Goal: Task Accomplishment & Management: Manage account settings

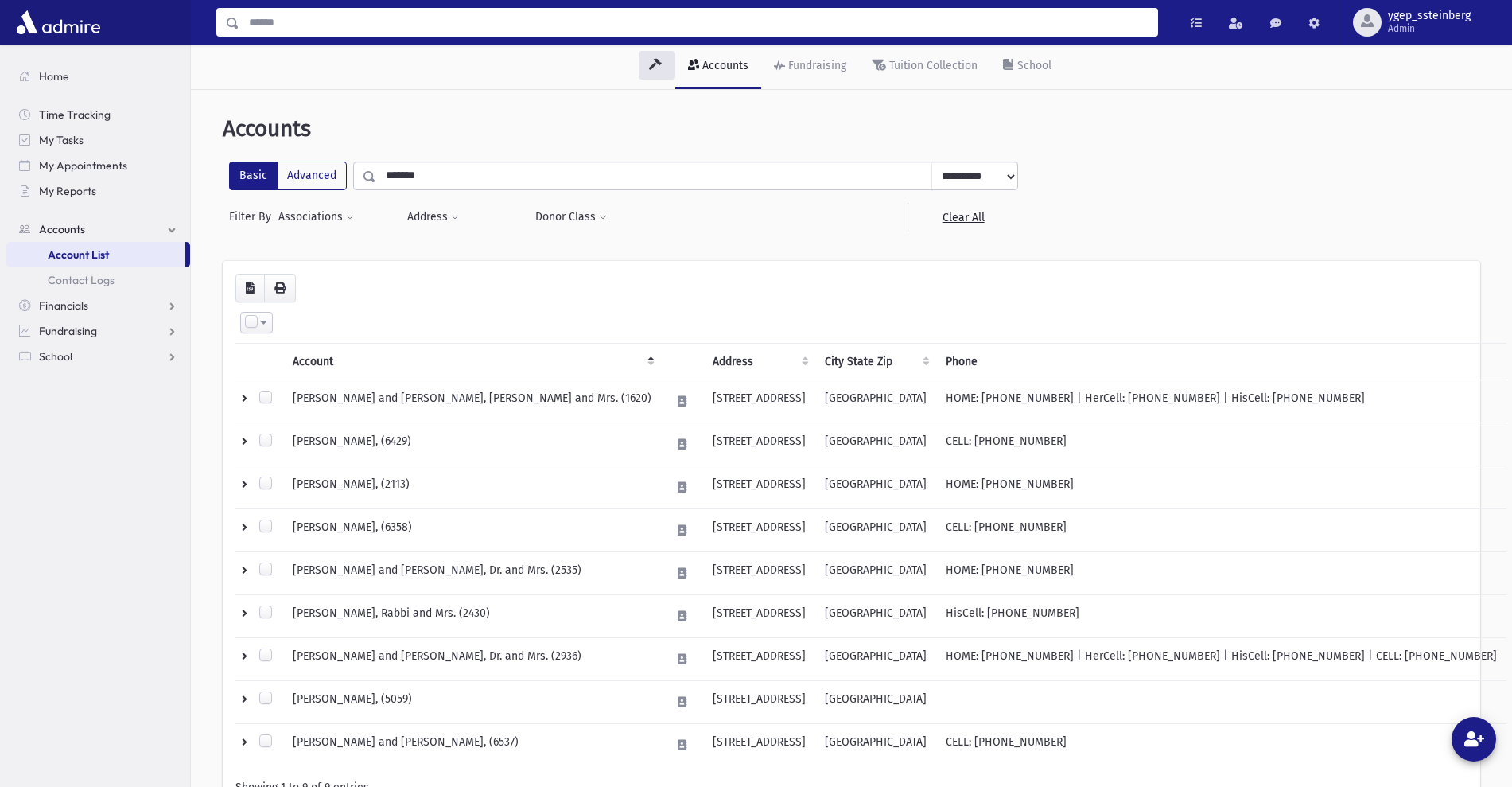
click at [267, 17] on input "Search" at bounding box center [698, 22] width 918 height 29
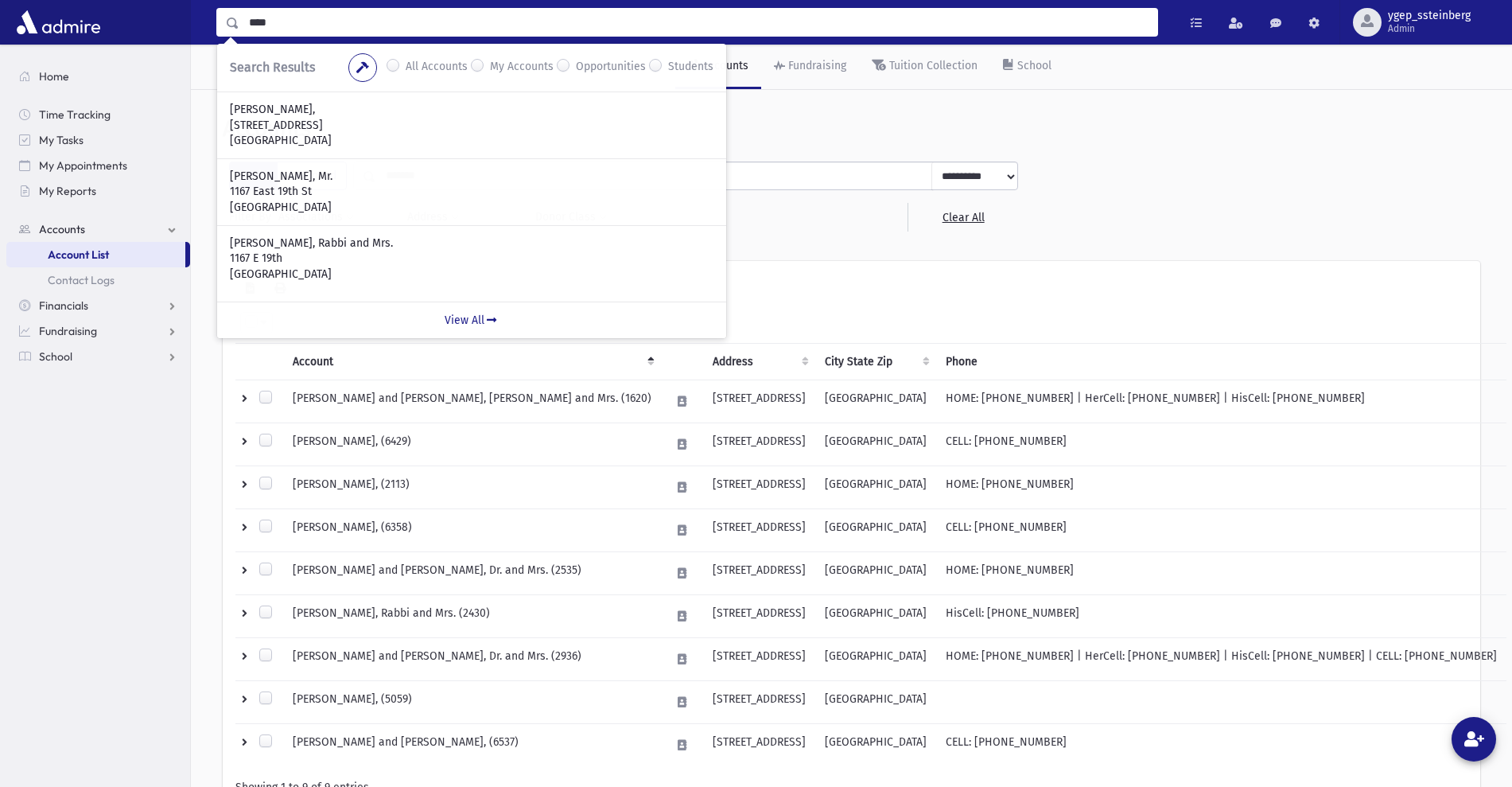
click at [264, 21] on input "****" at bounding box center [698, 22] width 918 height 29
type input "***"
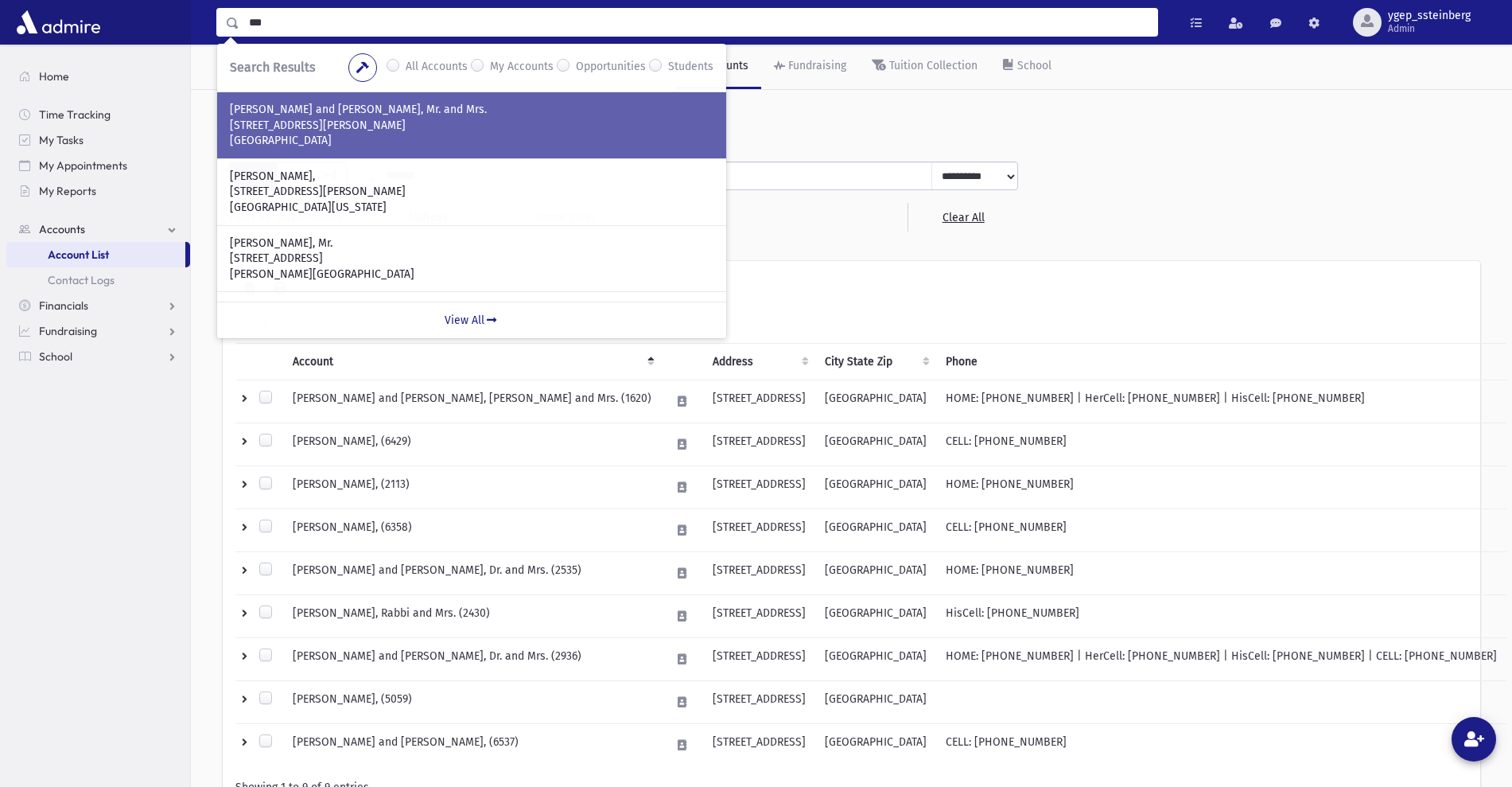
click at [299, 115] on p "[PERSON_NAME] and [PERSON_NAME], Mr. and Mrs." at bounding box center [472, 110] width 484 height 16
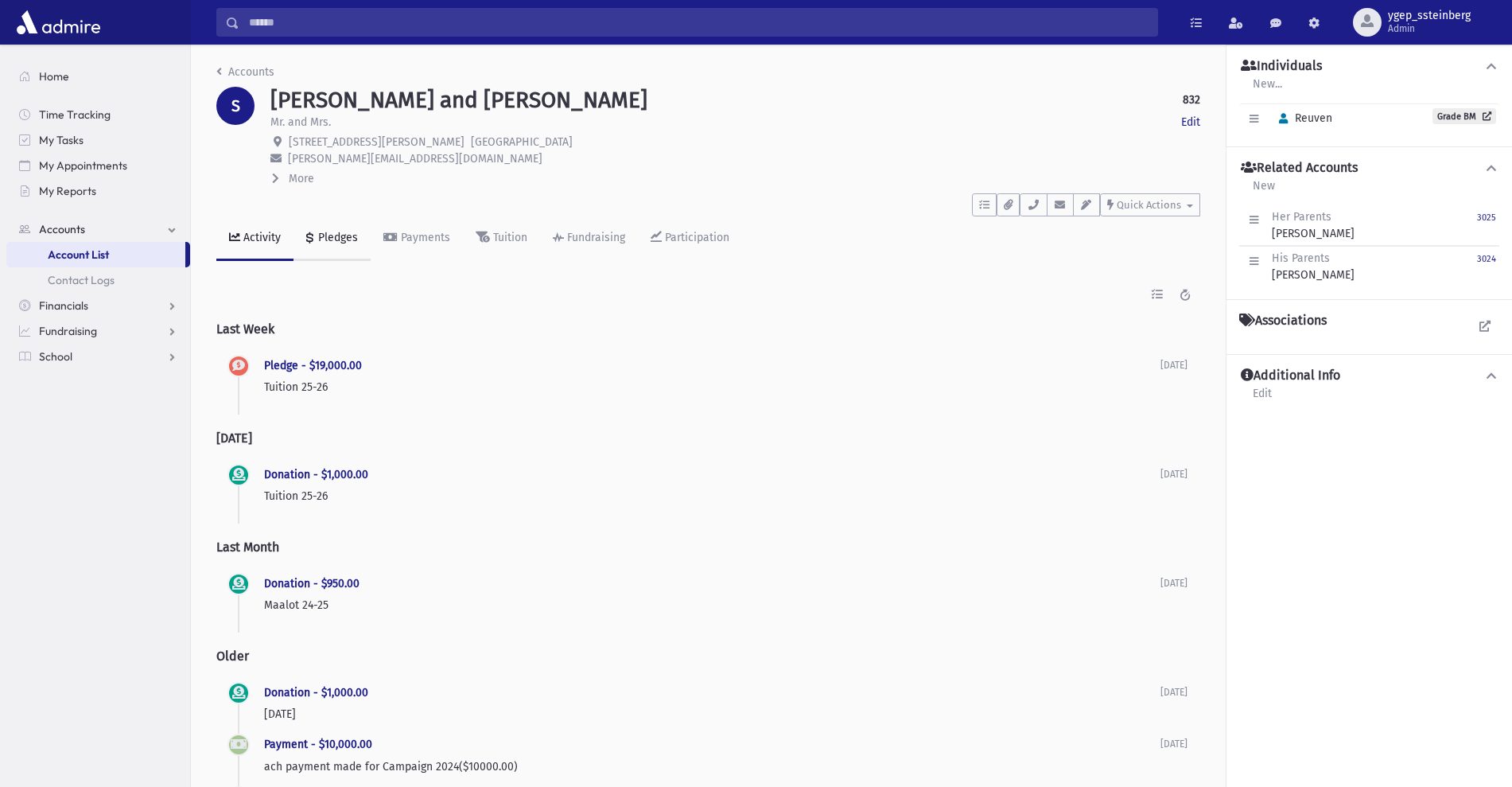
click at [332, 238] on div "Pledges" at bounding box center [336, 237] width 43 height 13
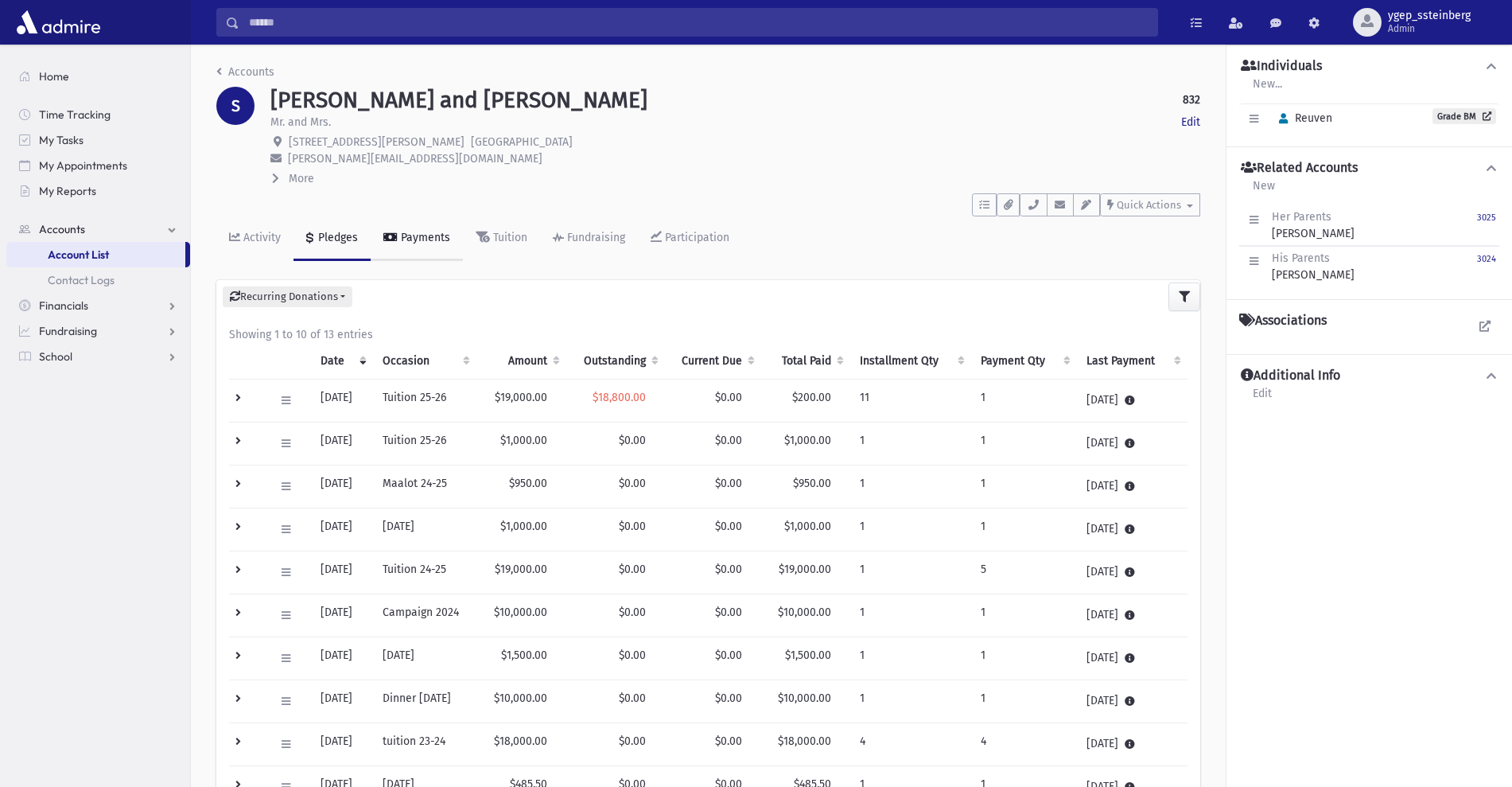
click at [417, 242] on div "Payments" at bounding box center [424, 237] width 52 height 13
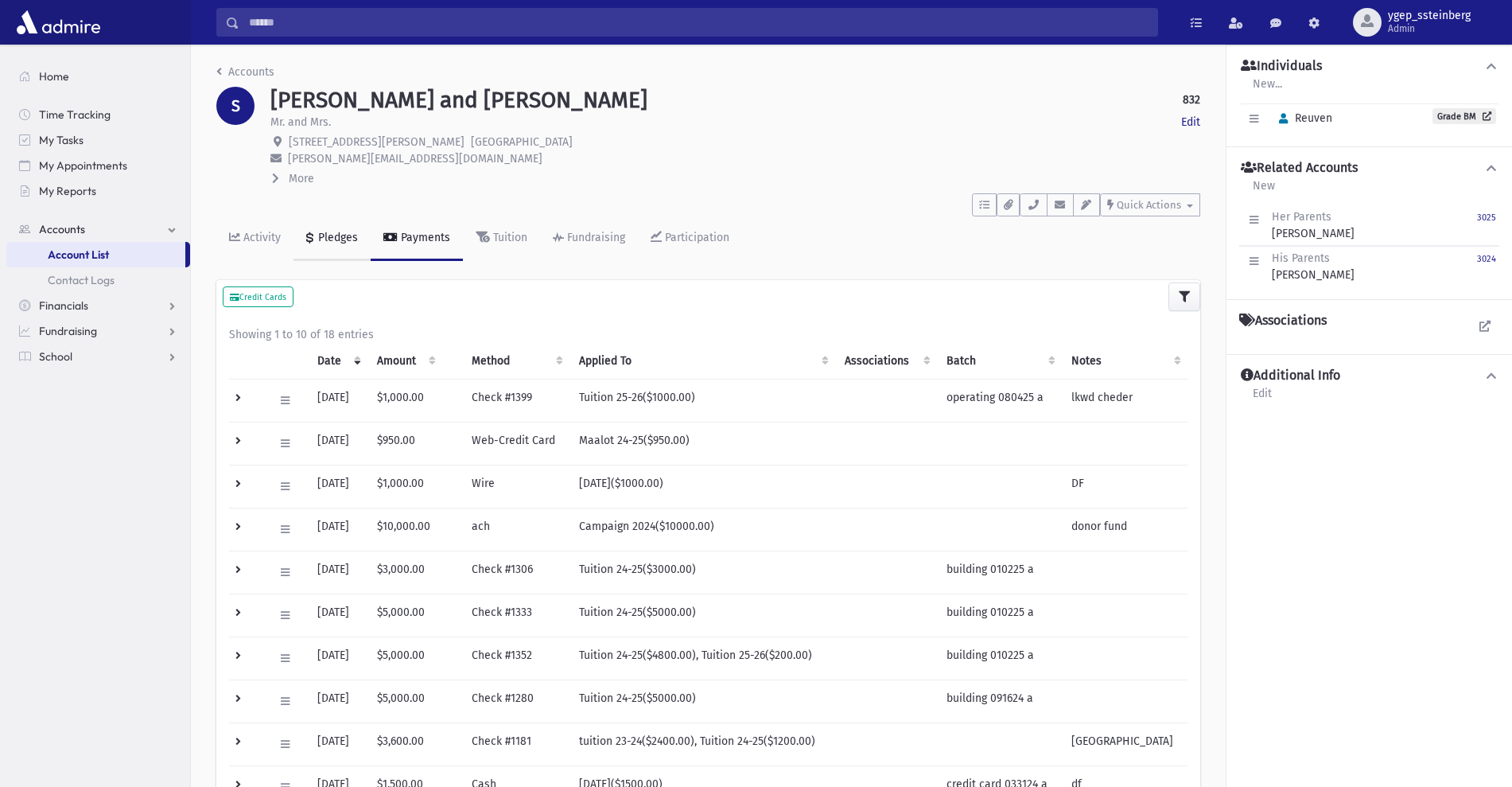
click at [340, 234] on div "Pledges" at bounding box center [336, 237] width 43 height 13
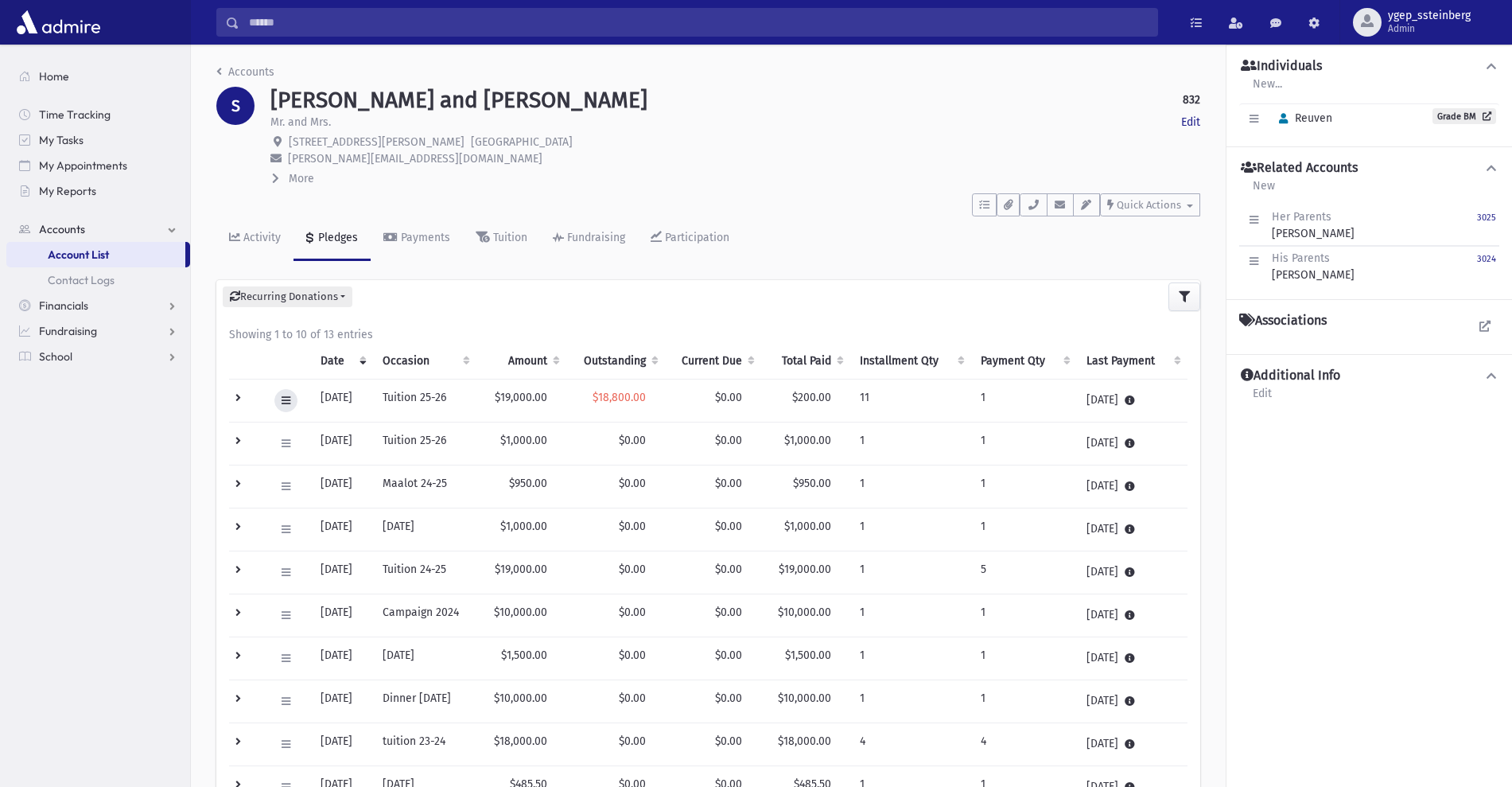
click at [286, 399] on icon at bounding box center [286, 401] width 9 height 10
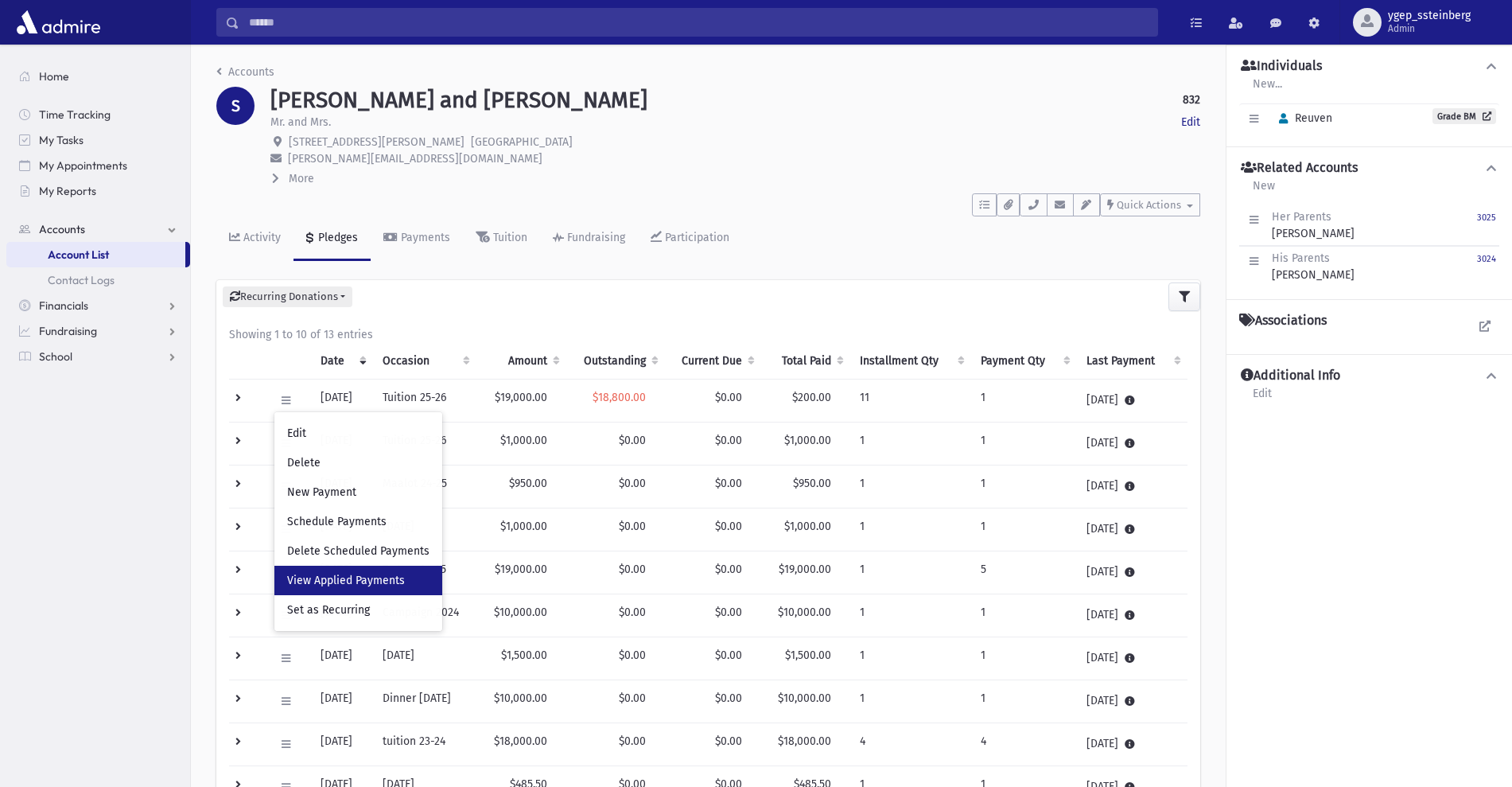
click at [325, 585] on span "View Applied Payments" at bounding box center [346, 580] width 118 height 13
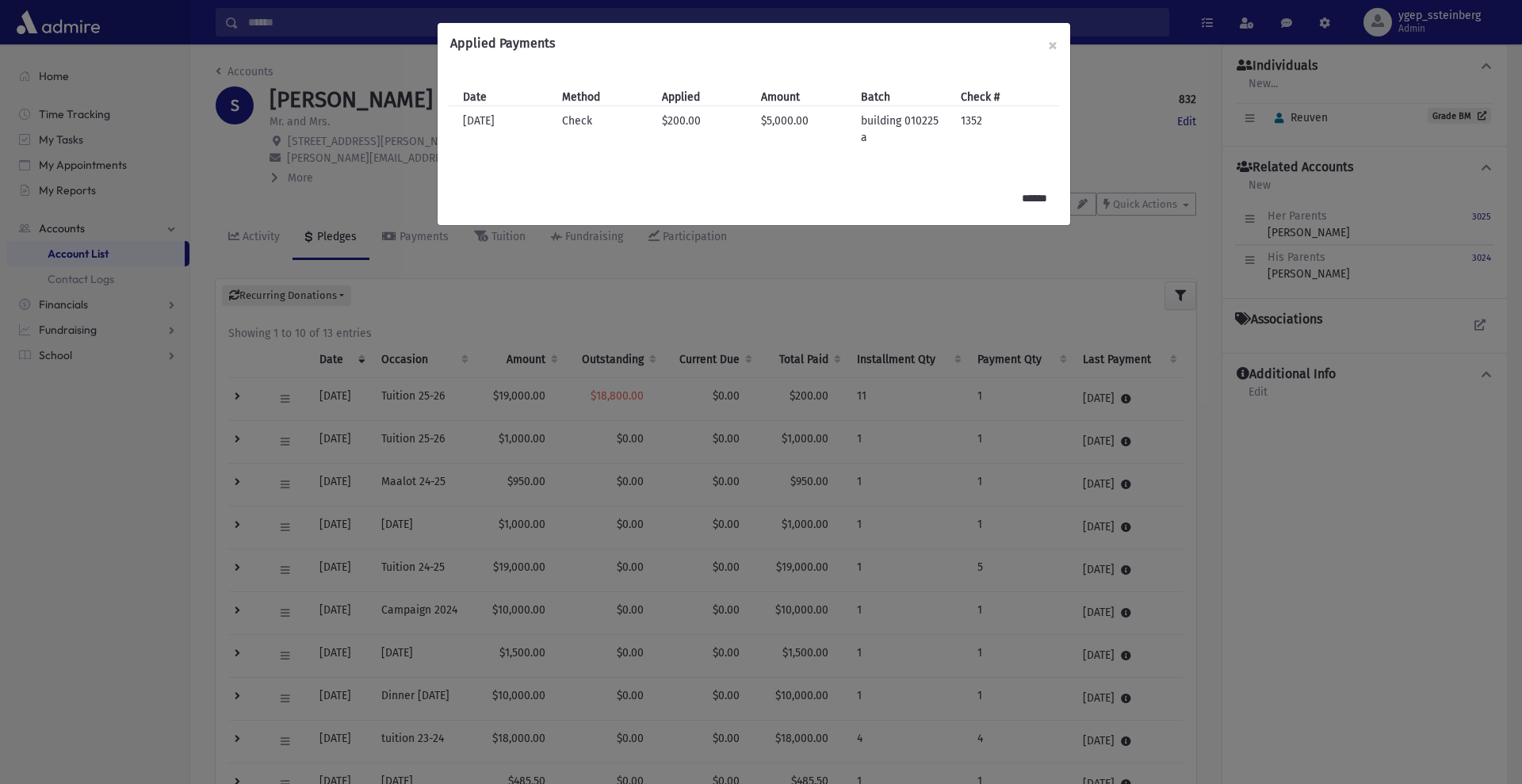
click at [409, 237] on div "Applied Payments × Date Method Applied Amount Batch Check # Date 12/17/2024 Met…" at bounding box center [761, 392] width 1522 height 784
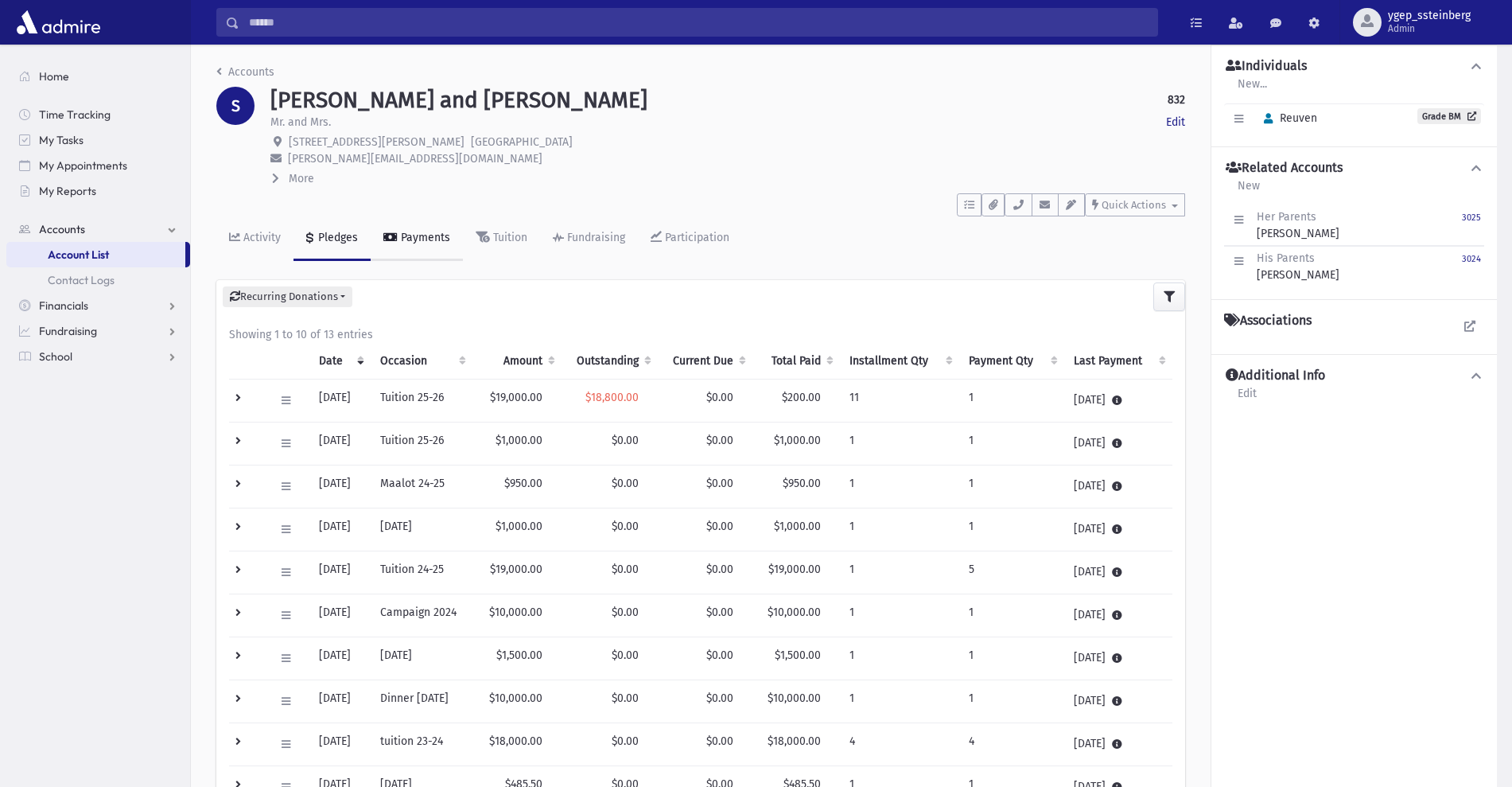
click at [411, 238] on div "Payments" at bounding box center [424, 237] width 52 height 13
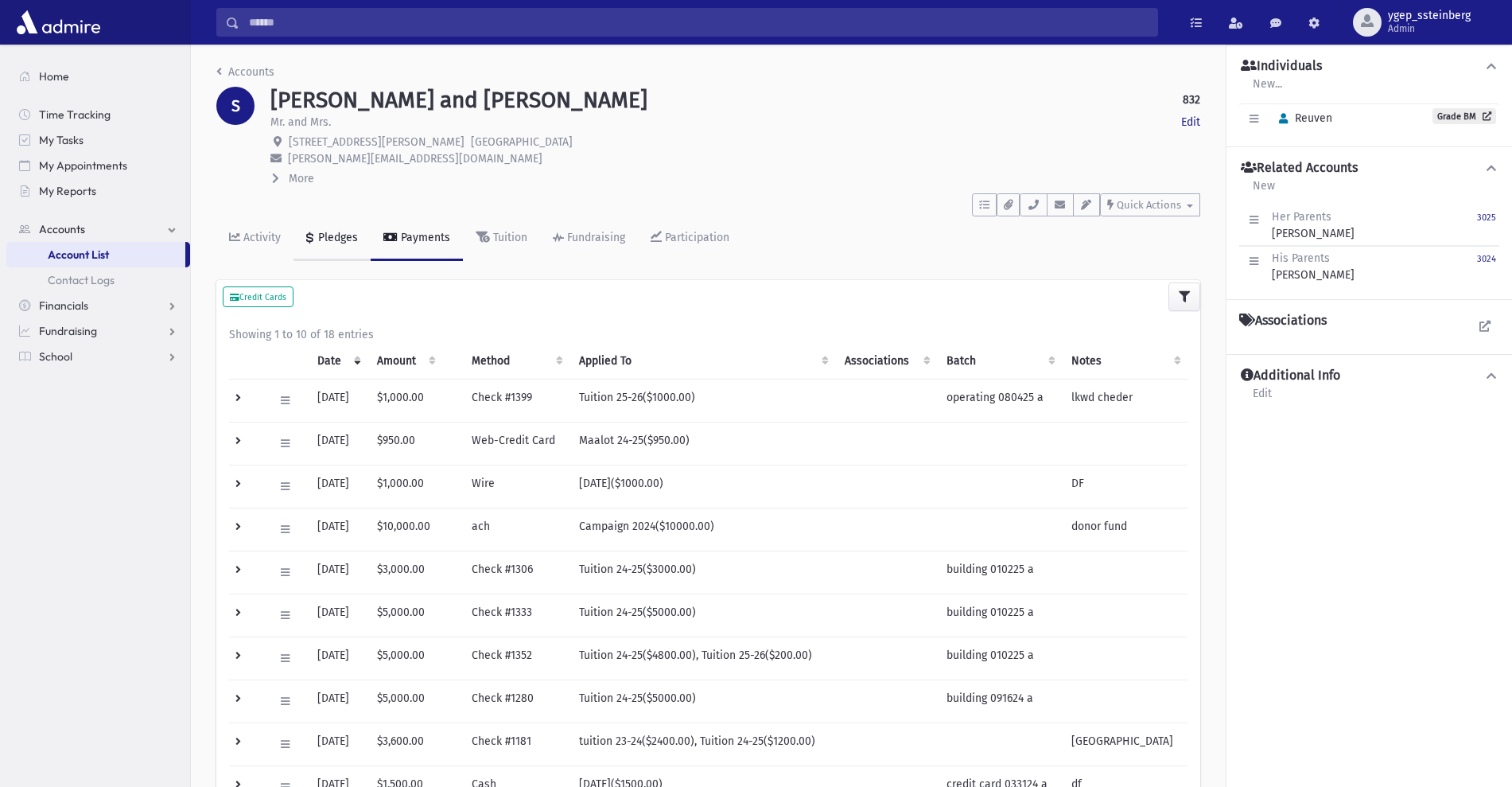
click at [336, 235] on div "Pledges" at bounding box center [336, 237] width 43 height 13
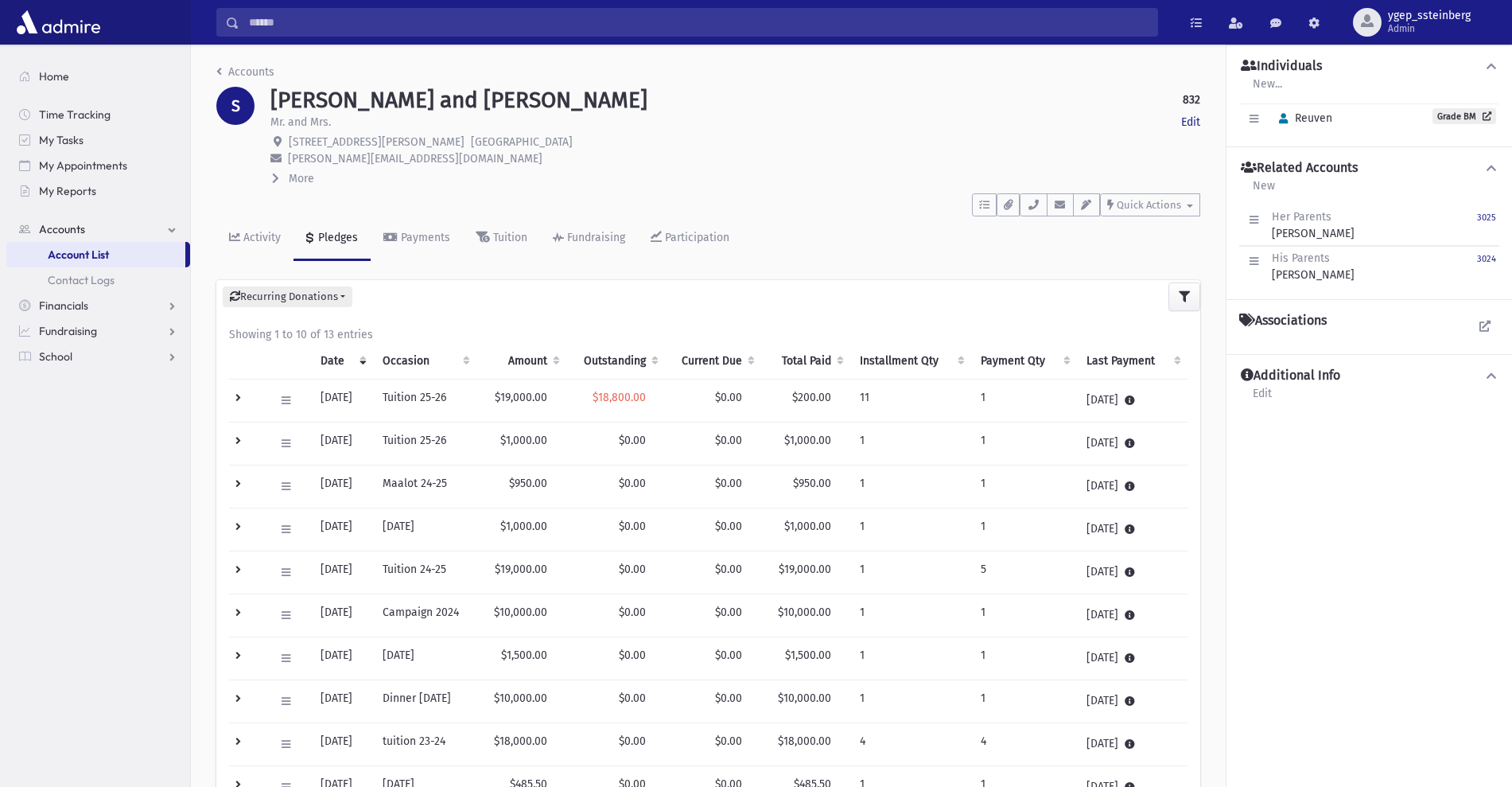
click at [232, 437] on td at bounding box center [246, 443] width 36 height 43
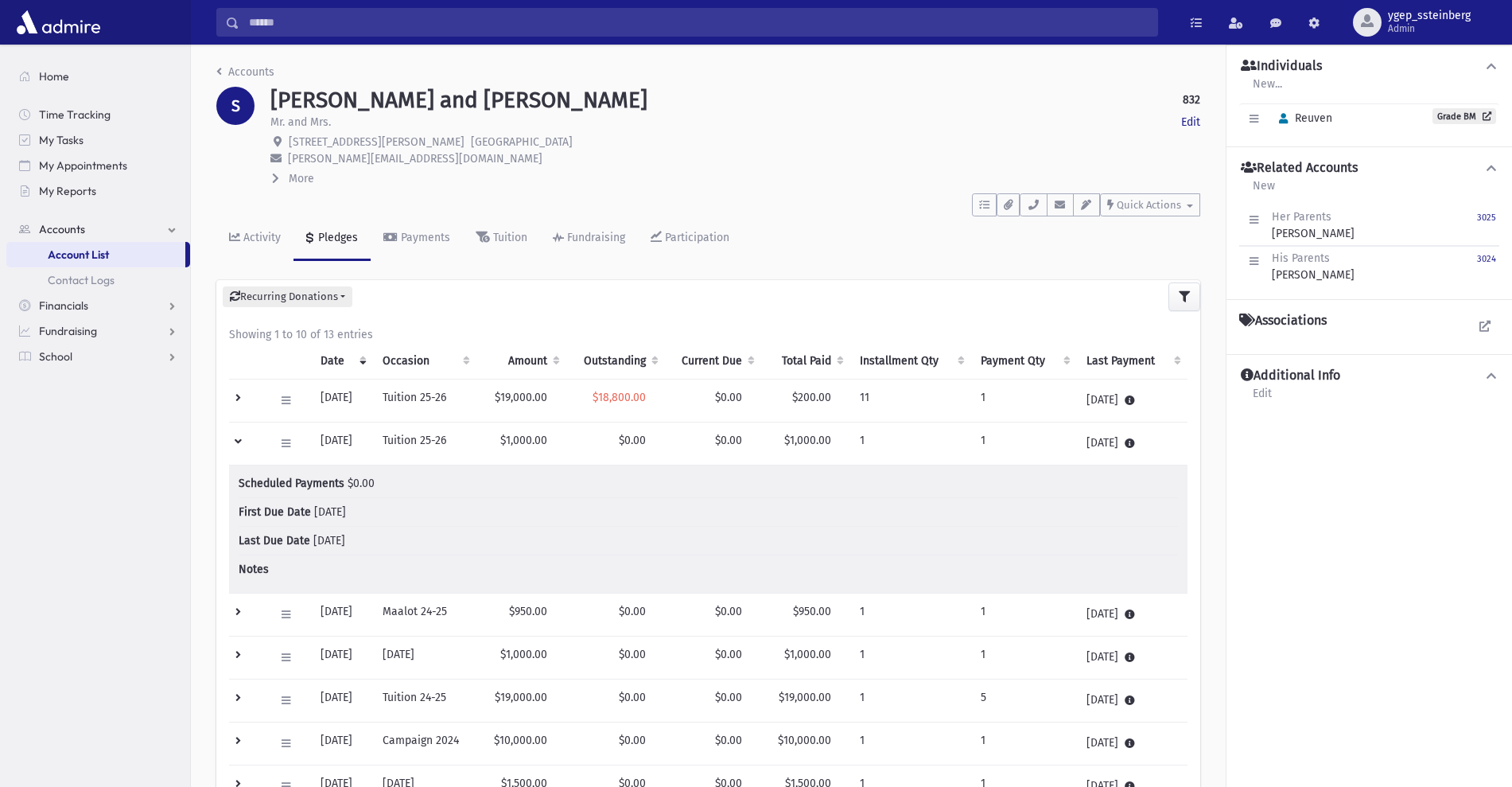
click at [232, 437] on td at bounding box center [246, 443] width 36 height 43
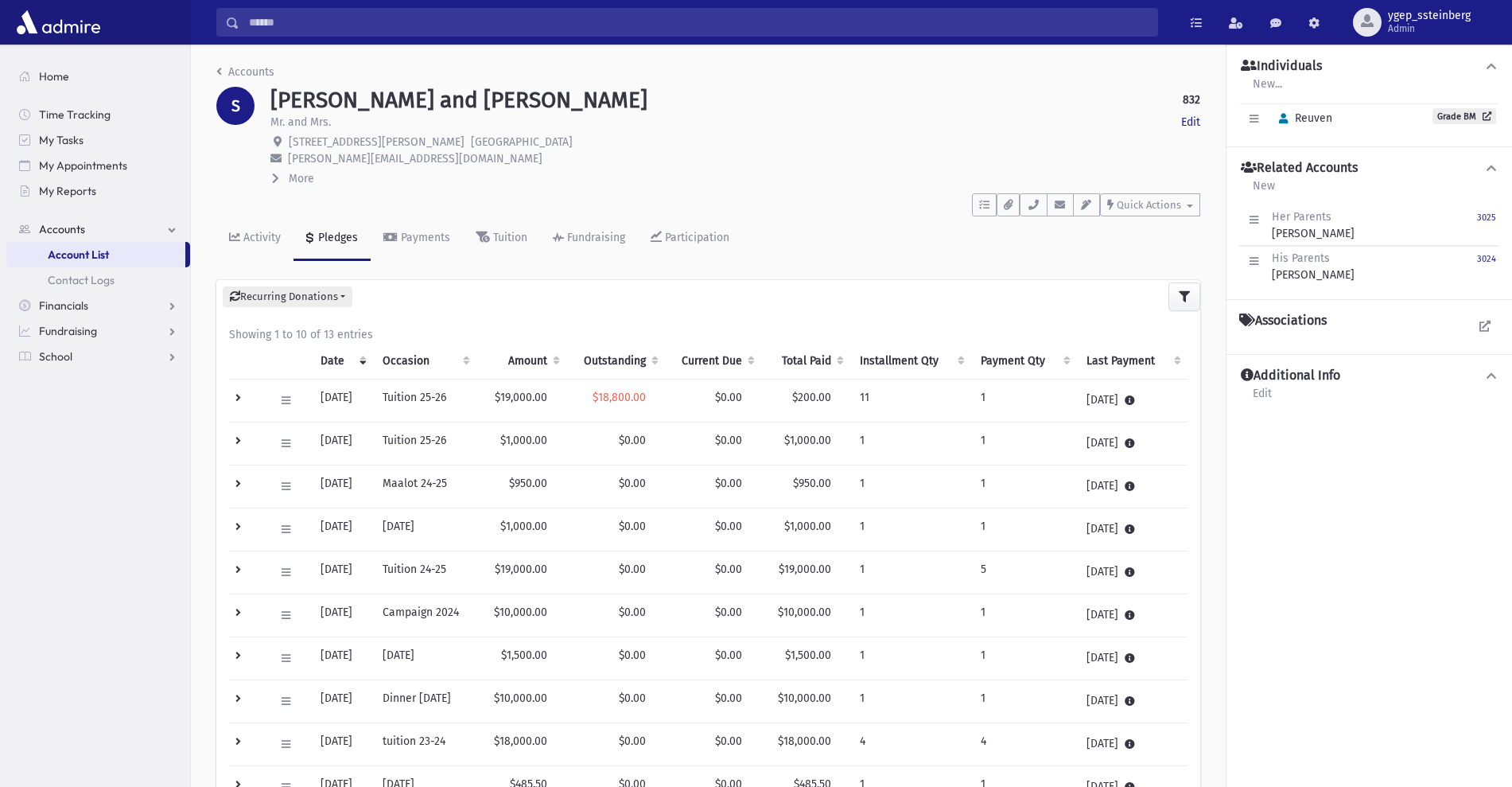
click at [232, 397] on td at bounding box center [246, 400] width 36 height 43
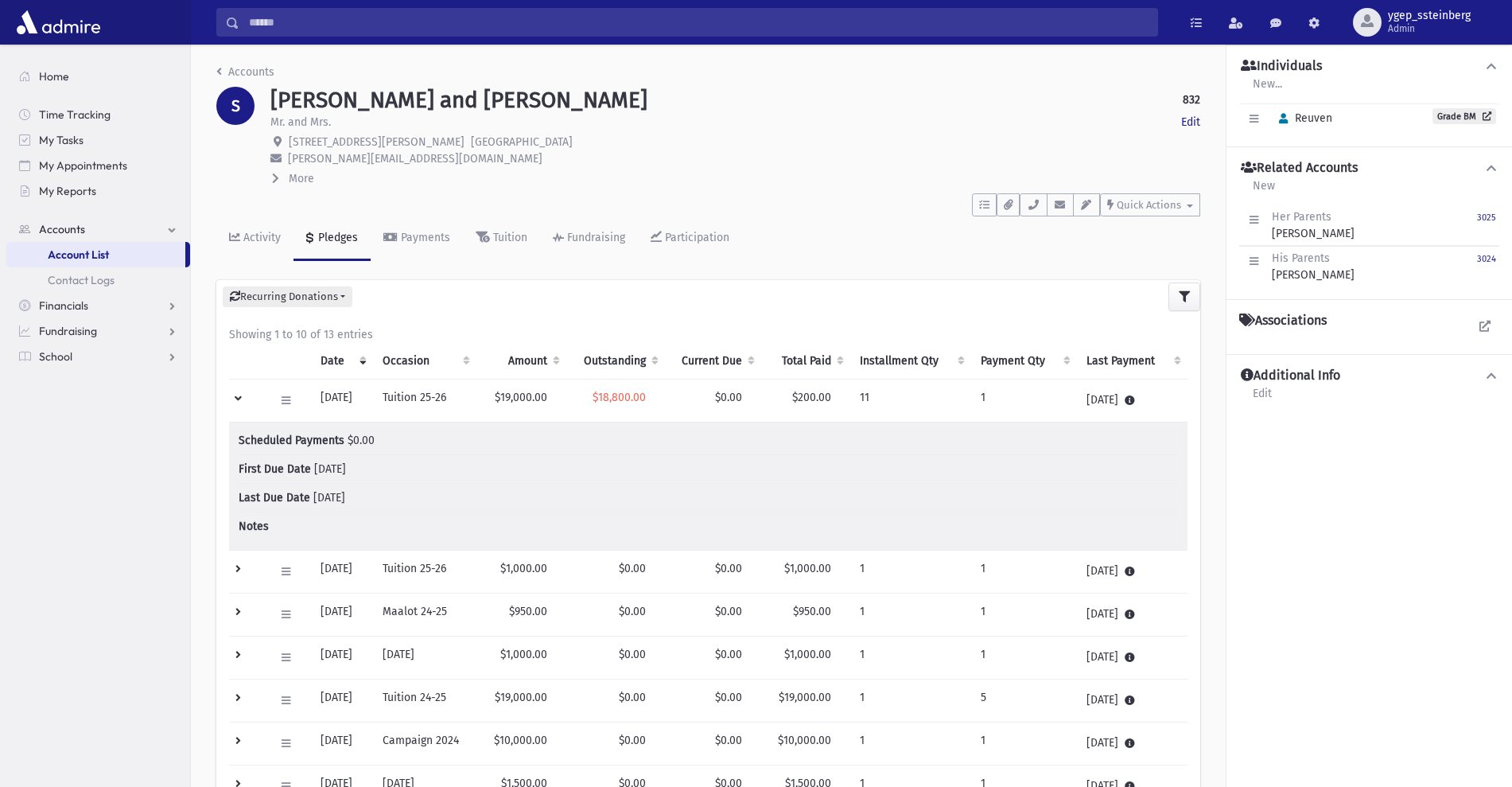
click at [232, 397] on td at bounding box center [246, 400] width 36 height 43
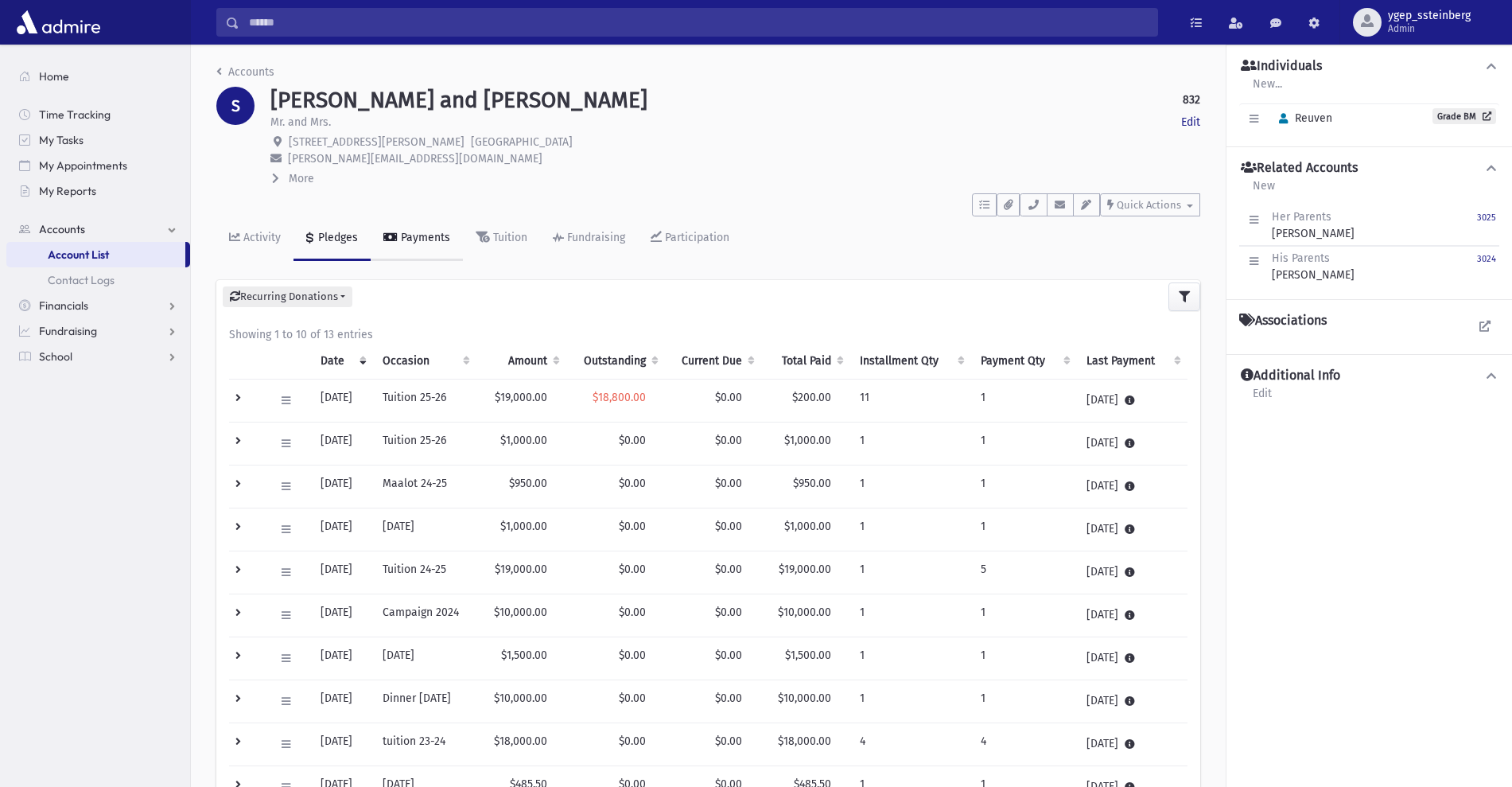
click at [414, 238] on div "Payments" at bounding box center [424, 237] width 52 height 13
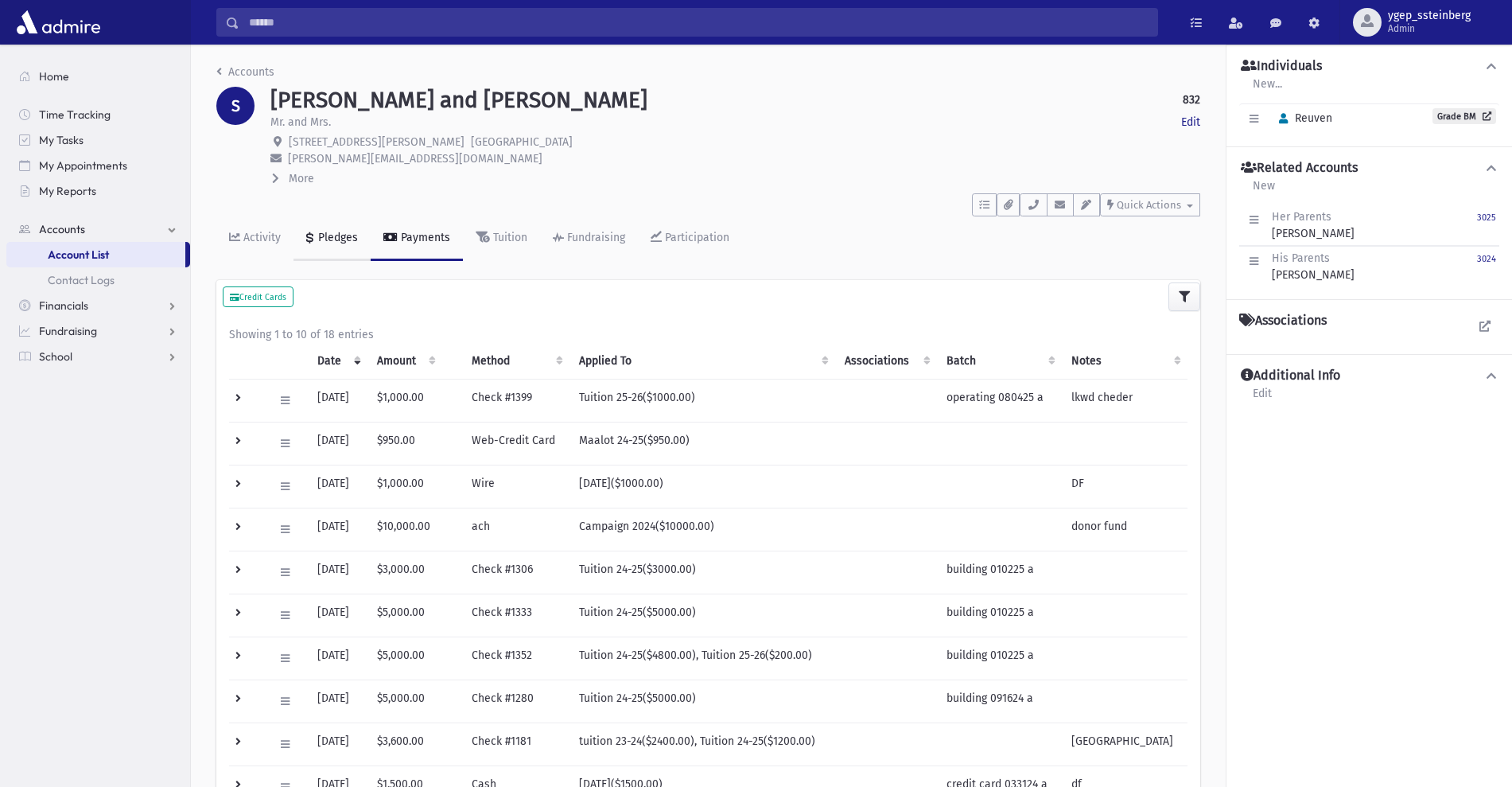
click at [342, 235] on div "Pledges" at bounding box center [336, 237] width 43 height 13
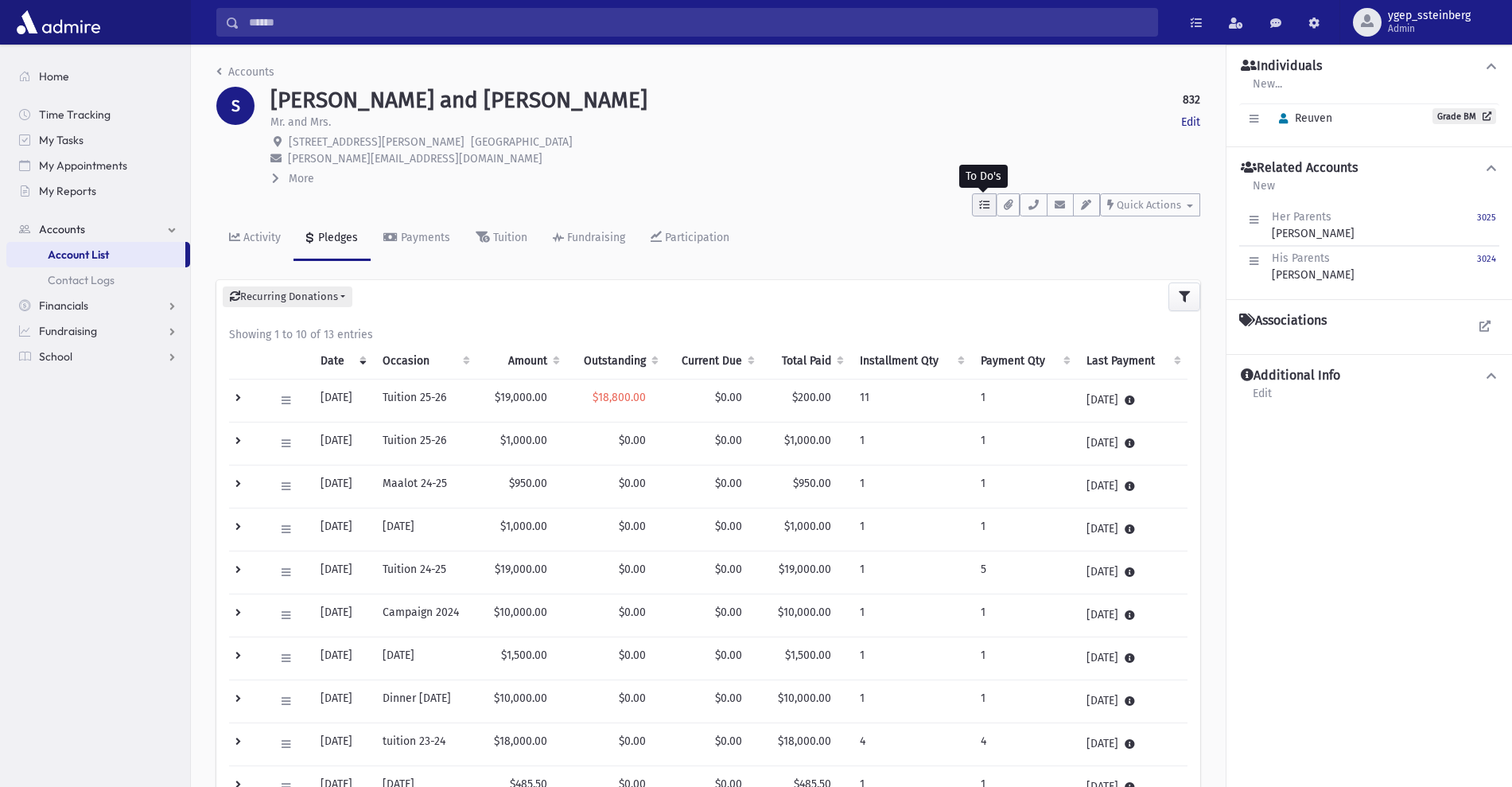
click at [987, 208] on icon "button" at bounding box center [984, 205] width 10 height 10
click at [1051, 308] on link "Show List" at bounding box center [1067, 306] width 191 height 37
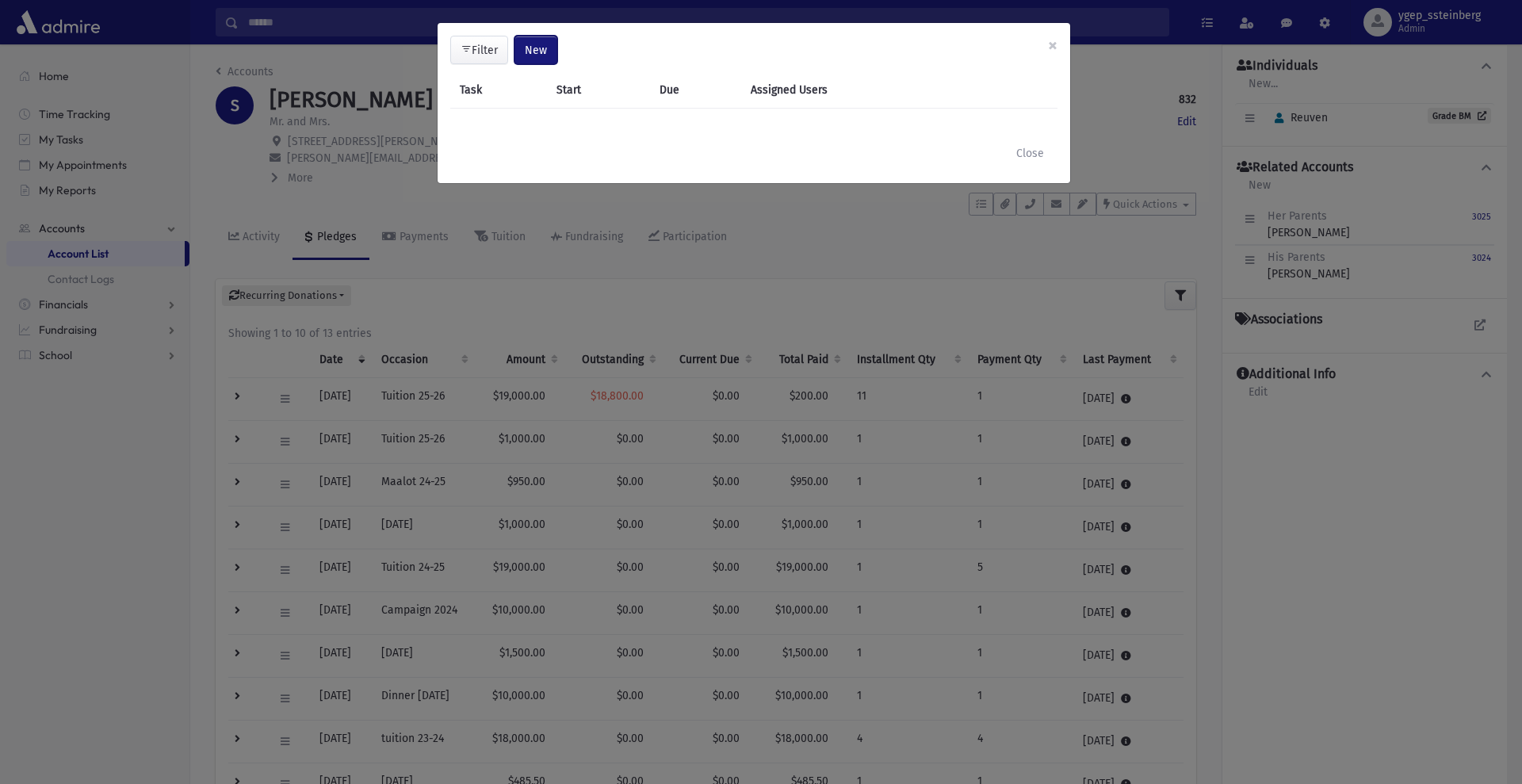
click at [543, 44] on span "New" at bounding box center [536, 50] width 23 height 13
click at [493, 87] on link "Task" at bounding box center [495, 93] width 127 height 30
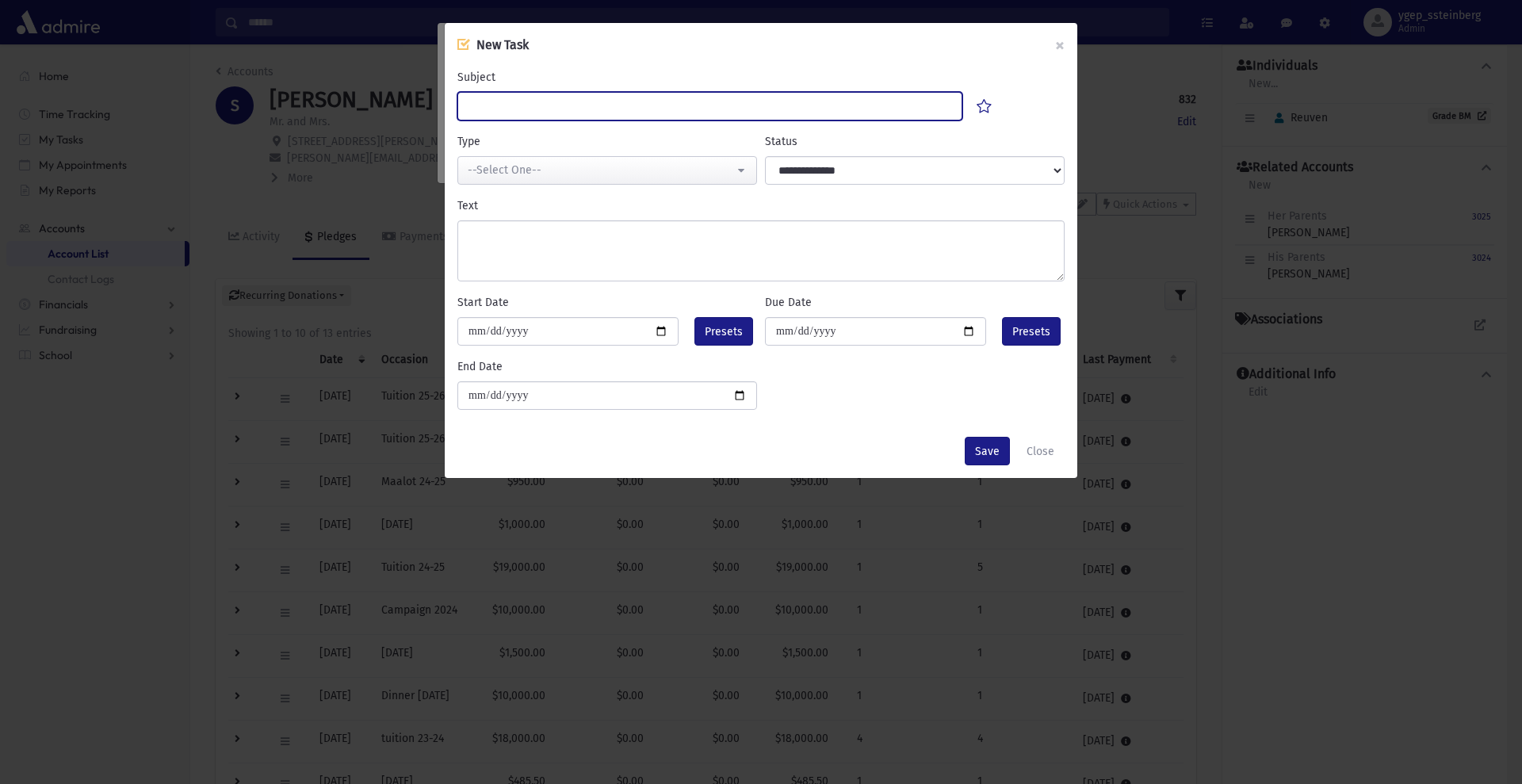
click at [493, 107] on input "Subject" at bounding box center [709, 106] width 505 height 29
type input "********"
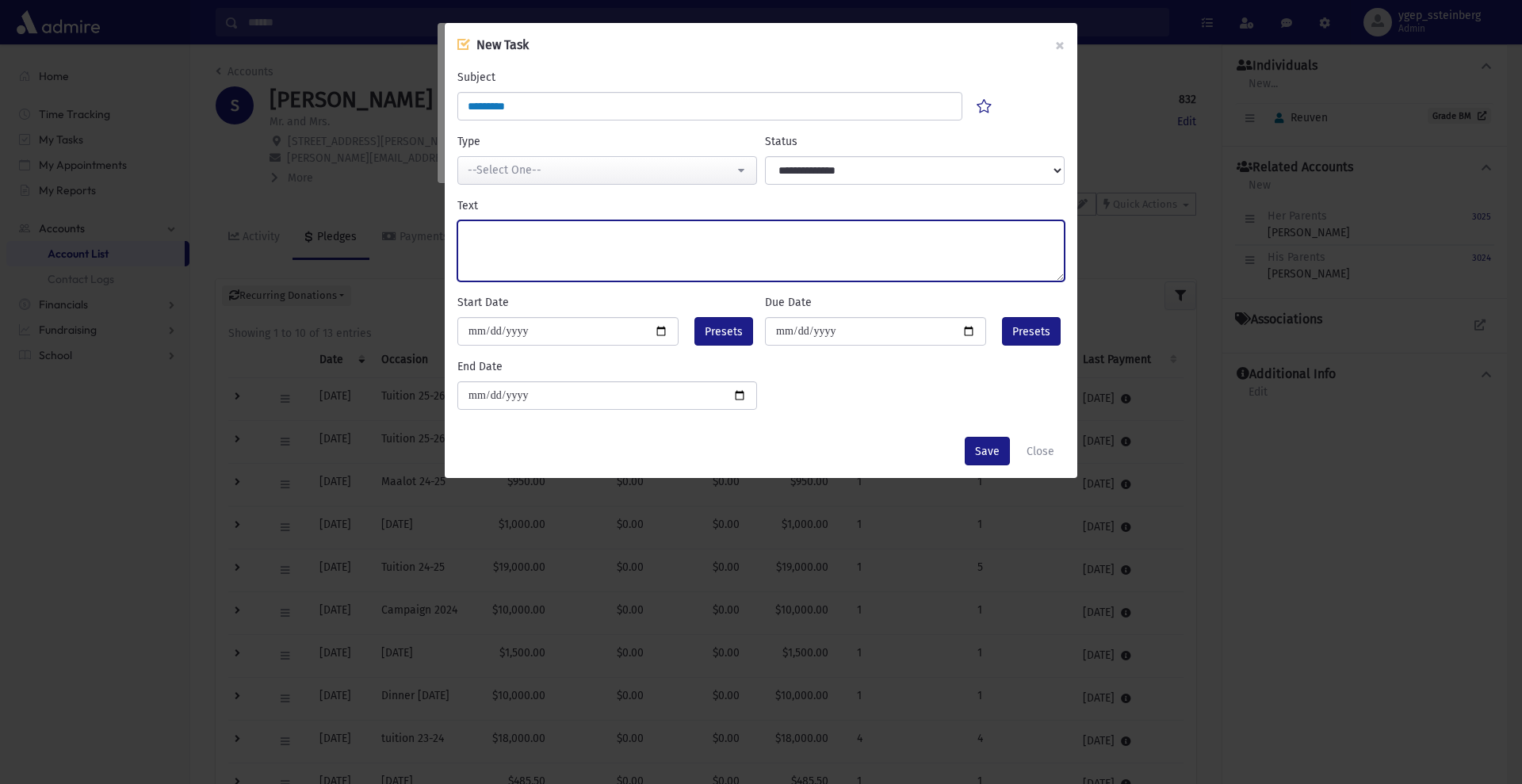
click at [487, 235] on textarea "Text" at bounding box center [761, 251] width 607 height 61
type textarea "*"
type textarea "**********"
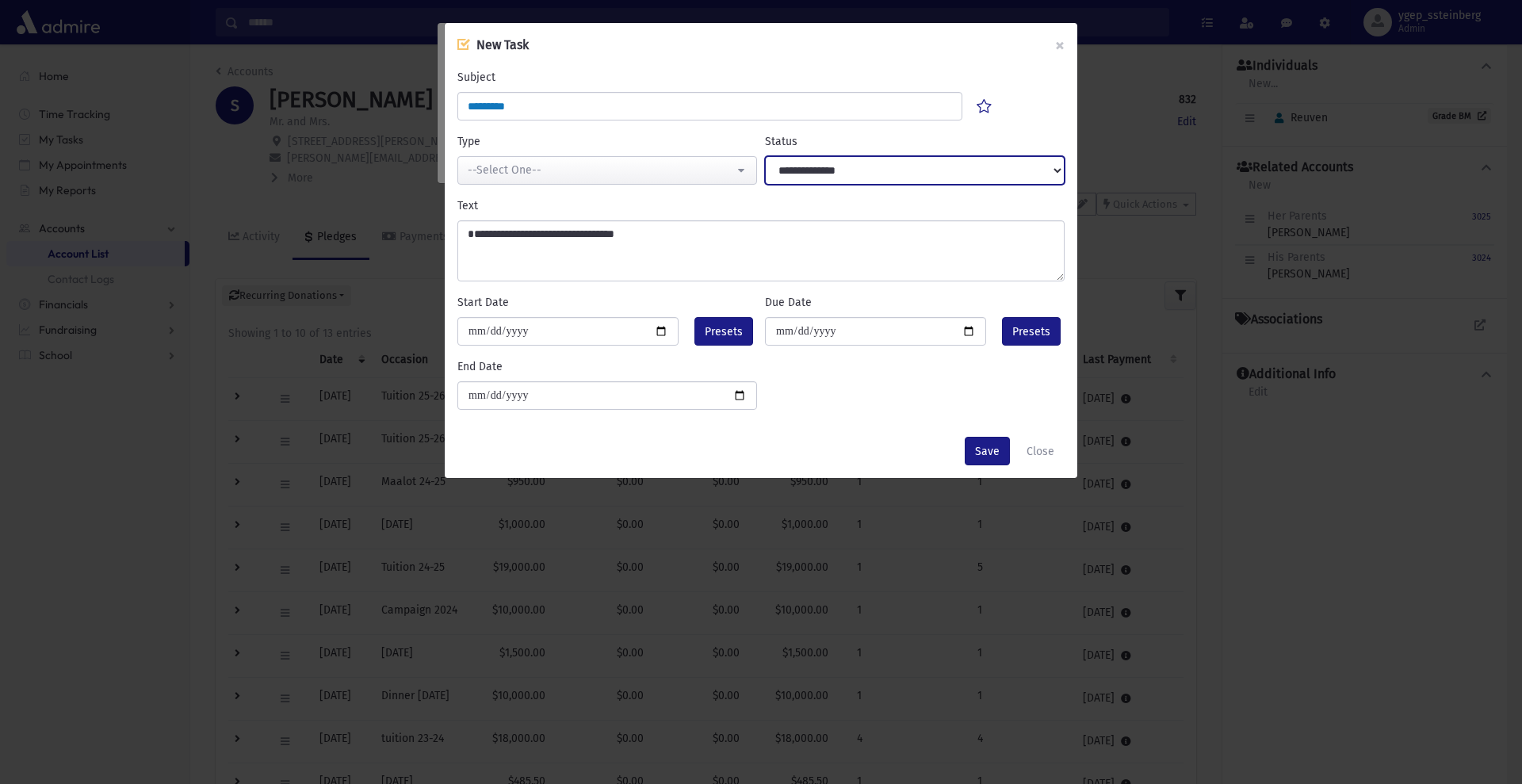
click at [781, 164] on select "**********" at bounding box center [915, 170] width 299 height 29
select select "****"
click at [765, 156] on select "**********" at bounding box center [915, 170] width 299 height 29
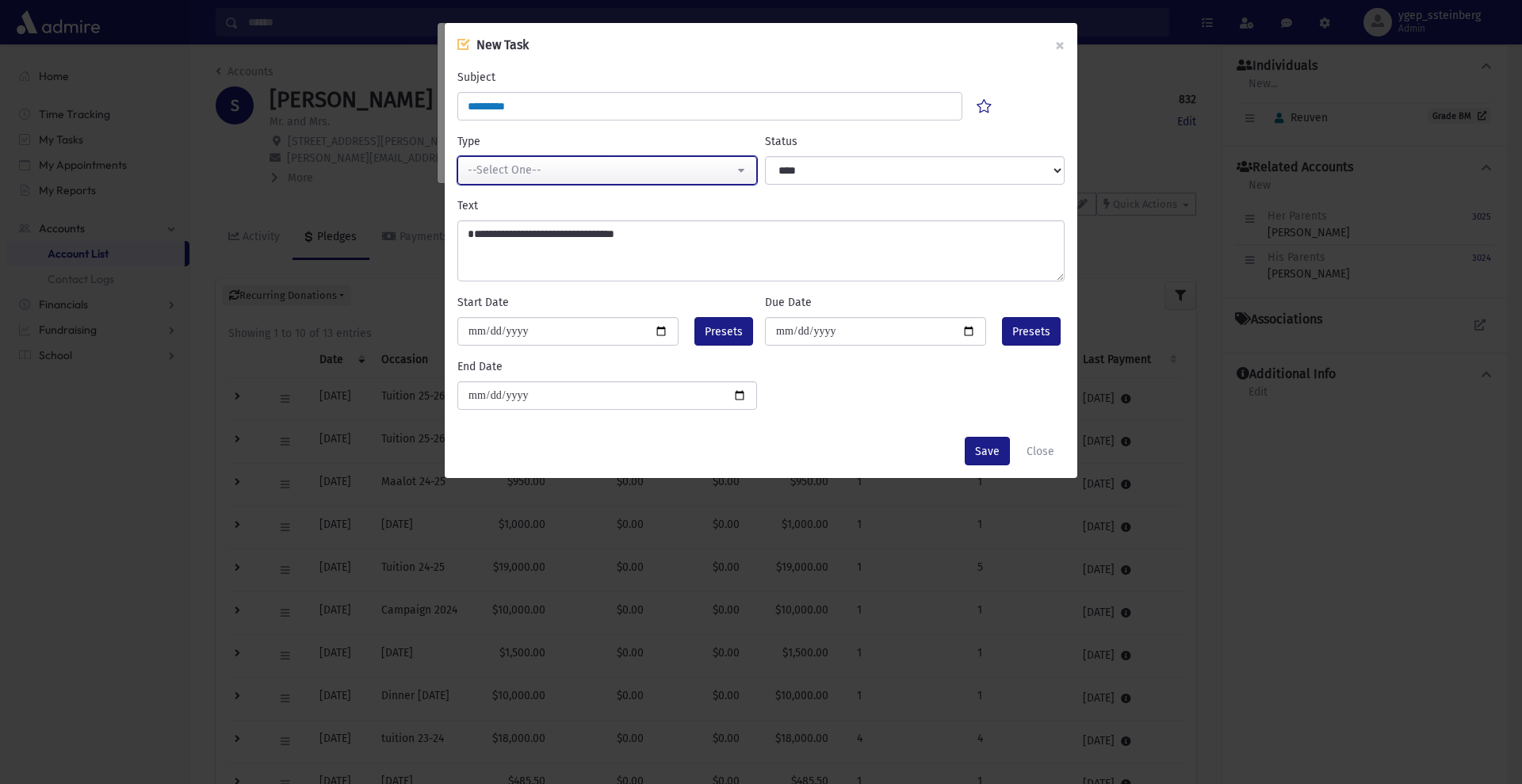
click at [682, 174] on div "--Select One--" at bounding box center [600, 170] width 266 height 17
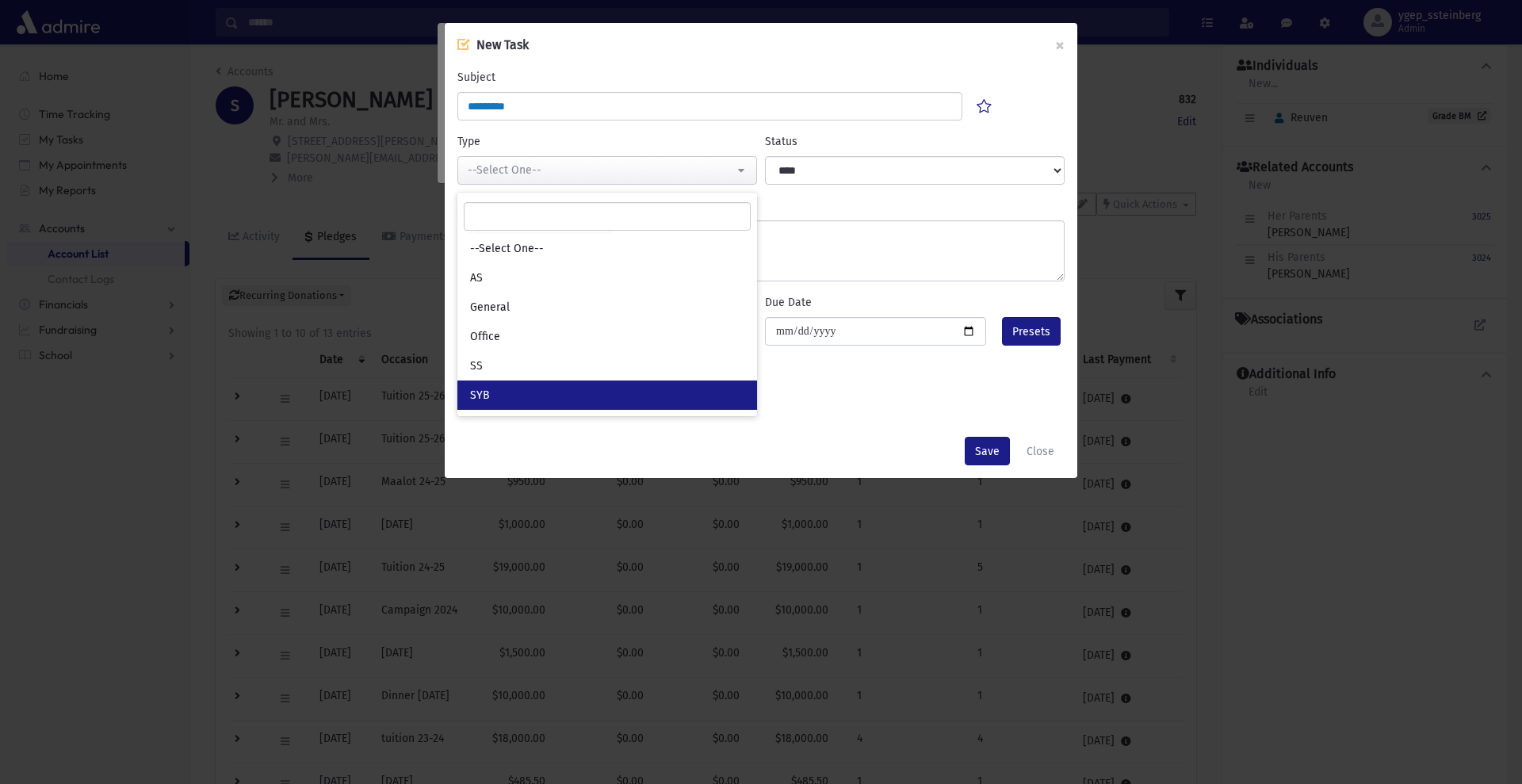
click at [586, 400] on link "SYB" at bounding box center [607, 395] width 299 height 30
select select "*"
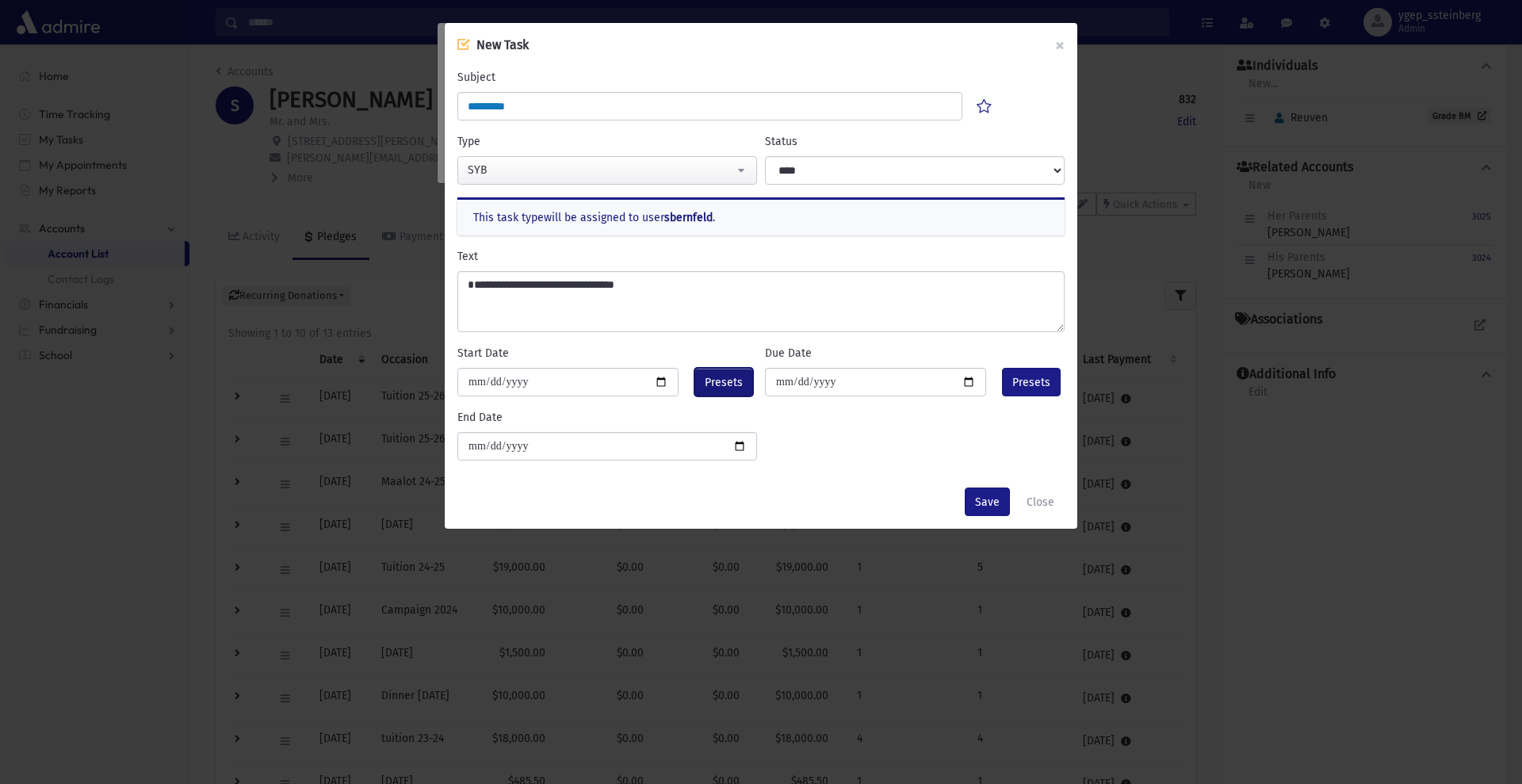
click at [725, 381] on span "Presets" at bounding box center [724, 382] width 38 height 17
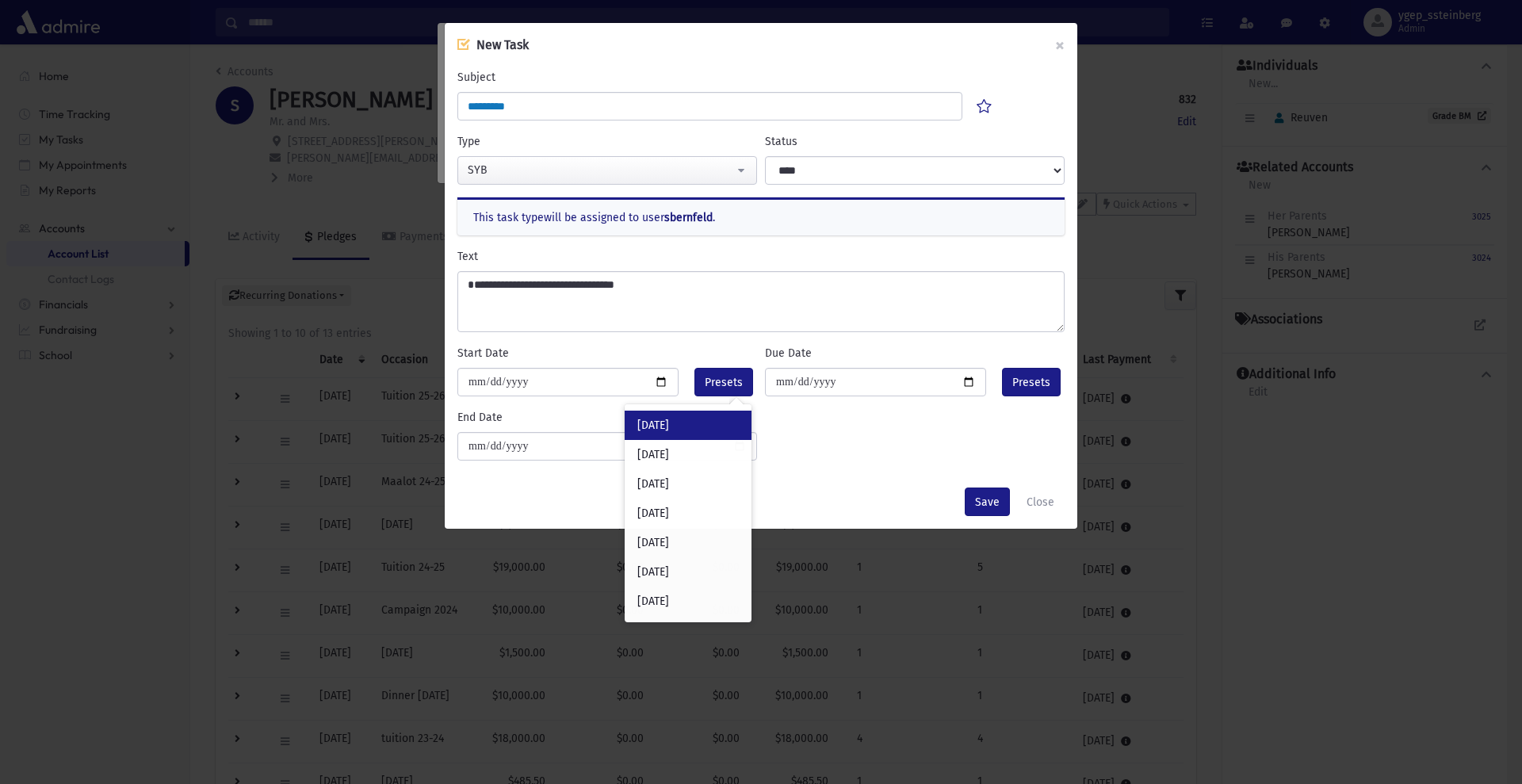
click at [692, 431] on div "Today" at bounding box center [688, 426] width 127 height 30
type input "**********"
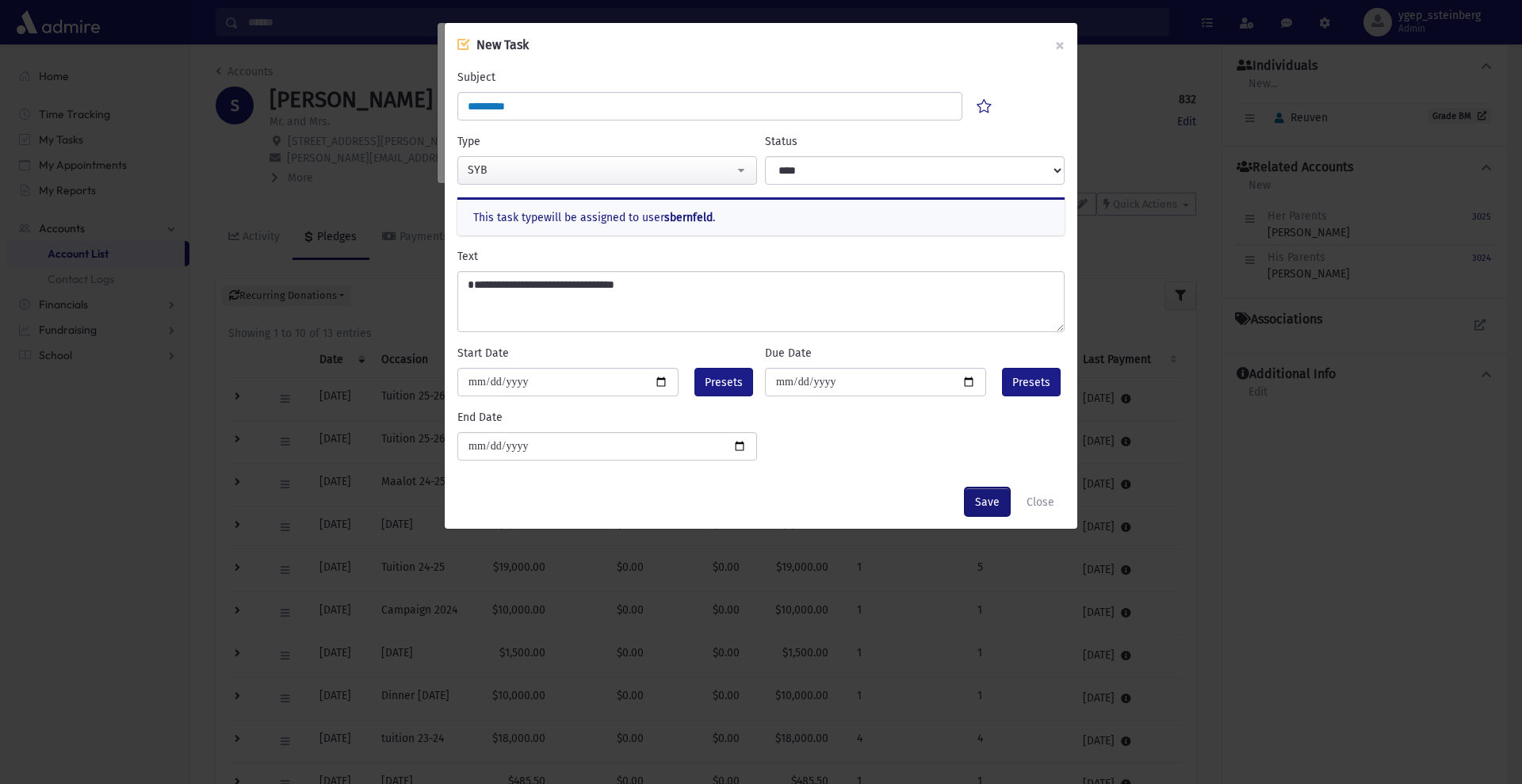
click at [979, 491] on button "Save" at bounding box center [987, 501] width 45 height 29
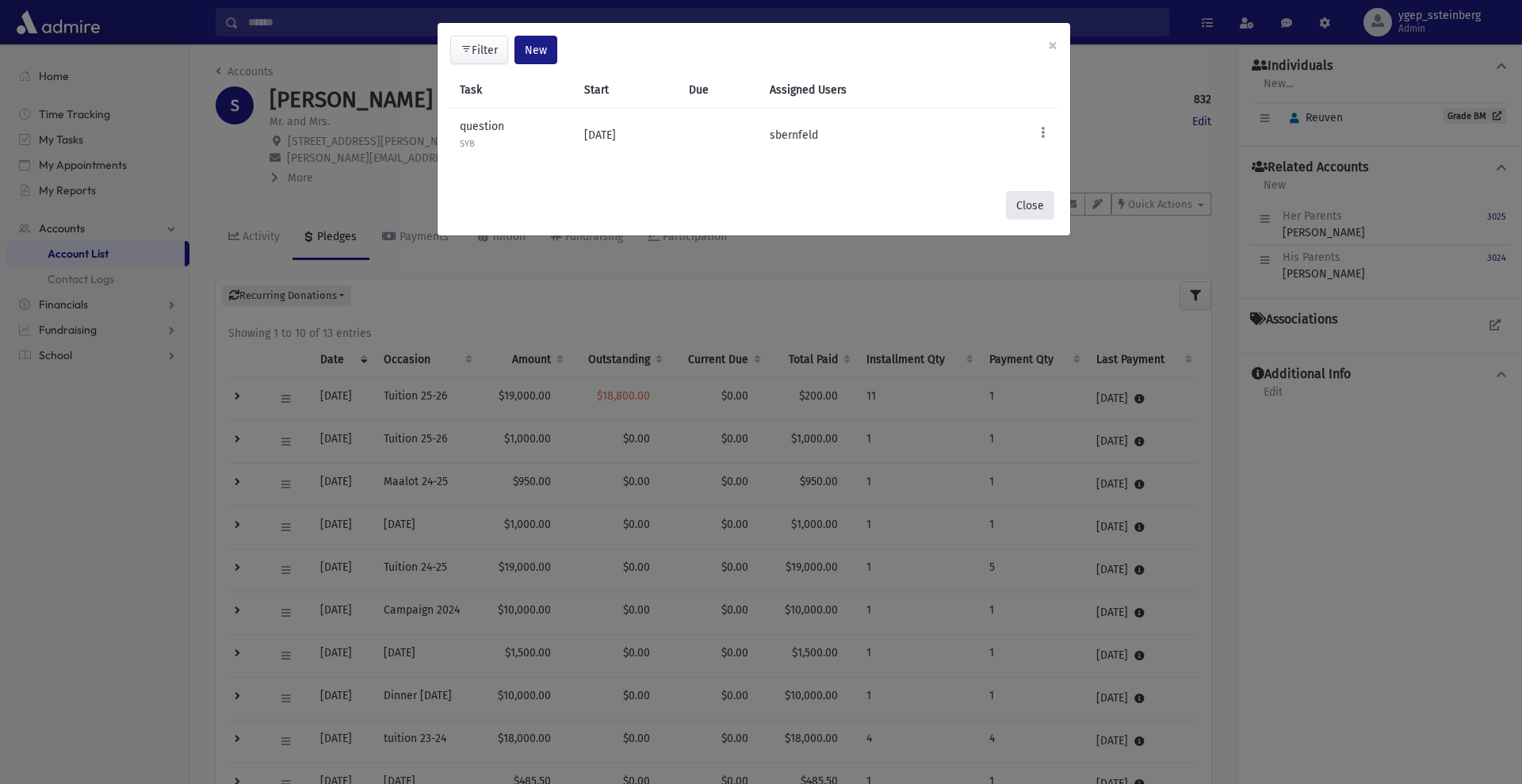
click at [1033, 206] on button "Close" at bounding box center [1030, 204] width 49 height 29
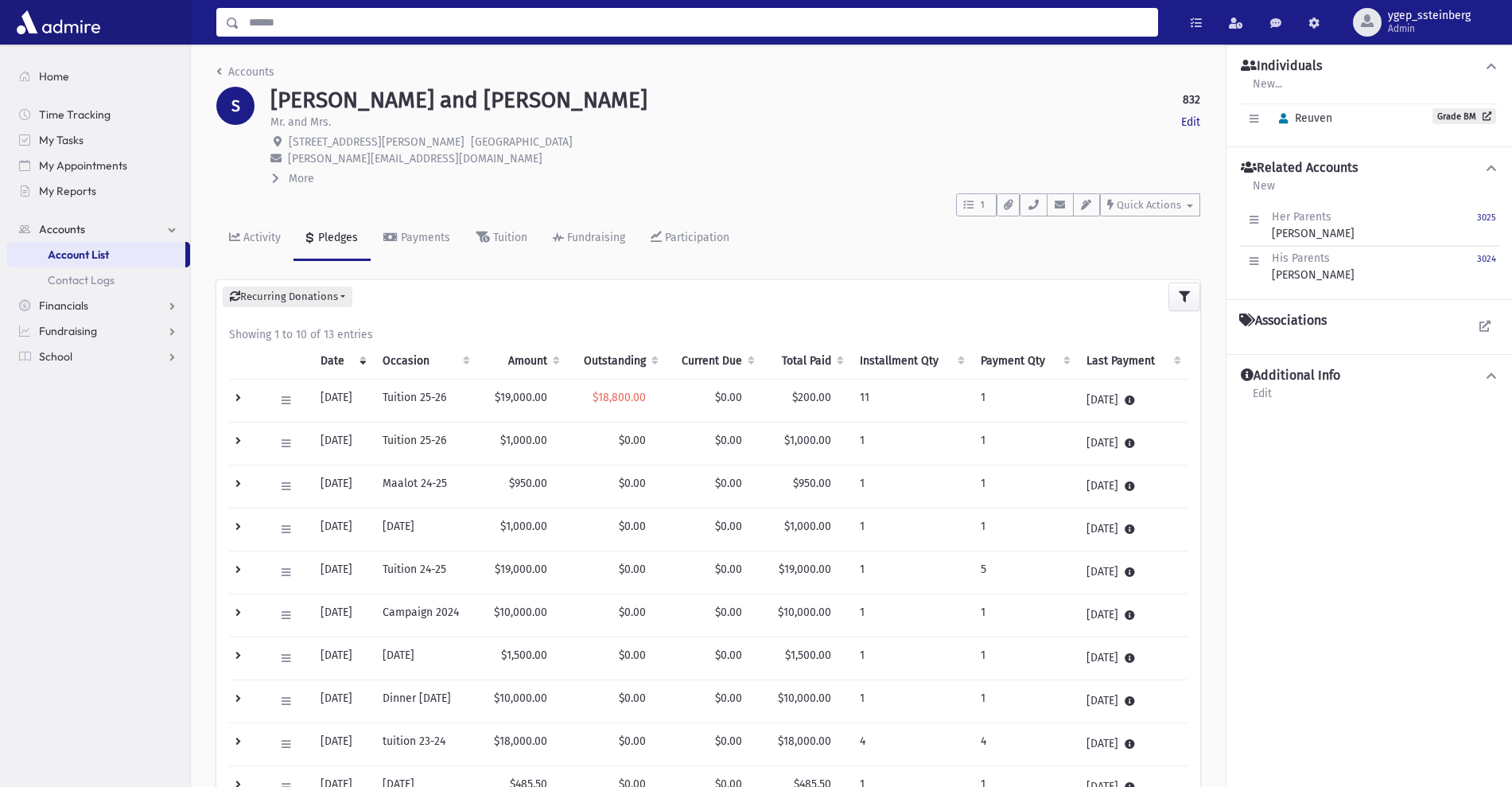
click at [287, 14] on input "Search" at bounding box center [698, 22] width 918 height 29
type input "****"
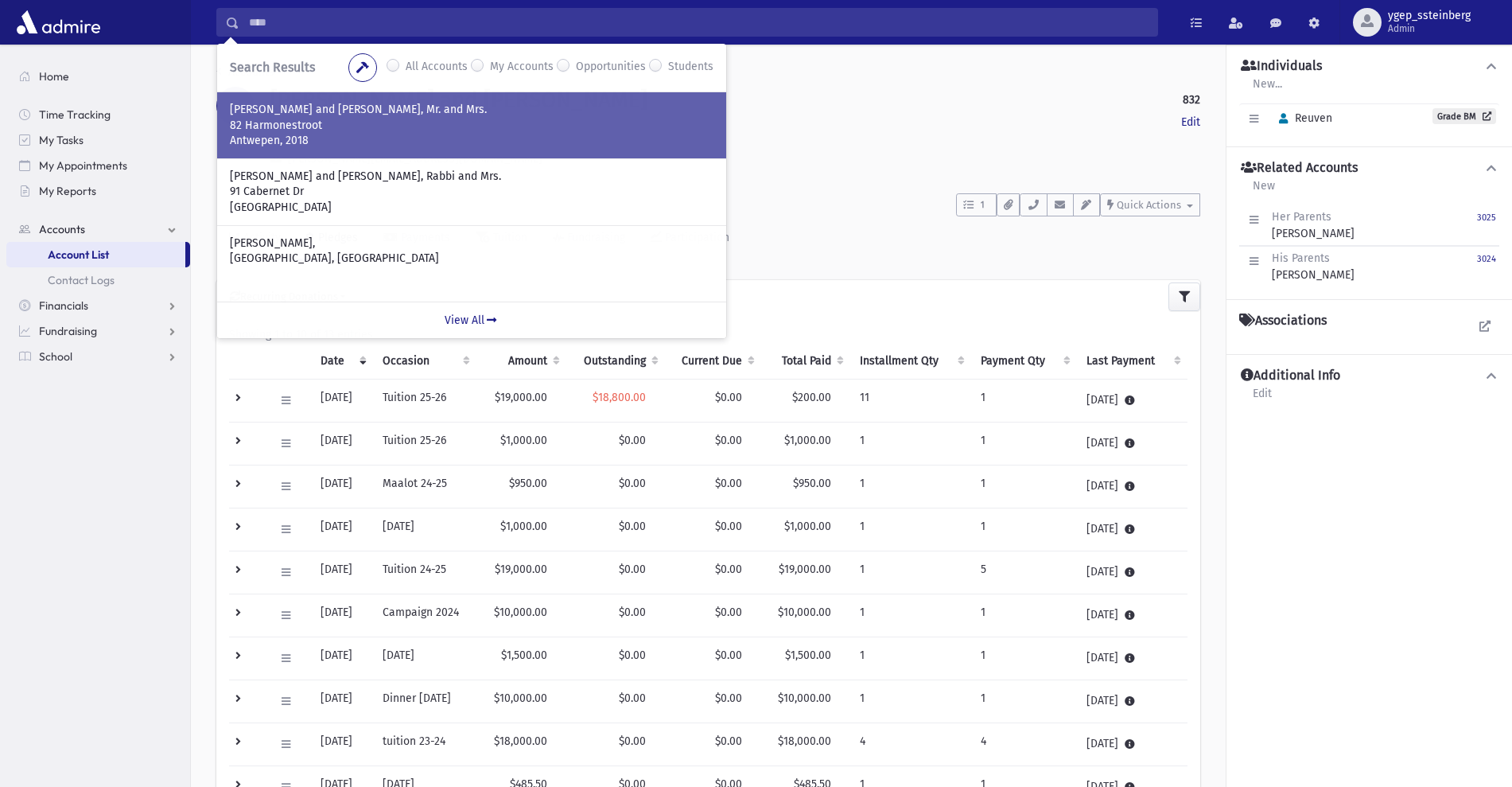
click at [310, 131] on p "82 Harmonestroot" at bounding box center [472, 126] width 484 height 16
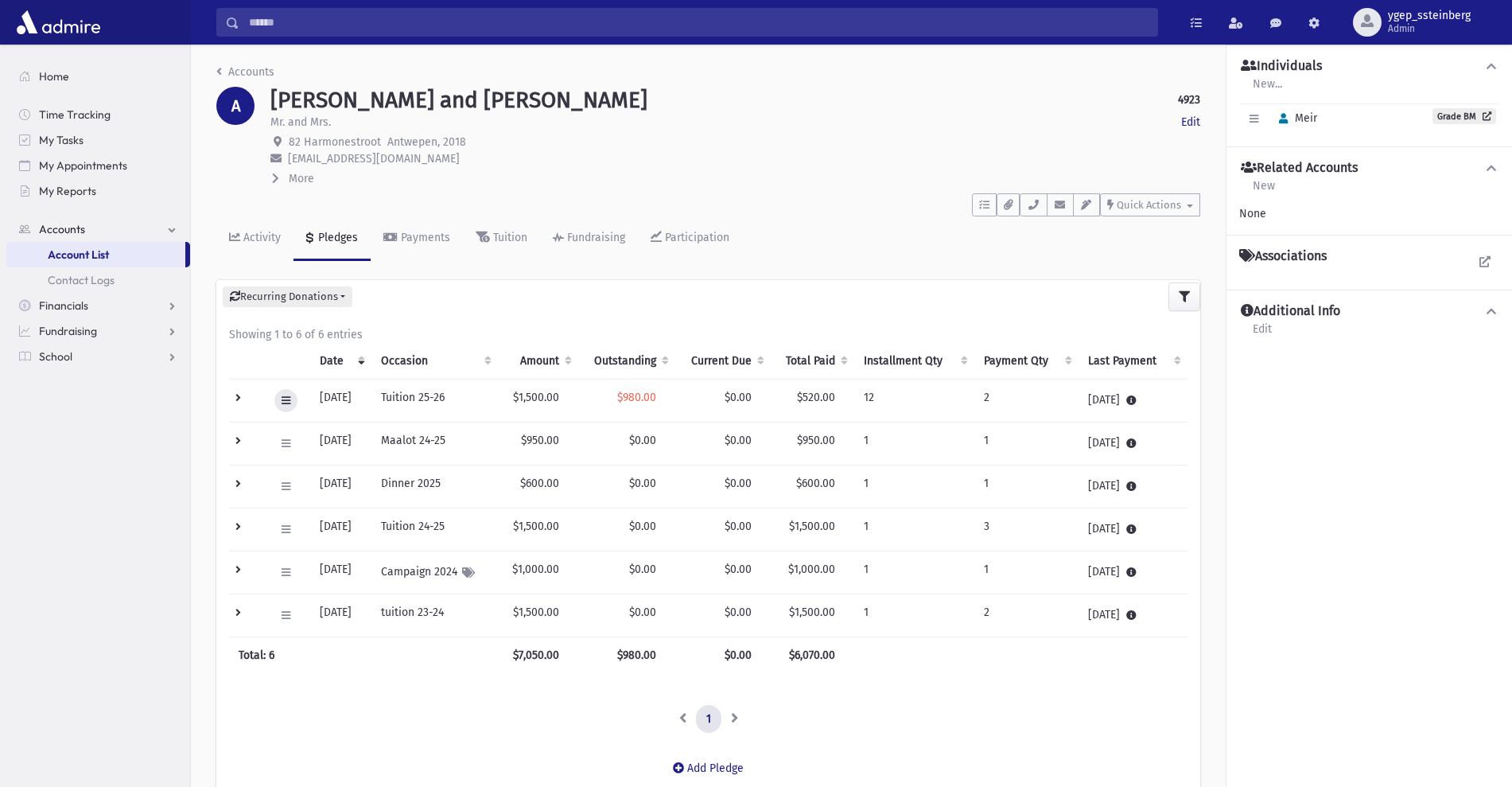
click at [282, 393] on button at bounding box center [286, 400] width 23 height 23
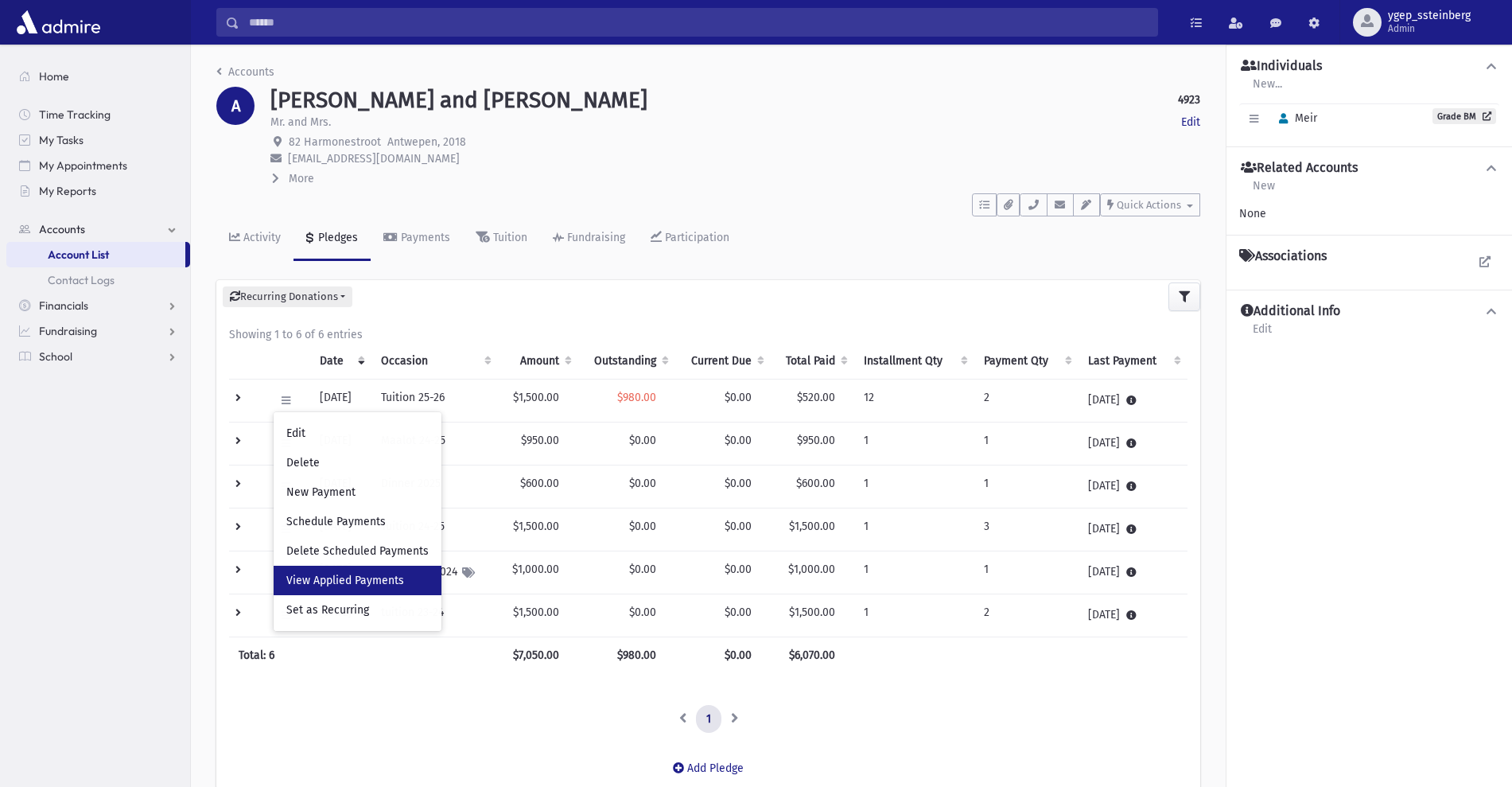
click at [315, 574] on span "View Applied Payments" at bounding box center [345, 580] width 118 height 13
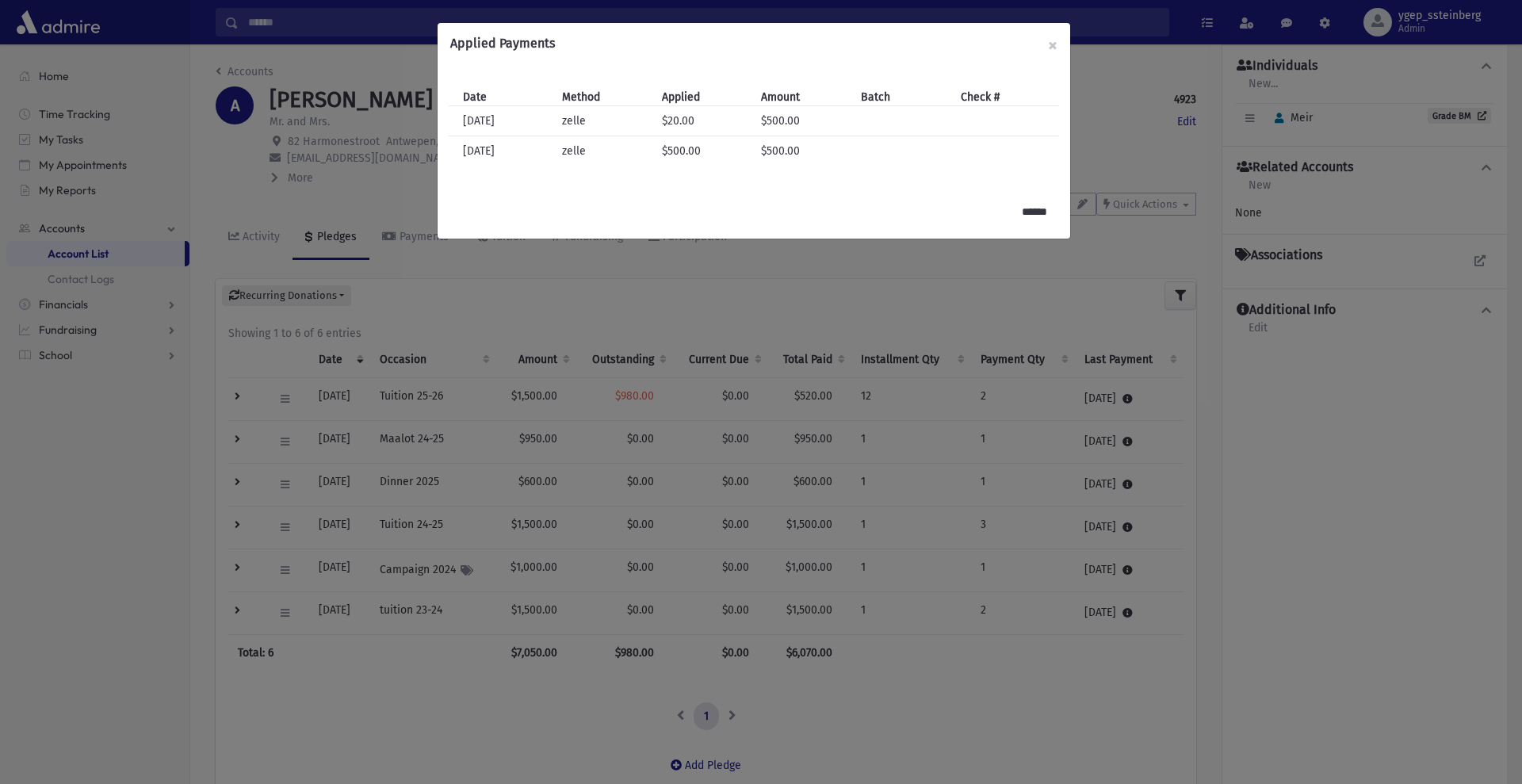
click at [365, 200] on div "Applied Payments × Date Method Applied Amount Batch Check # Date 5/2/2025 Metho…" at bounding box center [761, 392] width 1522 height 784
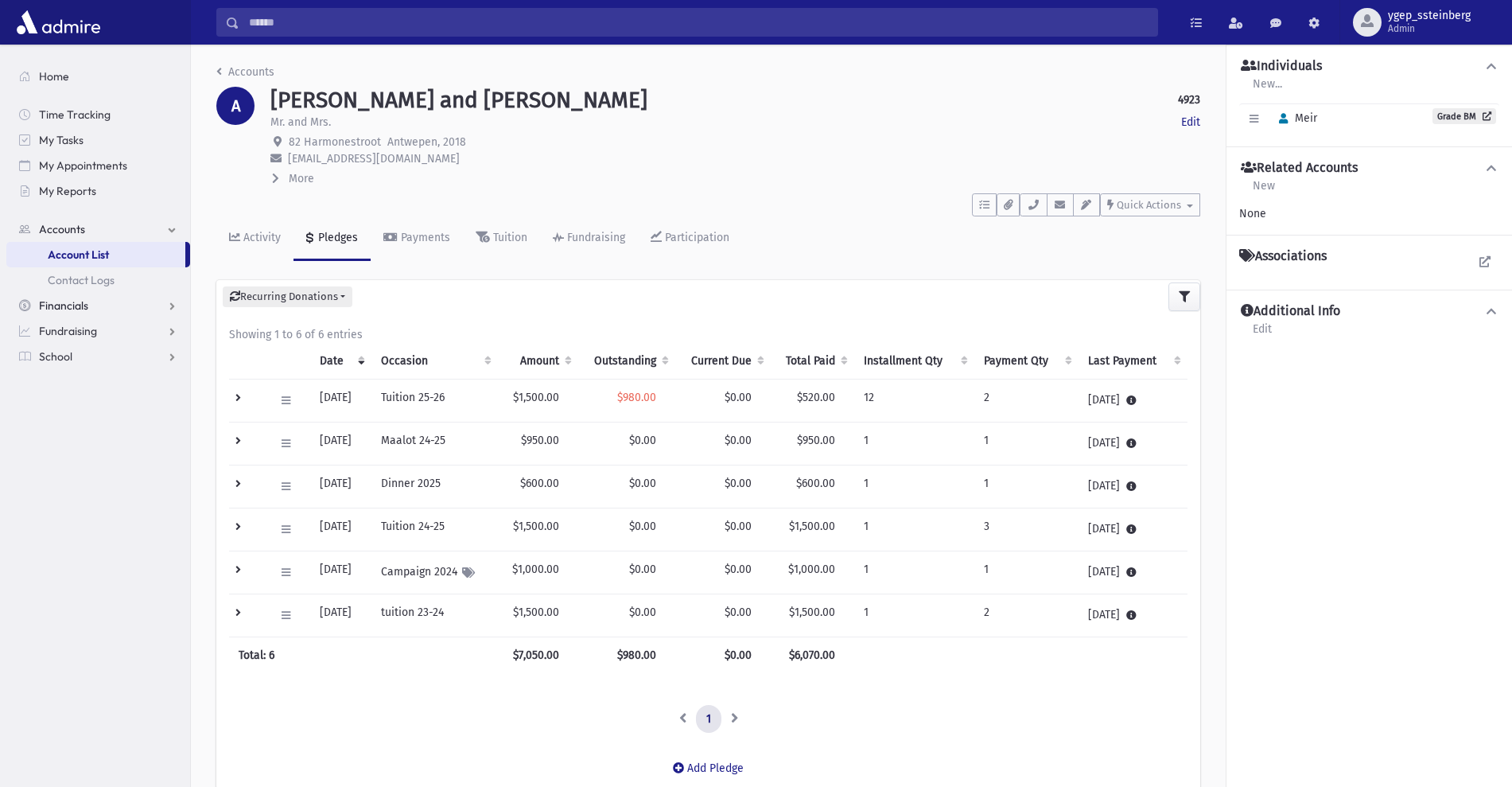
click at [100, 303] on link "Financials" at bounding box center [98, 305] width 183 height 25
click at [97, 286] on link "Pledges" at bounding box center [98, 280] width 183 height 25
click at [91, 320] on link "Pledge List" at bounding box center [98, 330] width 183 height 25
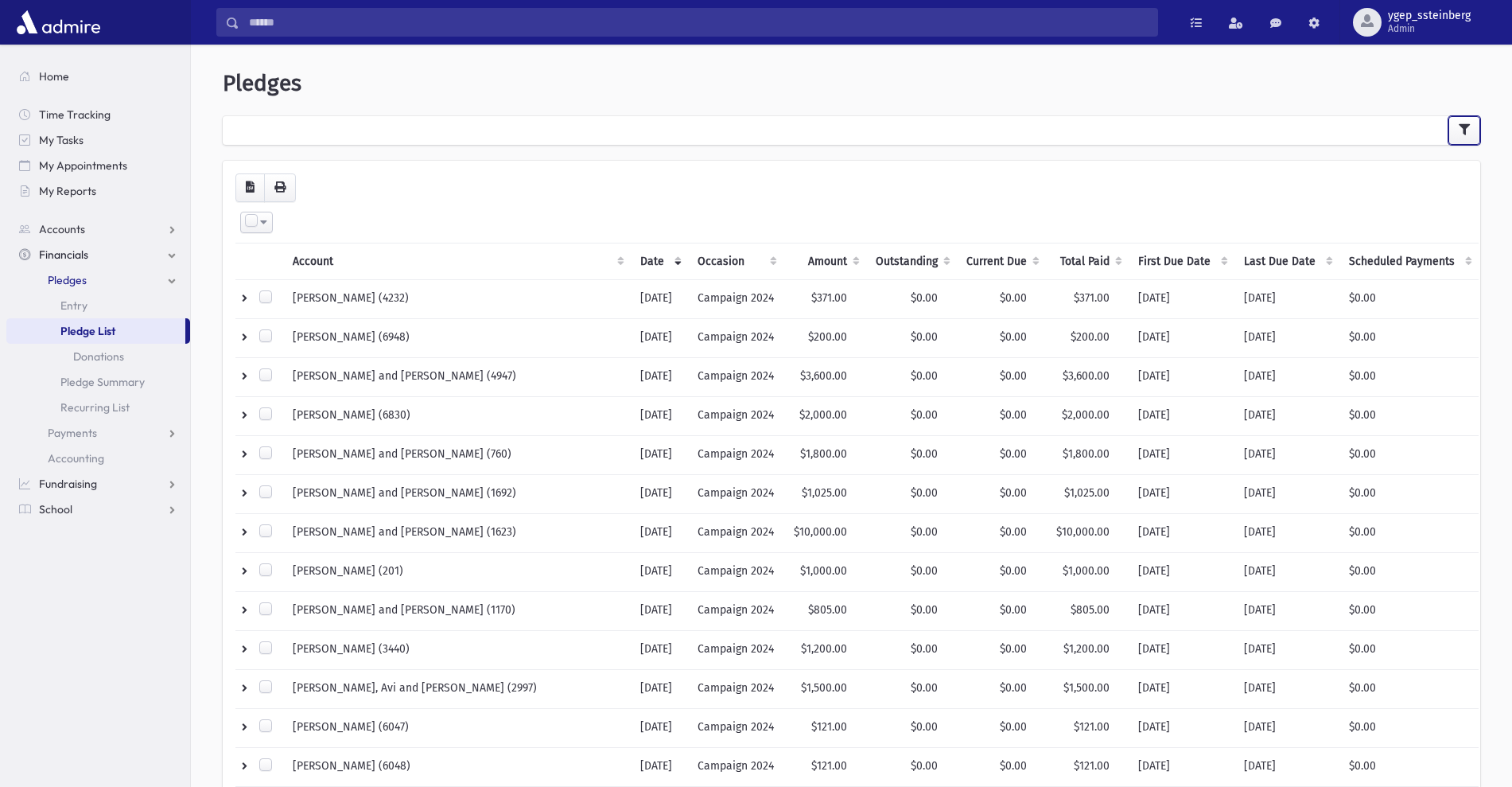
click at [1461, 126] on icon "button" at bounding box center [1464, 129] width 11 height 11
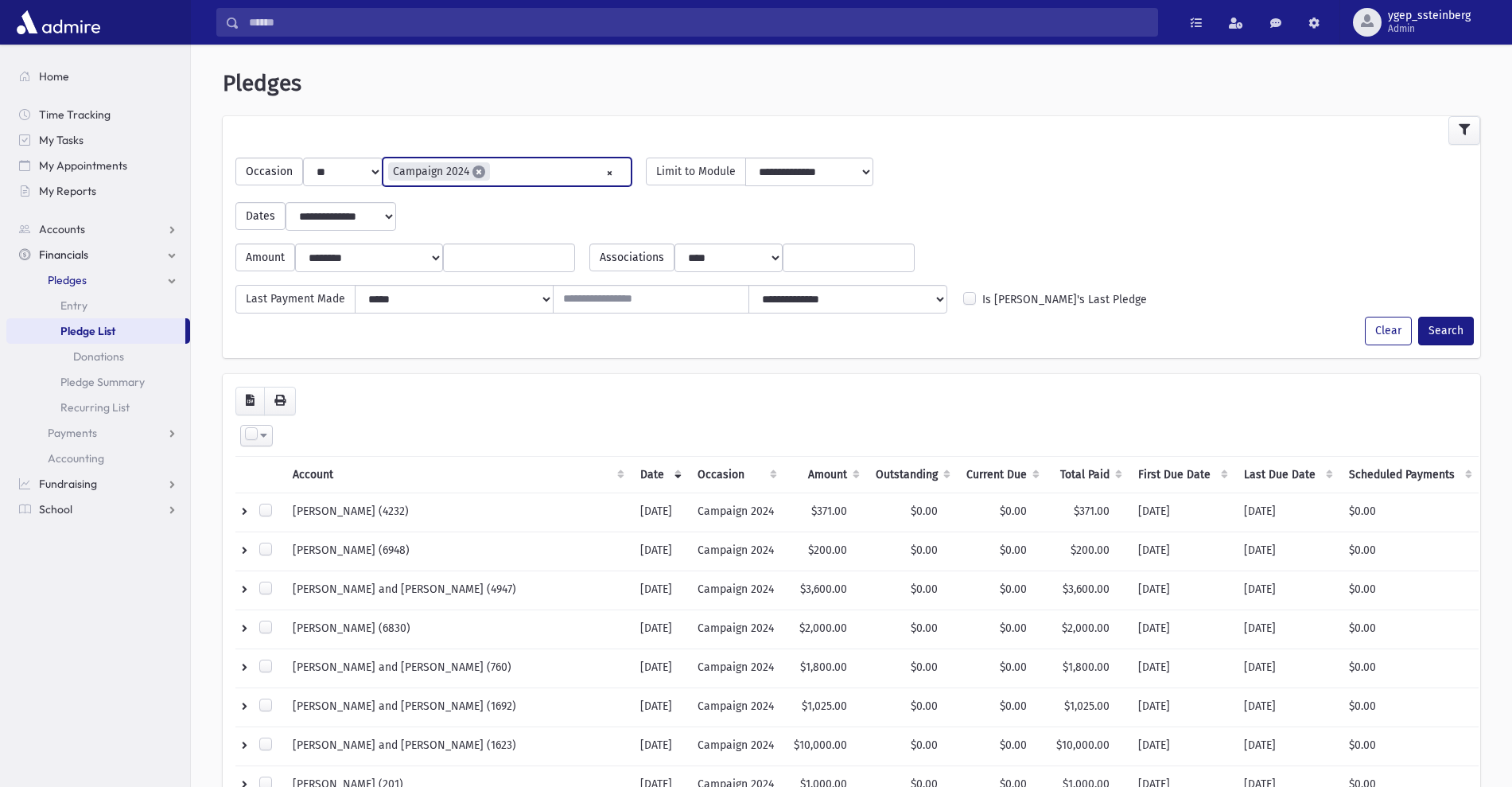
click at [478, 167] on span "×" at bounding box center [479, 171] width 13 height 13
select select
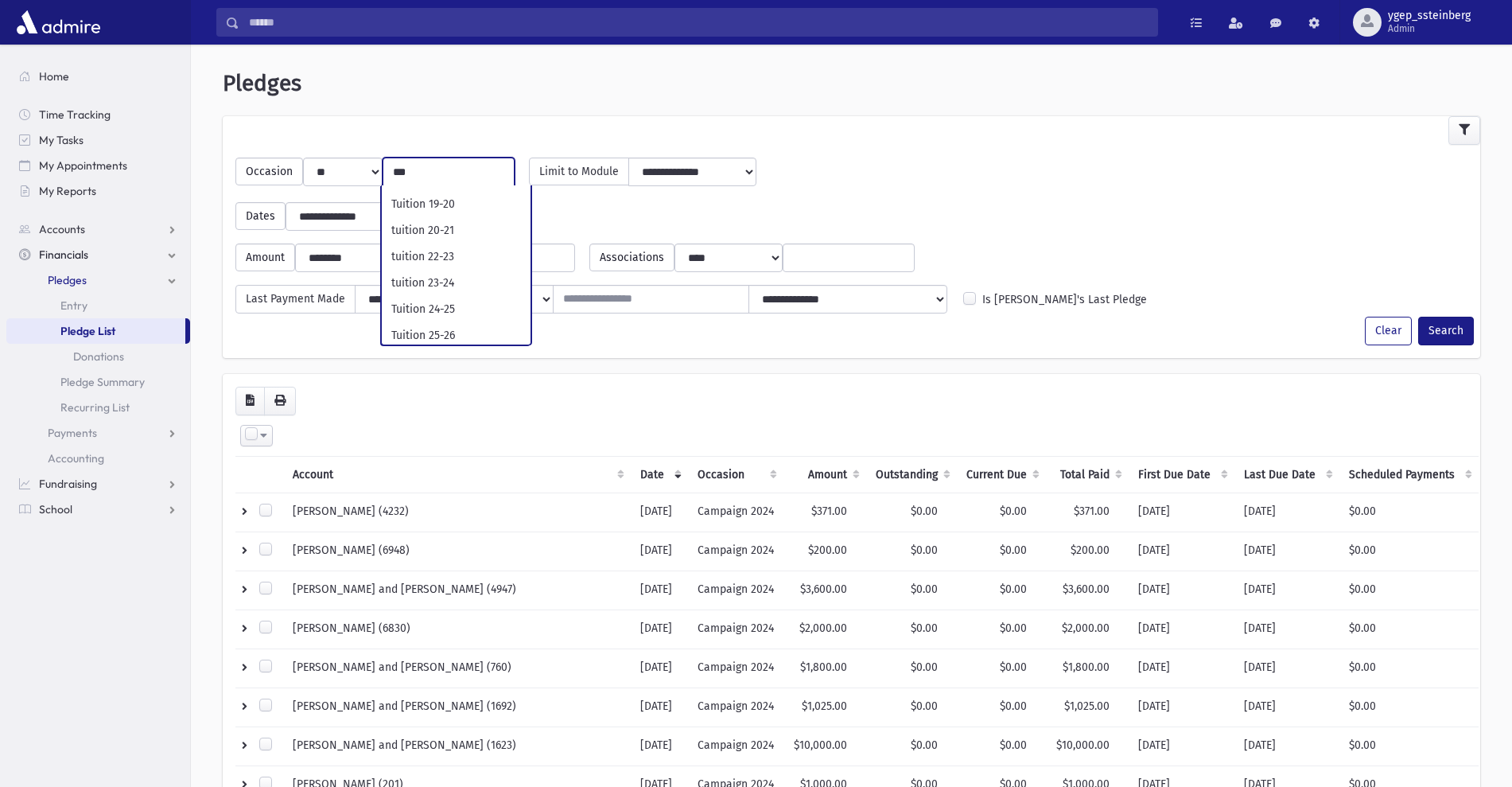
scroll to position [103, 0]
type input "***"
select select "**"
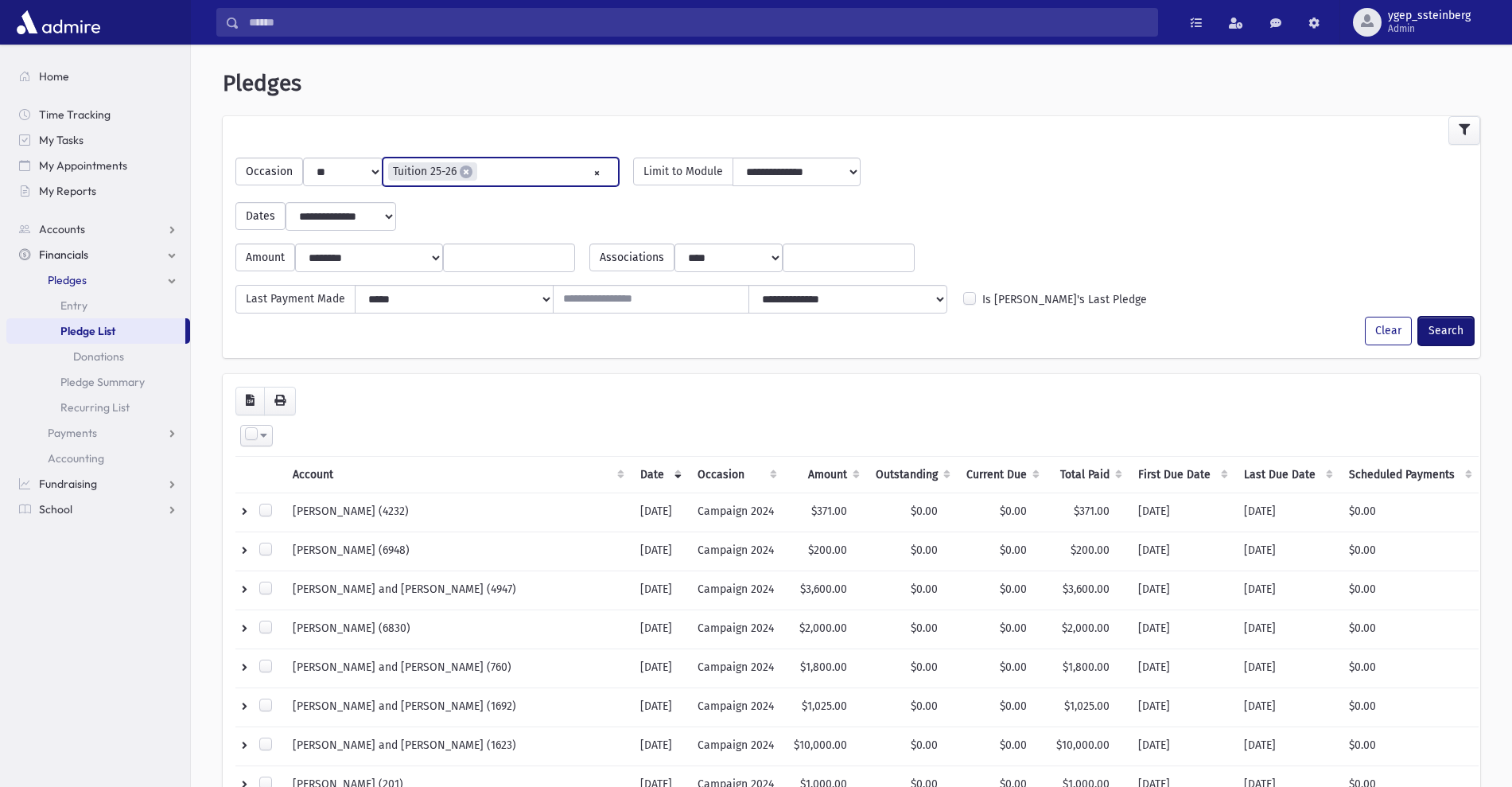
click at [1456, 337] on button "Search" at bounding box center [1446, 330] width 56 height 29
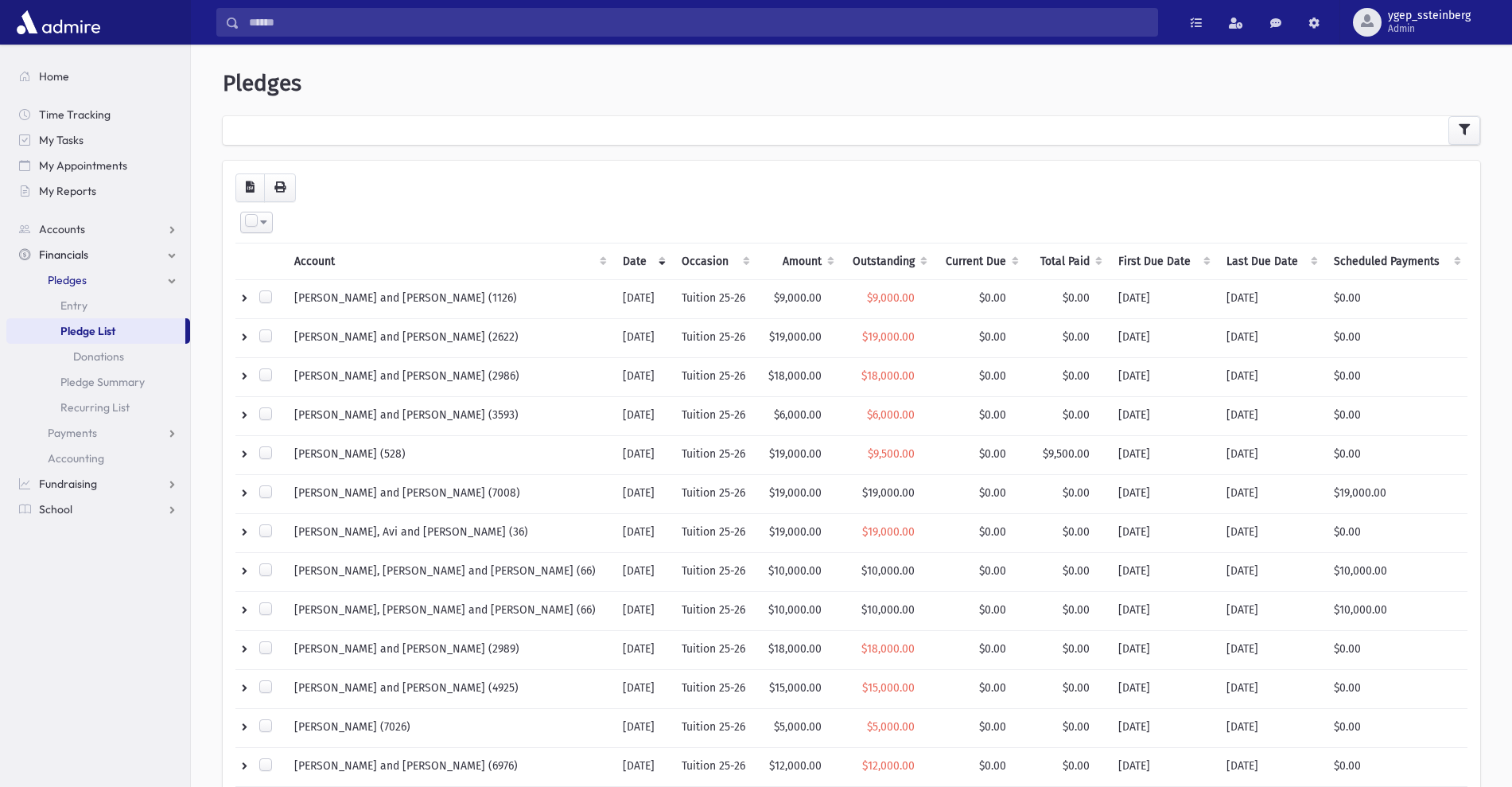
click at [964, 258] on th "Current Due" at bounding box center [979, 261] width 92 height 37
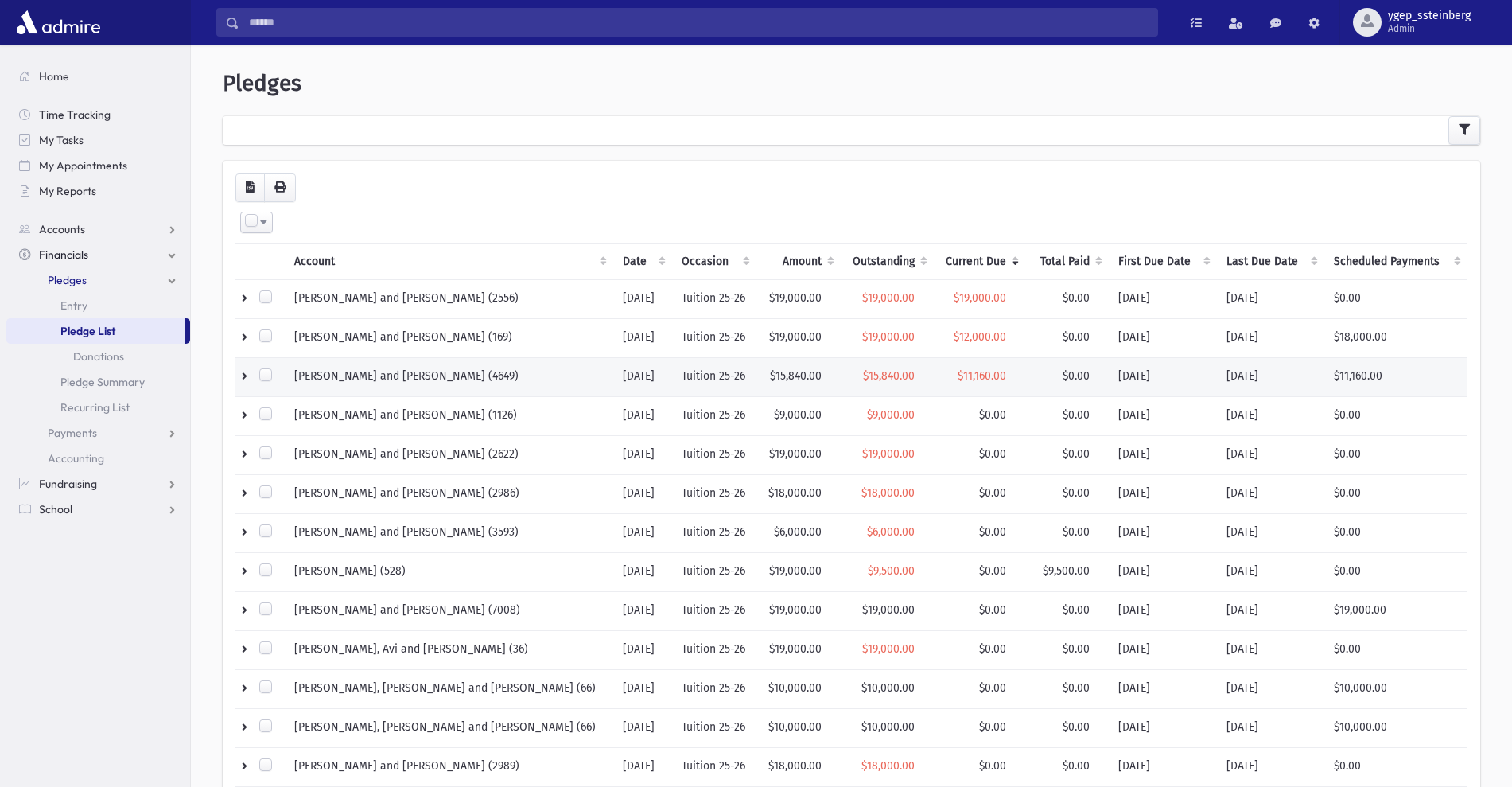
click at [501, 368] on td "[PERSON_NAME] and [PERSON_NAME] (4649)" at bounding box center [449, 376] width 328 height 39
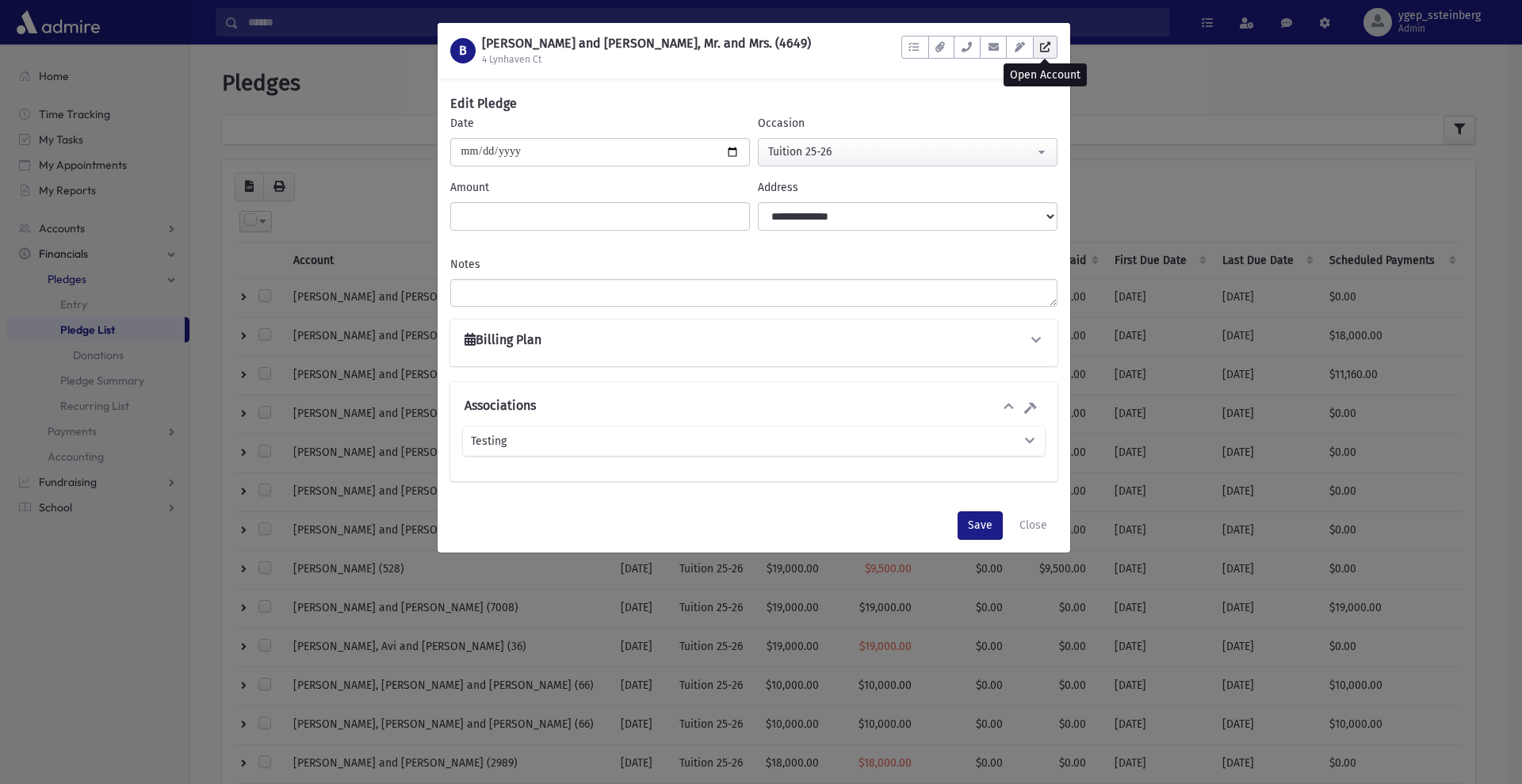
click at [1050, 49] on link at bounding box center [1045, 47] width 24 height 23
click at [318, 87] on div "B BENTOLILA, Mordechai and Mercedes, Mr. and Mrs. (4649) 4 Lynhaven Ct To Do's …" at bounding box center [761, 392] width 1522 height 784
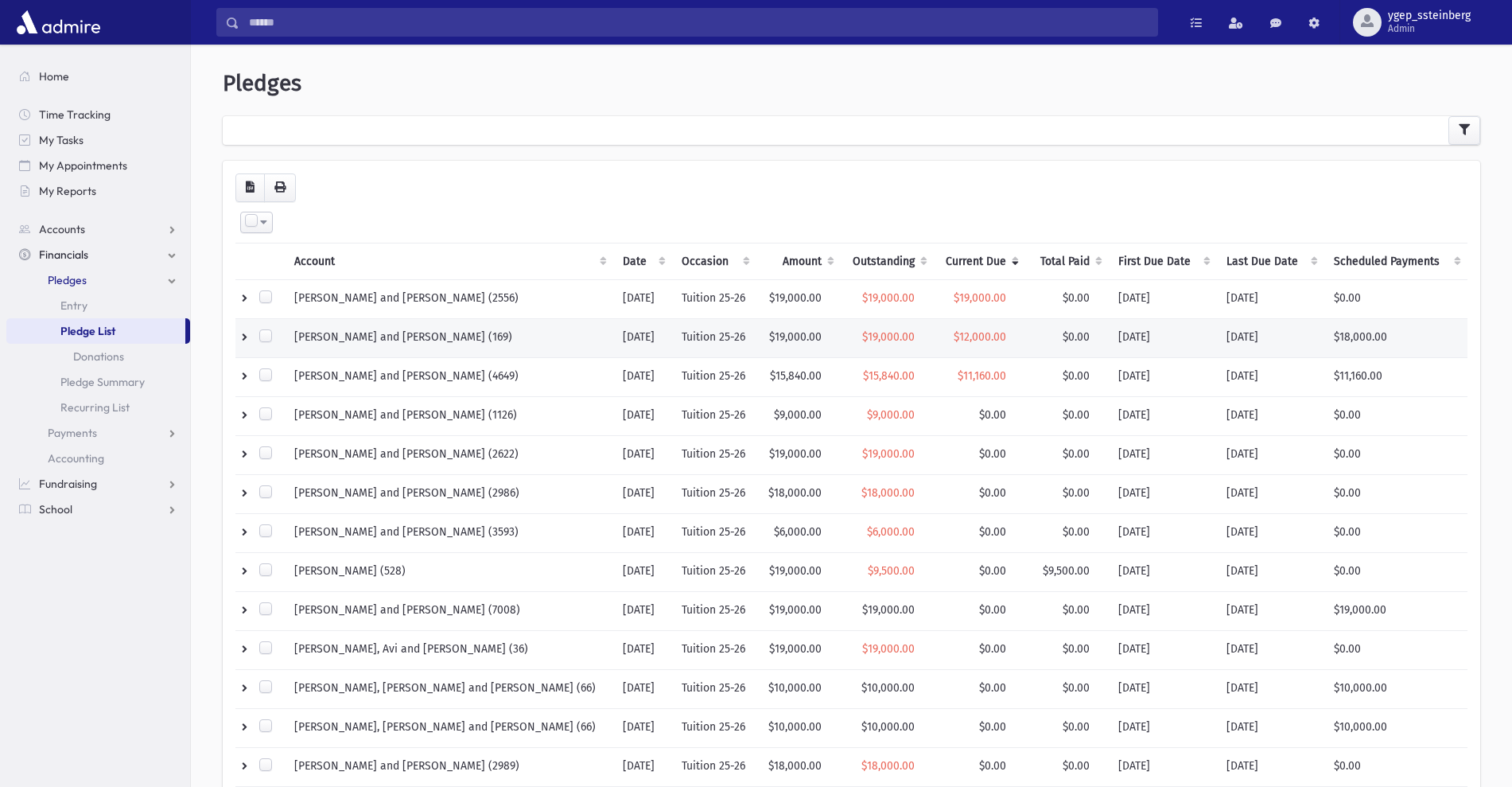
click at [491, 338] on td "BUCHLER, Aaron and Syma (169)" at bounding box center [449, 337] width 328 height 39
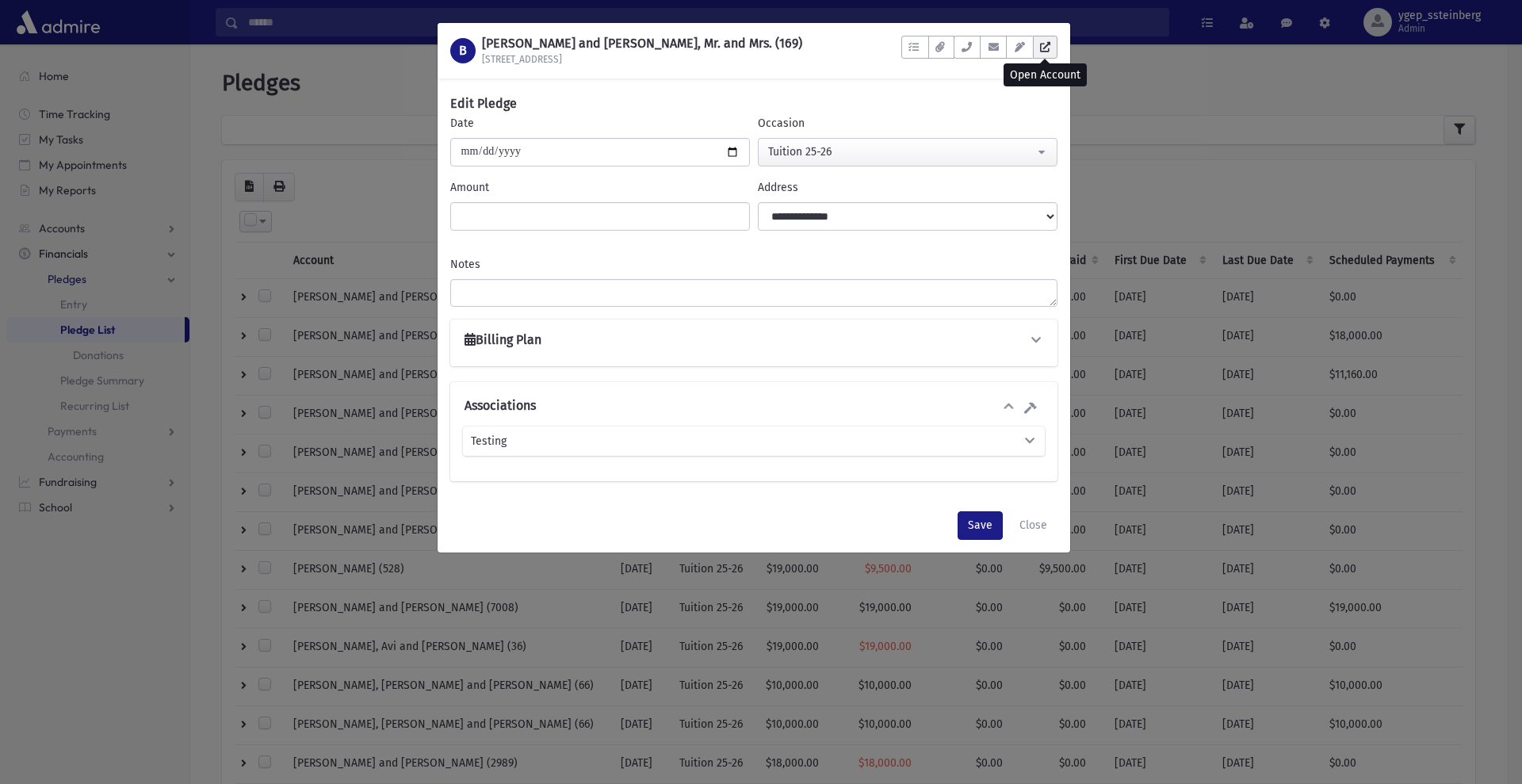
click at [1051, 50] on link at bounding box center [1045, 47] width 24 height 23
click at [327, 78] on div "B [PERSON_NAME] and [PERSON_NAME], Mr. and Mrs. (169) [GEOGRAPHIC_DATA] To Do's…" at bounding box center [761, 392] width 1522 height 784
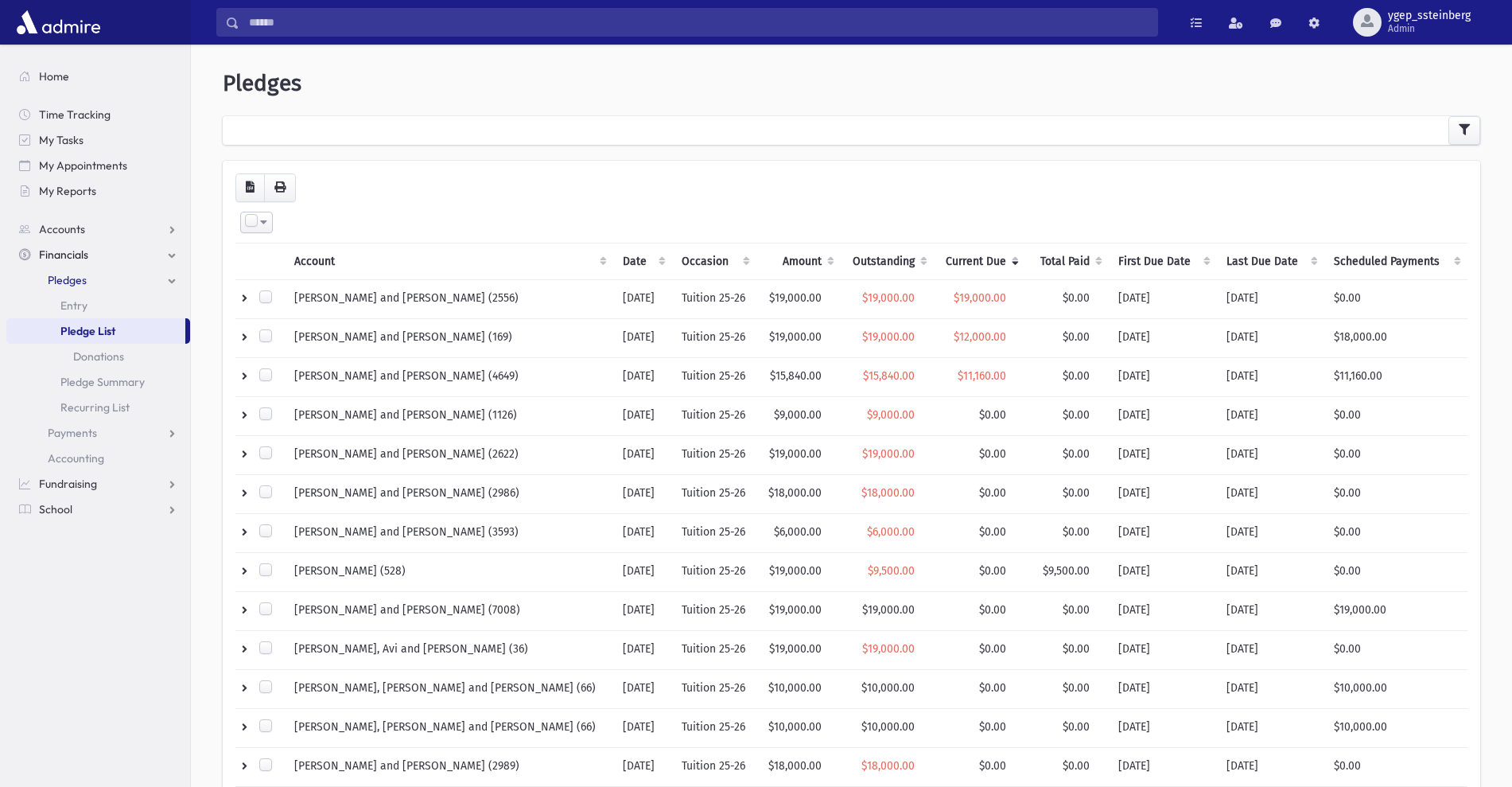
click at [856, 254] on th "Outstanding" at bounding box center [887, 261] width 93 height 37
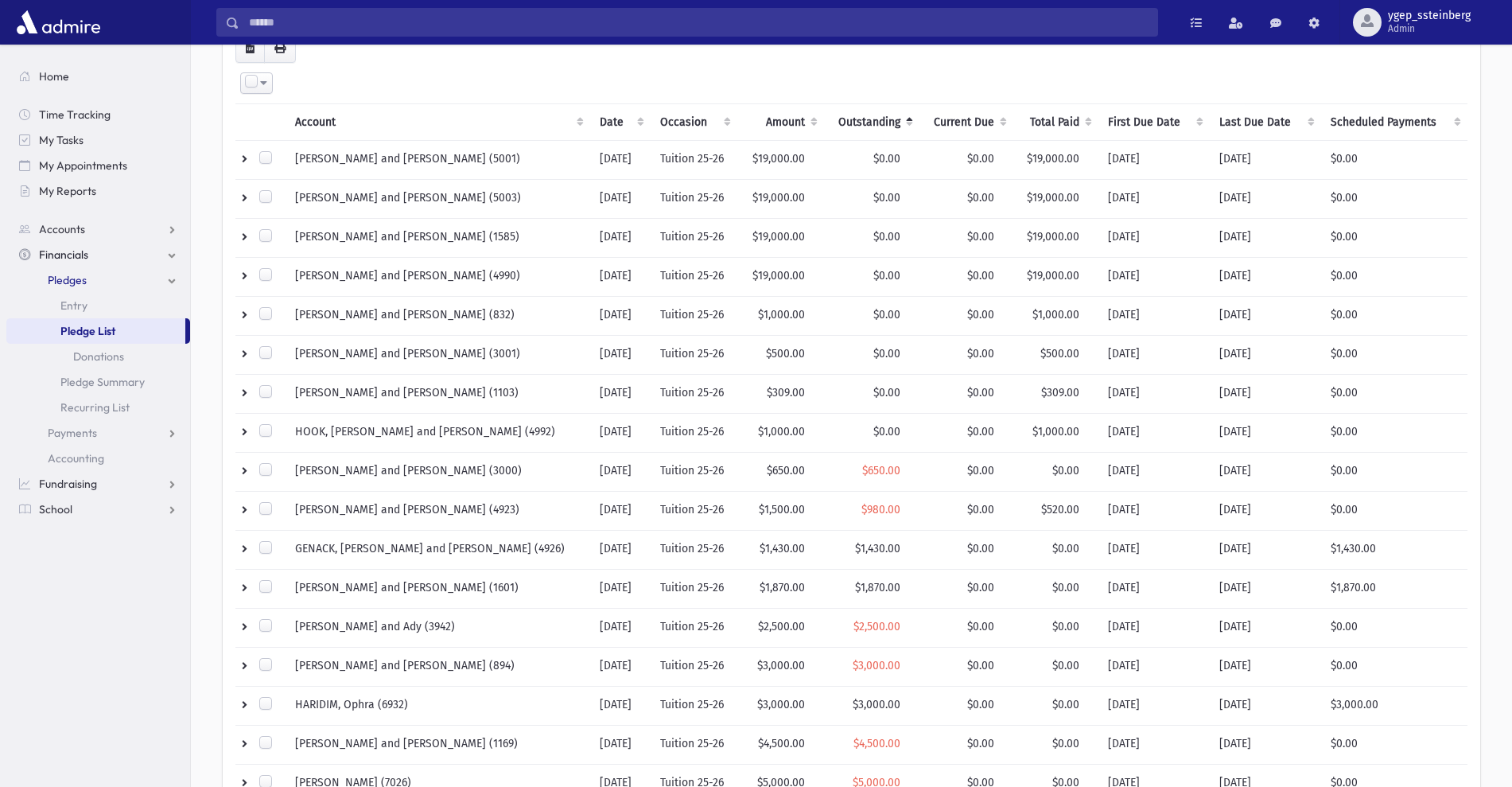
scroll to position [135, 0]
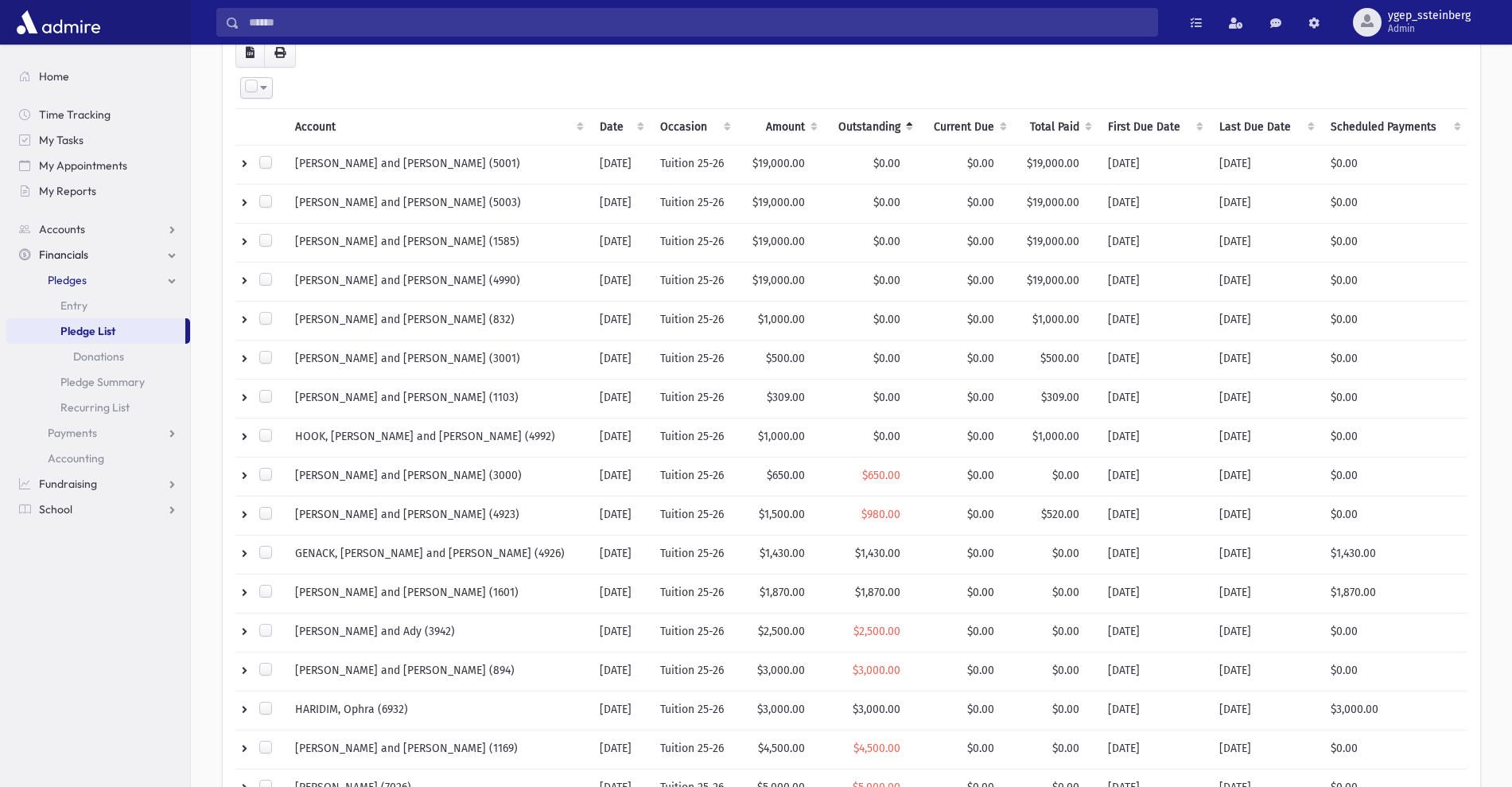
click at [1046, 122] on th "Total Paid" at bounding box center [1055, 127] width 85 height 37
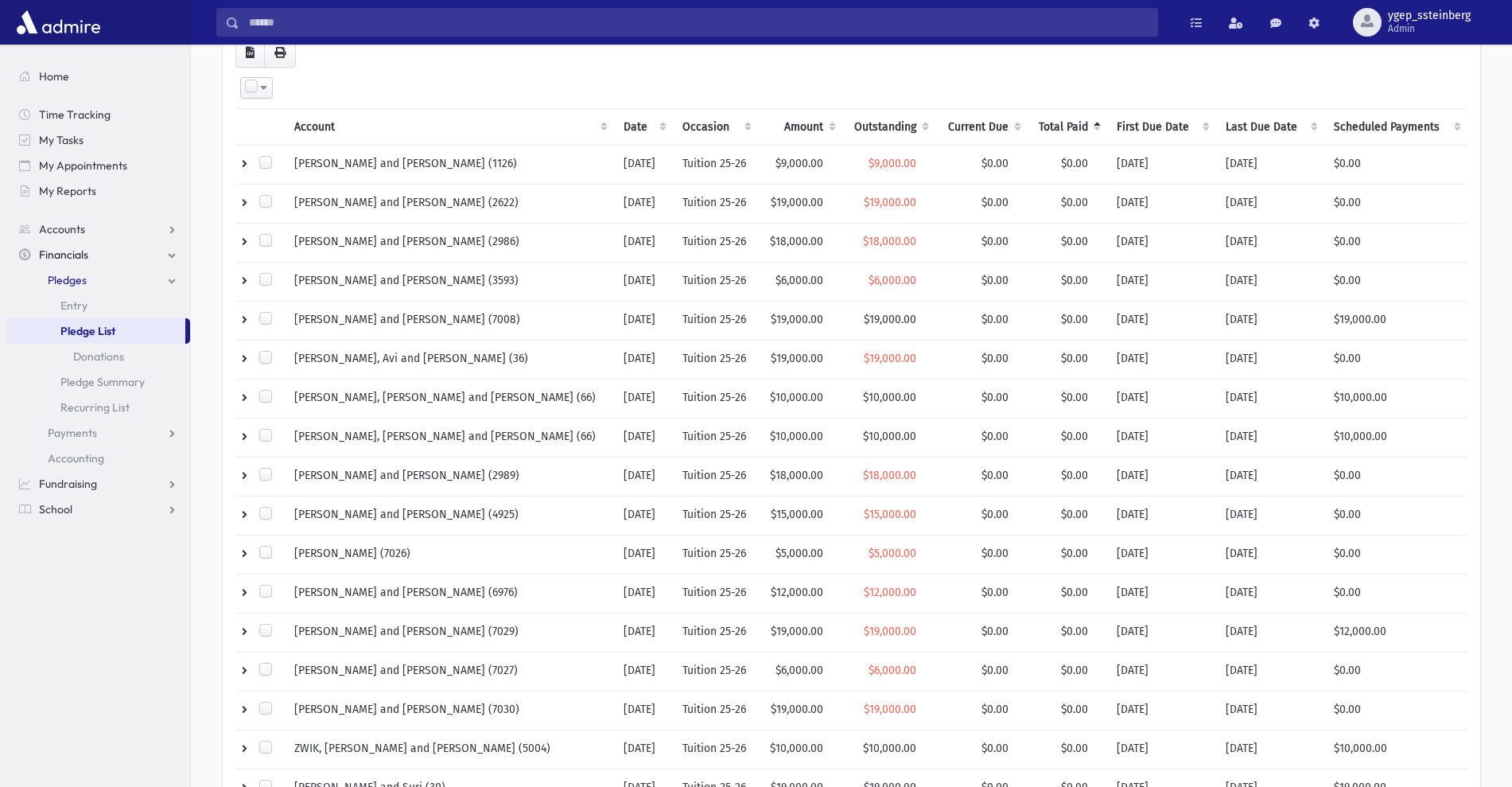
click at [1063, 131] on th "Total Paid" at bounding box center [1068, 127] width 80 height 37
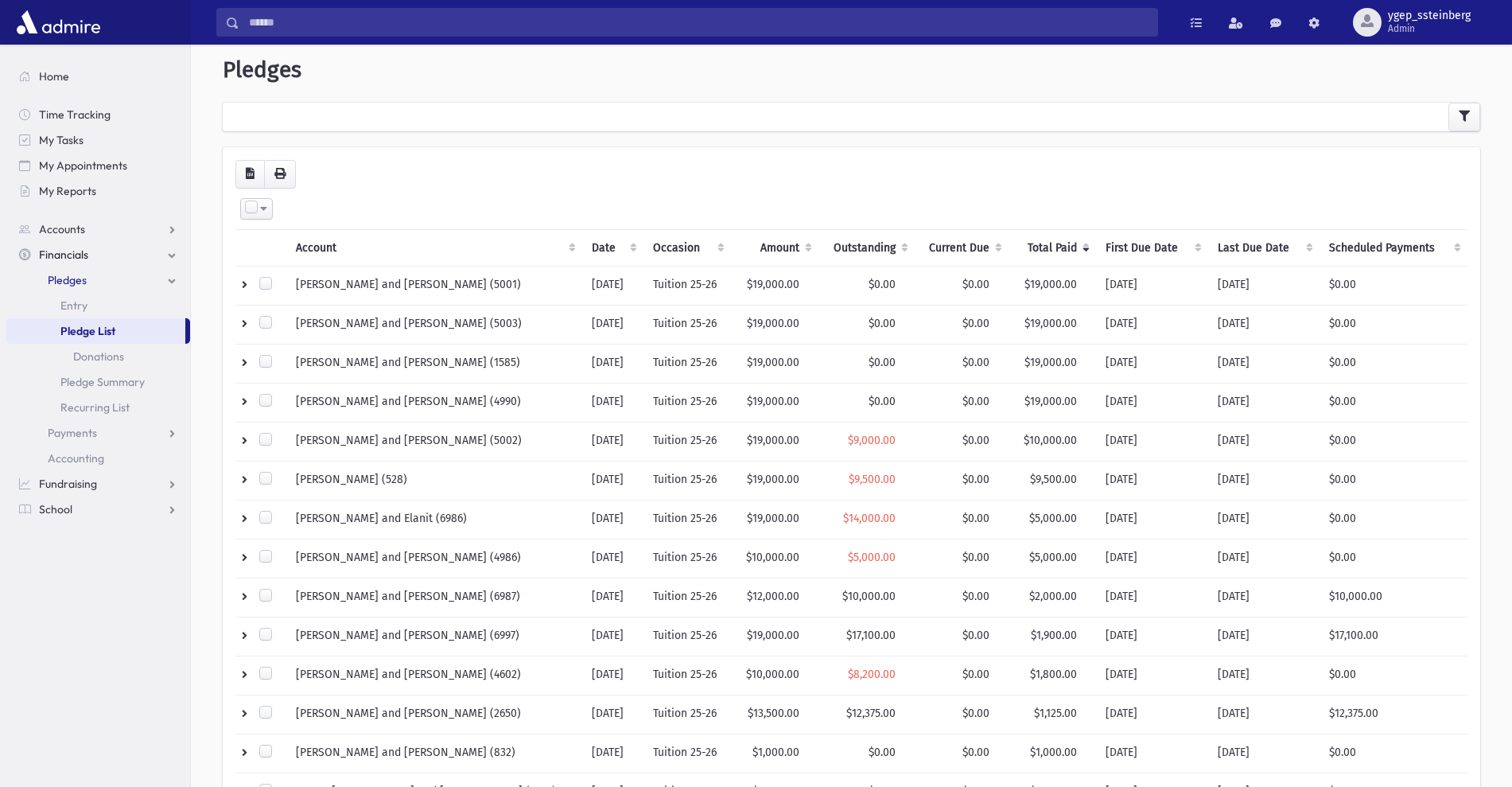
scroll to position [0, 0]
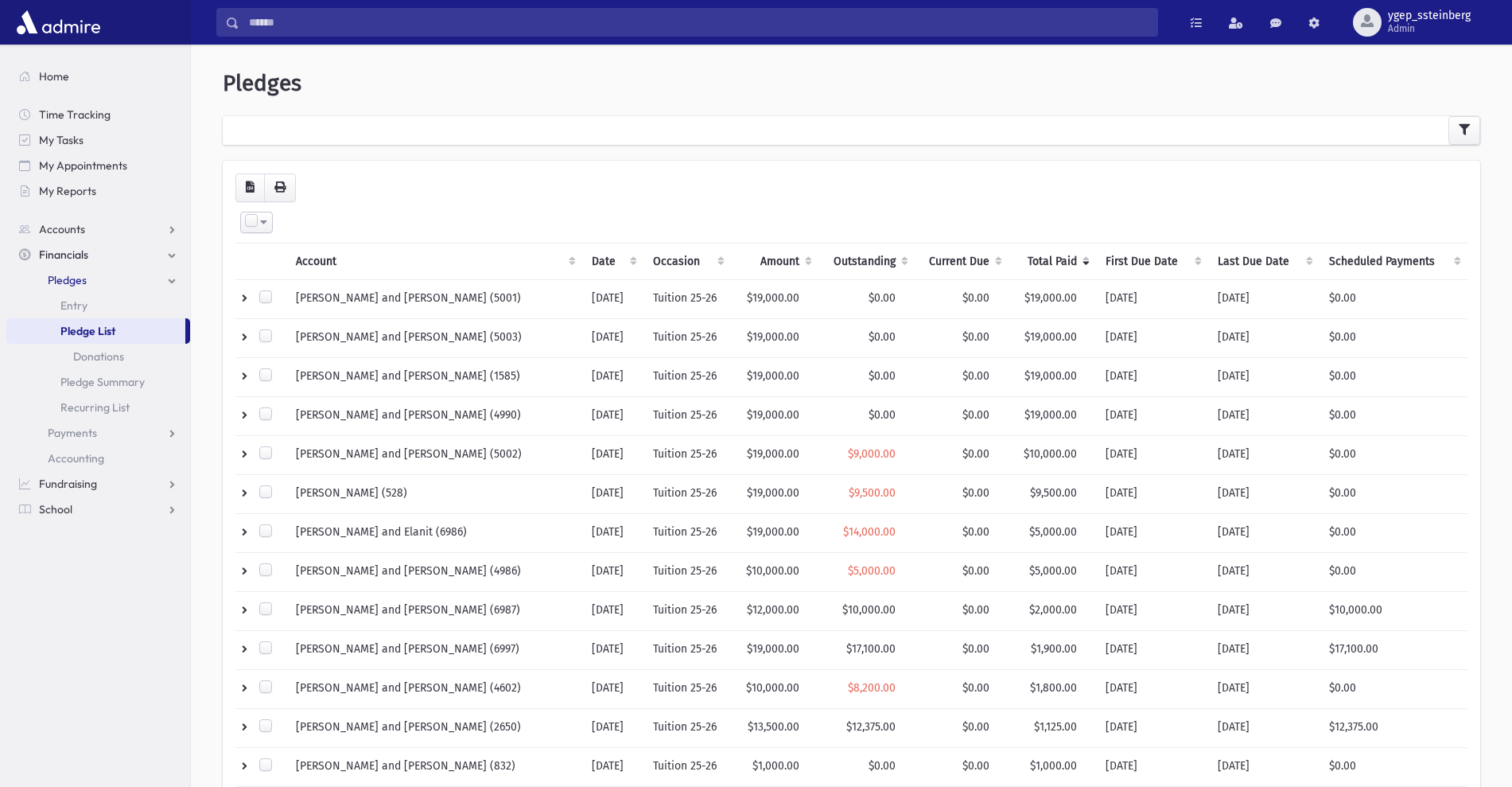
click at [954, 250] on th "Current Due" at bounding box center [962, 261] width 94 height 37
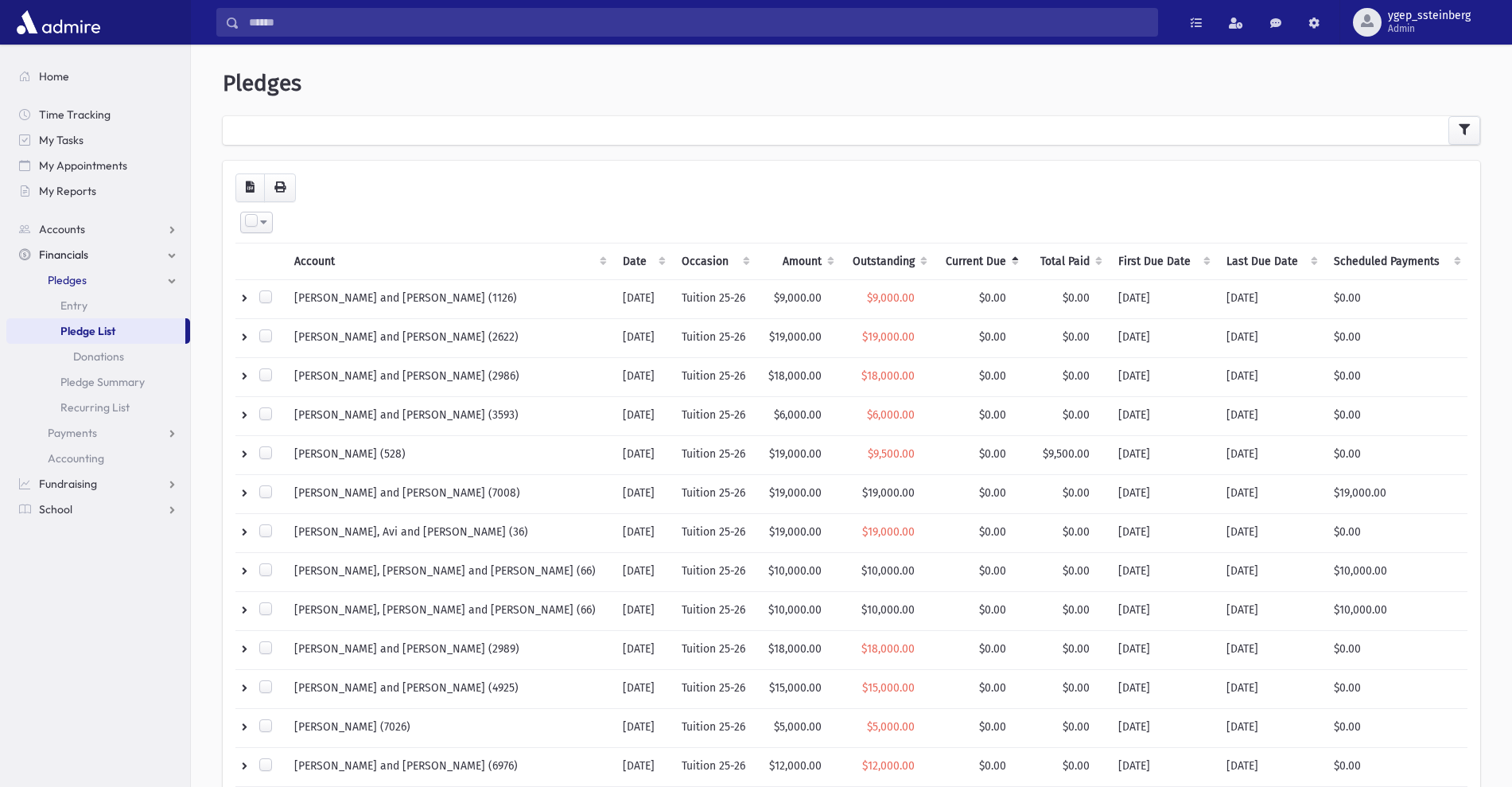
click at [954, 250] on th "Current Due" at bounding box center [979, 261] width 92 height 37
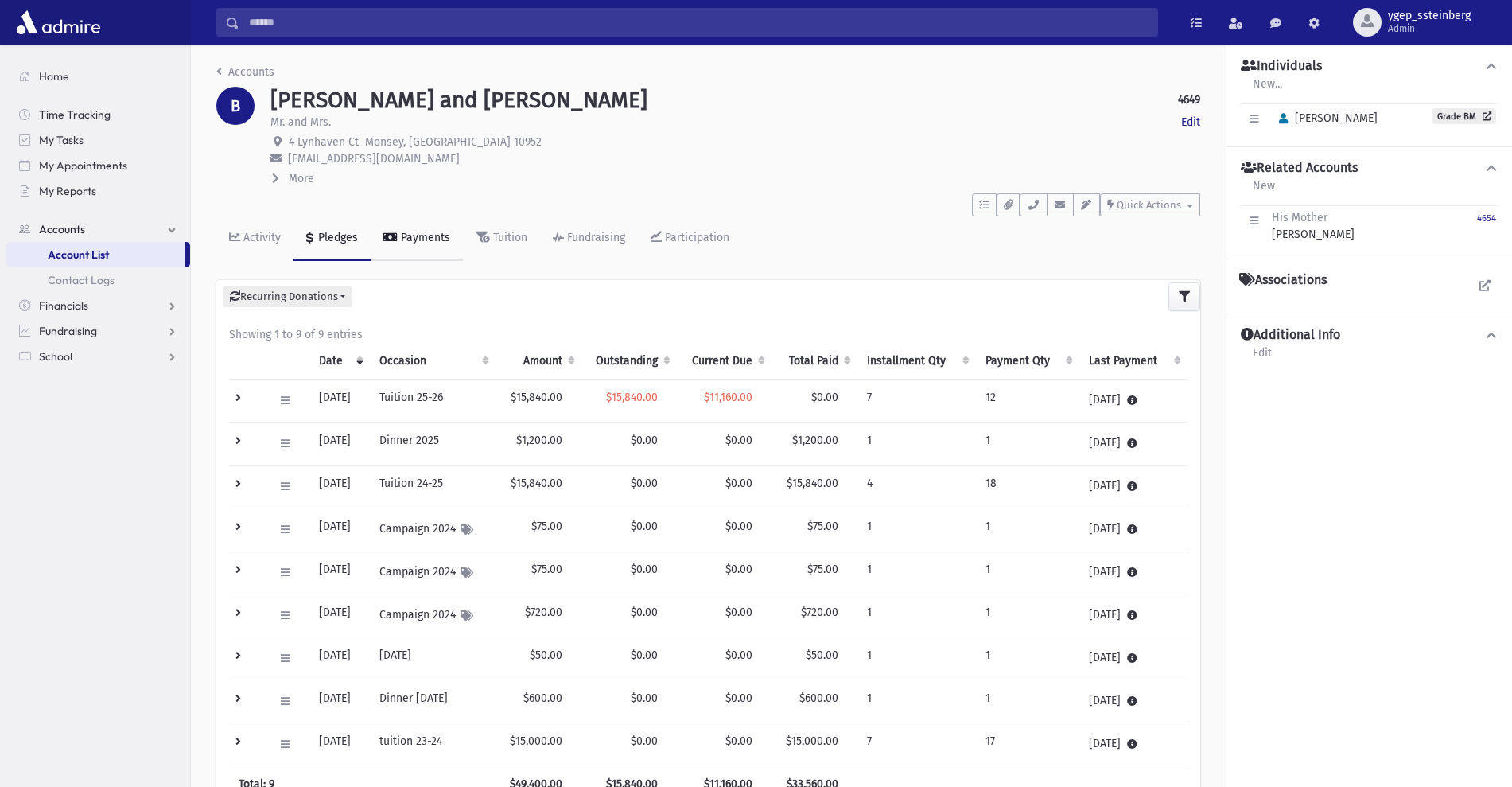
click at [415, 233] on div "Payments" at bounding box center [424, 237] width 52 height 13
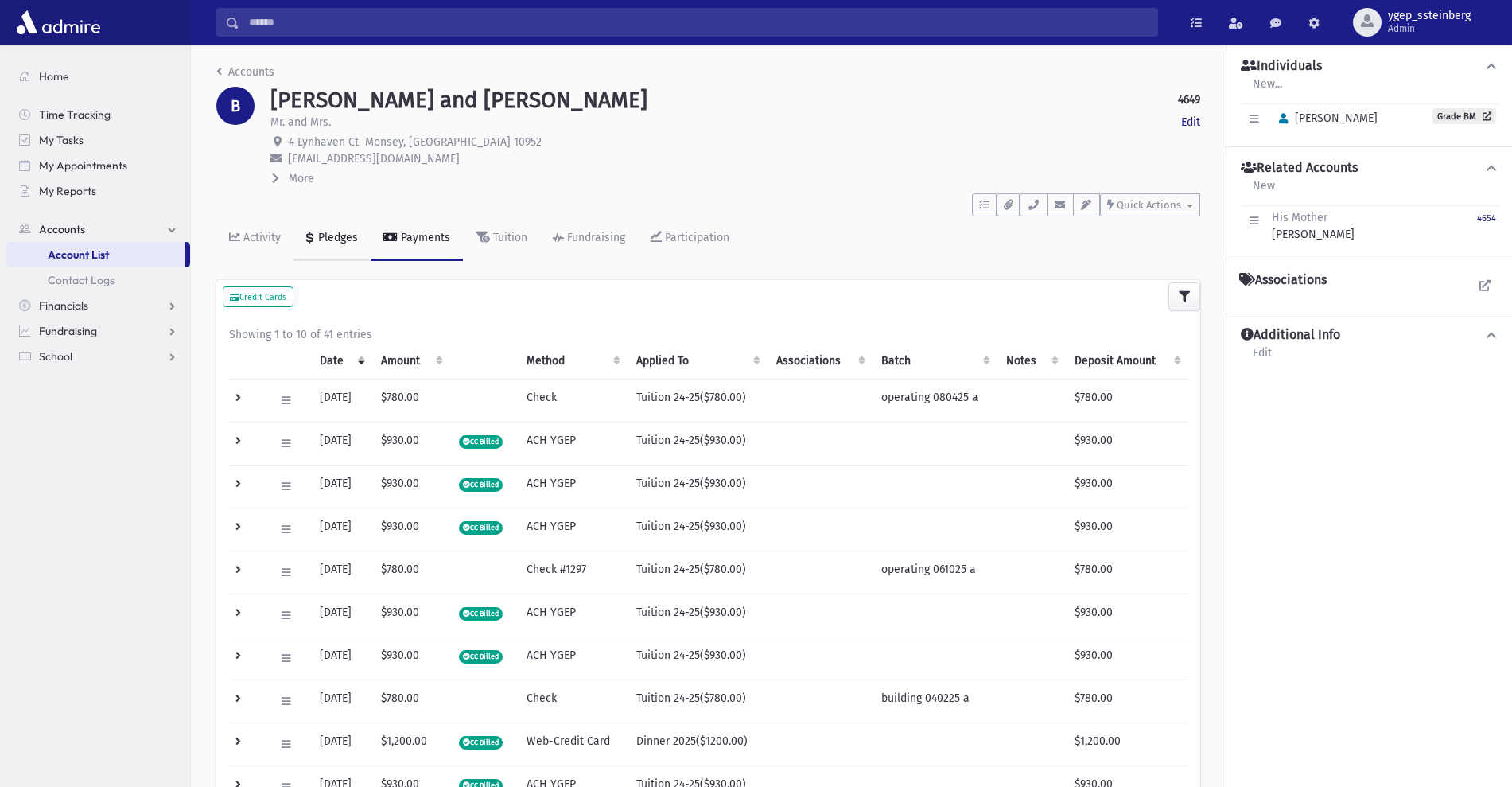
click at [337, 233] on div "Pledges" at bounding box center [336, 237] width 43 height 13
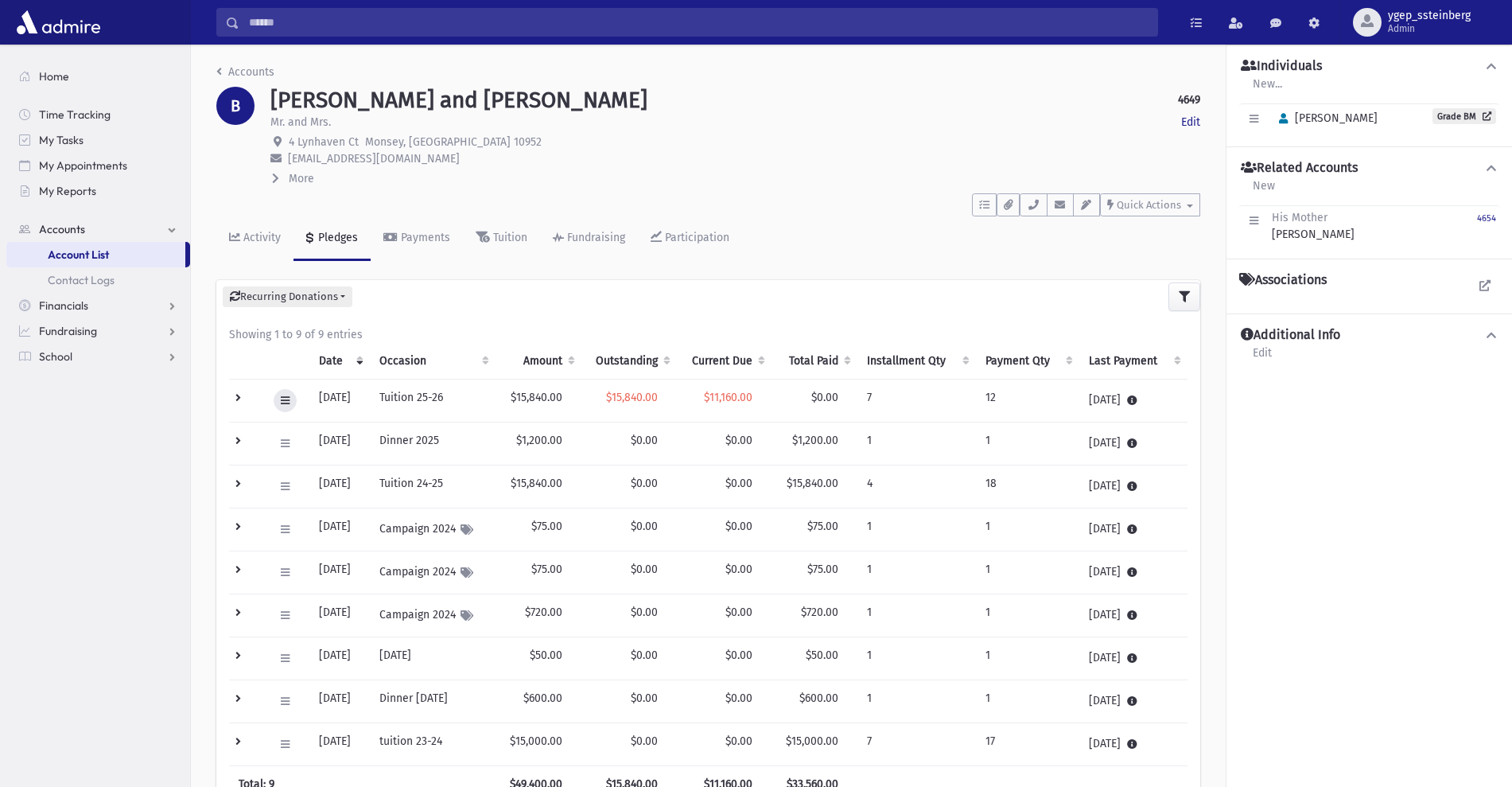
click at [285, 396] on icon at bounding box center [285, 401] width 9 height 10
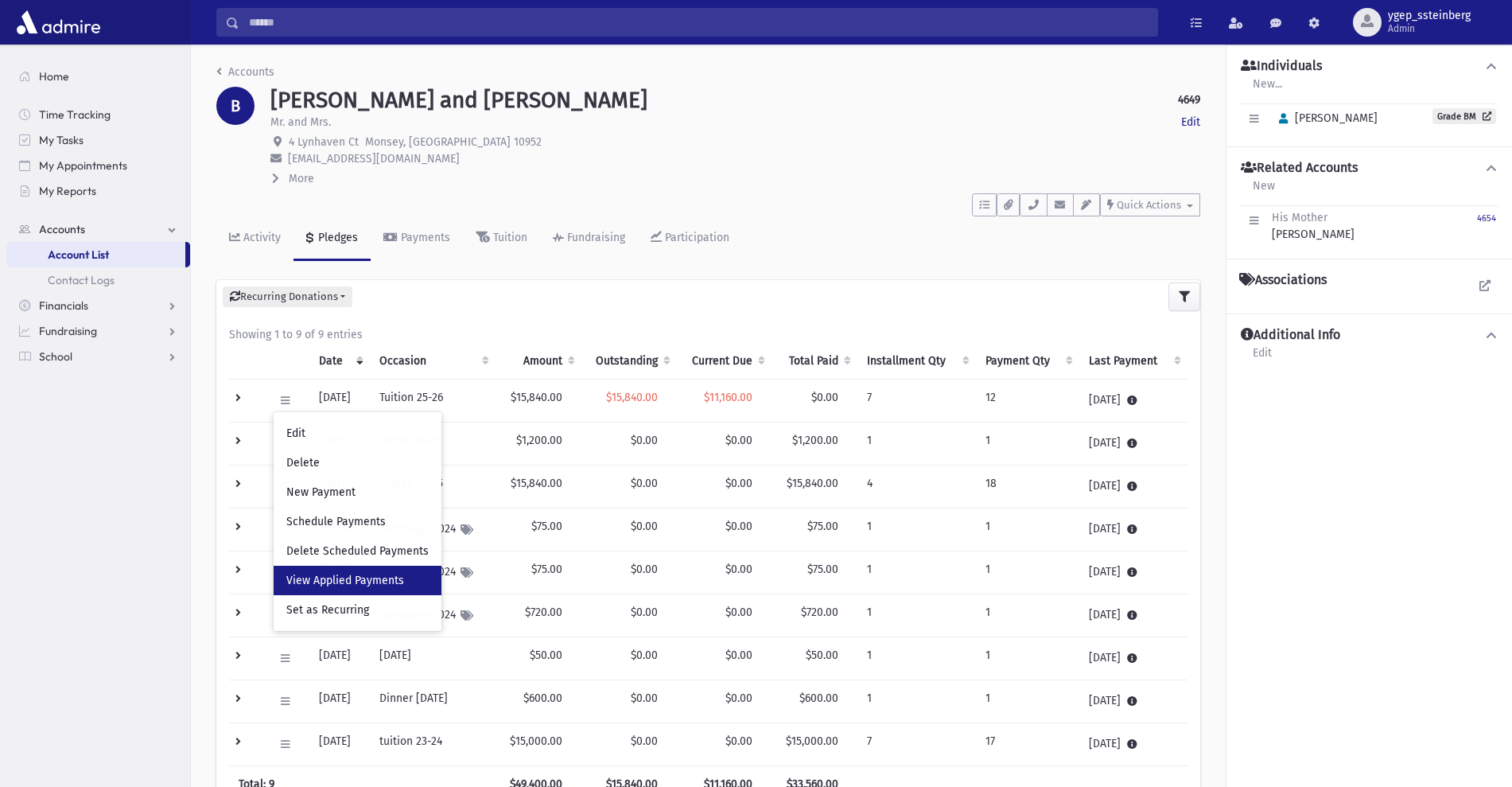
click at [312, 580] on span "View Applied Payments" at bounding box center [345, 580] width 118 height 13
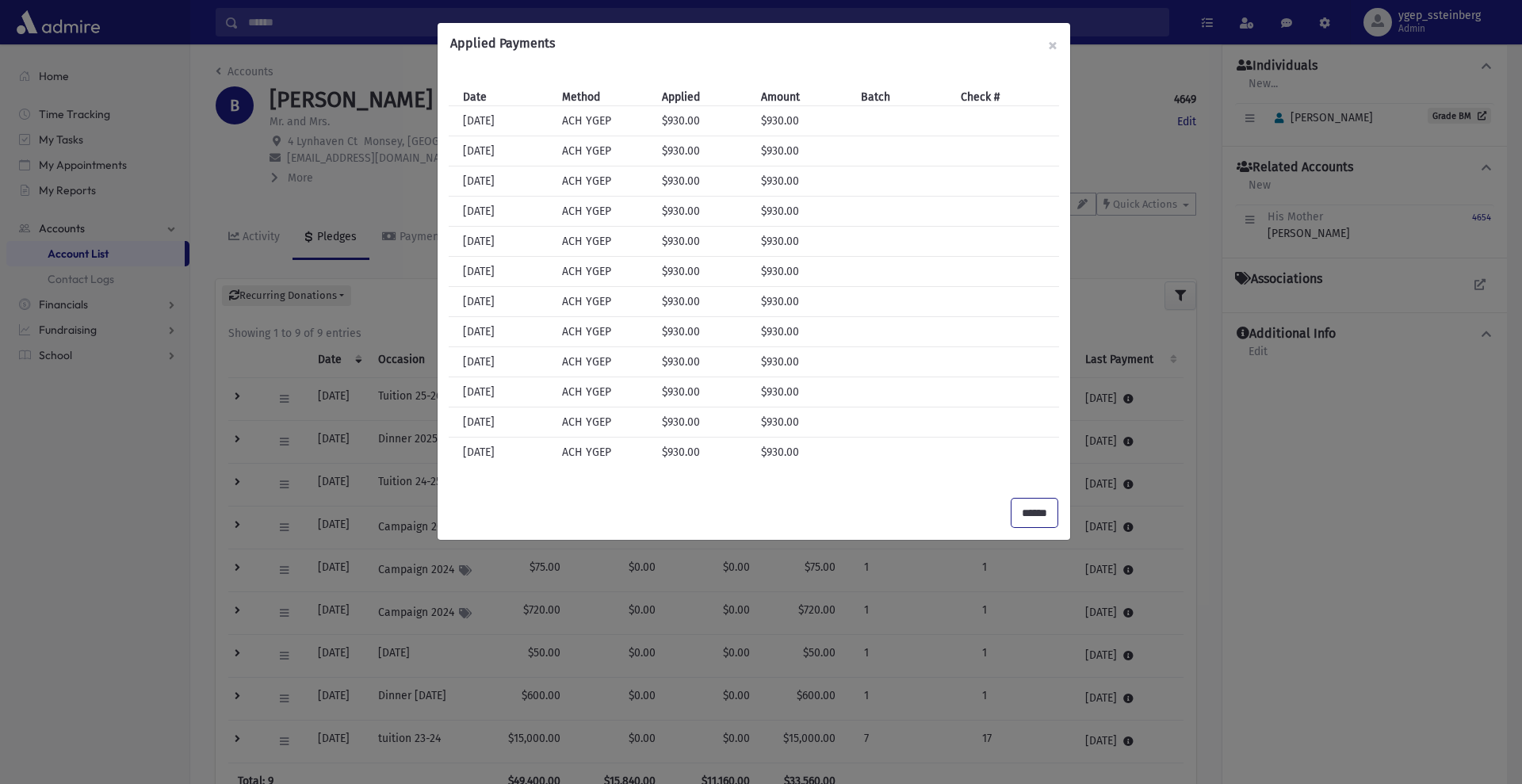
click at [1027, 505] on input "******" at bounding box center [1034, 513] width 46 height 29
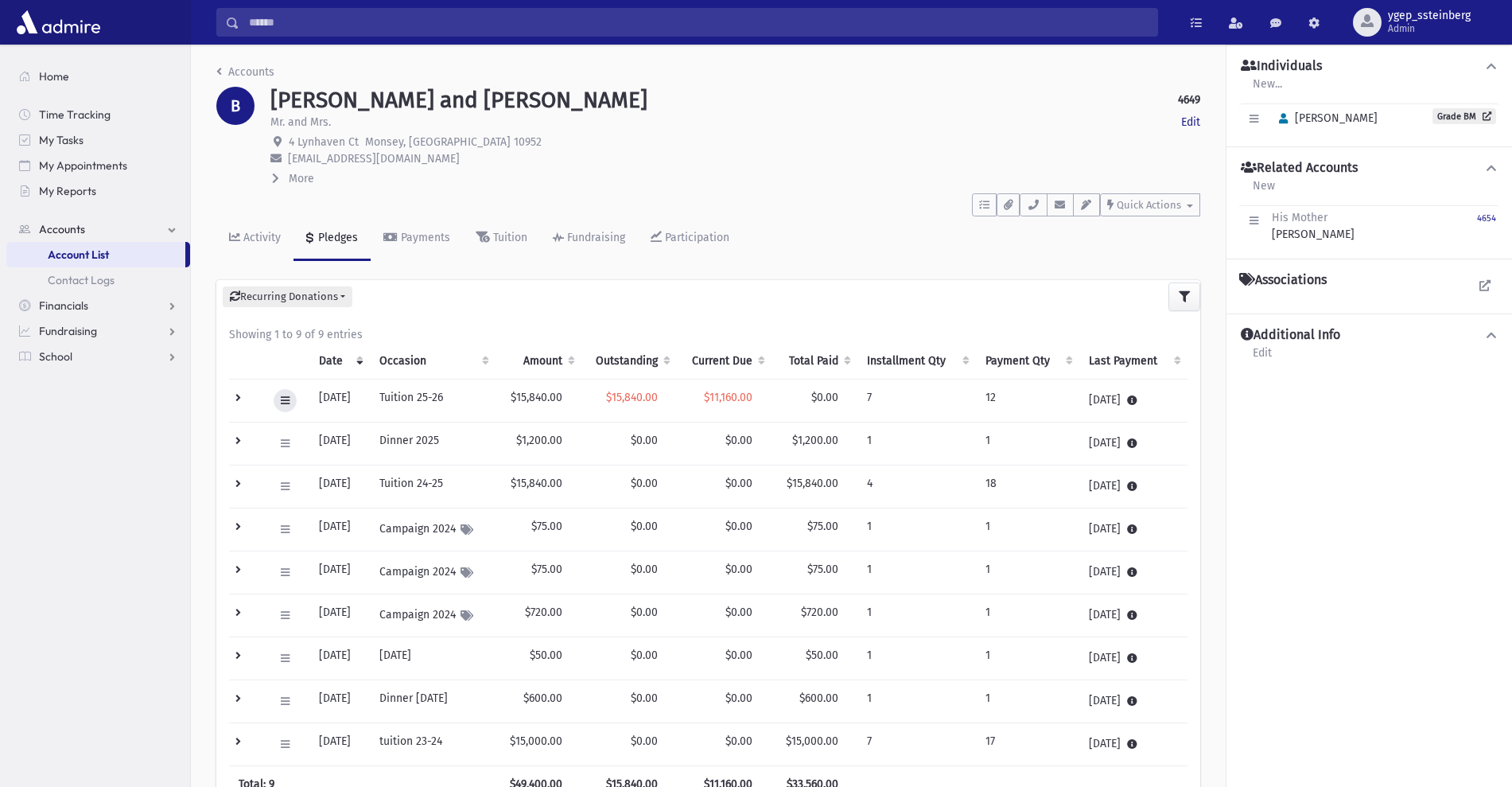
click at [279, 399] on button at bounding box center [285, 400] width 23 height 23
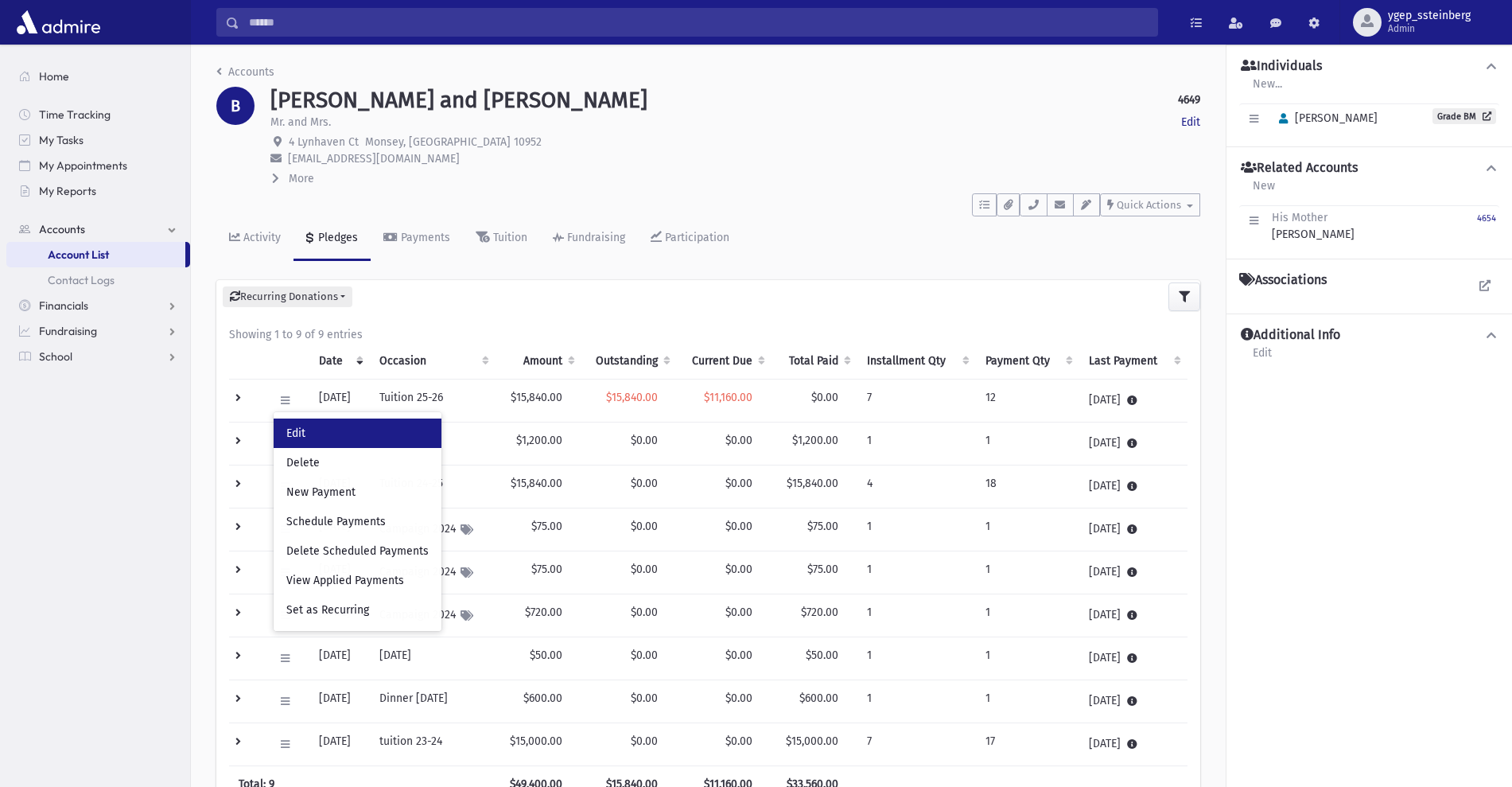
click at [335, 441] on link "Edit" at bounding box center [357, 433] width 168 height 30
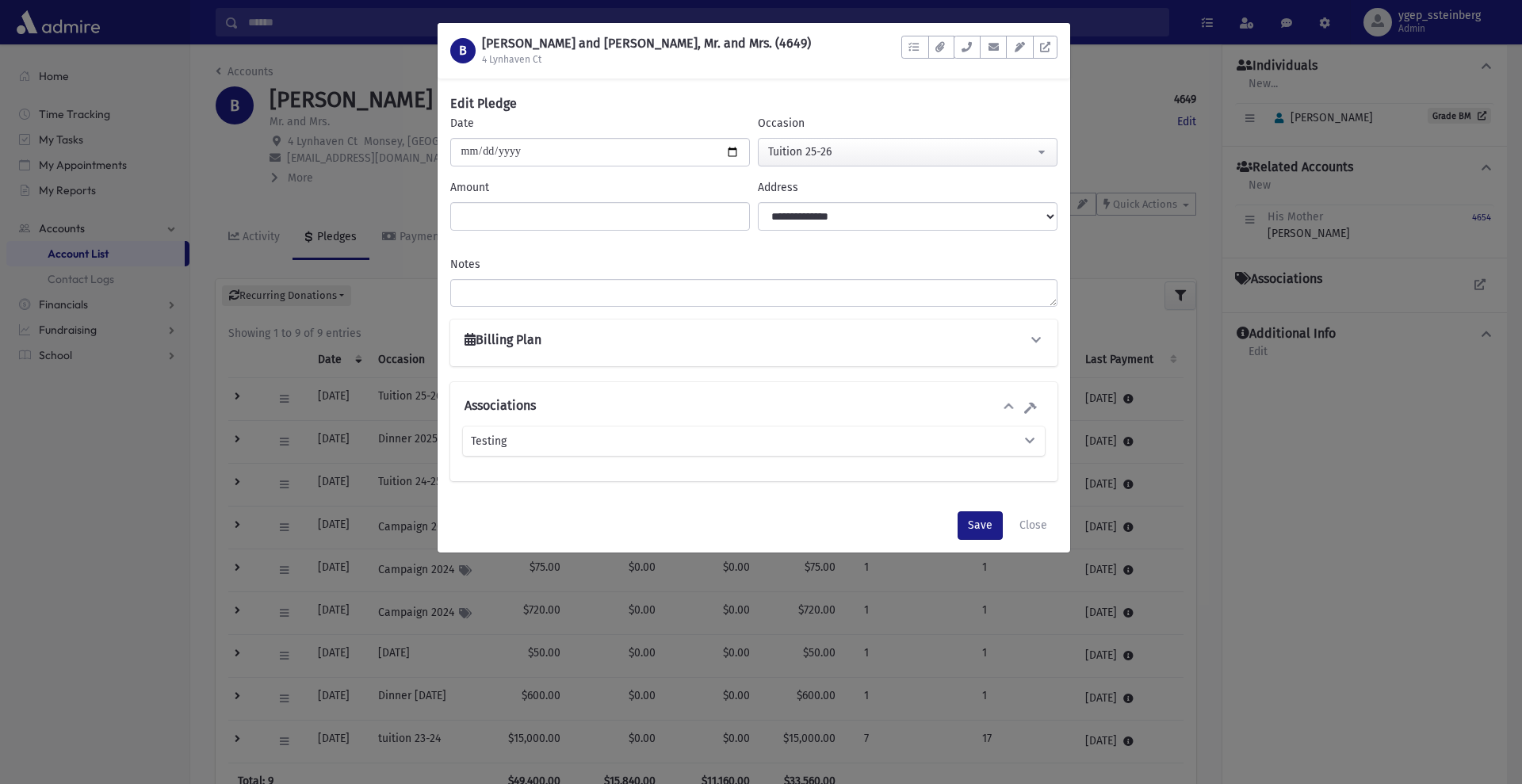
click at [493, 352] on div "Billing Plan" at bounding box center [754, 343] width 581 height 22
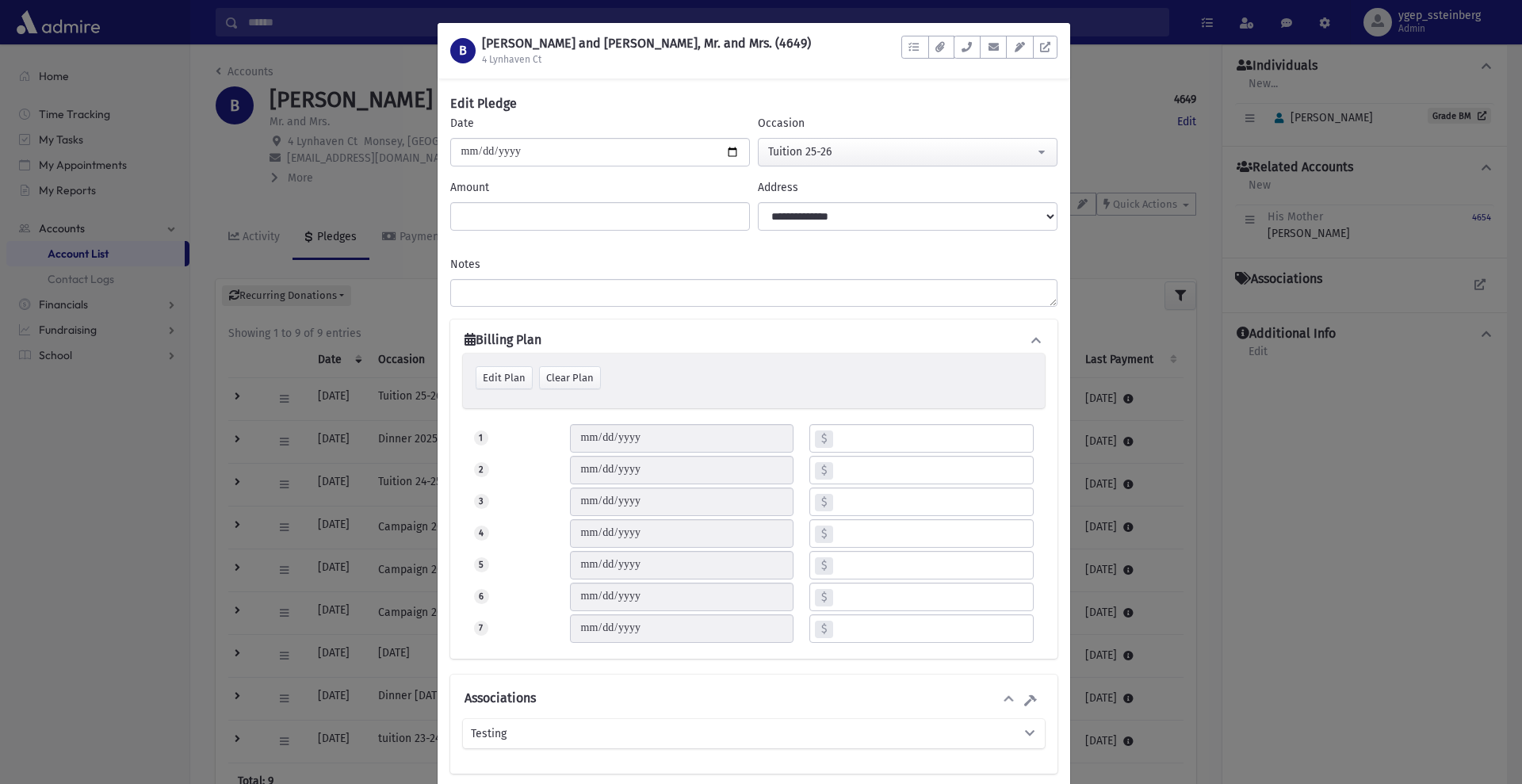
click at [232, 178] on div "B BENTOLILA, Mordechai and Mercedes, Mr. and Mrs. (4649) 4 Lynhaven Ct To Do's …" at bounding box center [761, 392] width 1522 height 784
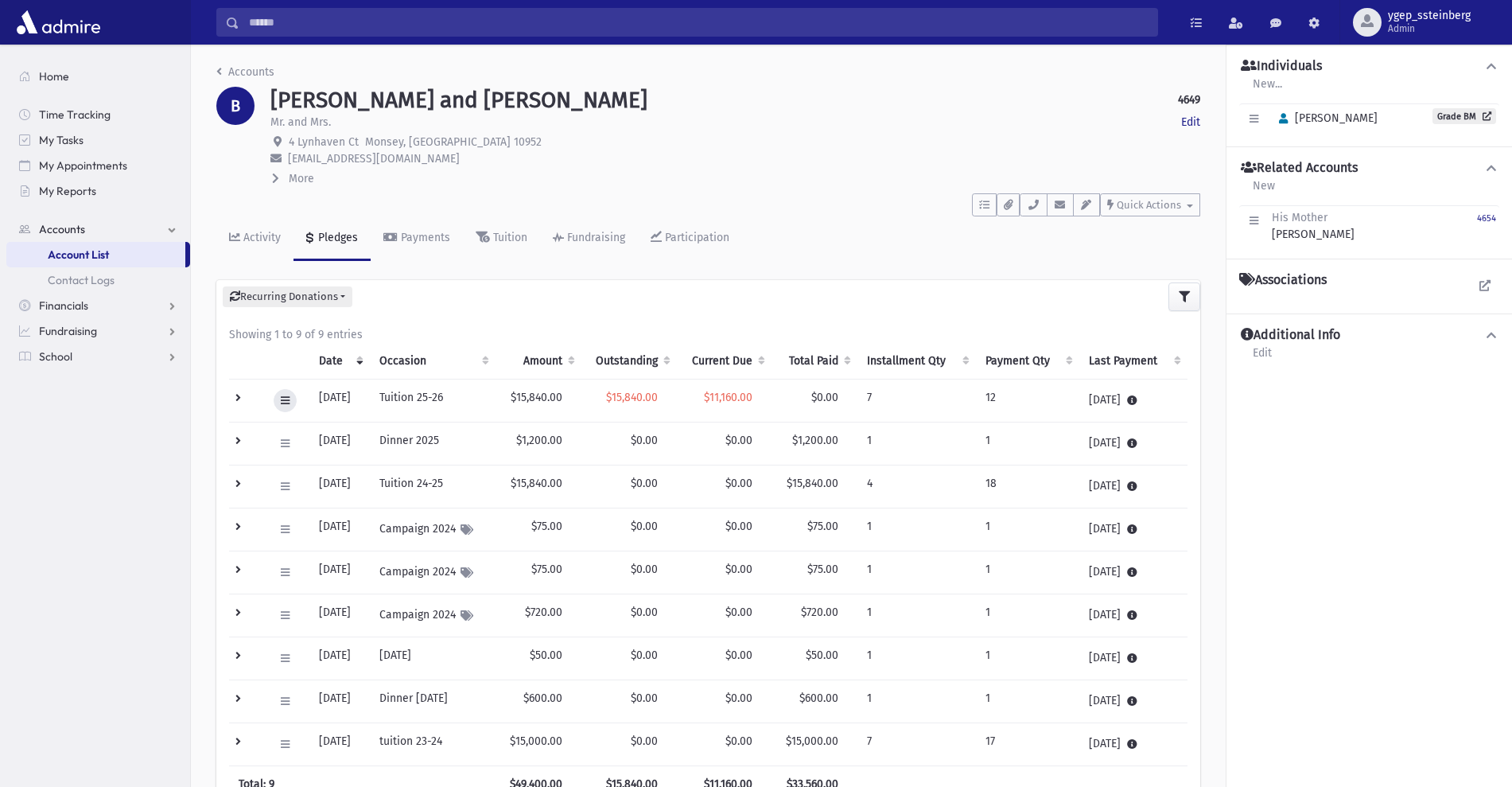
click at [284, 397] on icon at bounding box center [285, 401] width 9 height 10
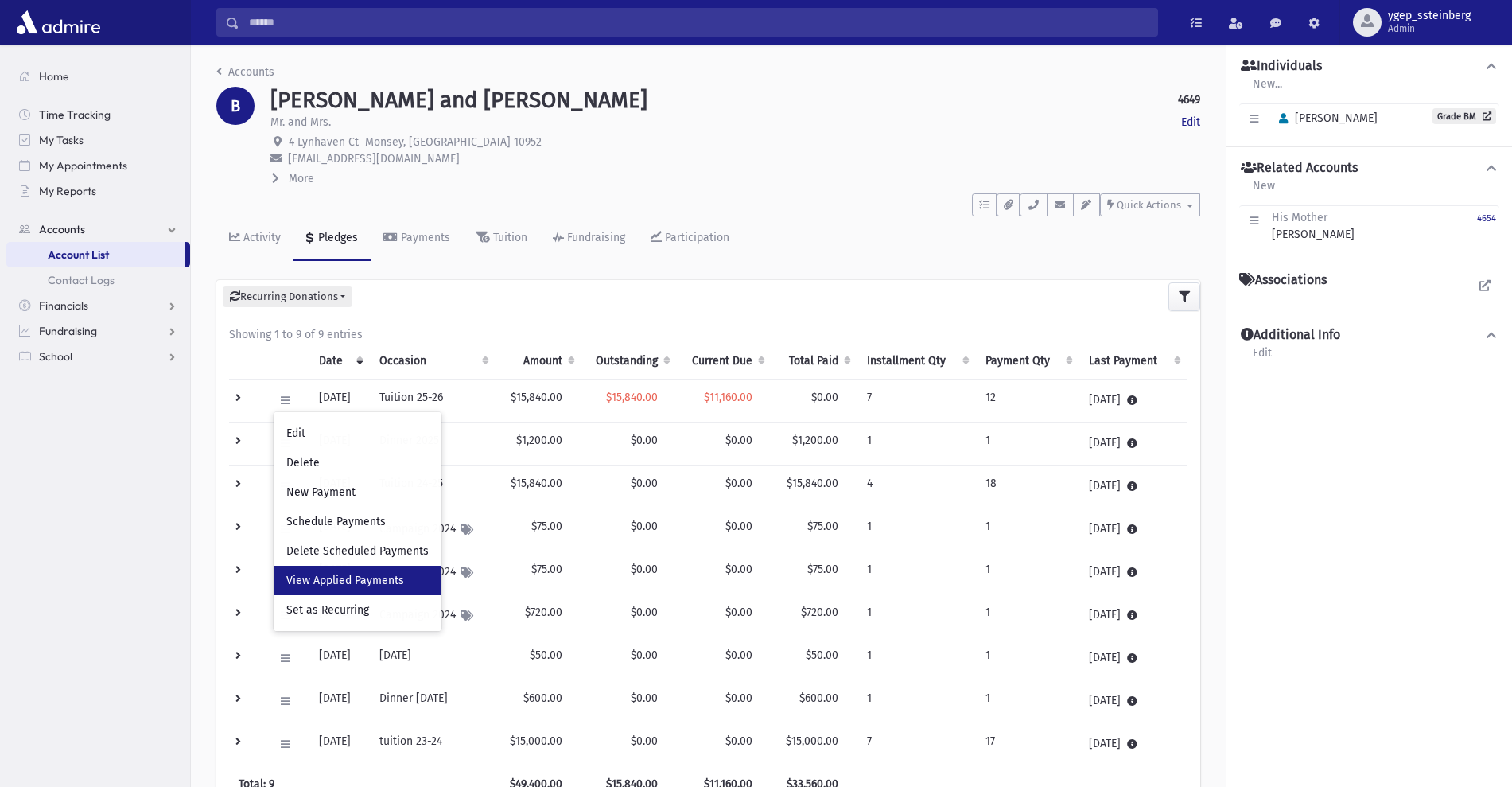
click at [307, 574] on span "View Applied Payments" at bounding box center [345, 580] width 118 height 13
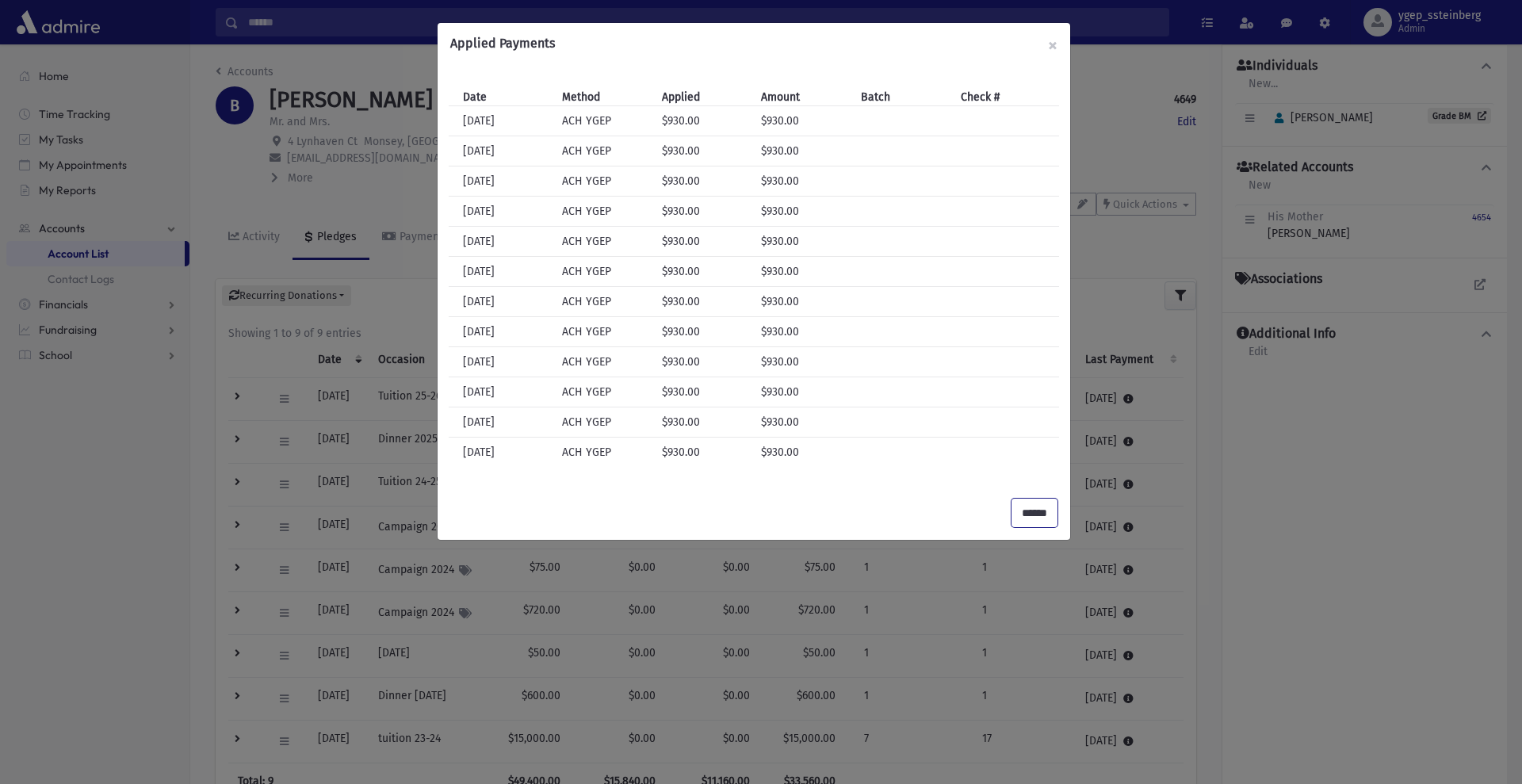
click at [1027, 511] on input "******" at bounding box center [1034, 513] width 46 height 29
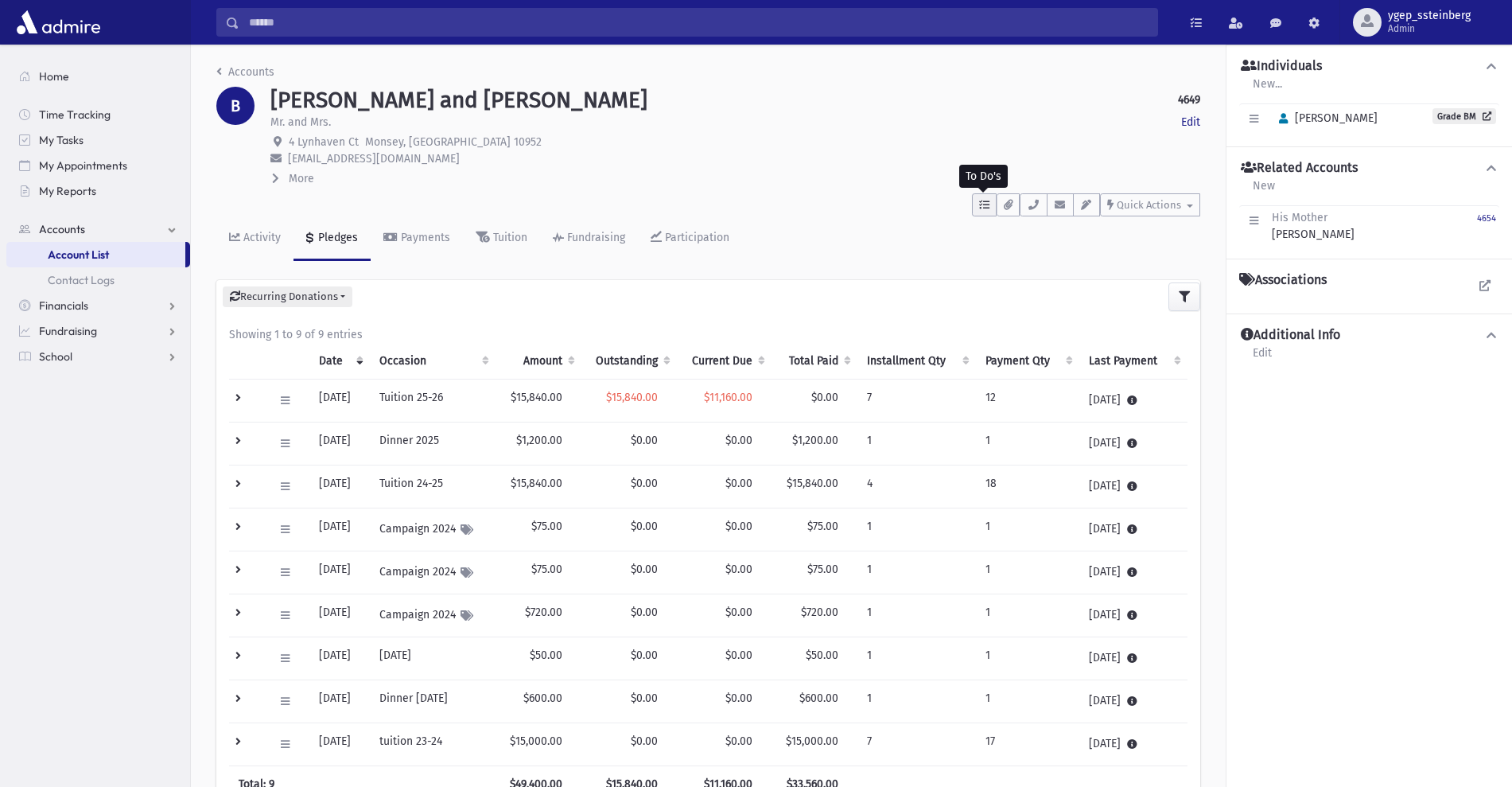
click at [985, 203] on icon "button" at bounding box center [984, 205] width 10 height 10
click at [1038, 308] on link "Show List" at bounding box center [1067, 306] width 191 height 37
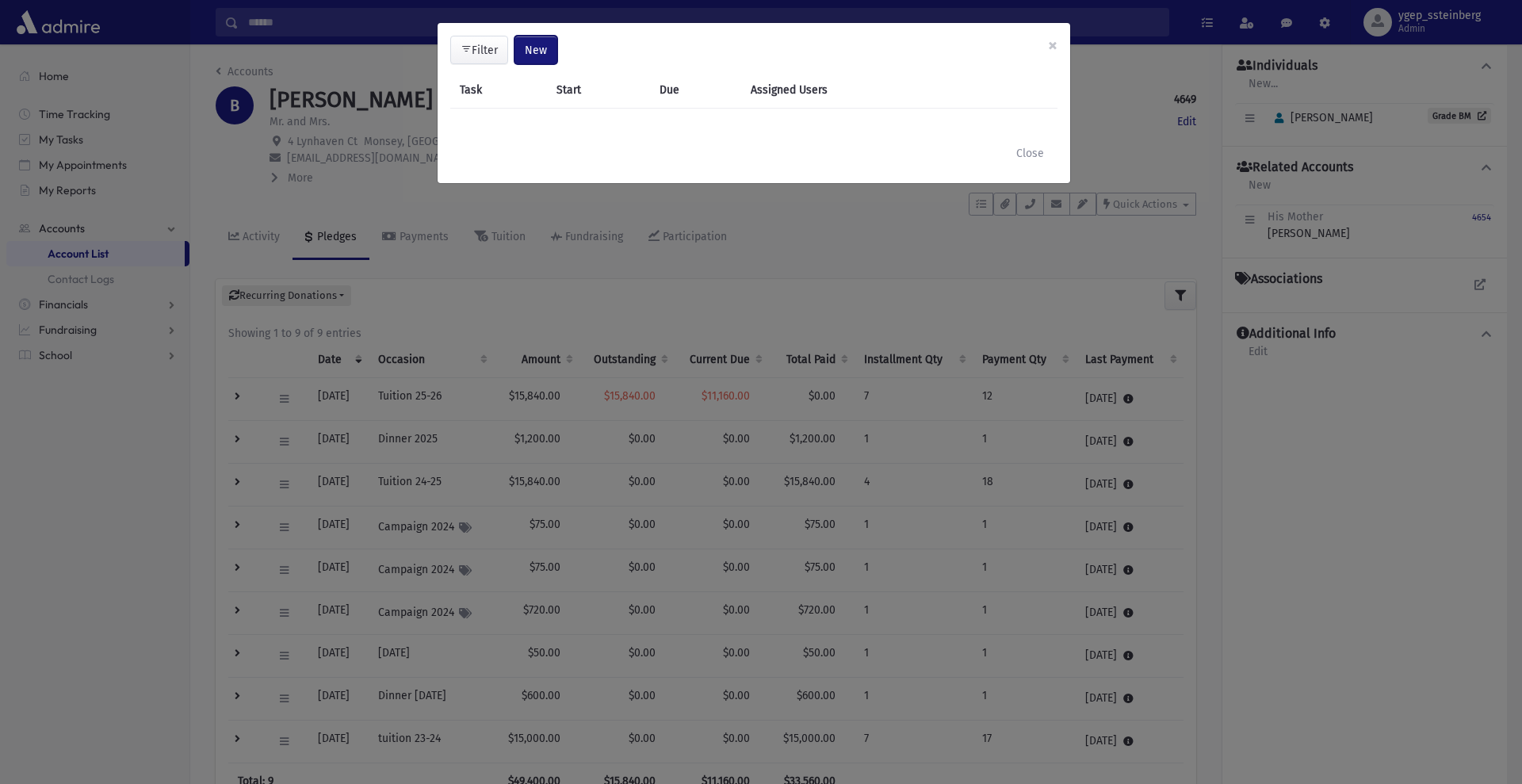
click at [536, 52] on span "New" at bounding box center [536, 50] width 23 height 13
click at [502, 92] on link "Task" at bounding box center [495, 93] width 127 height 30
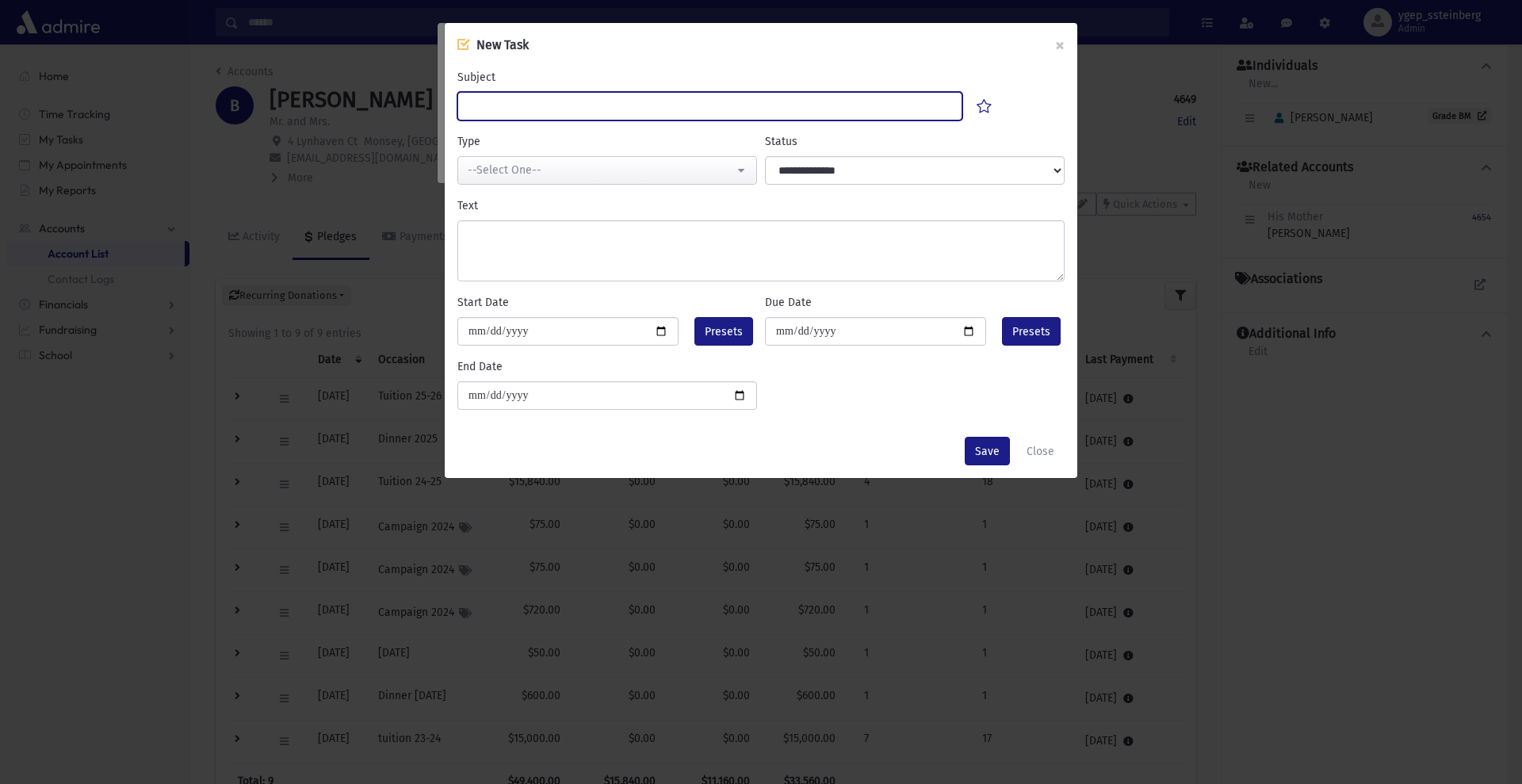
click at [500, 98] on input "Subject" at bounding box center [709, 106] width 505 height 29
type input "******"
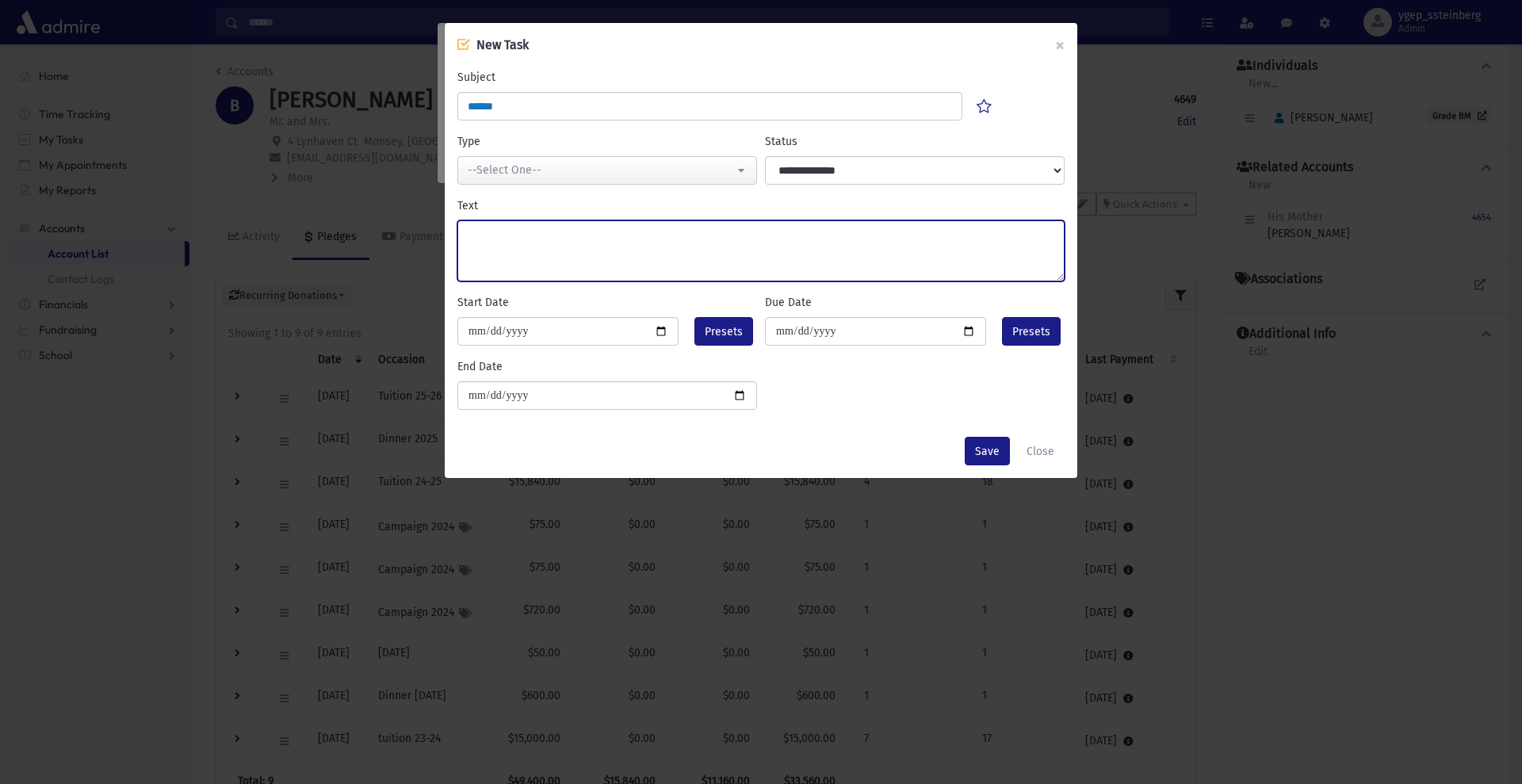
click at [503, 239] on textarea "Text" at bounding box center [761, 251] width 607 height 61
click at [640, 230] on textarea "**********" at bounding box center [761, 251] width 607 height 61
type textarea "**********"
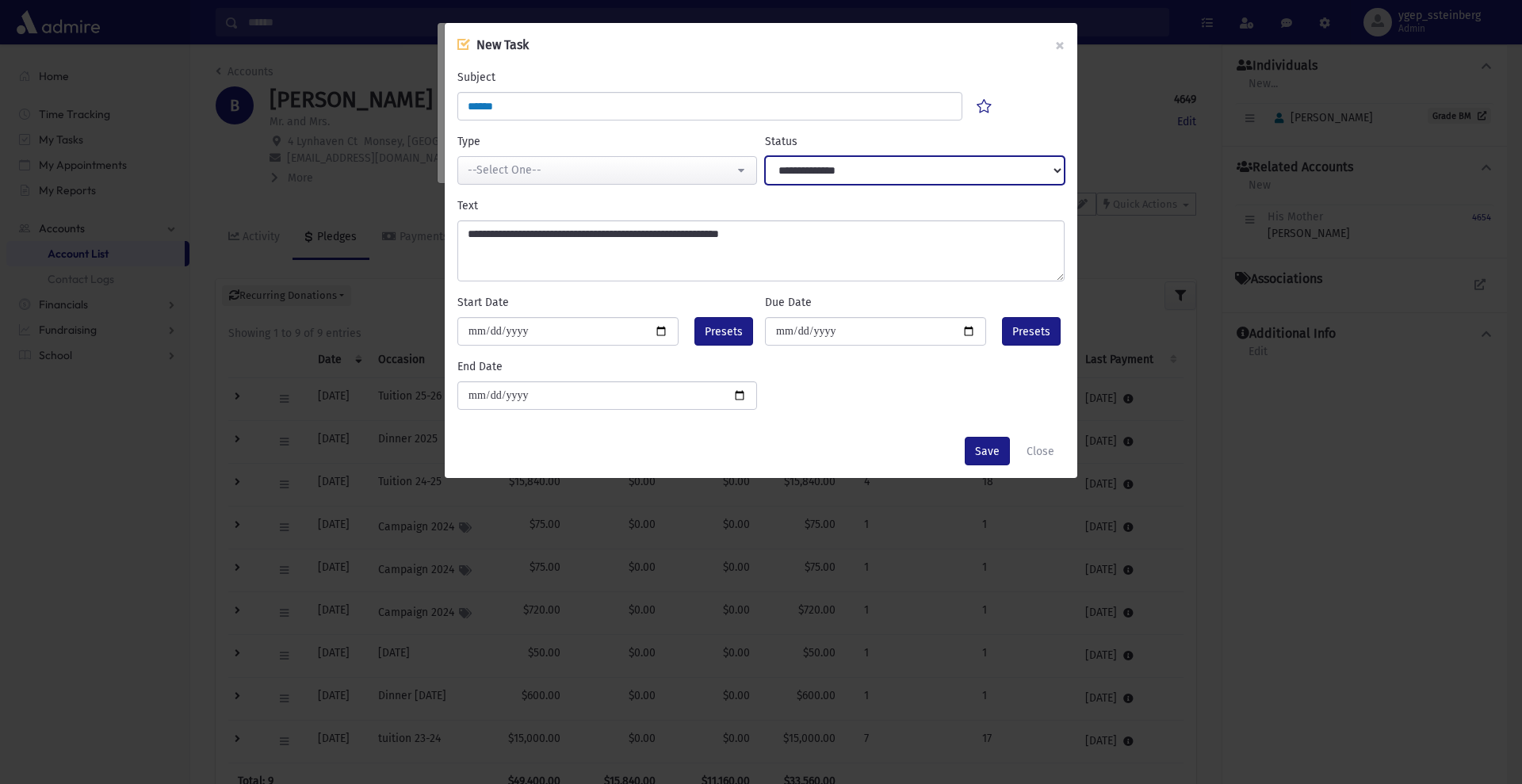
click at [857, 164] on select "**********" at bounding box center [915, 170] width 299 height 29
select select "****"
click at [765, 156] on select "**********" at bounding box center [915, 170] width 299 height 29
click at [724, 329] on span "Presets" at bounding box center [724, 332] width 38 height 17
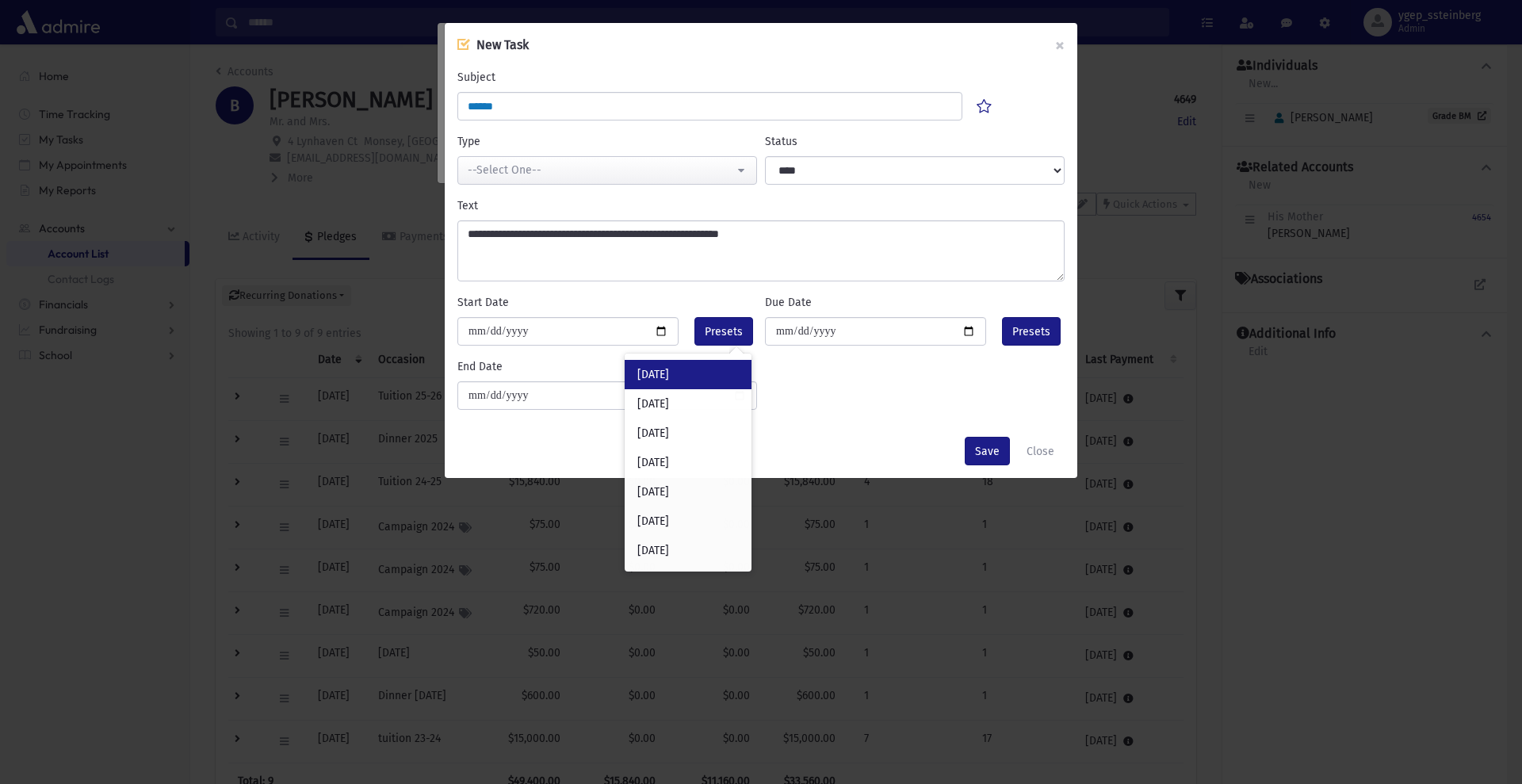
click at [645, 372] on div "Today" at bounding box center [688, 374] width 127 height 30
type input "**********"
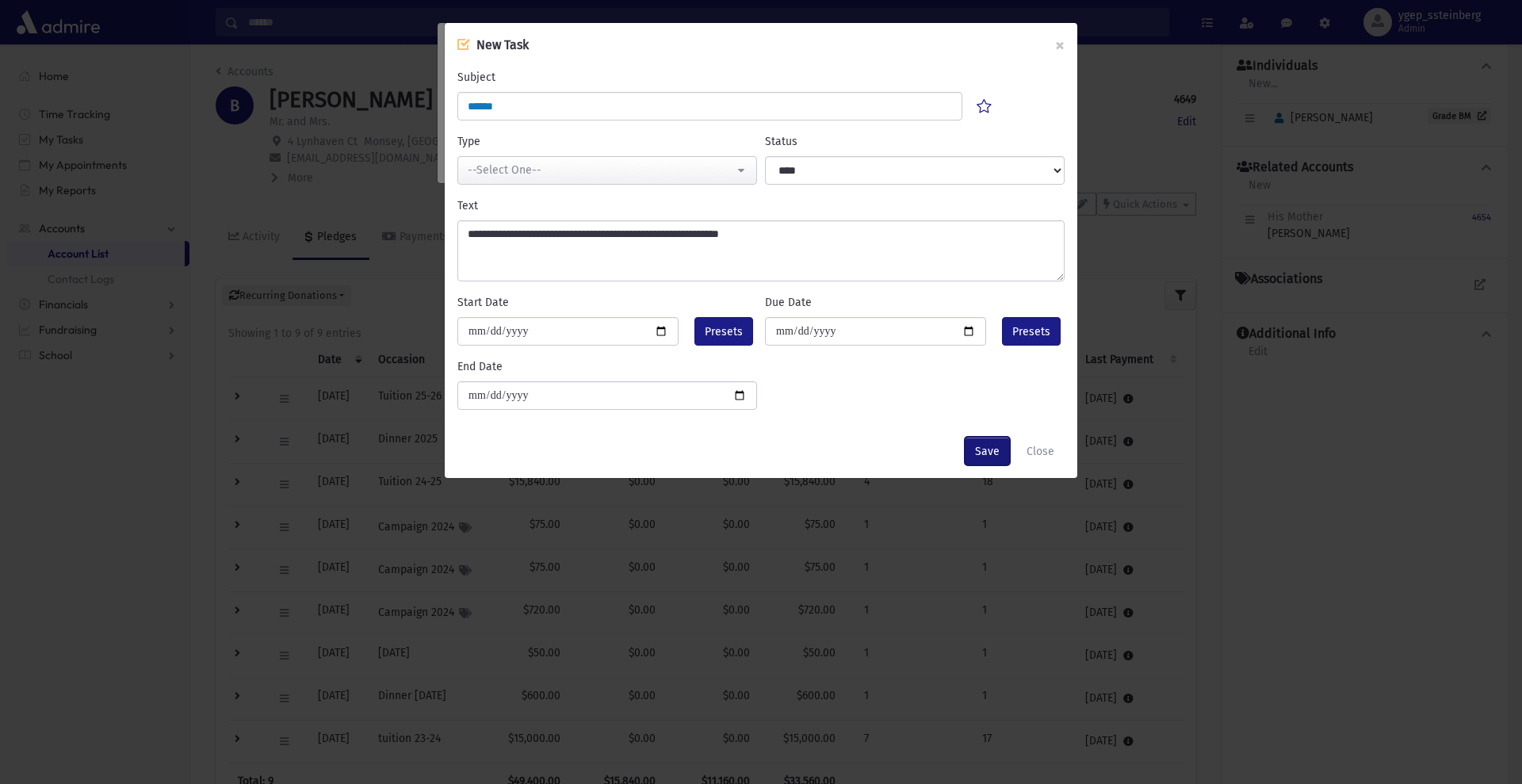
click at [982, 443] on button "Save" at bounding box center [987, 451] width 45 height 29
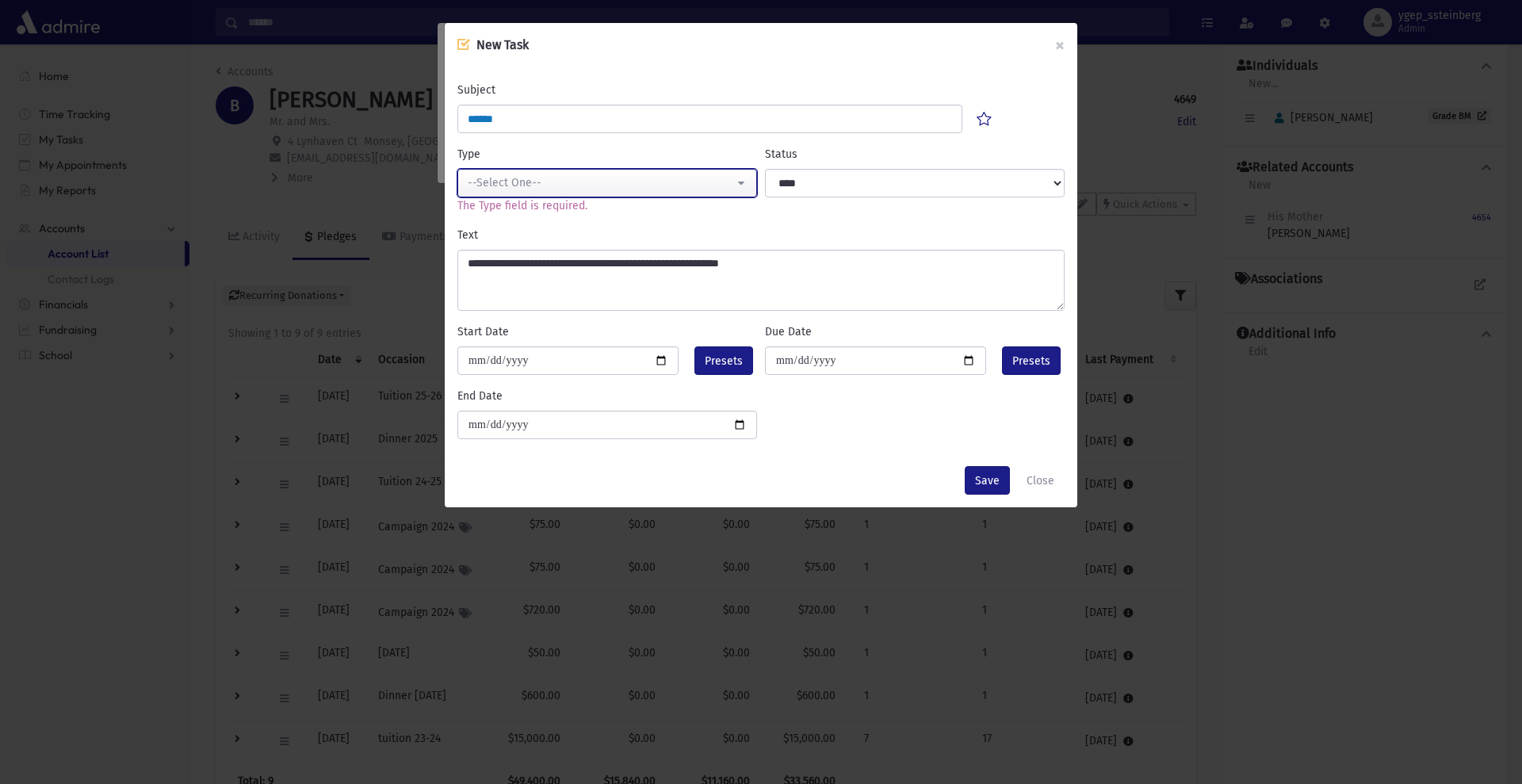
click at [572, 184] on div "--Select One--" at bounding box center [600, 182] width 266 height 17
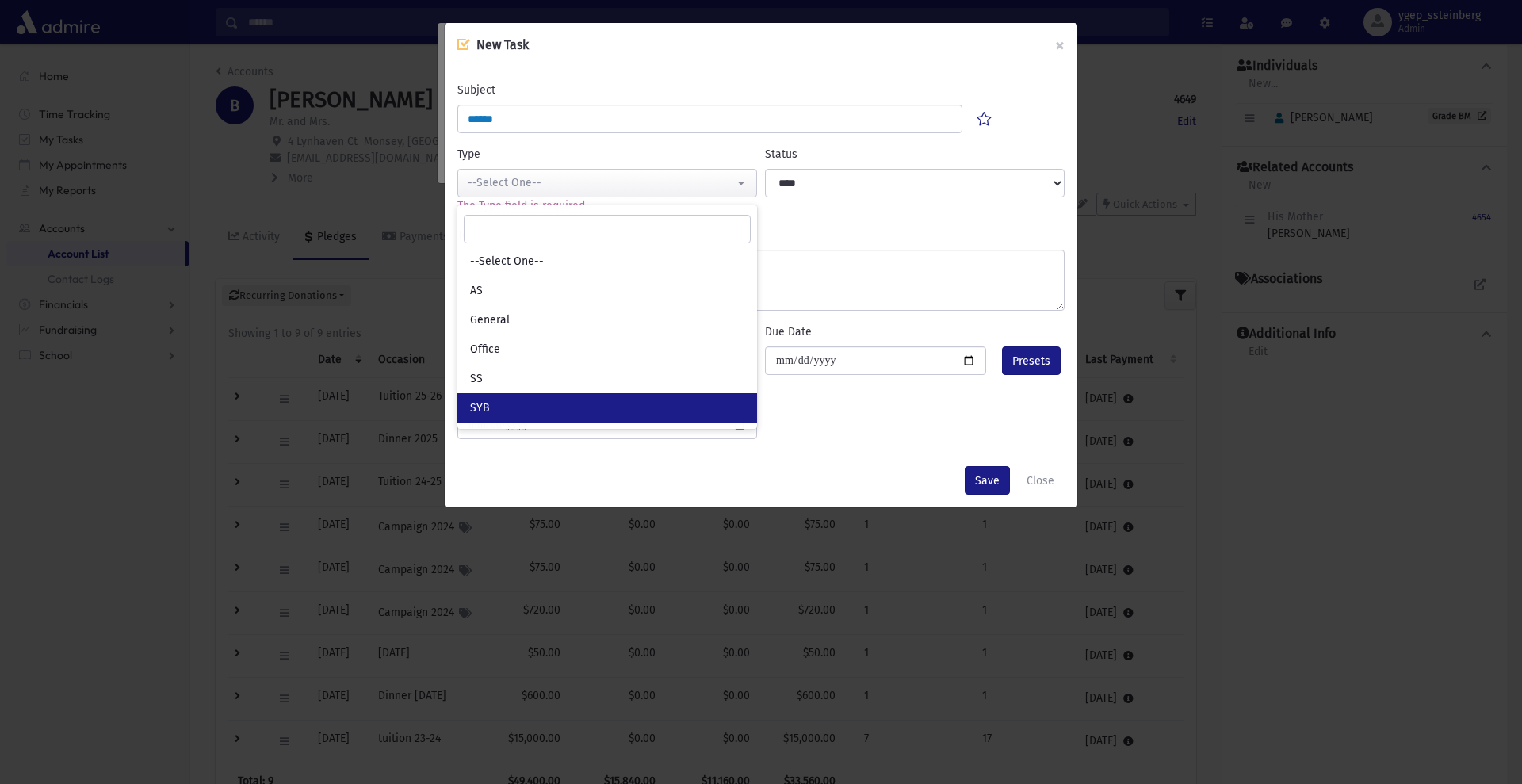
click at [538, 403] on link "SYB" at bounding box center [607, 408] width 299 height 30
select select "*"
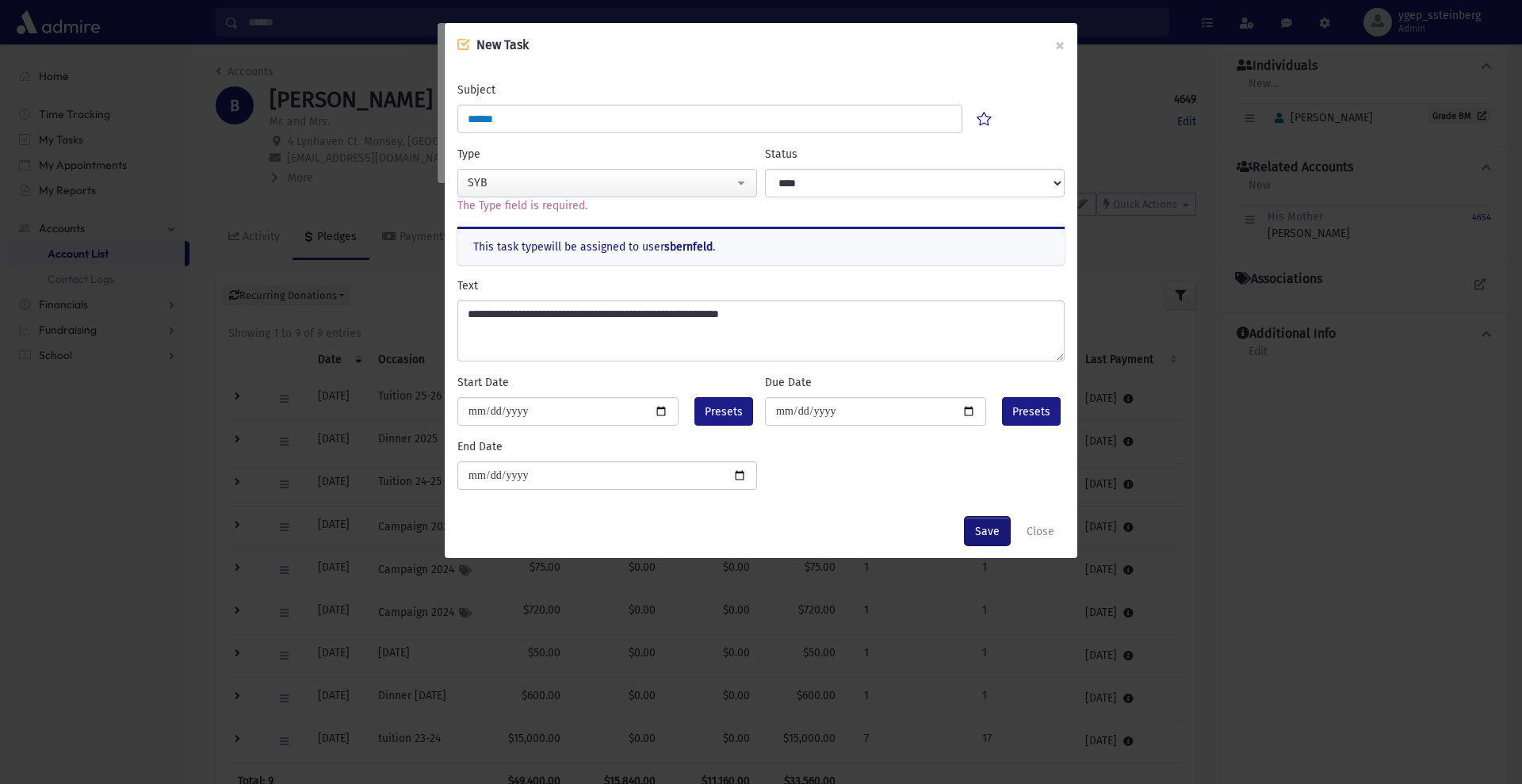
click at [992, 529] on button "Save" at bounding box center [987, 531] width 45 height 29
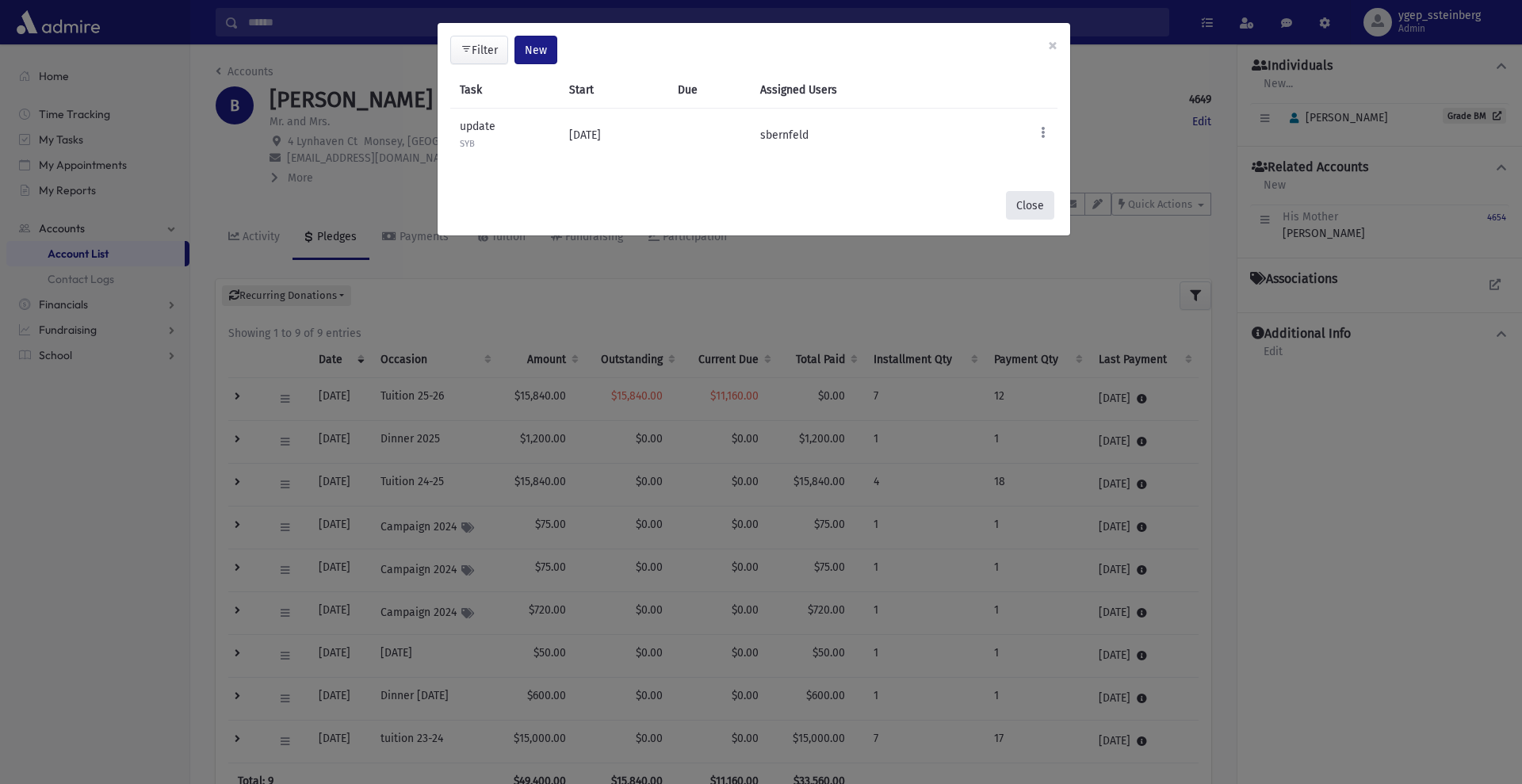
click at [1024, 202] on button "Close" at bounding box center [1030, 204] width 49 height 29
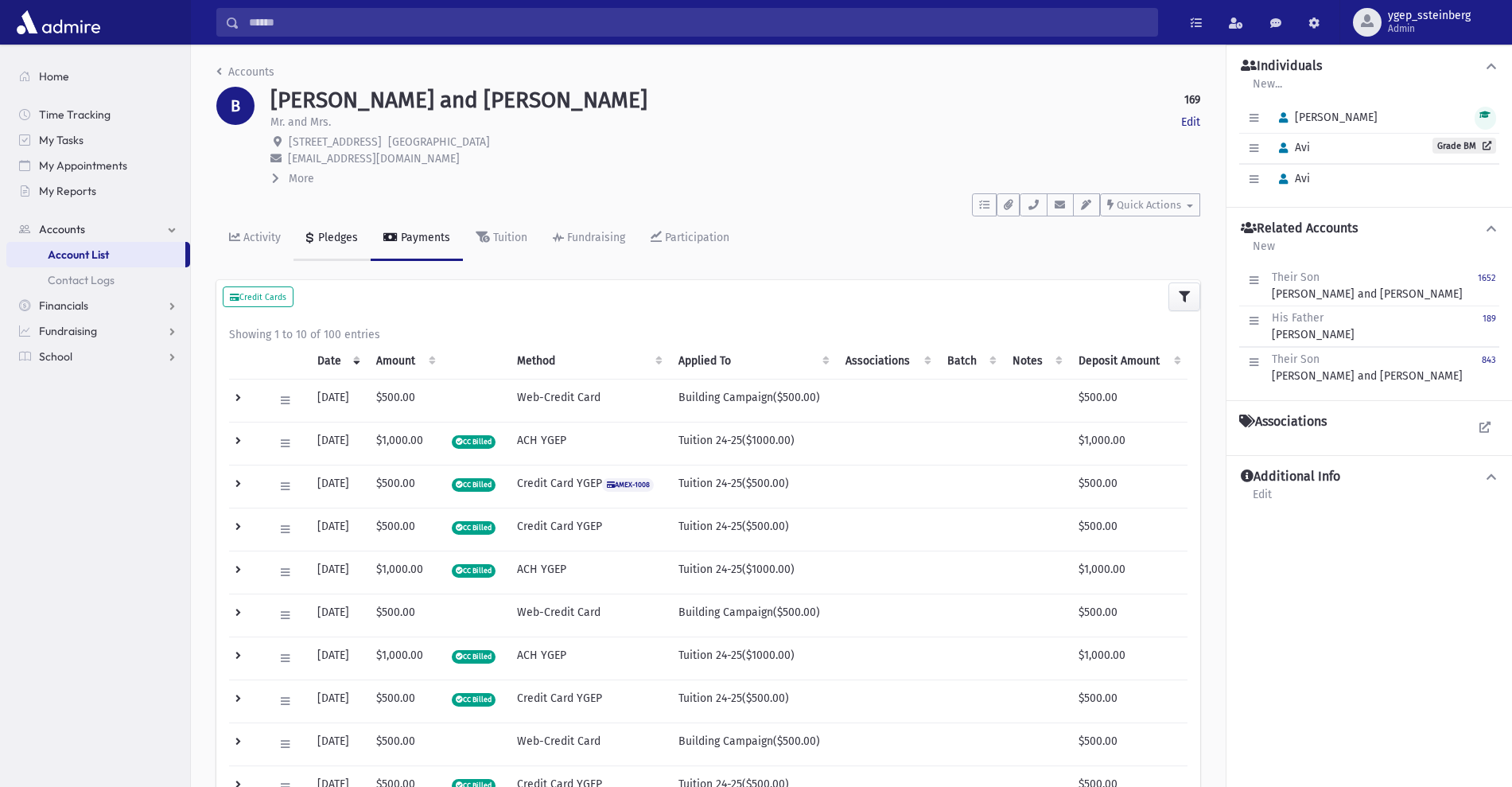
click at [325, 238] on div "Pledges" at bounding box center [336, 237] width 43 height 13
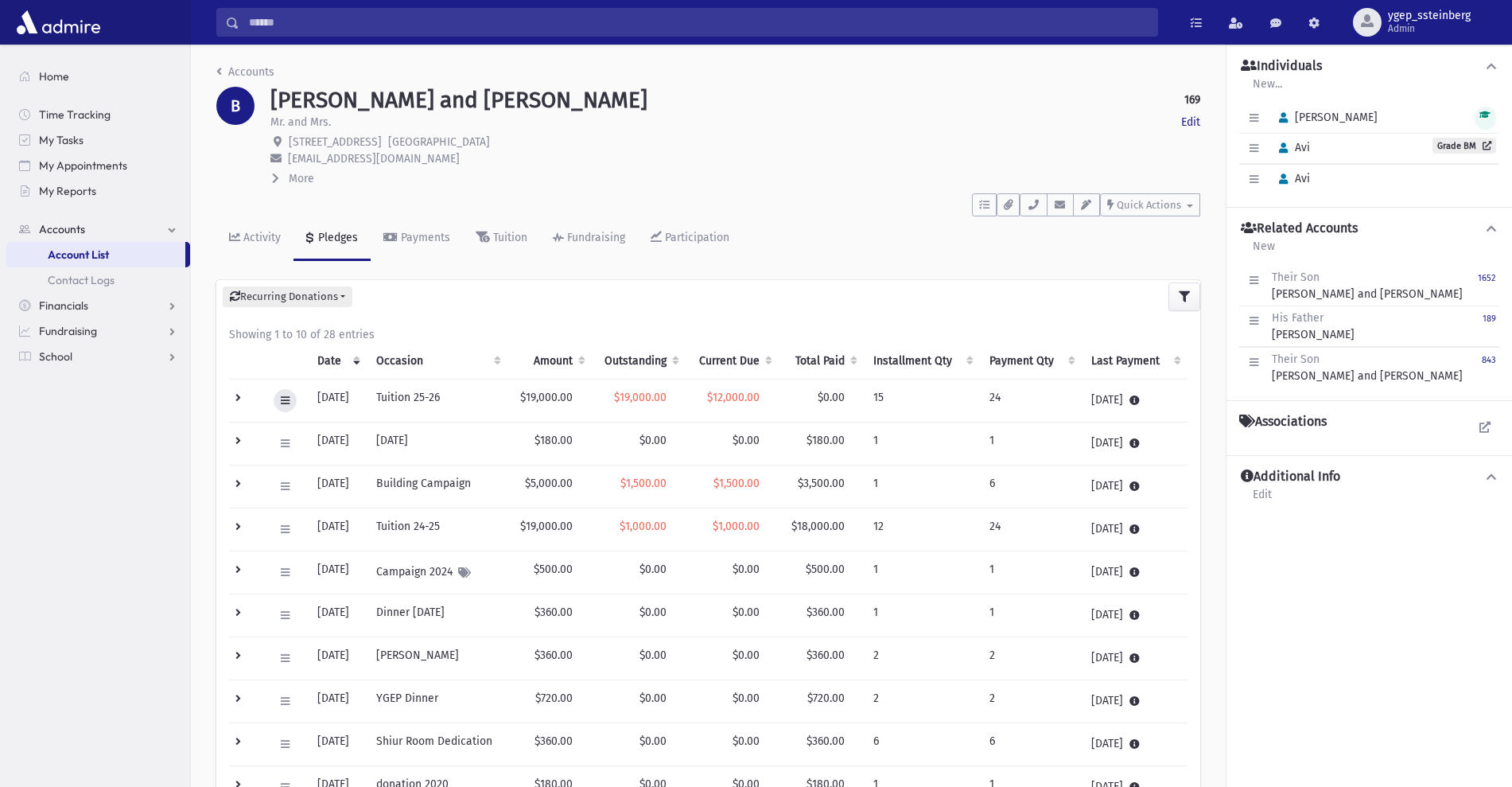
click at [280, 404] on icon at bounding box center [285, 401] width 9 height 10
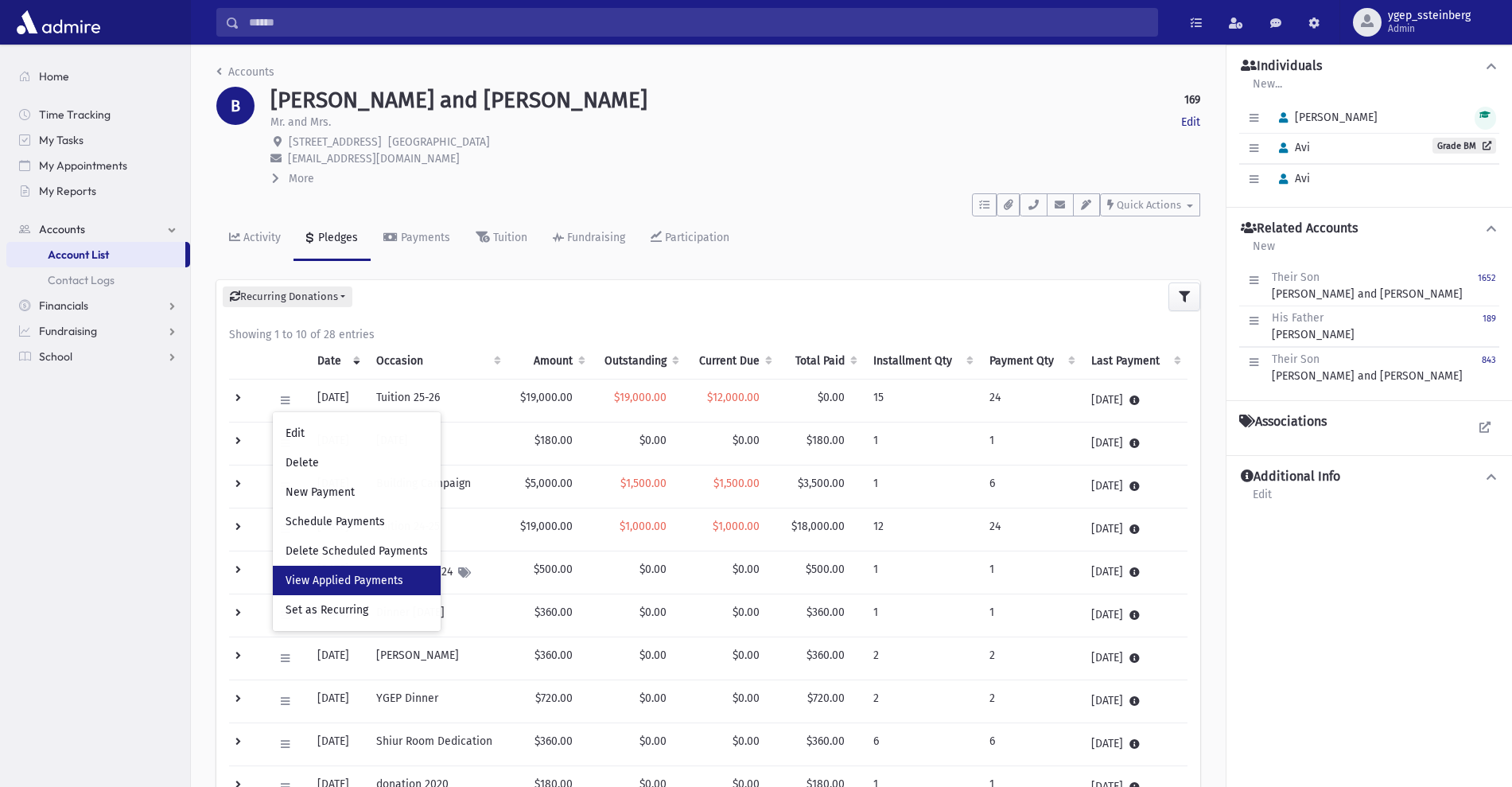
click at [303, 576] on span "View Applied Payments" at bounding box center [344, 580] width 118 height 13
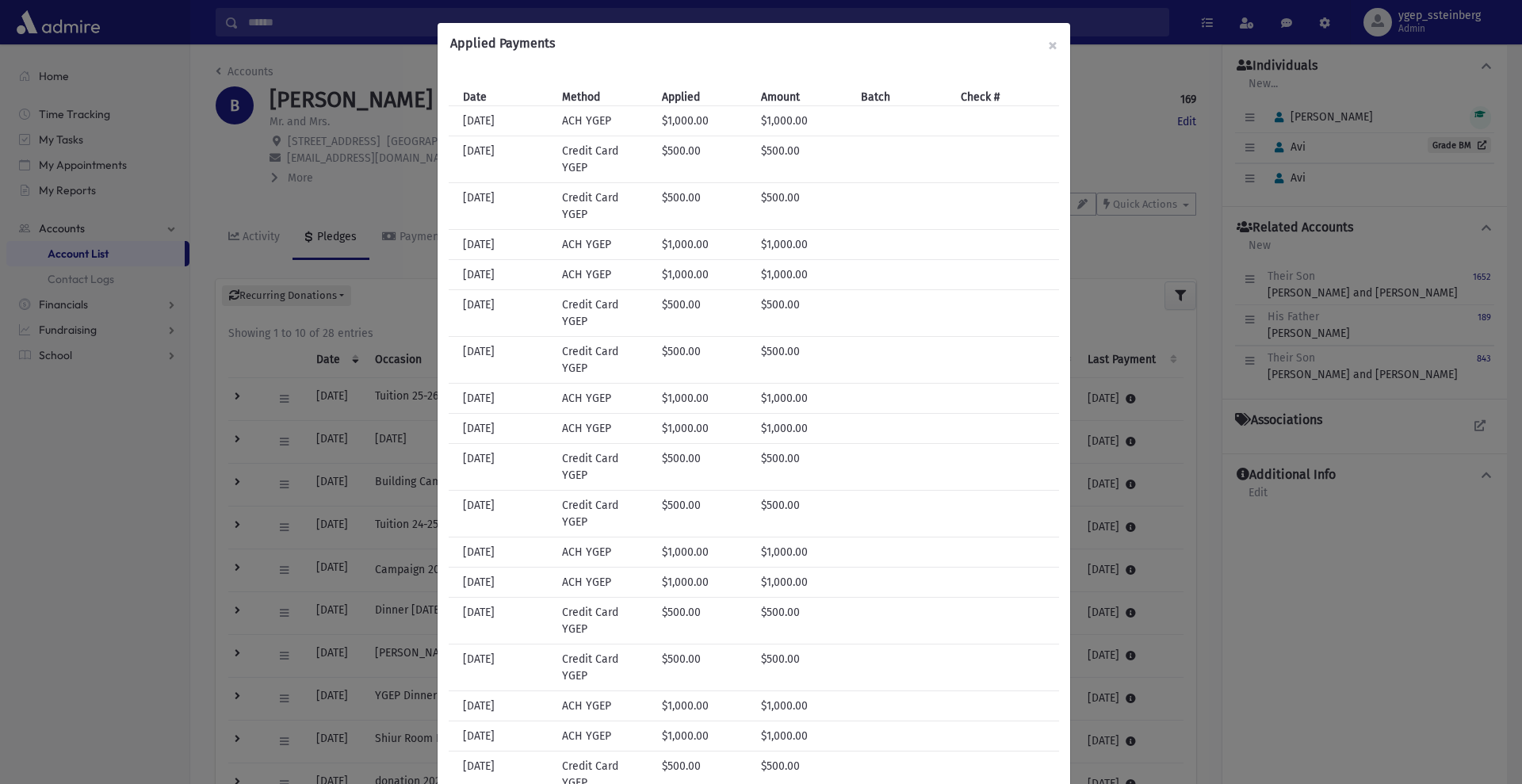
click at [218, 182] on div "Applied Payments × Date Method Applied Amount Batch Check # Date [DATE] Method …" at bounding box center [761, 392] width 1522 height 784
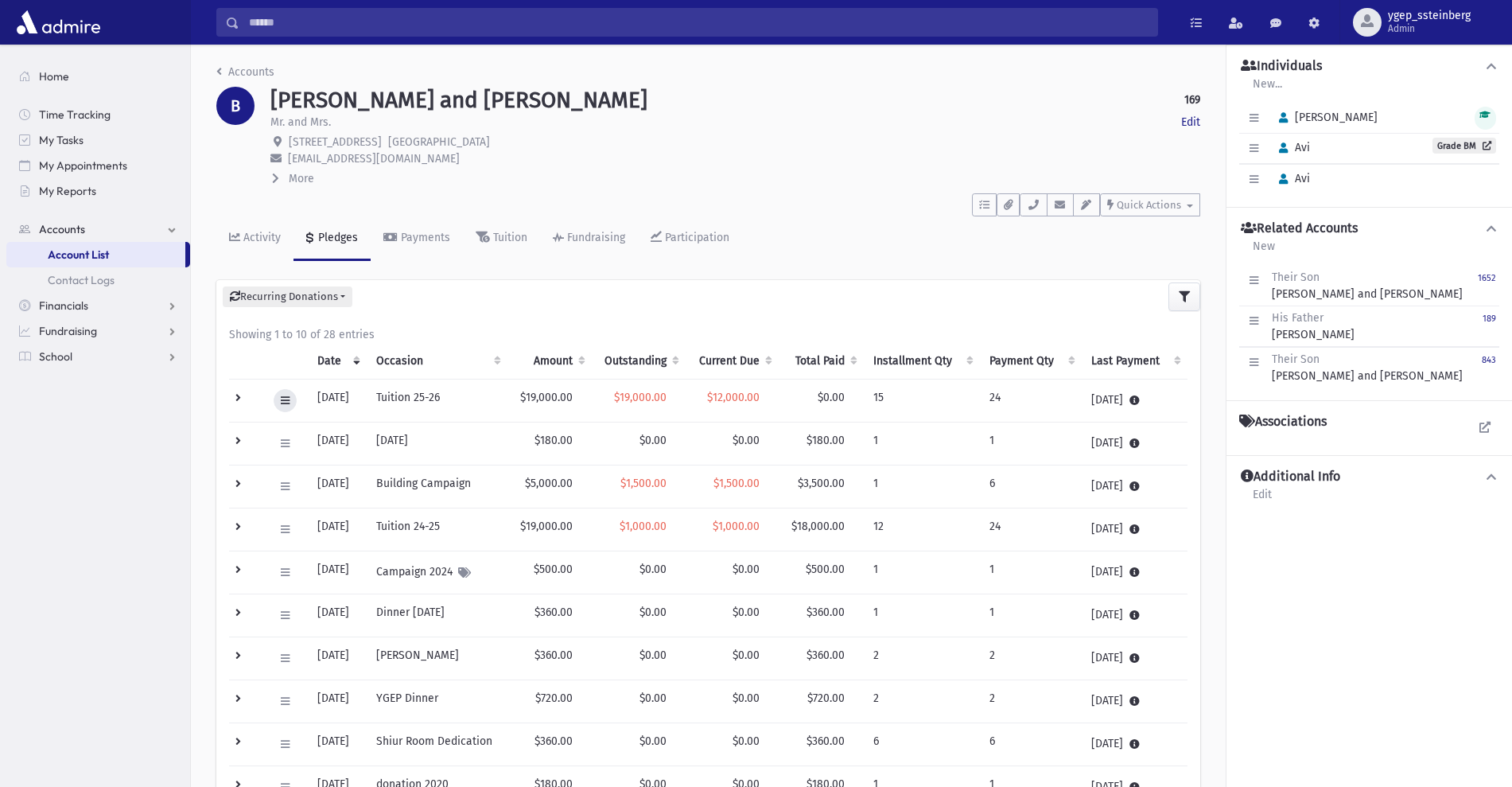
click at [285, 402] on icon at bounding box center [285, 401] width 9 height 10
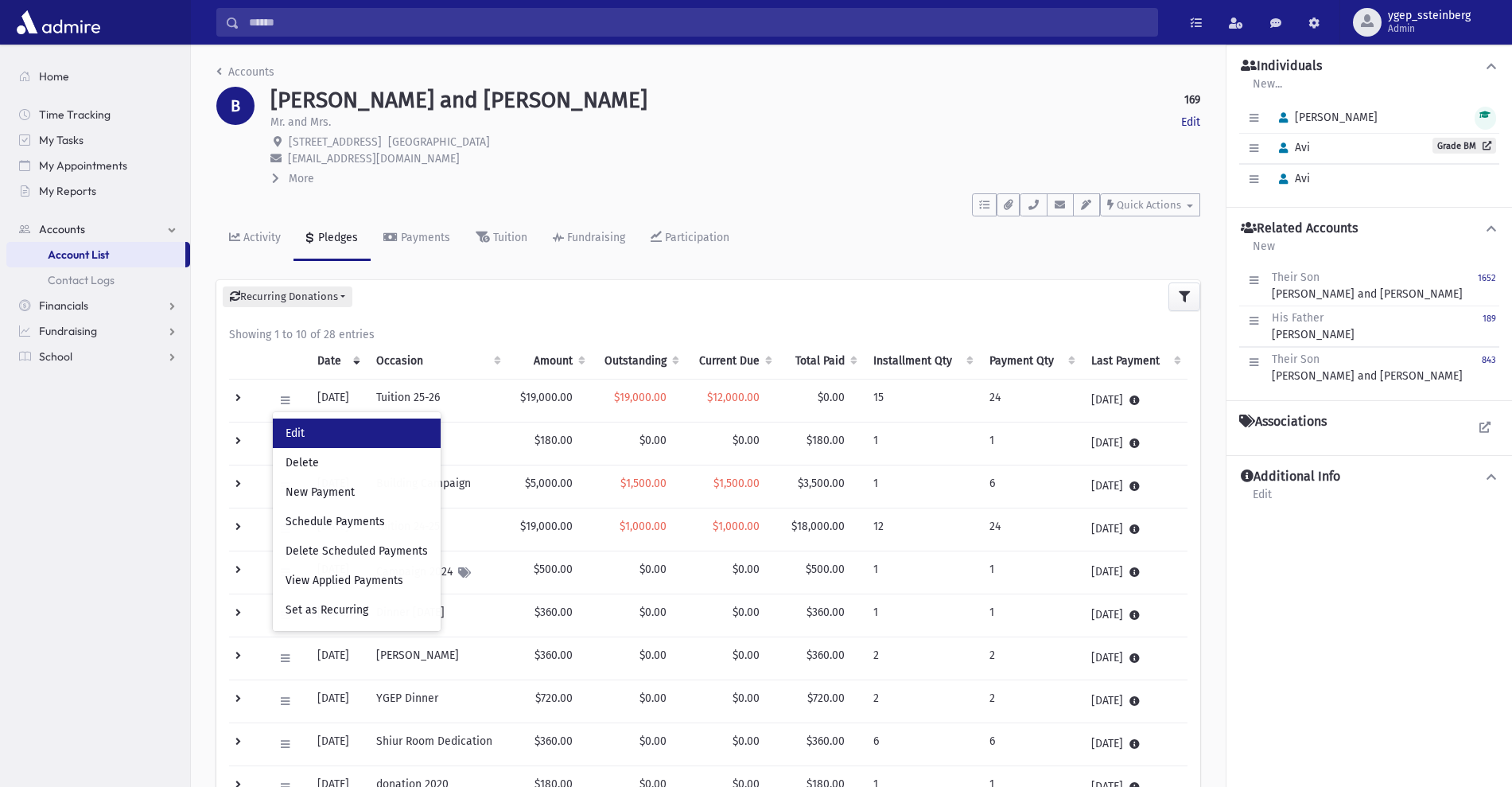
click at [309, 433] on link "Edit" at bounding box center [356, 433] width 168 height 30
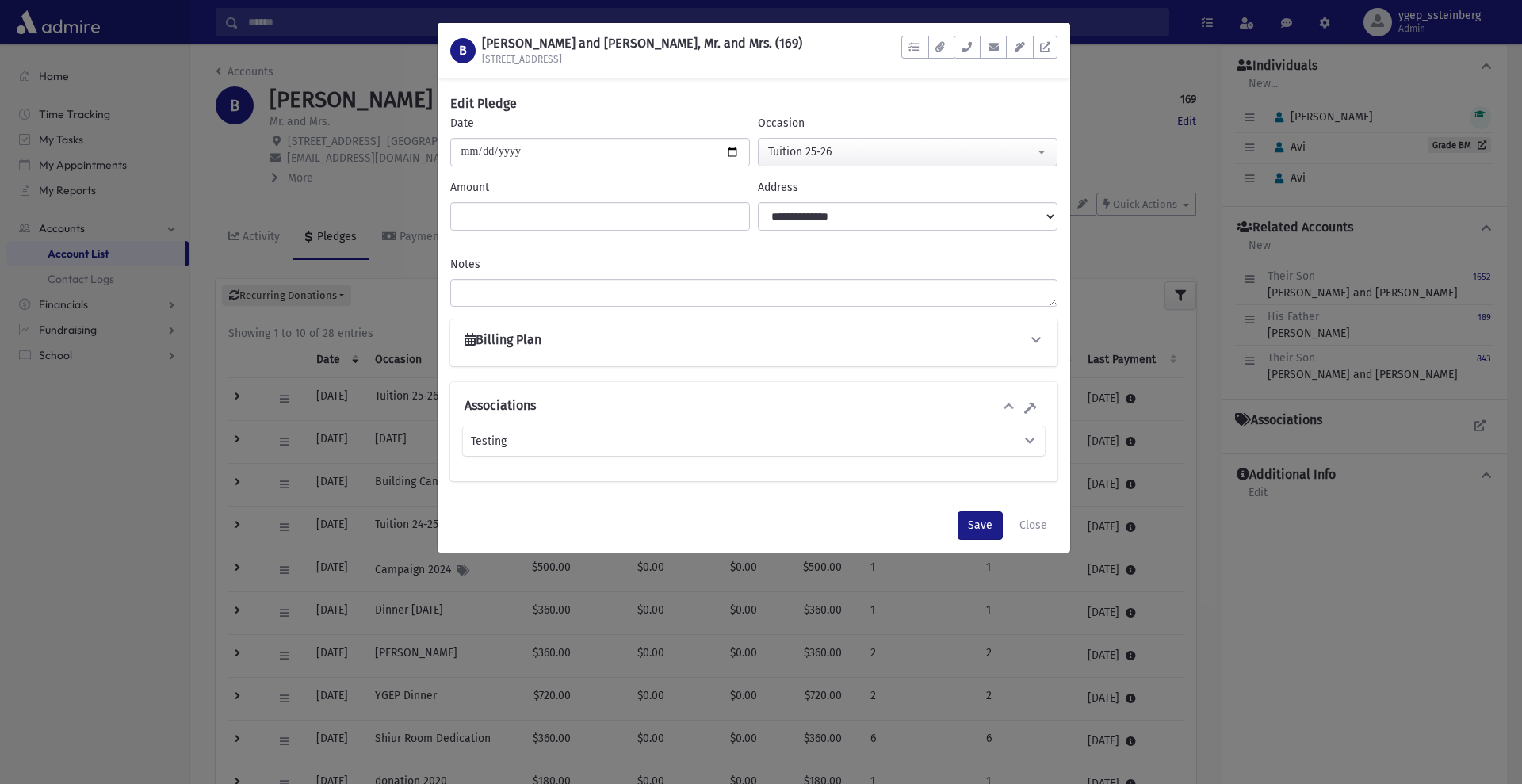
click at [515, 342] on h6 "Billing Plan" at bounding box center [503, 339] width 77 height 15
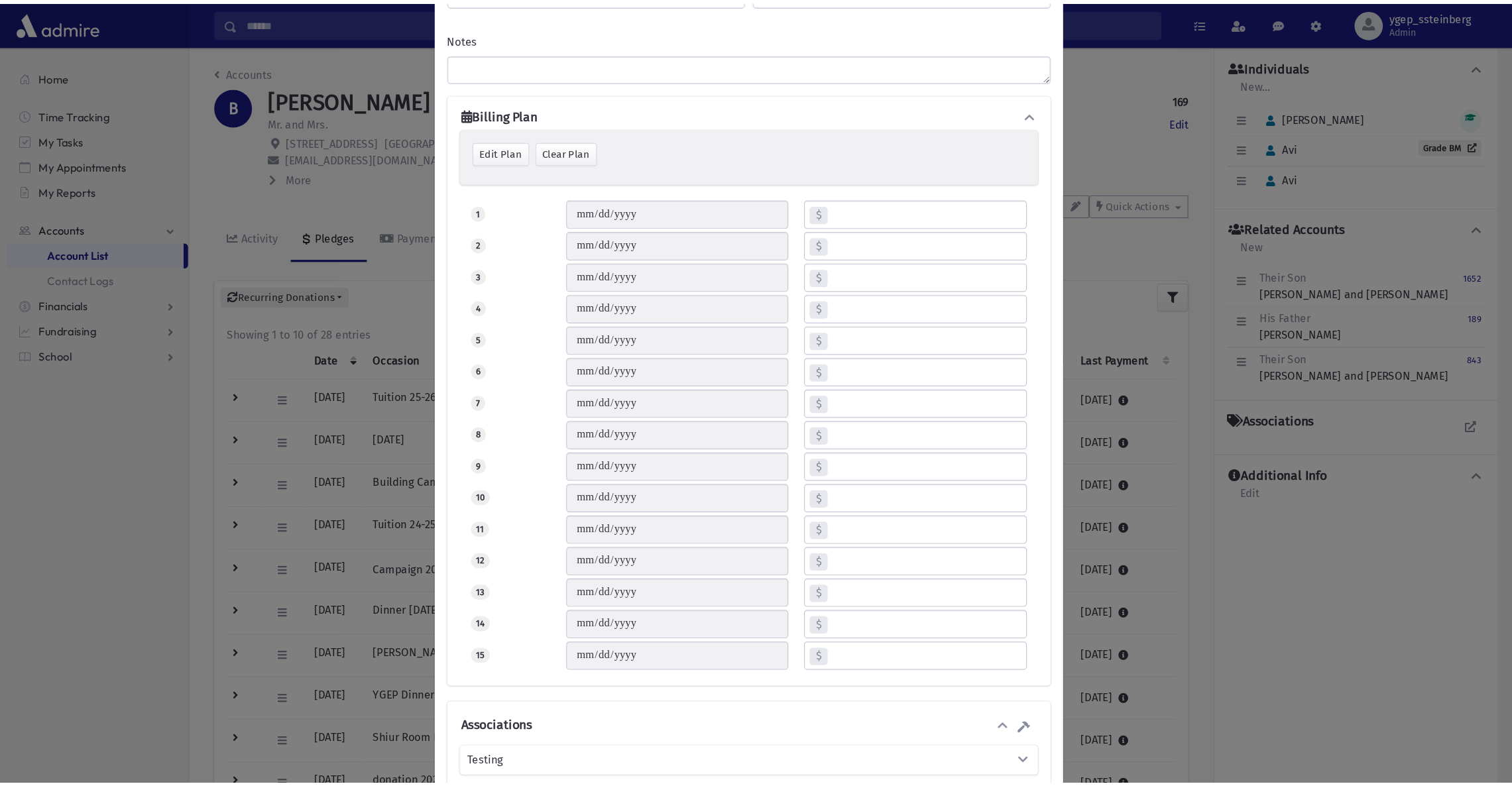
scroll to position [189, 0]
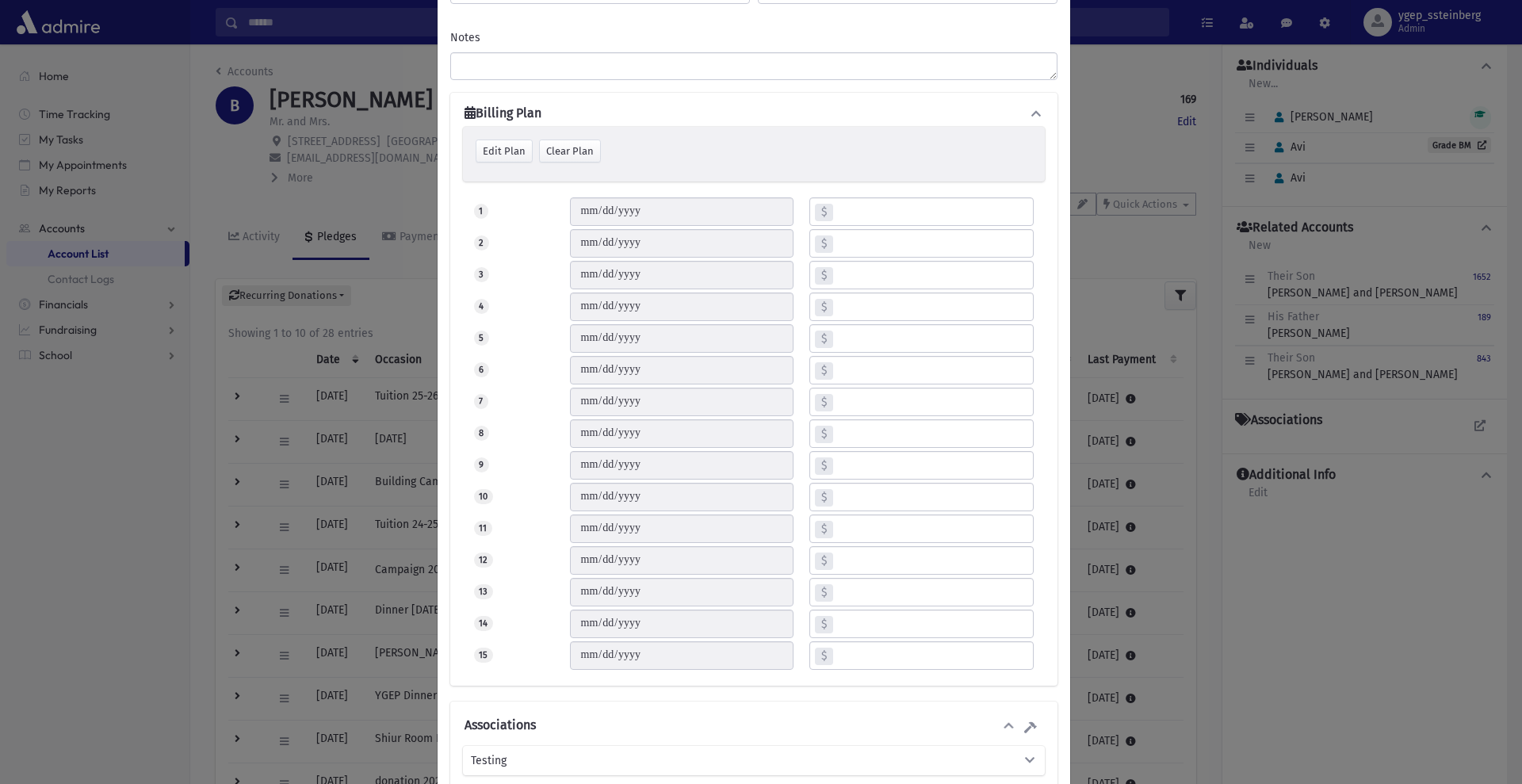
click at [212, 170] on div "B BUCHLER, Aaron and Syma, Mr. and Mrs. (169) 141 Boulevard To Do's No open tas…" at bounding box center [761, 392] width 1522 height 784
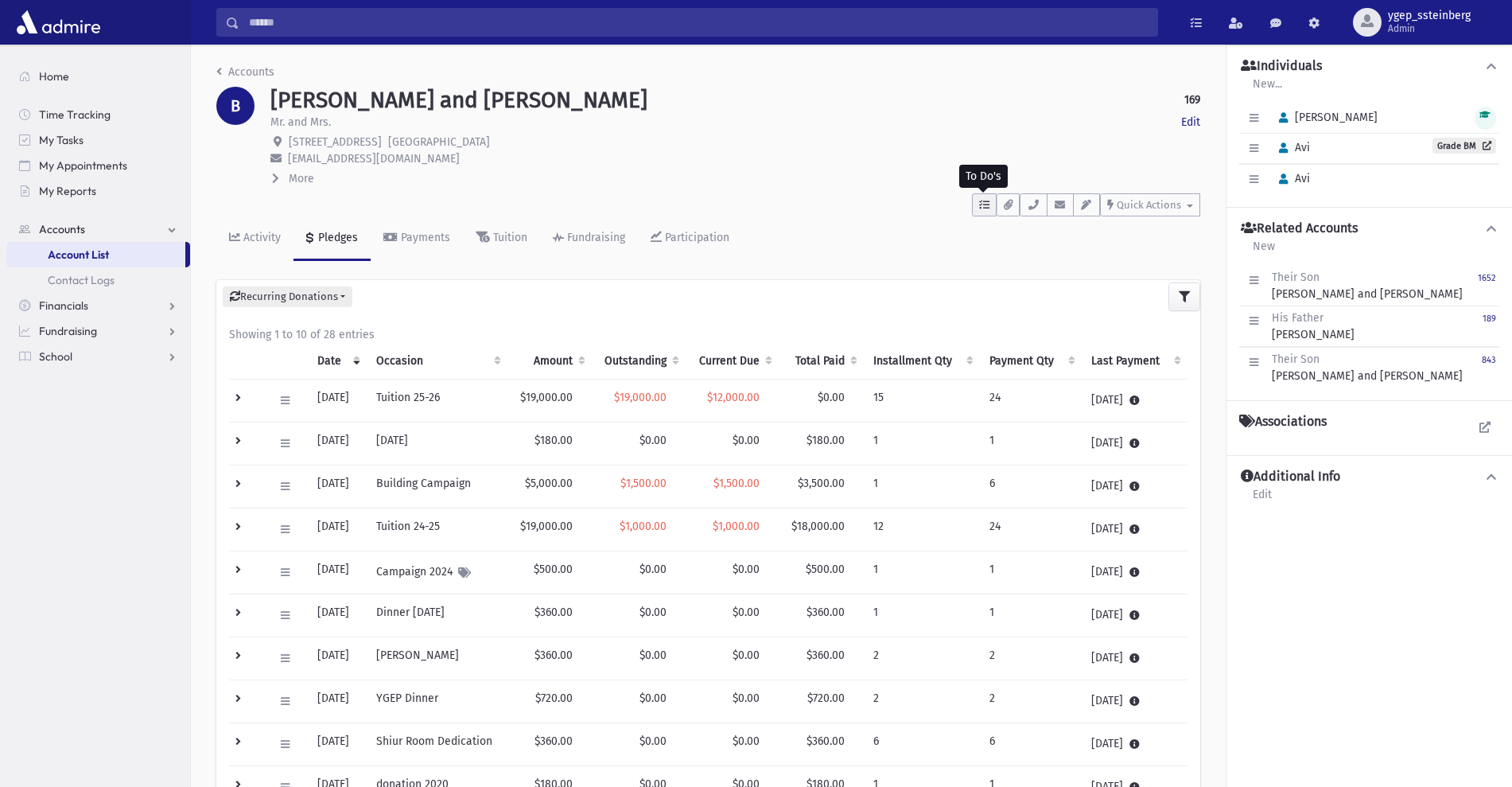
click at [988, 202] on icon "button" at bounding box center [984, 205] width 10 height 10
click at [1047, 308] on link "Show List" at bounding box center [1067, 306] width 191 height 37
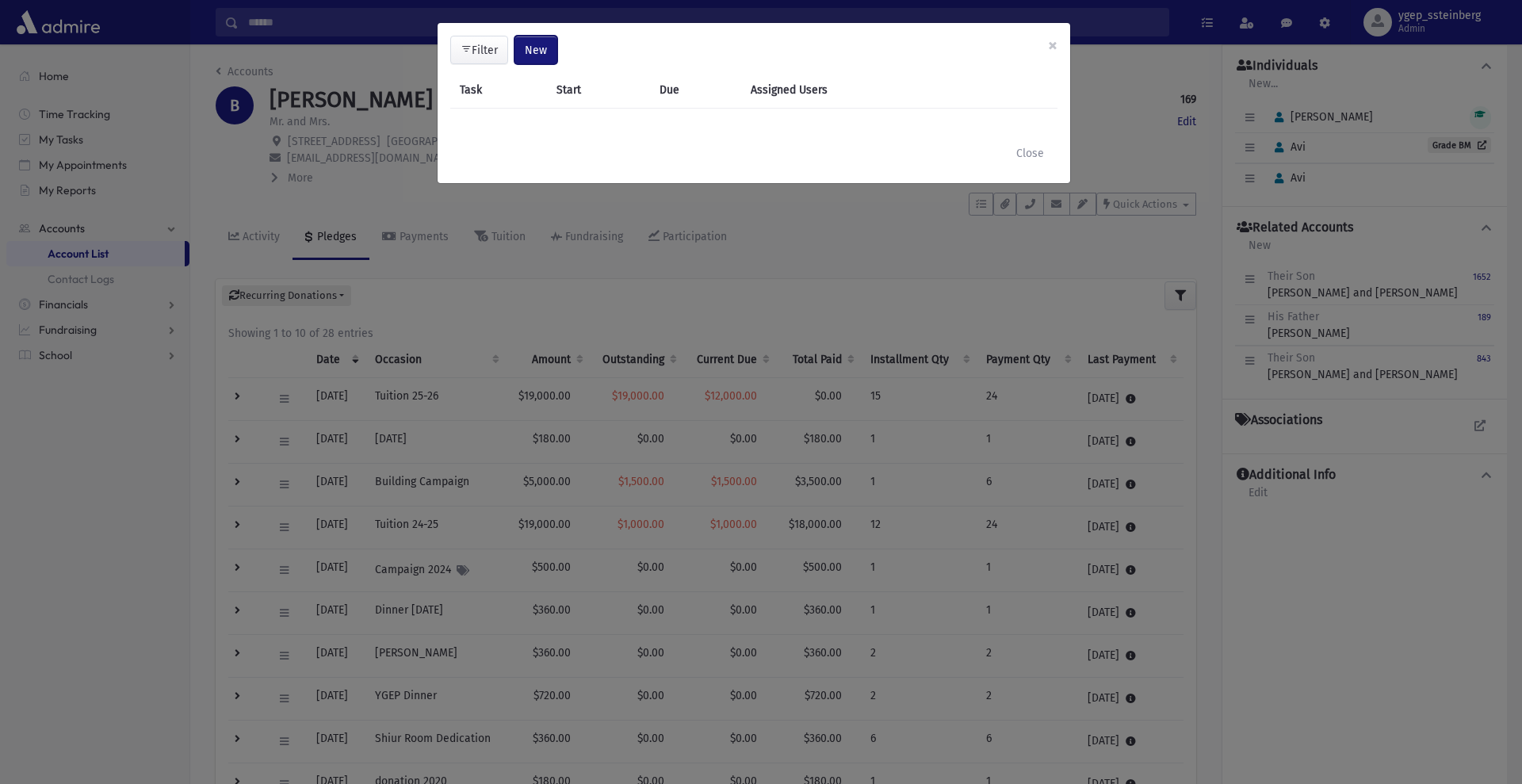
click at [540, 50] on span "New" at bounding box center [536, 50] width 23 height 13
click at [497, 85] on link "Task" at bounding box center [495, 93] width 127 height 30
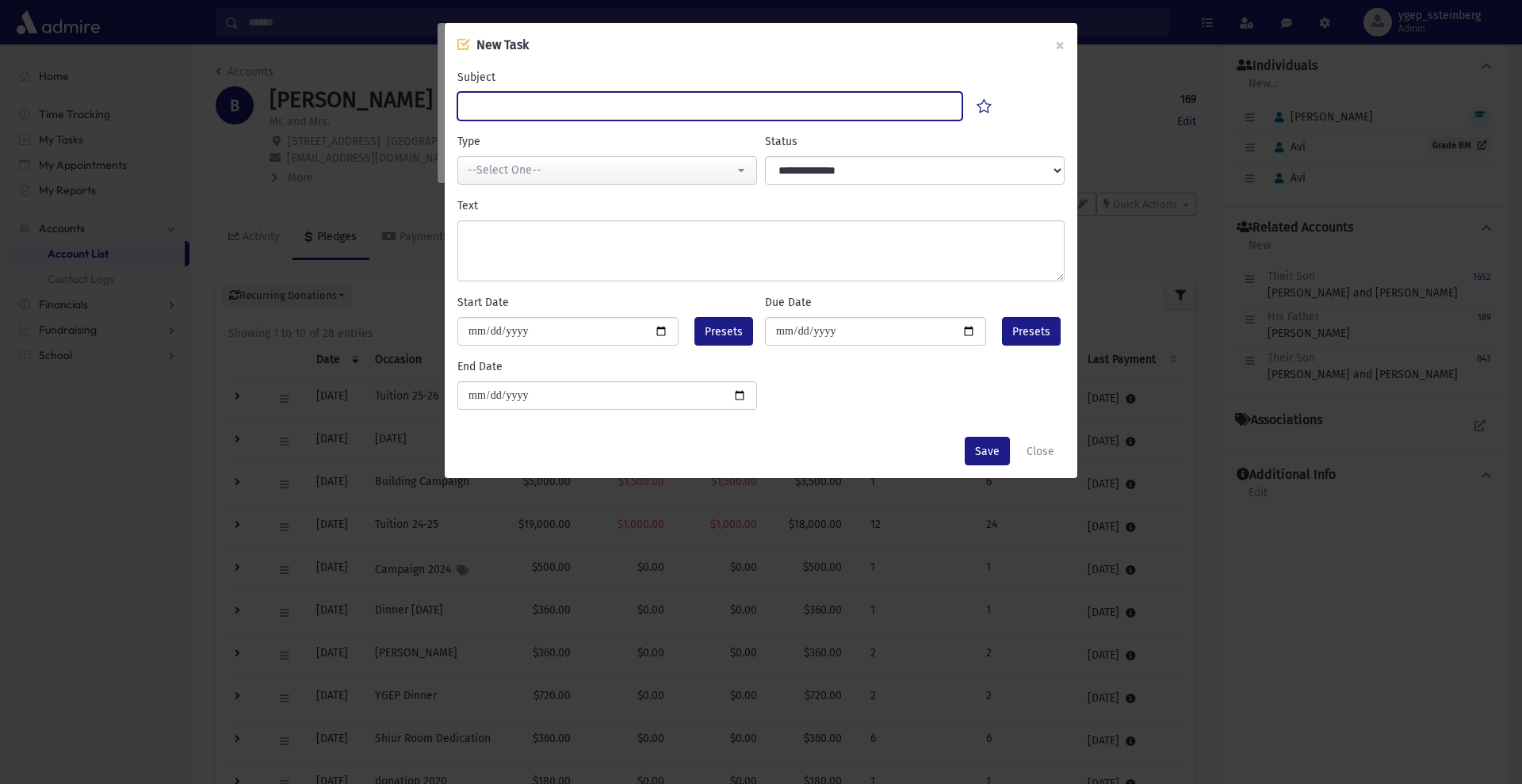
click at [502, 109] on input "Subject" at bounding box center [709, 106] width 505 height 29
type input "******"
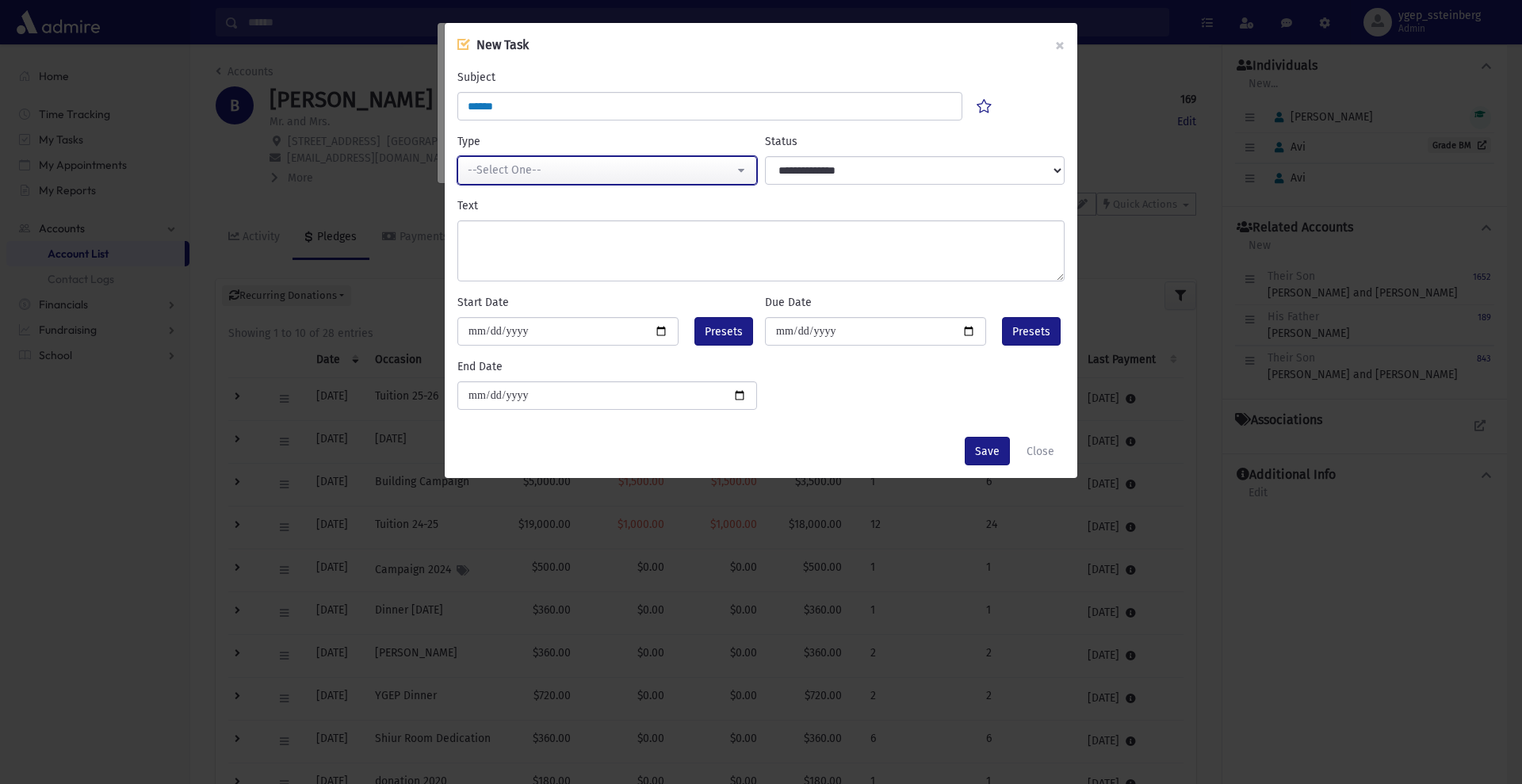
click at [546, 168] on div "--Select One--" at bounding box center [600, 170] width 266 height 17
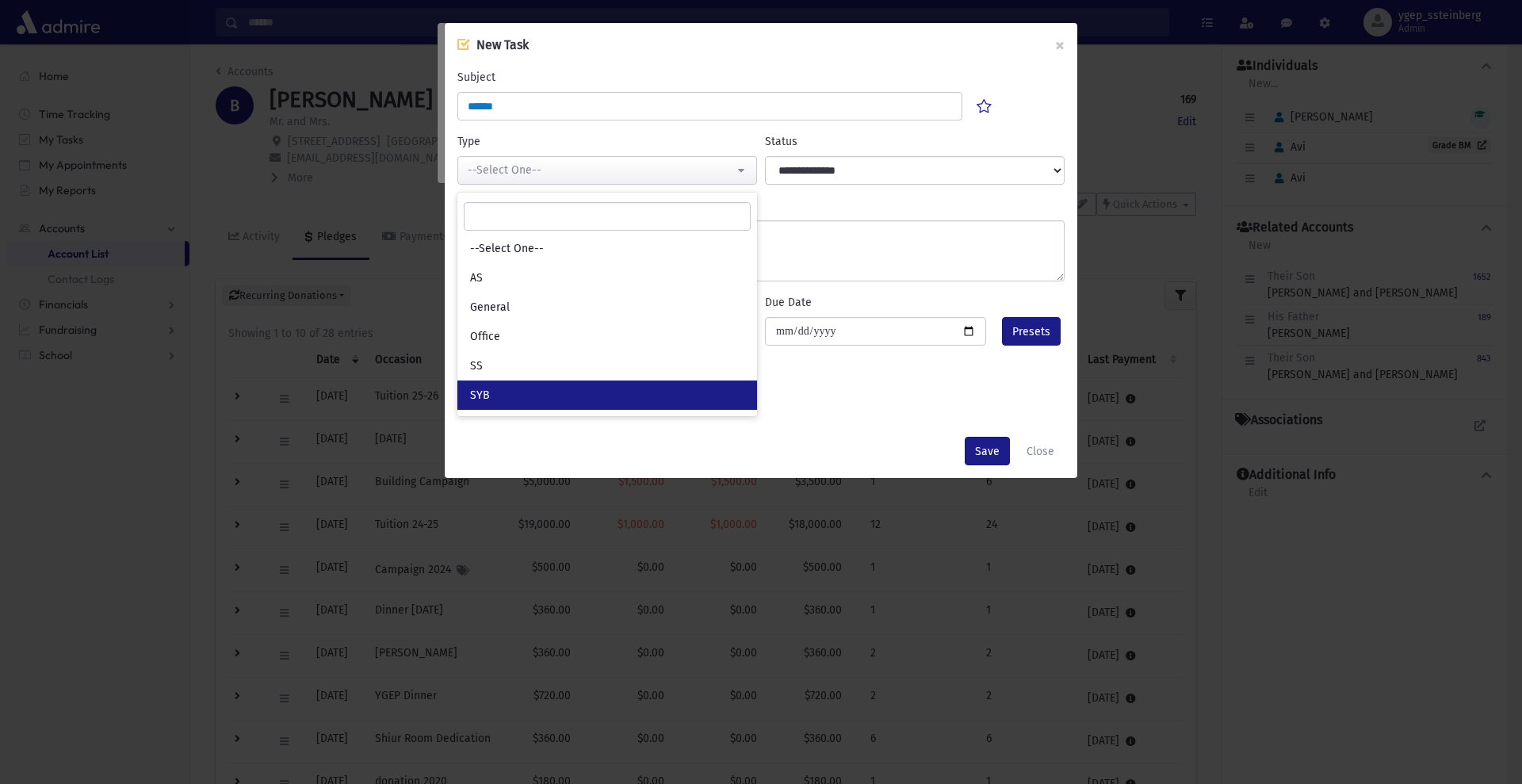
click at [500, 386] on link "SYB" at bounding box center [607, 395] width 299 height 30
select select "*"
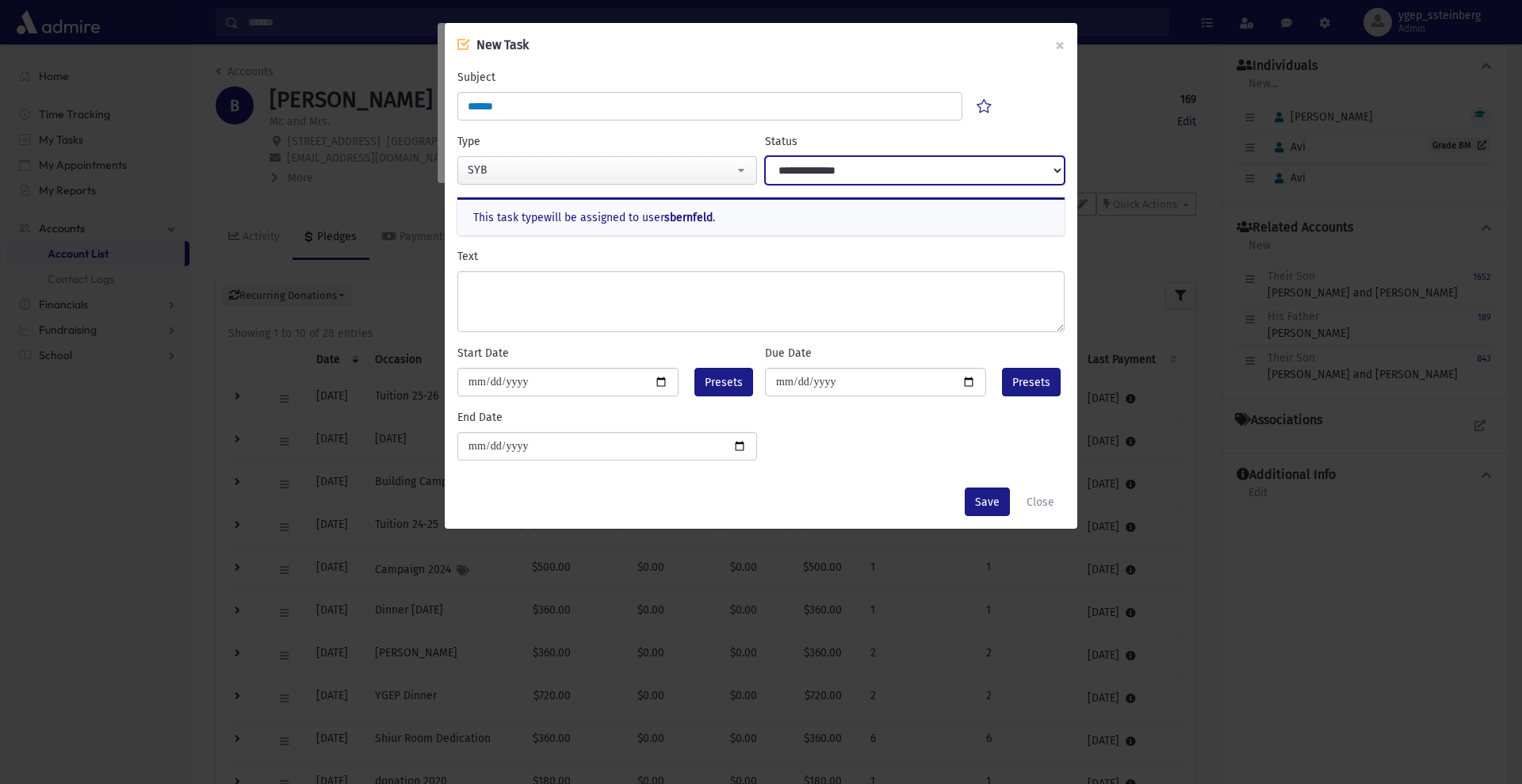
click at [821, 159] on select "**********" at bounding box center [915, 170] width 299 height 29
select select "****"
click at [765, 156] on select "**********" at bounding box center [915, 170] width 299 height 29
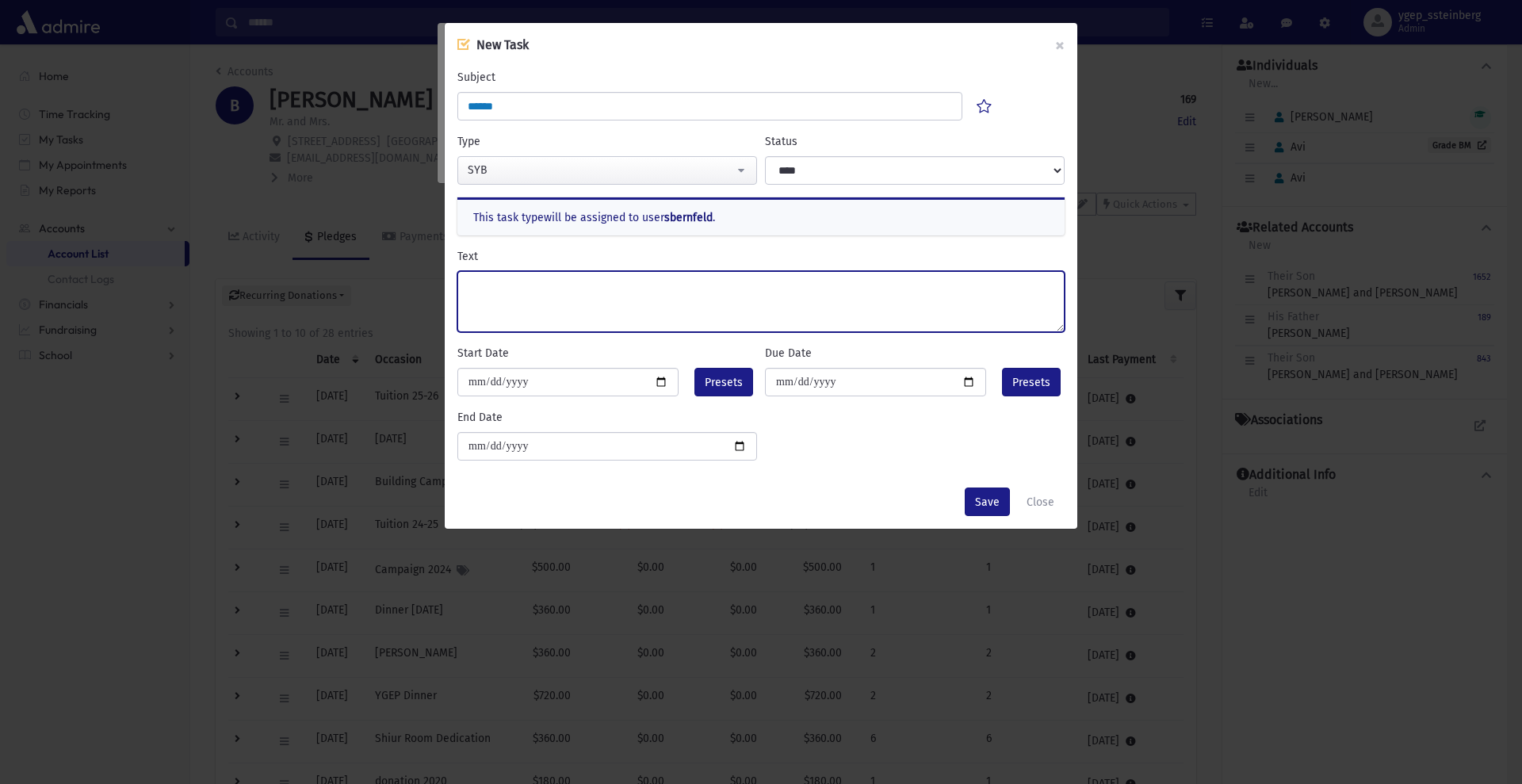
click at [469, 304] on textarea "Text" at bounding box center [761, 301] width 607 height 61
type textarea "**********"
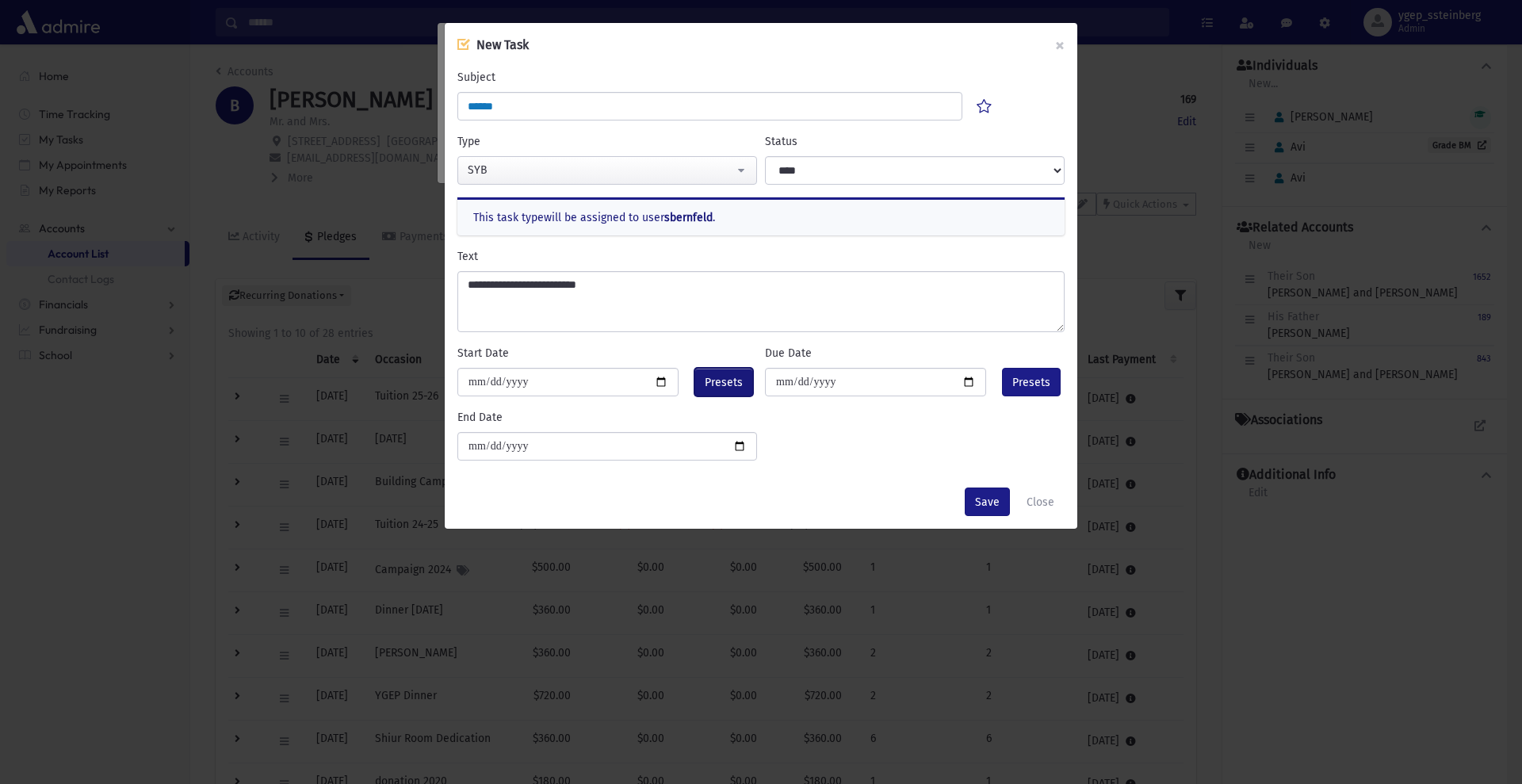
click at [717, 385] on span "Presets" at bounding box center [724, 382] width 38 height 17
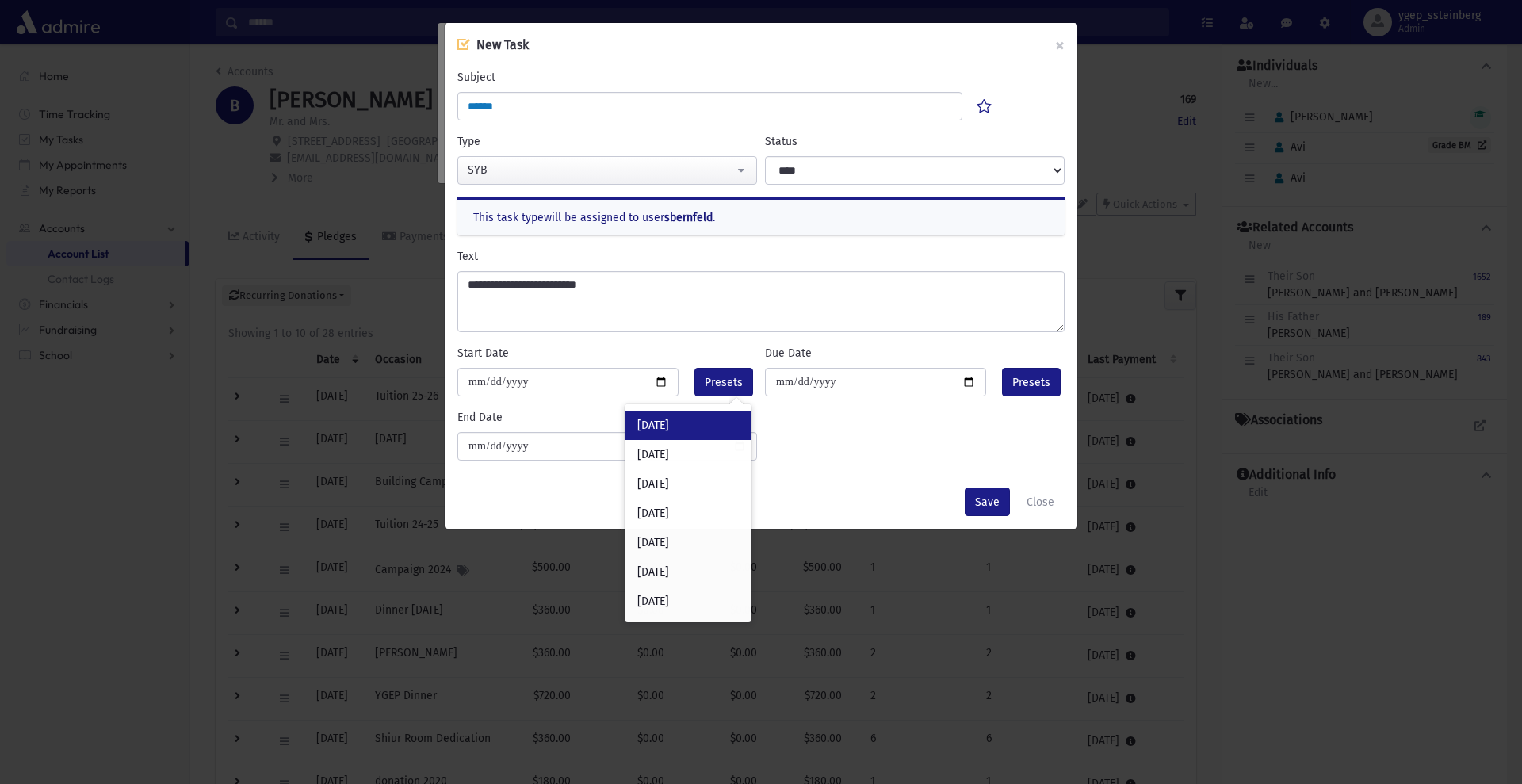
click at [678, 434] on div "Today" at bounding box center [688, 426] width 127 height 30
type input "**********"
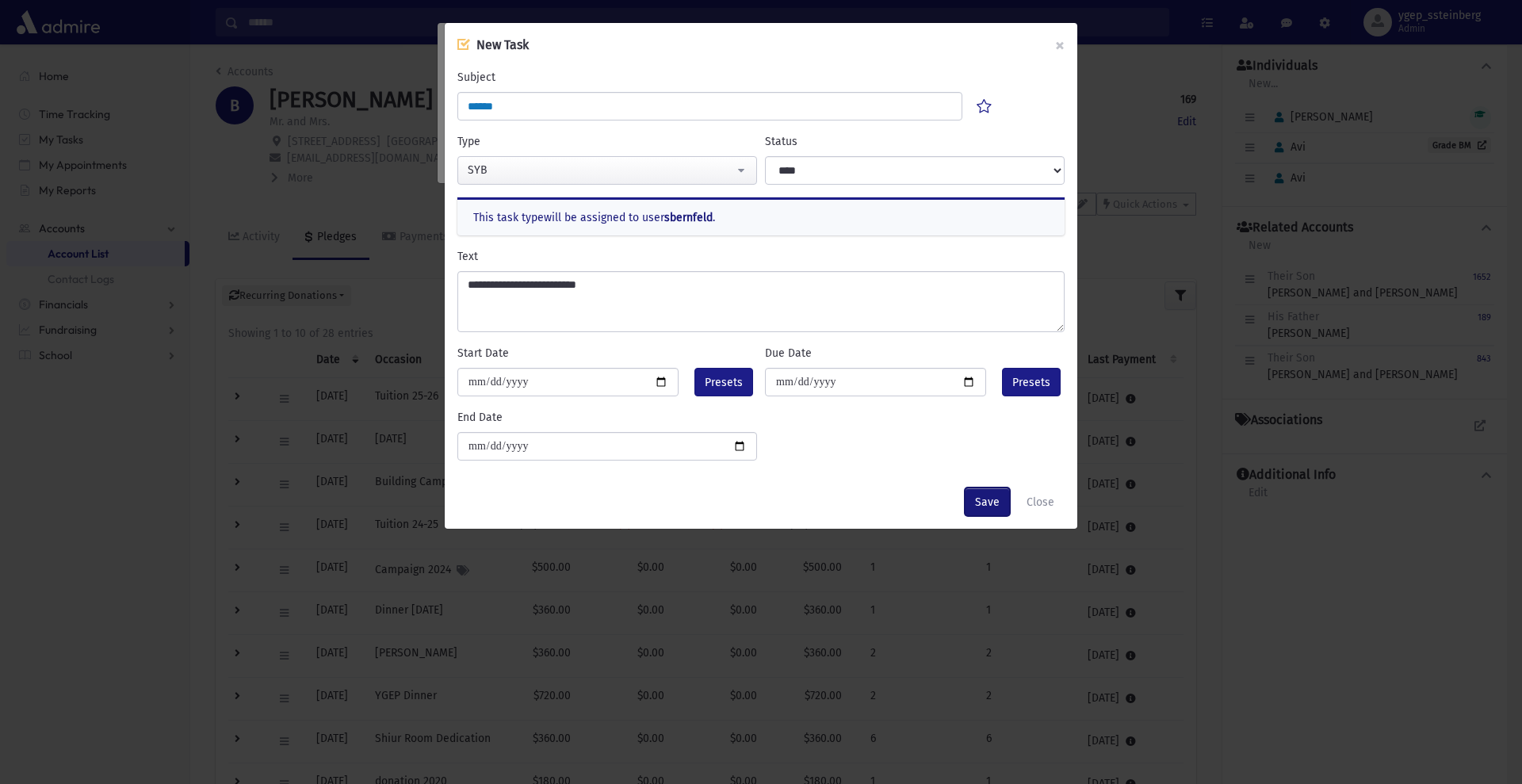
click at [993, 500] on button "Save" at bounding box center [987, 501] width 45 height 29
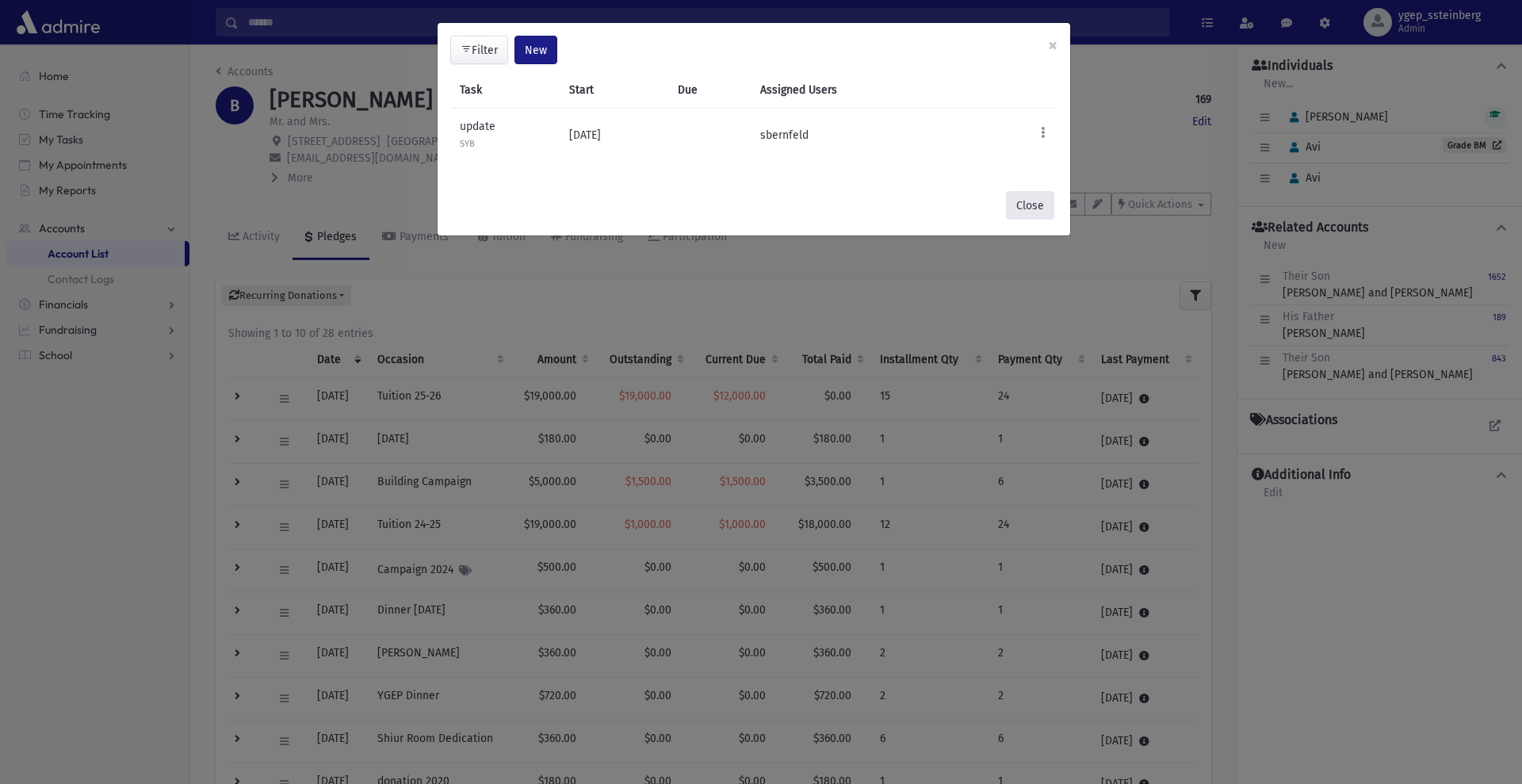
click at [1039, 208] on button "Close" at bounding box center [1030, 204] width 49 height 29
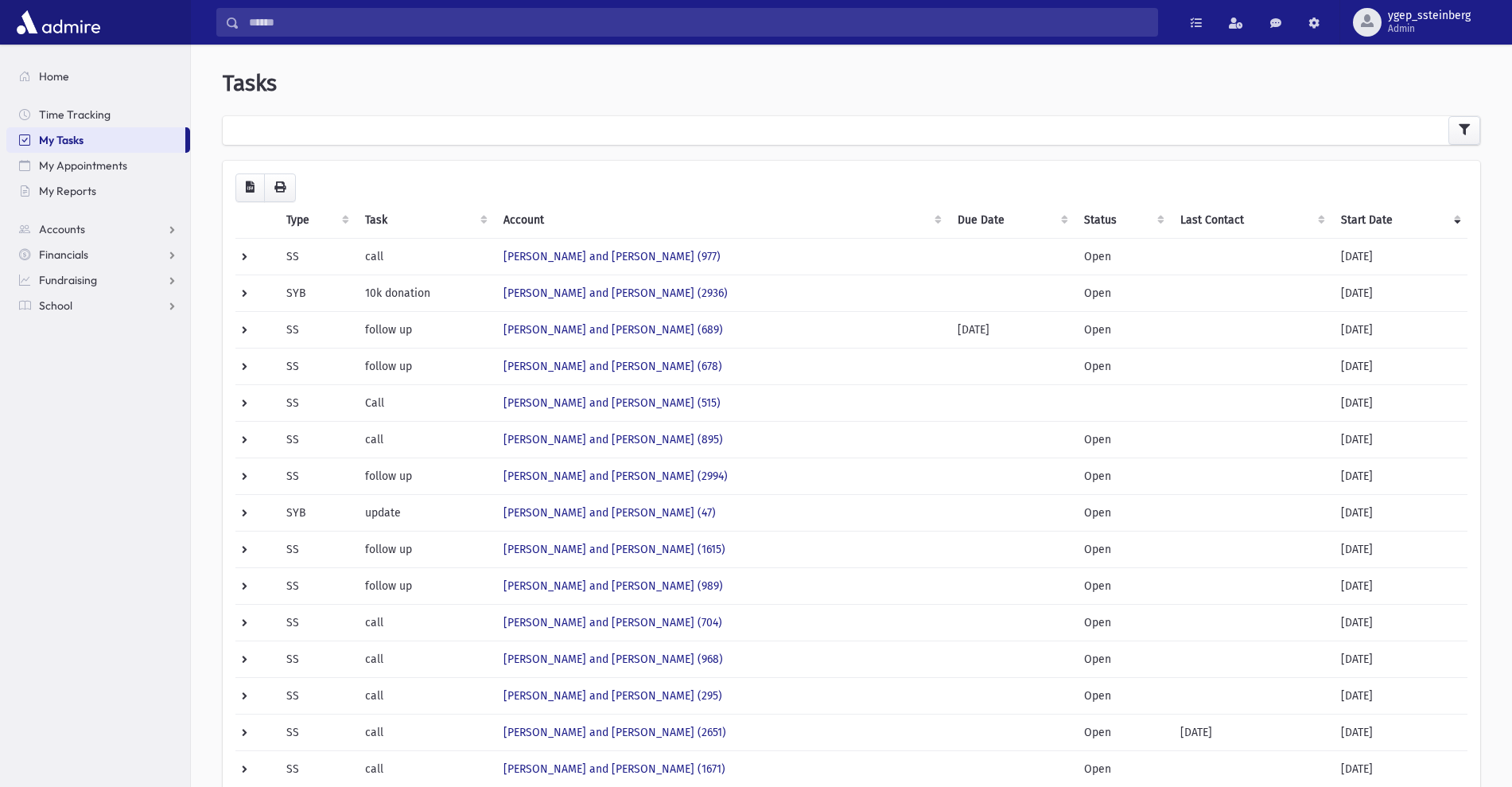
click at [1362, 214] on th "Start Date" at bounding box center [1400, 220] width 136 height 37
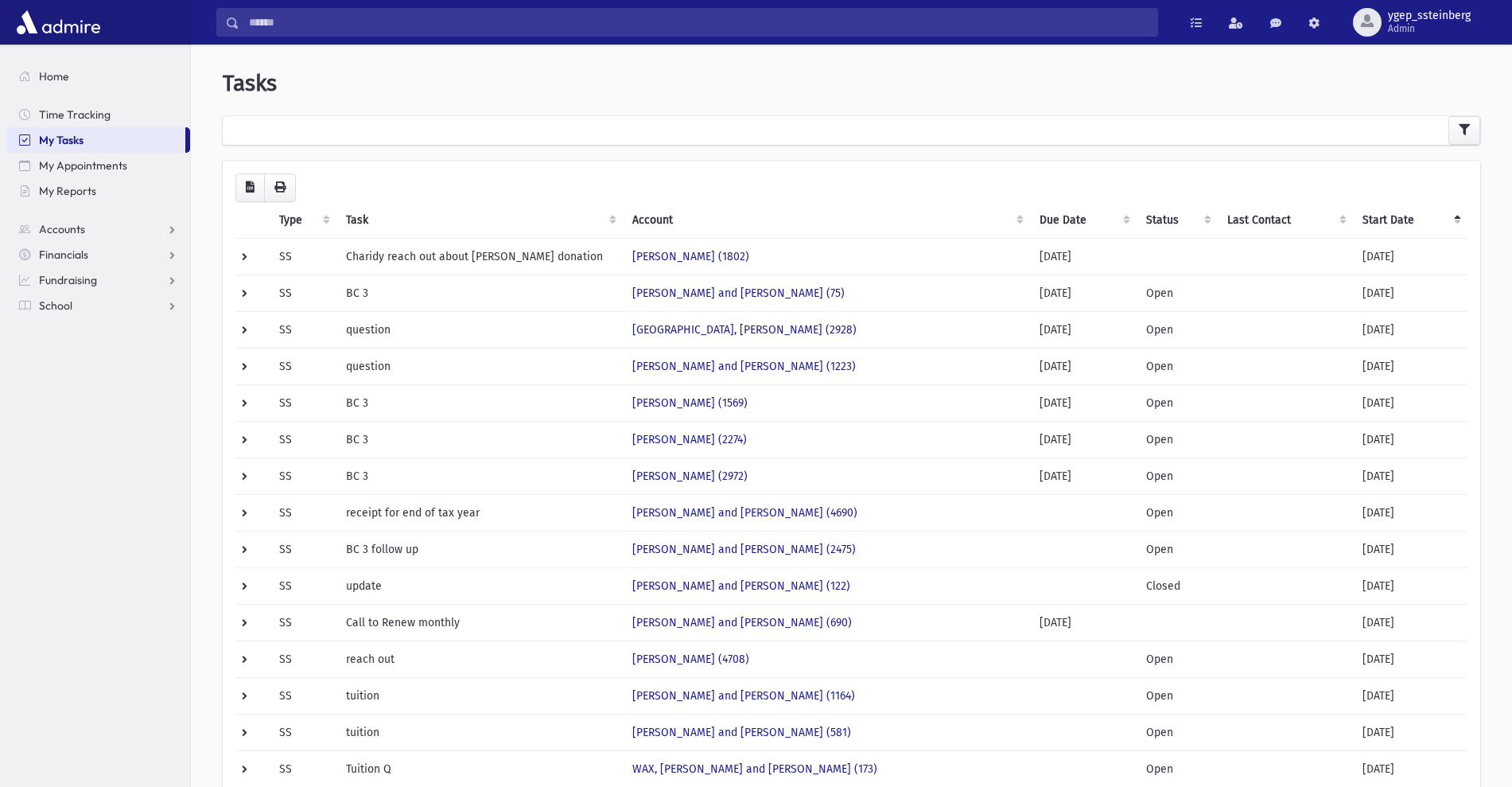
click at [1362, 214] on th "Start Date" at bounding box center [1410, 220] width 114 height 37
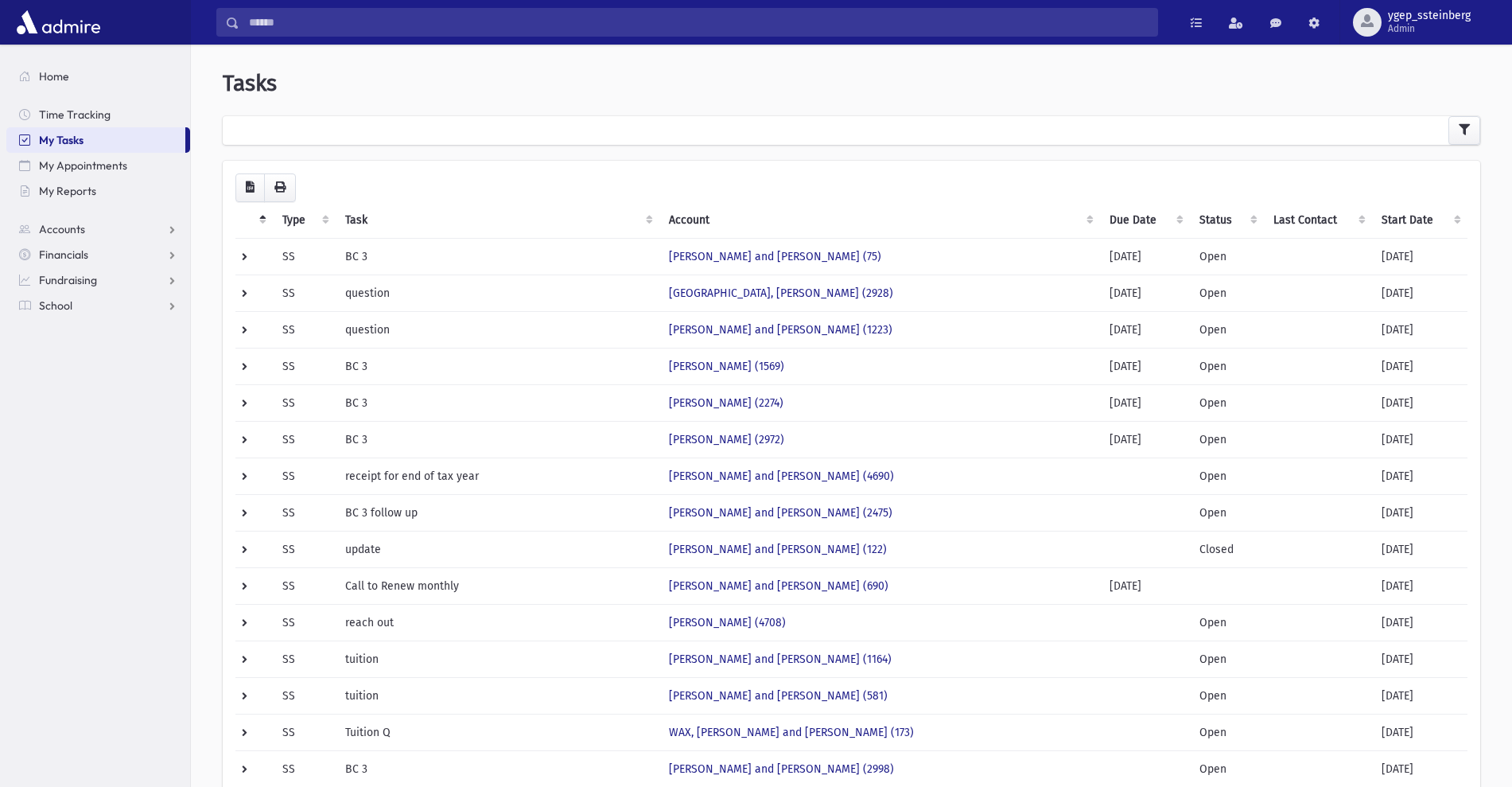
click at [1409, 221] on th "Start Date" at bounding box center [1419, 220] width 95 height 37
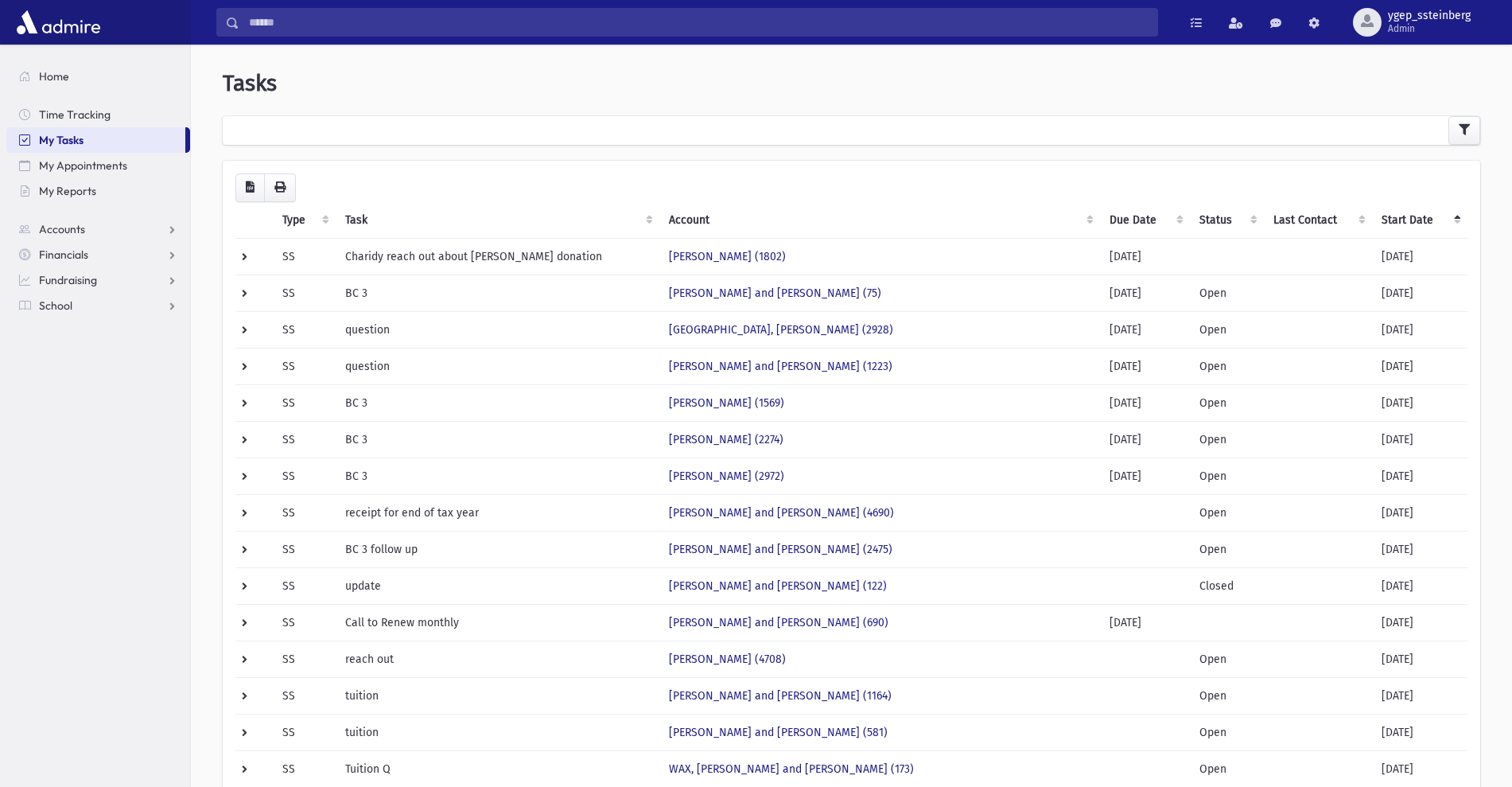
click at [1409, 221] on th "Start Date" at bounding box center [1419, 220] width 95 height 37
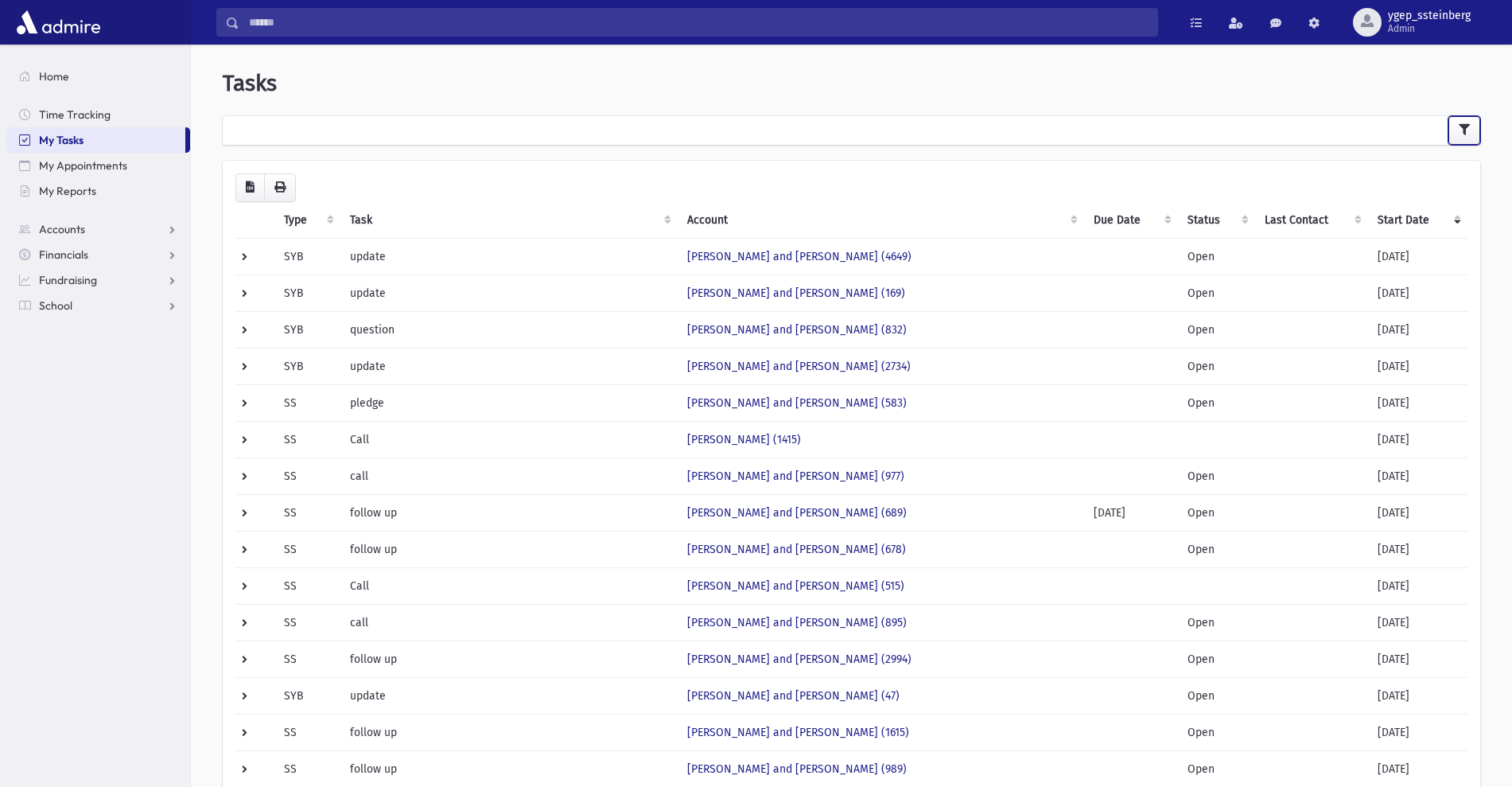
click at [1462, 128] on icon "button" at bounding box center [1464, 129] width 11 height 11
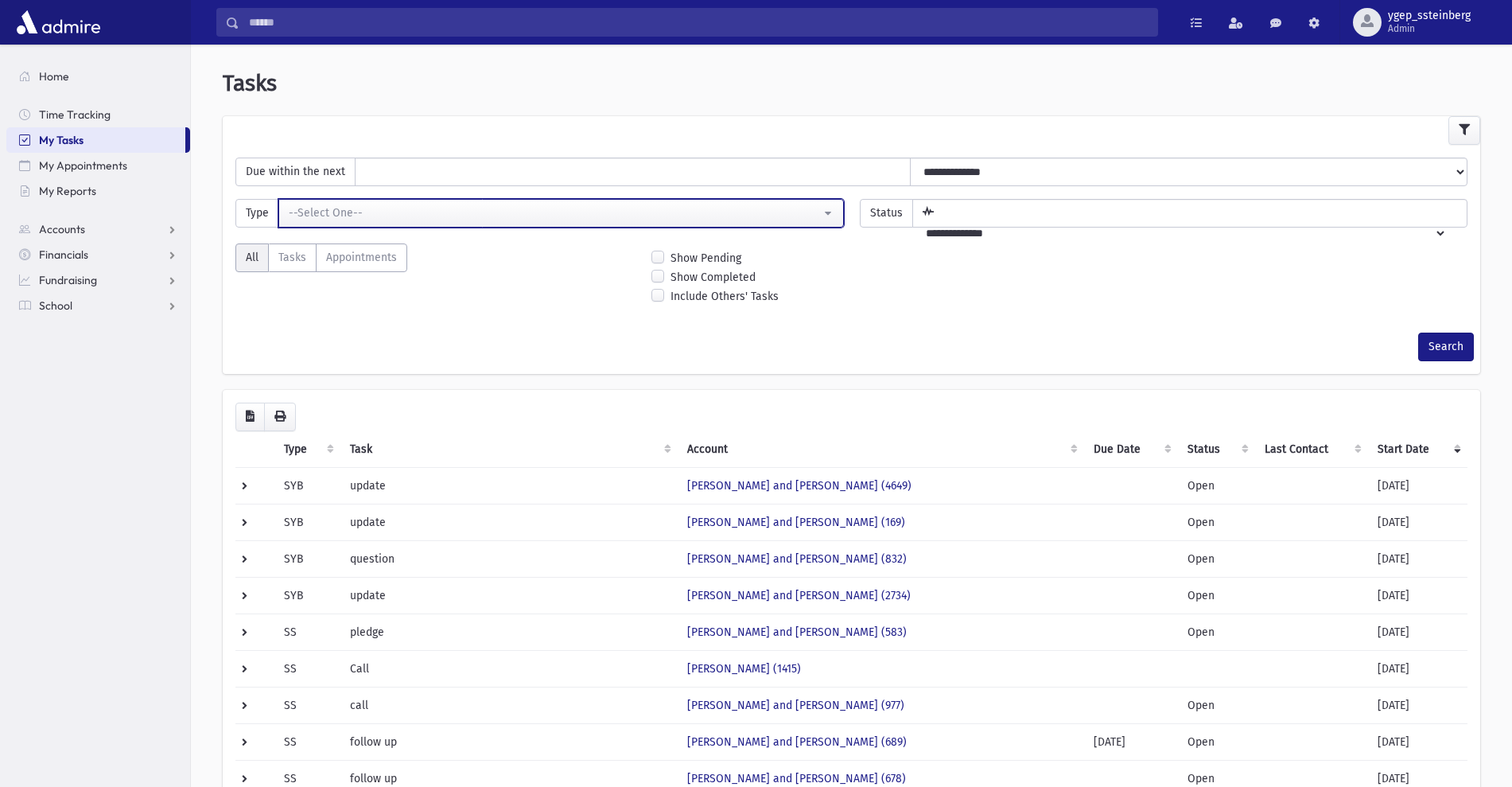
click at [339, 215] on div "--Select One--" at bounding box center [555, 212] width 532 height 17
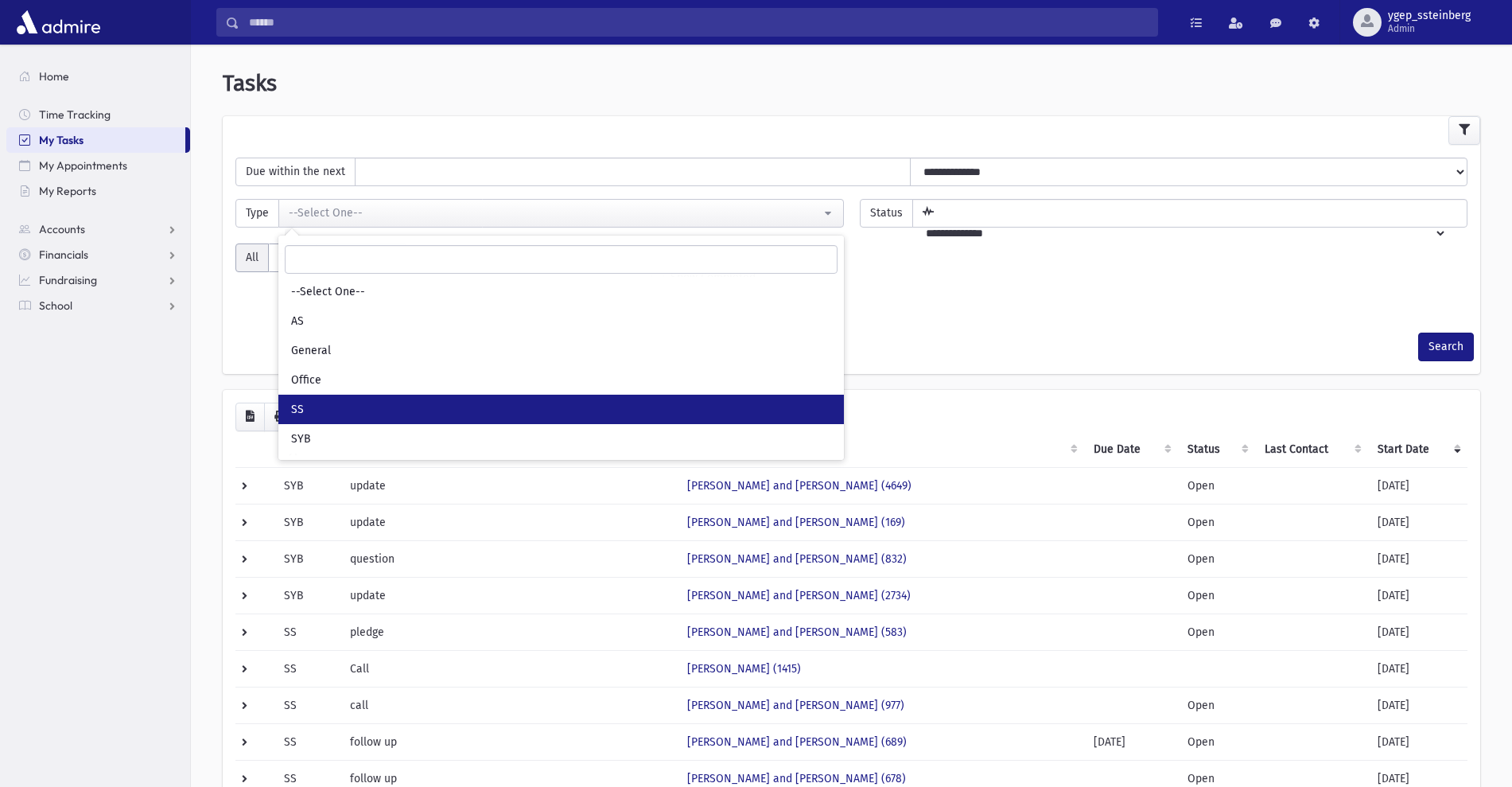
click at [330, 397] on link "SS" at bounding box center [562, 410] width 566 height 30
select select "*"
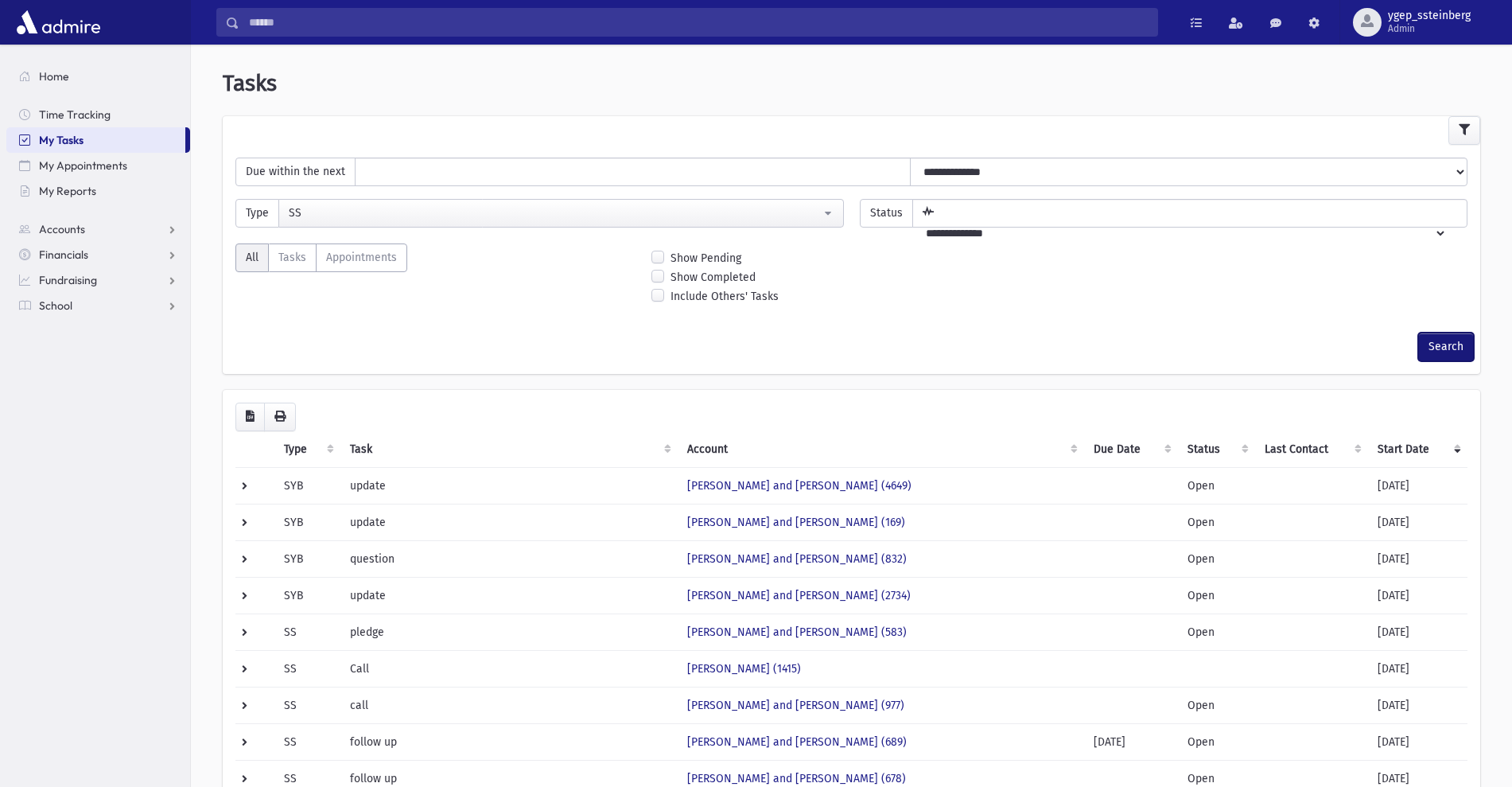
click at [1426, 351] on button "Search" at bounding box center [1446, 347] width 56 height 29
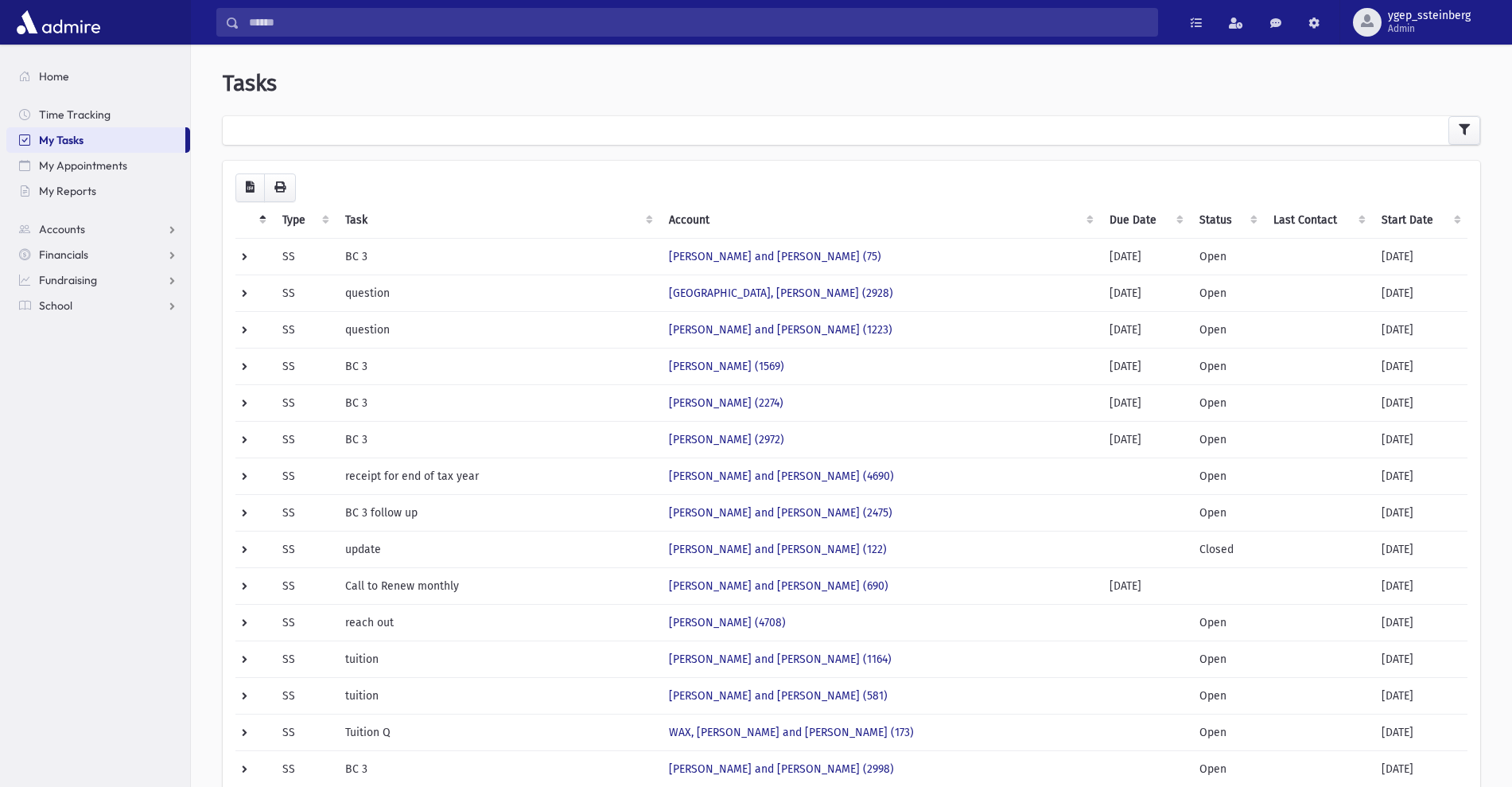
click at [1398, 210] on th "Start Date" at bounding box center [1419, 220] width 95 height 37
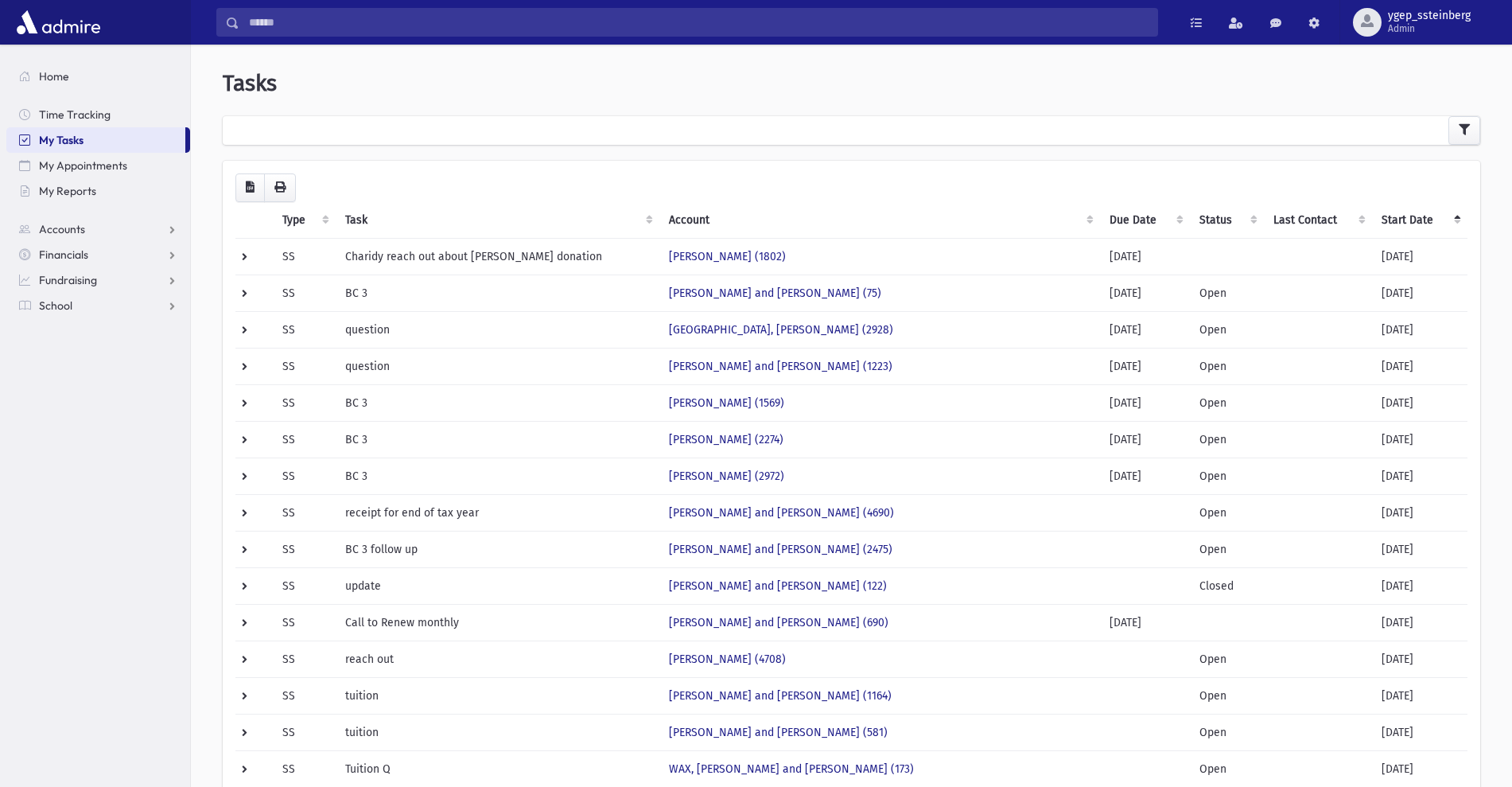
click at [1398, 210] on th "Start Date" at bounding box center [1419, 220] width 95 height 37
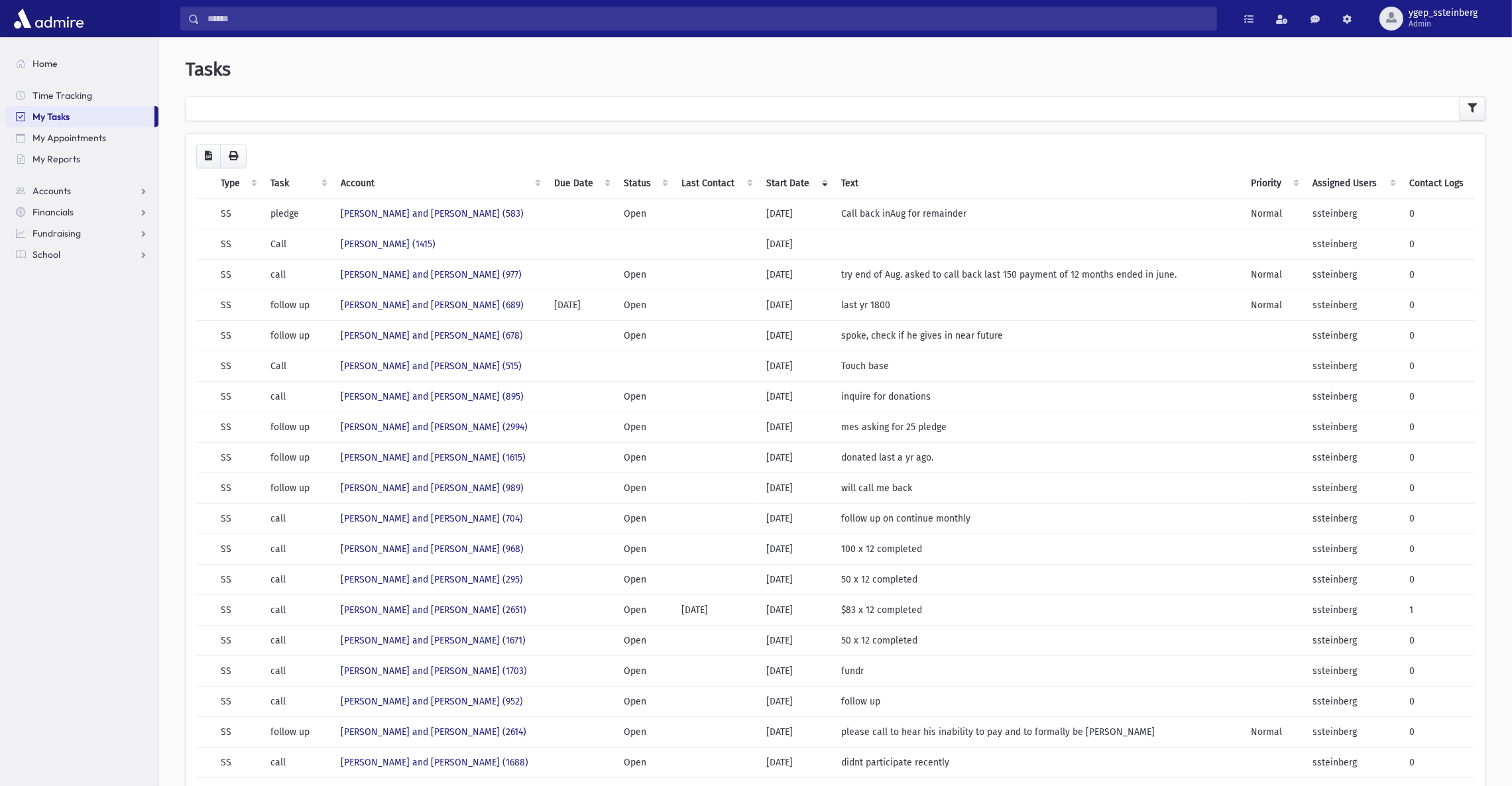
drag, startPoint x: 1099, startPoint y: 13, endPoint x: 904, endPoint y: 46, distance: 197.8
click at [904, 46] on div "**********" at bounding box center [836, 546] width 1342 height 1008
click at [510, 206] on td "[PERSON_NAME] and [PERSON_NAME] (583)" at bounding box center [439, 213] width 213 height 31
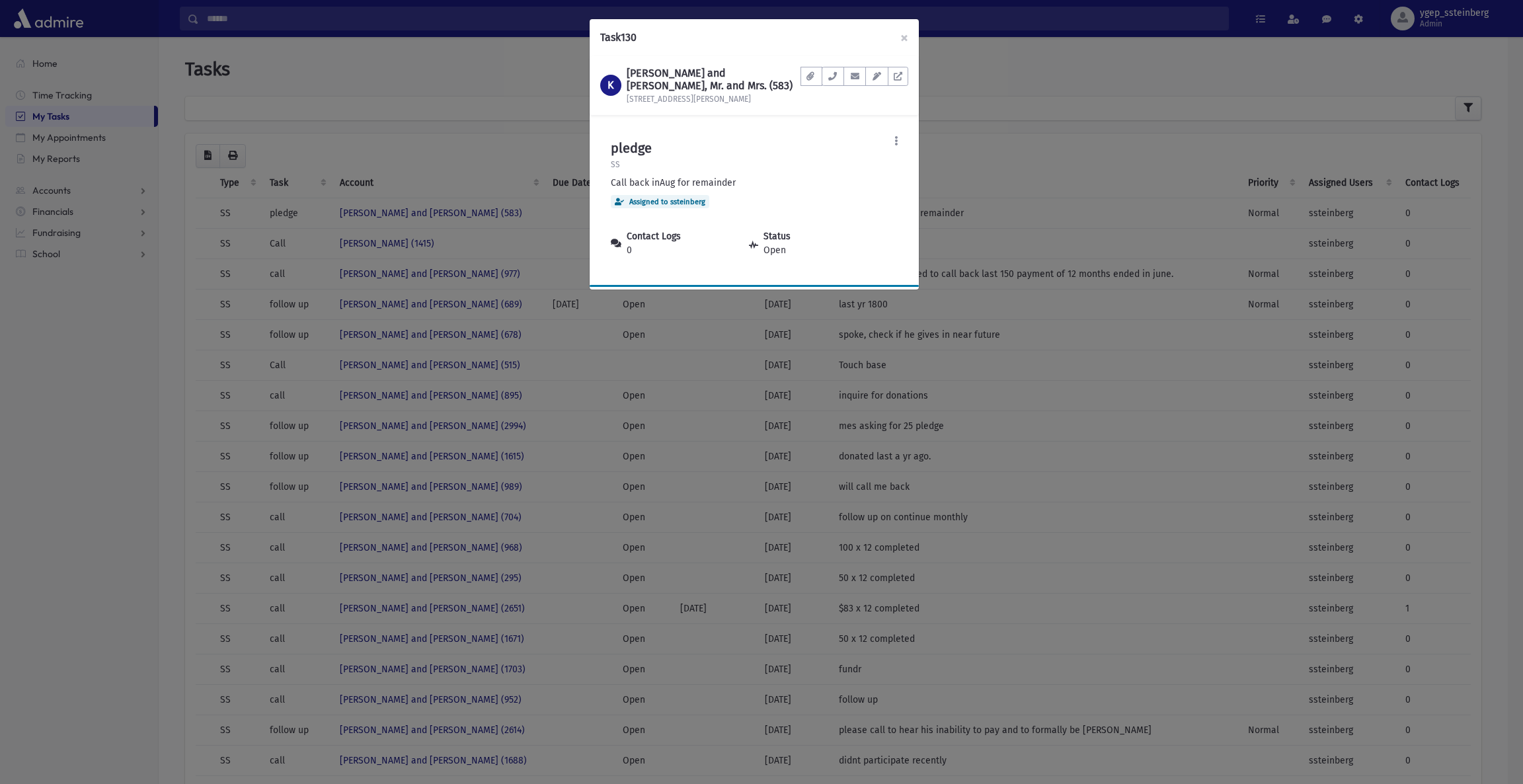
click at [491, 159] on div "Task 130 × K [PERSON_NAME] and [PERSON_NAME], Mr. and Mrs. (583) [STREET_ADDRES…" at bounding box center [762, 392] width 1523 height 784
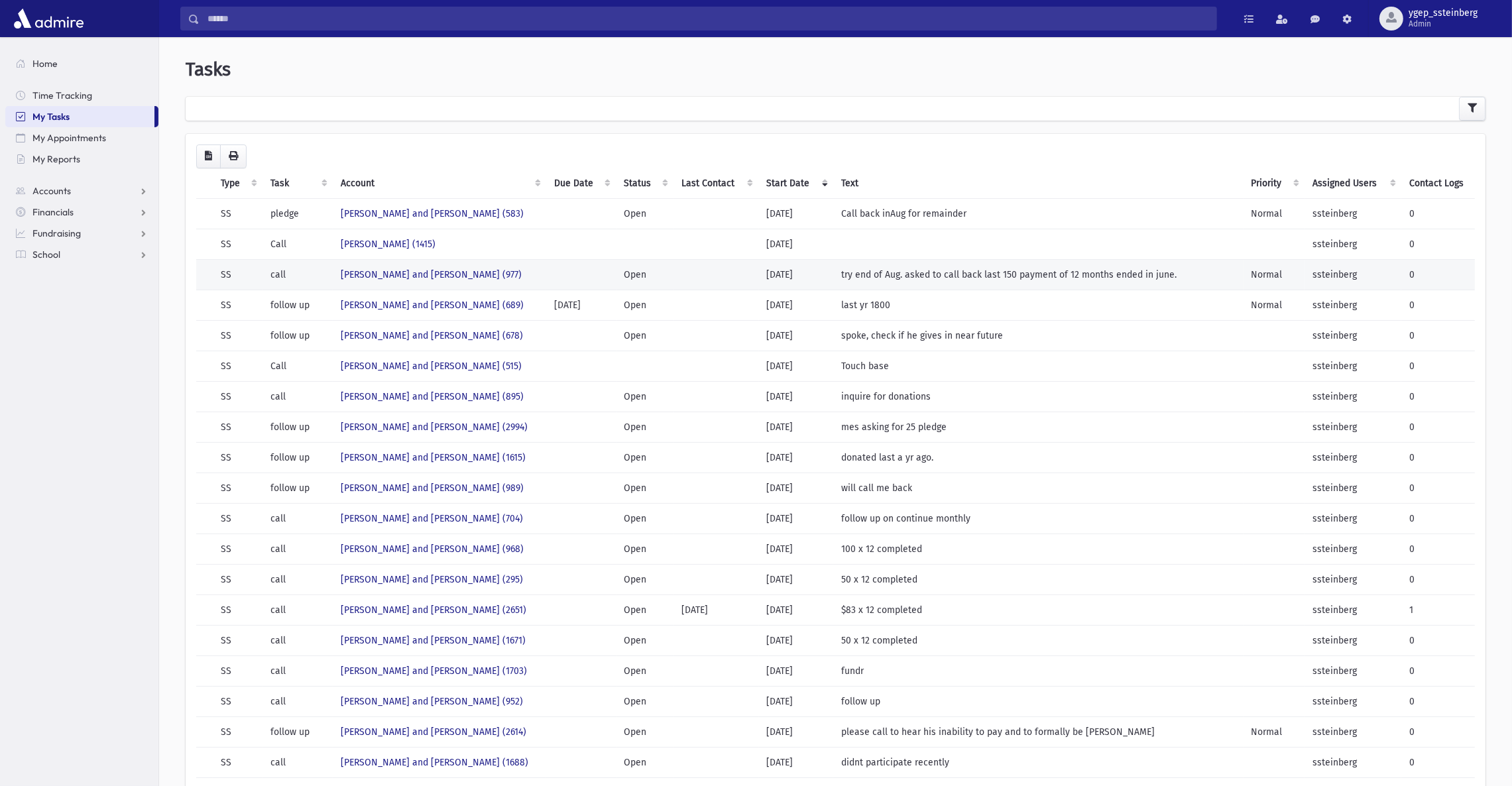
click at [508, 281] on td "[PERSON_NAME] and [PERSON_NAME] (977)" at bounding box center [439, 274] width 213 height 31
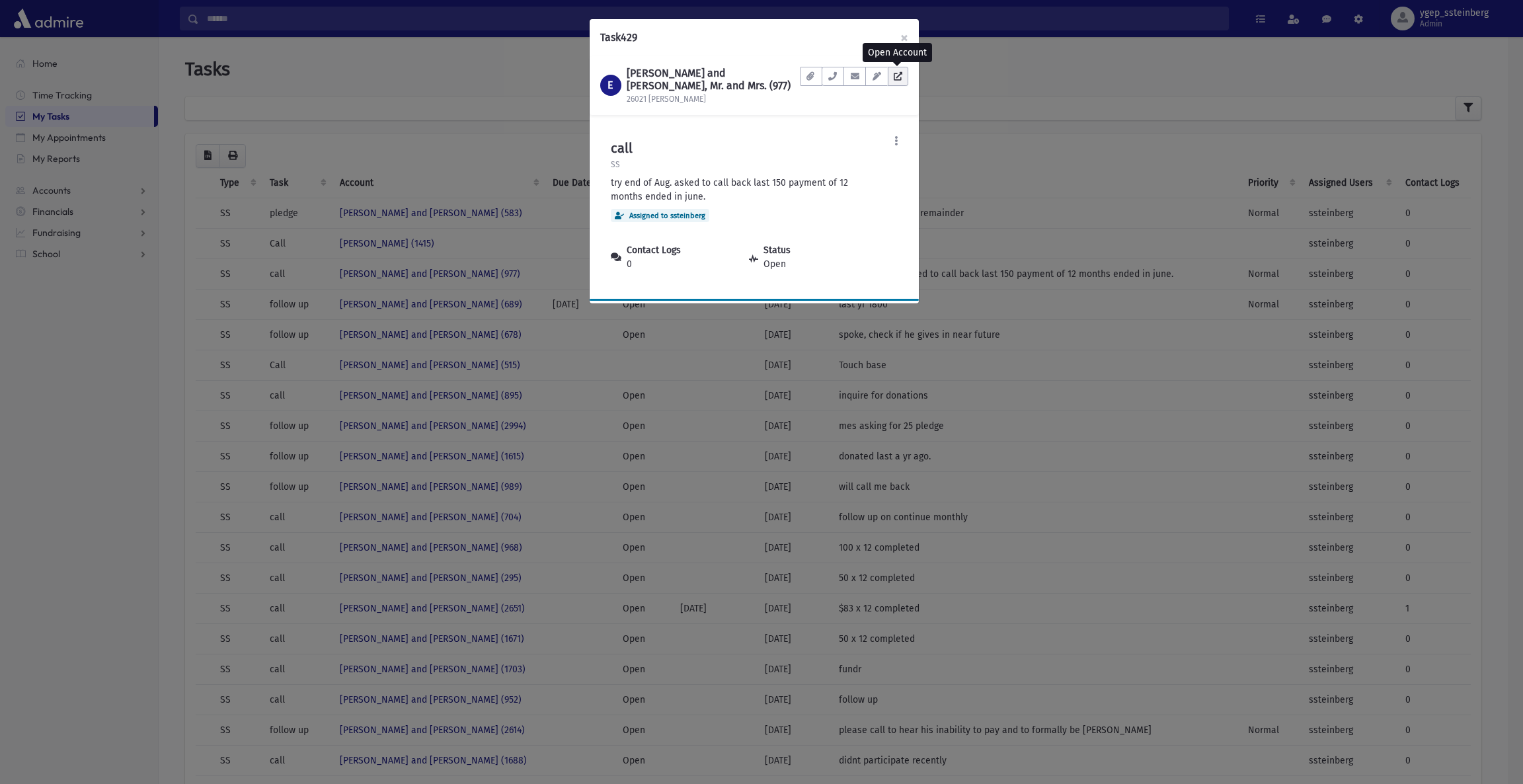
click at [901, 78] on icon at bounding box center [898, 76] width 9 height 9
click at [309, 100] on div "Task 429 × E EISEMANN, Michoel and Sara, Mr. and Mrs. (977) 26021 Marlowe Pl Do…" at bounding box center [762, 392] width 1523 height 784
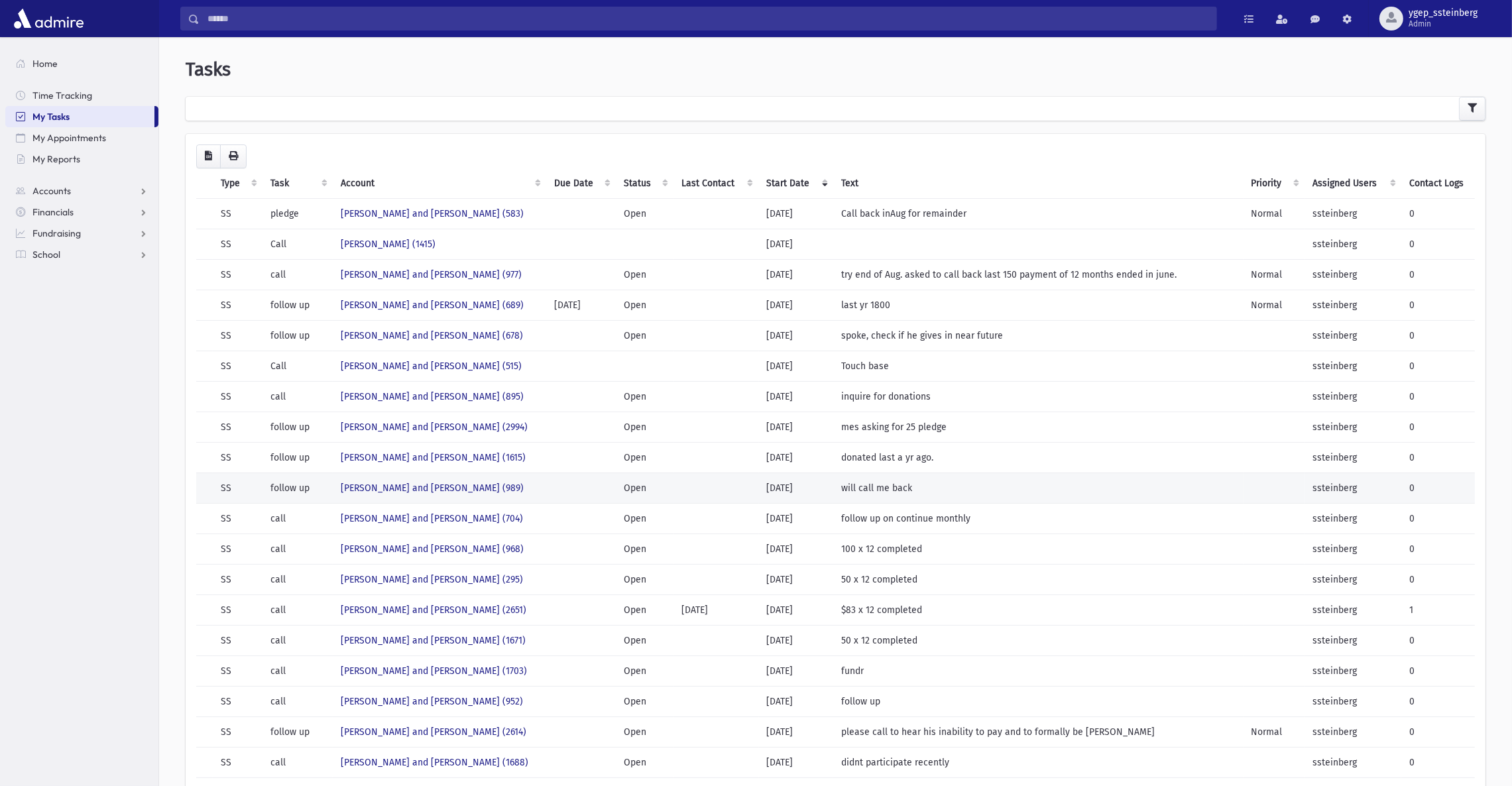
click at [502, 480] on td "SCHWOB, Aryeh and Reva (989)" at bounding box center [439, 488] width 213 height 31
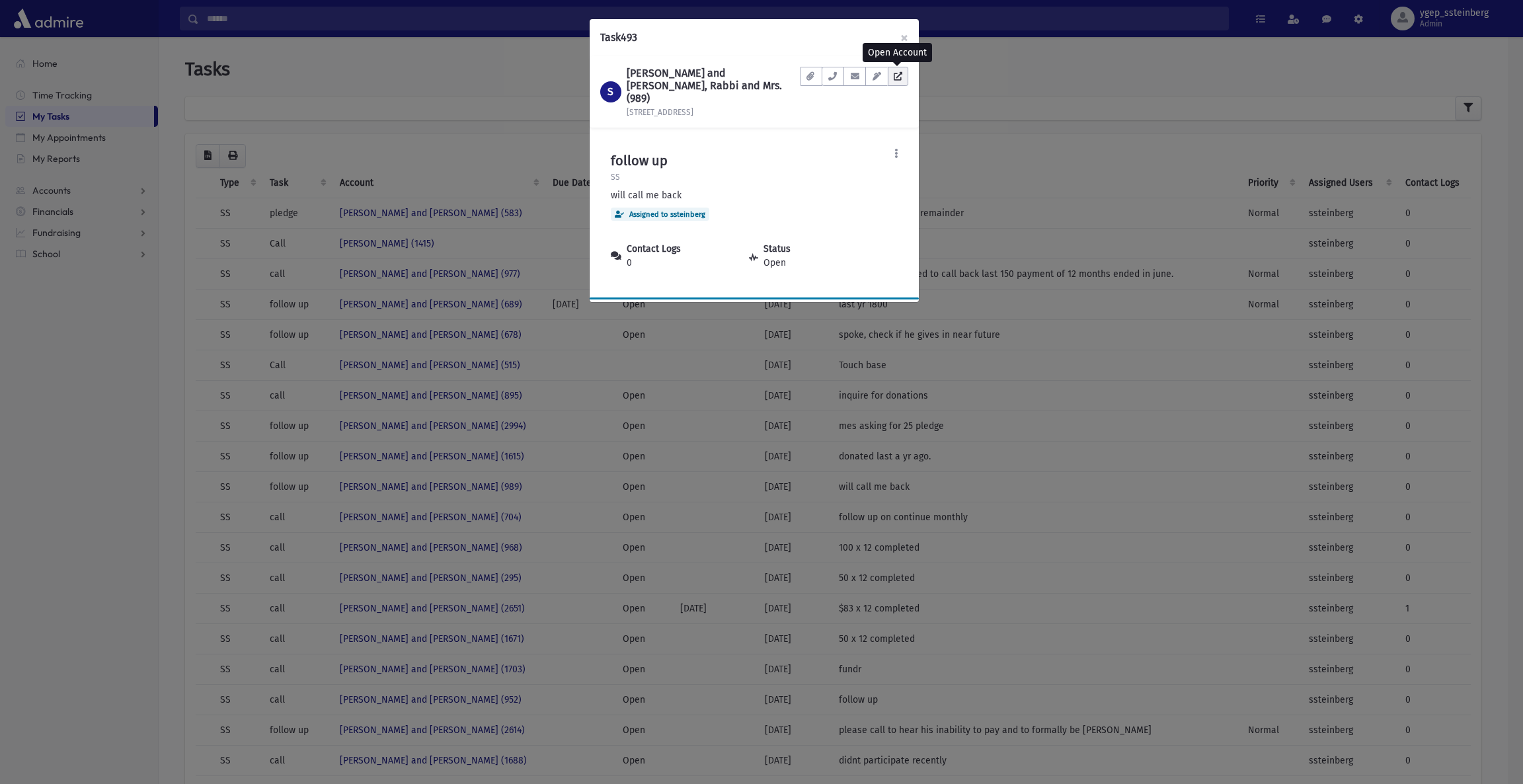
click at [900, 78] on icon at bounding box center [898, 76] width 9 height 9
click at [402, 108] on div "Task 493 × S SCHWOB, Aryeh and Reva, Rabbi and Mrs. (989) 2401 Ver Ave Unit 1 D…" at bounding box center [762, 392] width 1523 height 784
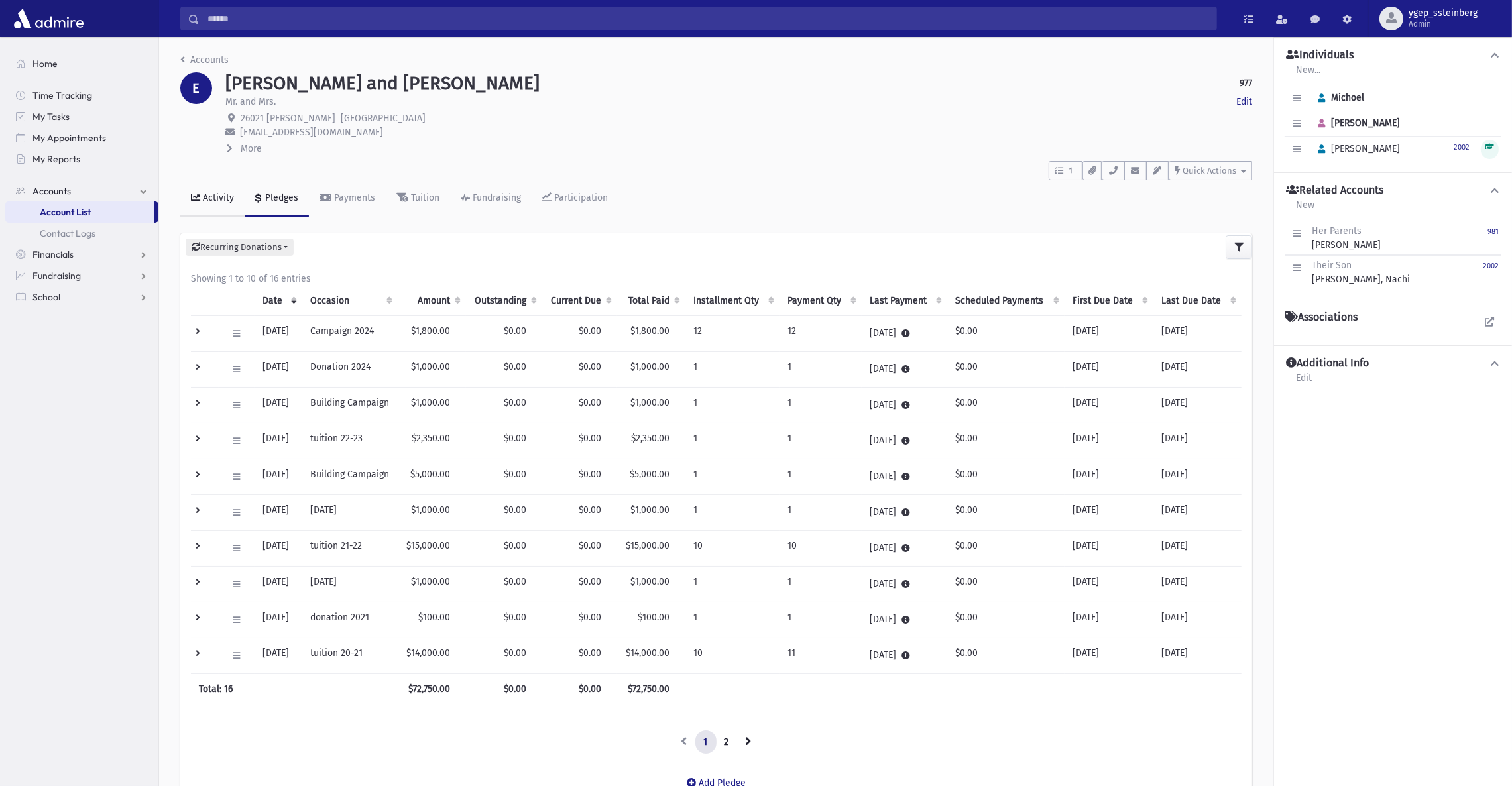
click at [216, 192] on div "Activity" at bounding box center [217, 197] width 33 height 11
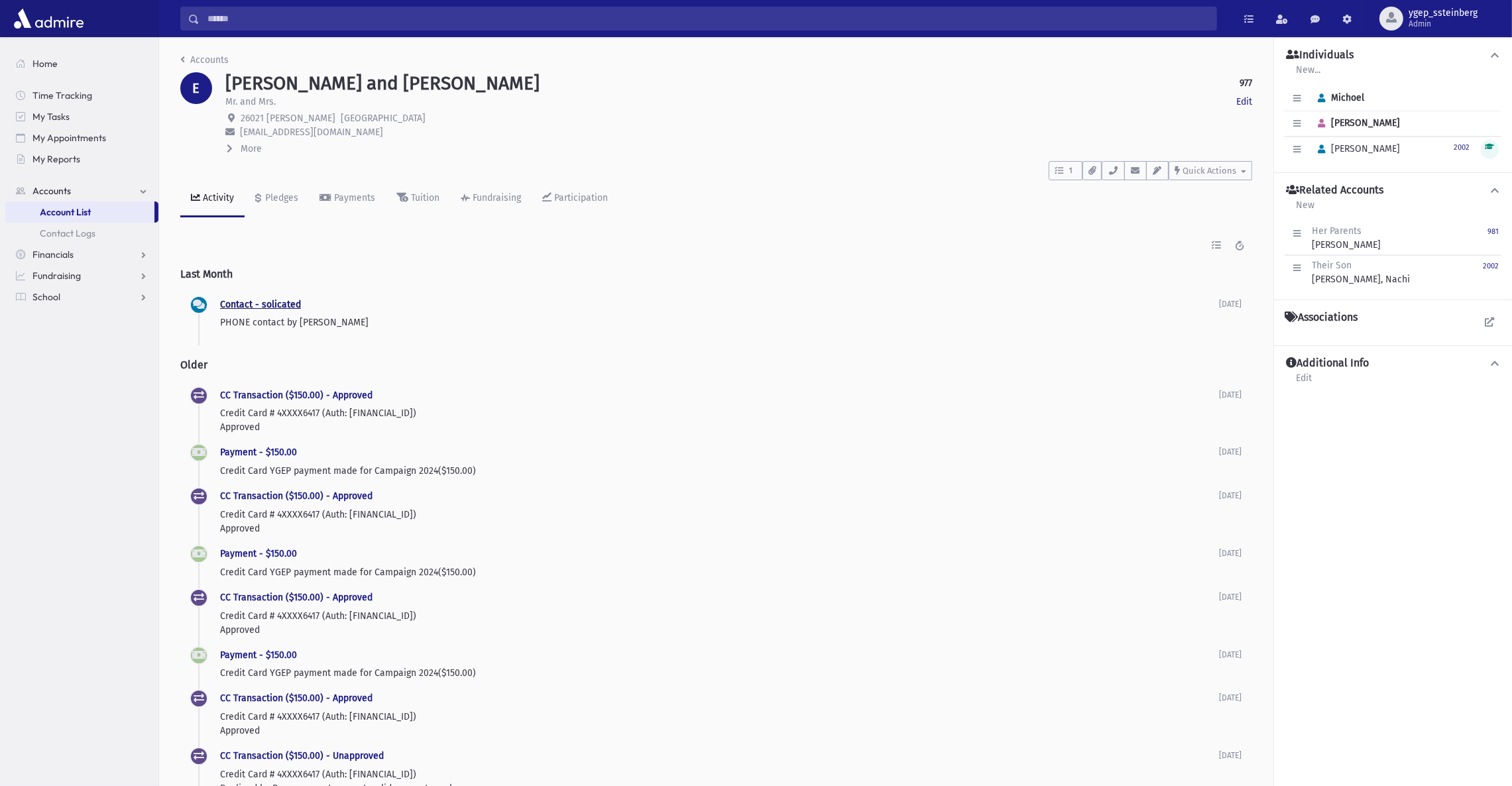
click at [272, 302] on link "Contact - solicated" at bounding box center [260, 304] width 81 height 11
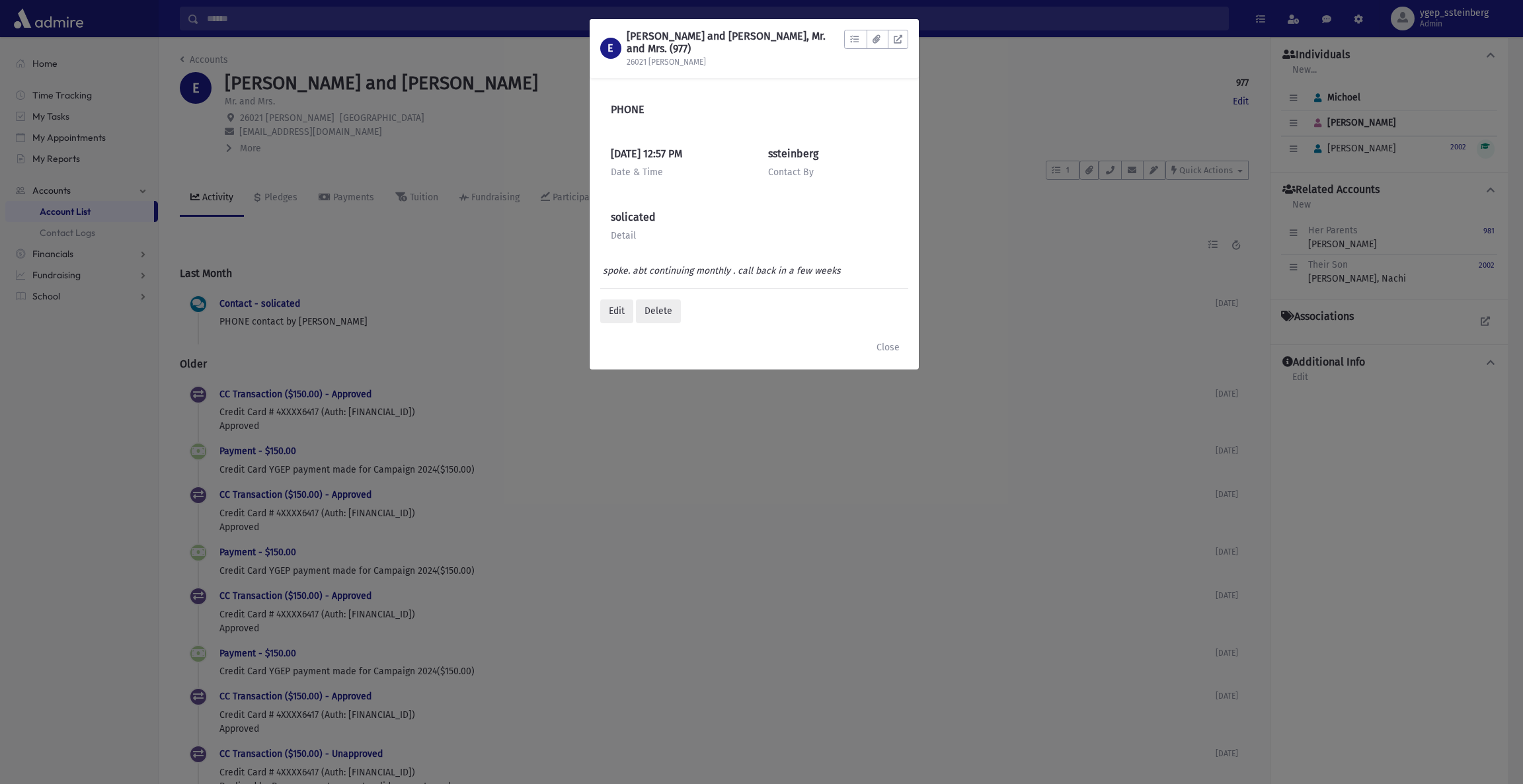
click at [374, 248] on div "E EISEMANN, Michoel and Sara, Mr. and Mrs. (977) 26021 Marlowe Pl To Do's No op…" at bounding box center [762, 392] width 1523 height 784
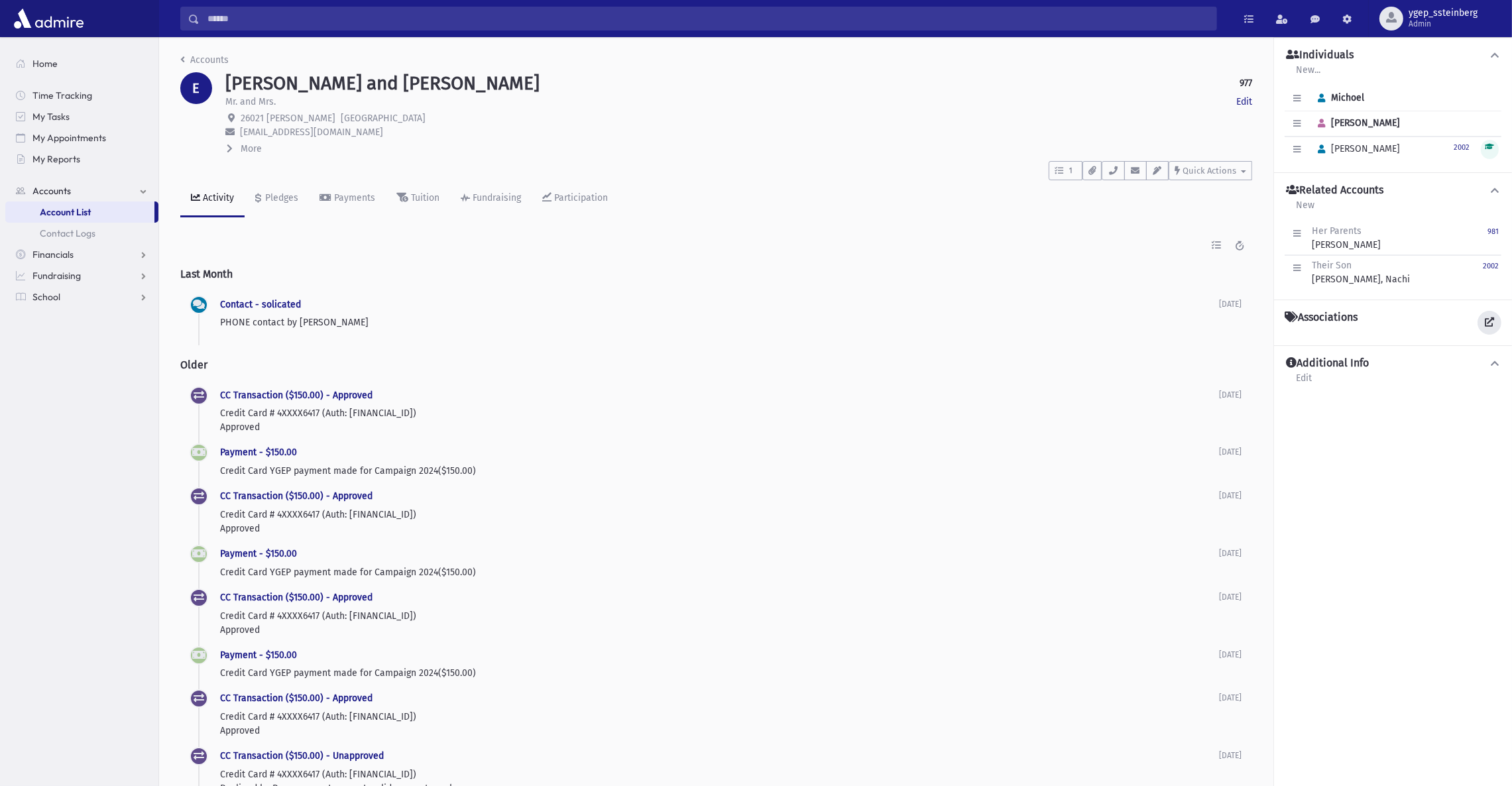
click at [1486, 318] on icon at bounding box center [1489, 322] width 9 height 9
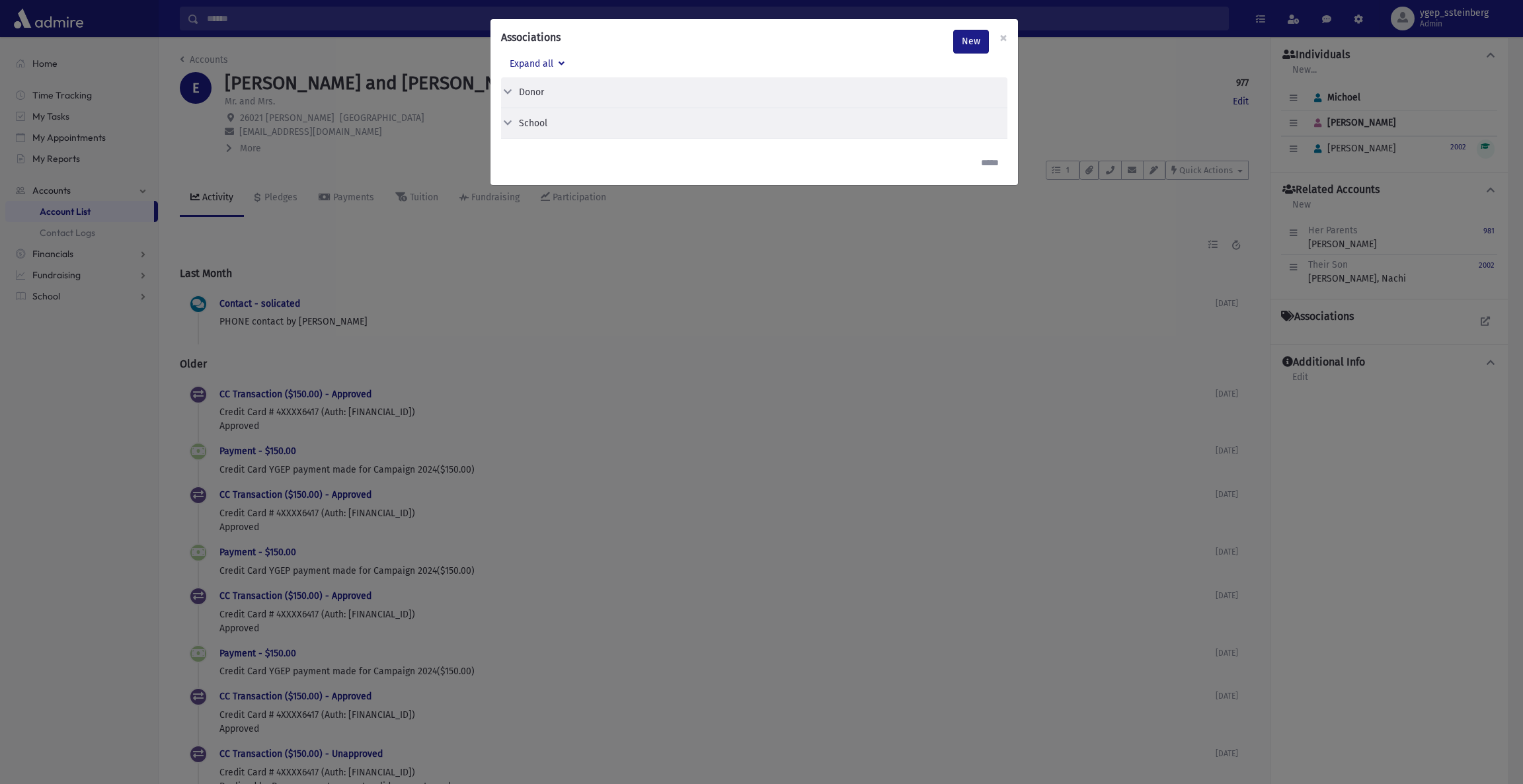
click at [569, 125] on button "School" at bounding box center [748, 123] width 496 height 14
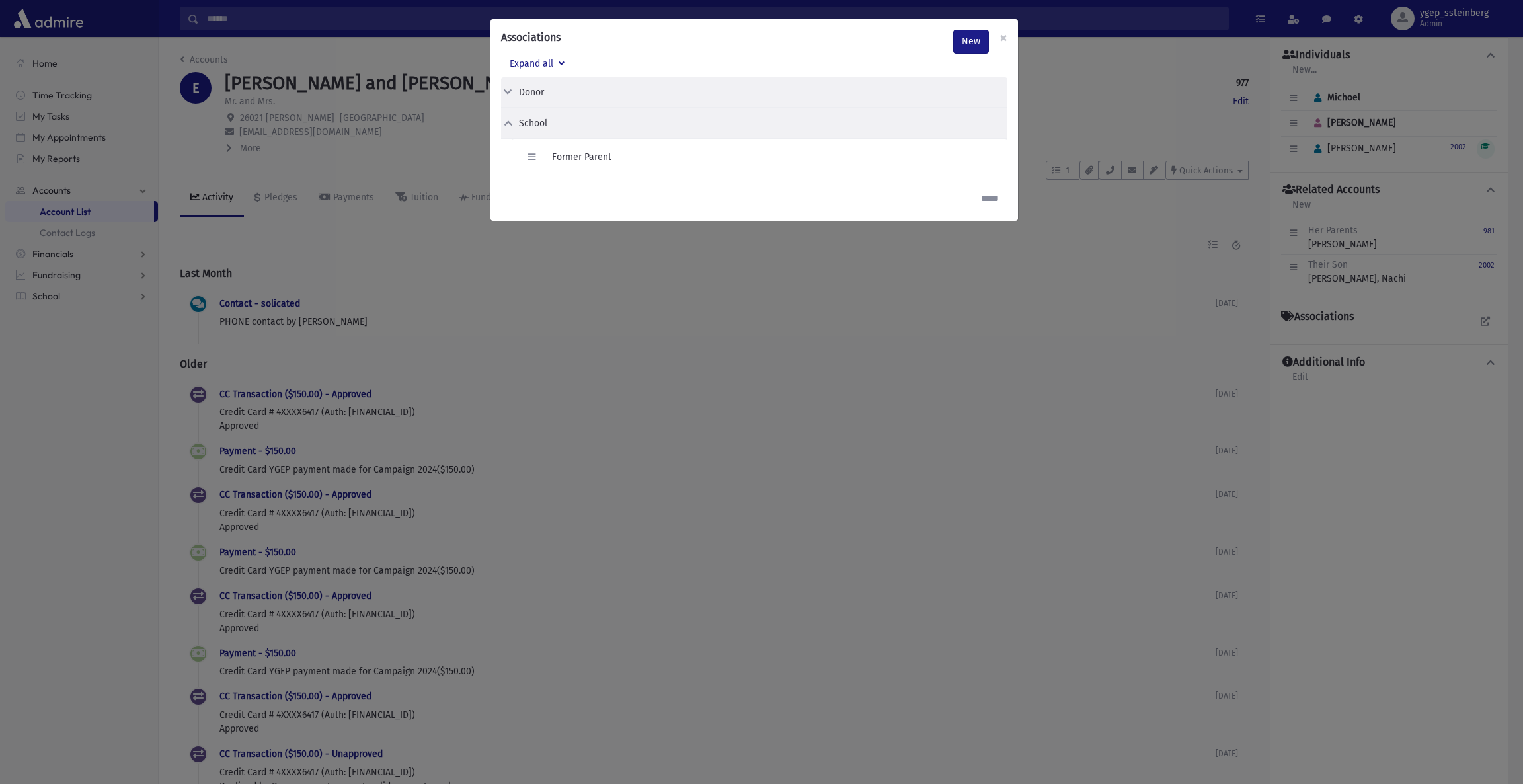
click at [347, 133] on div "Associations New × Expand all Donor Edit Delete Donor Edit" at bounding box center [762, 392] width 1523 height 784
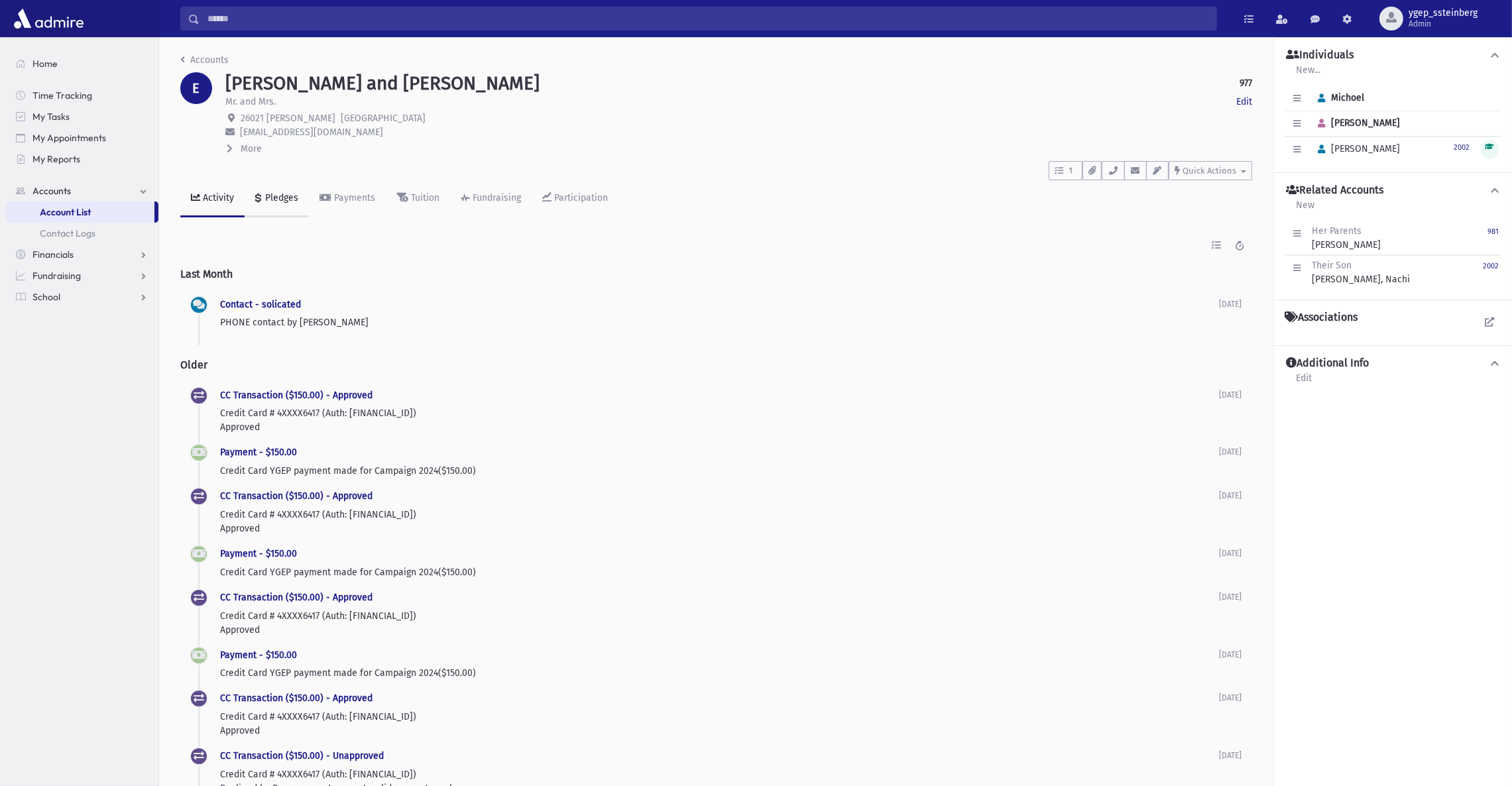
click at [270, 194] on div "Pledges" at bounding box center [280, 197] width 36 height 11
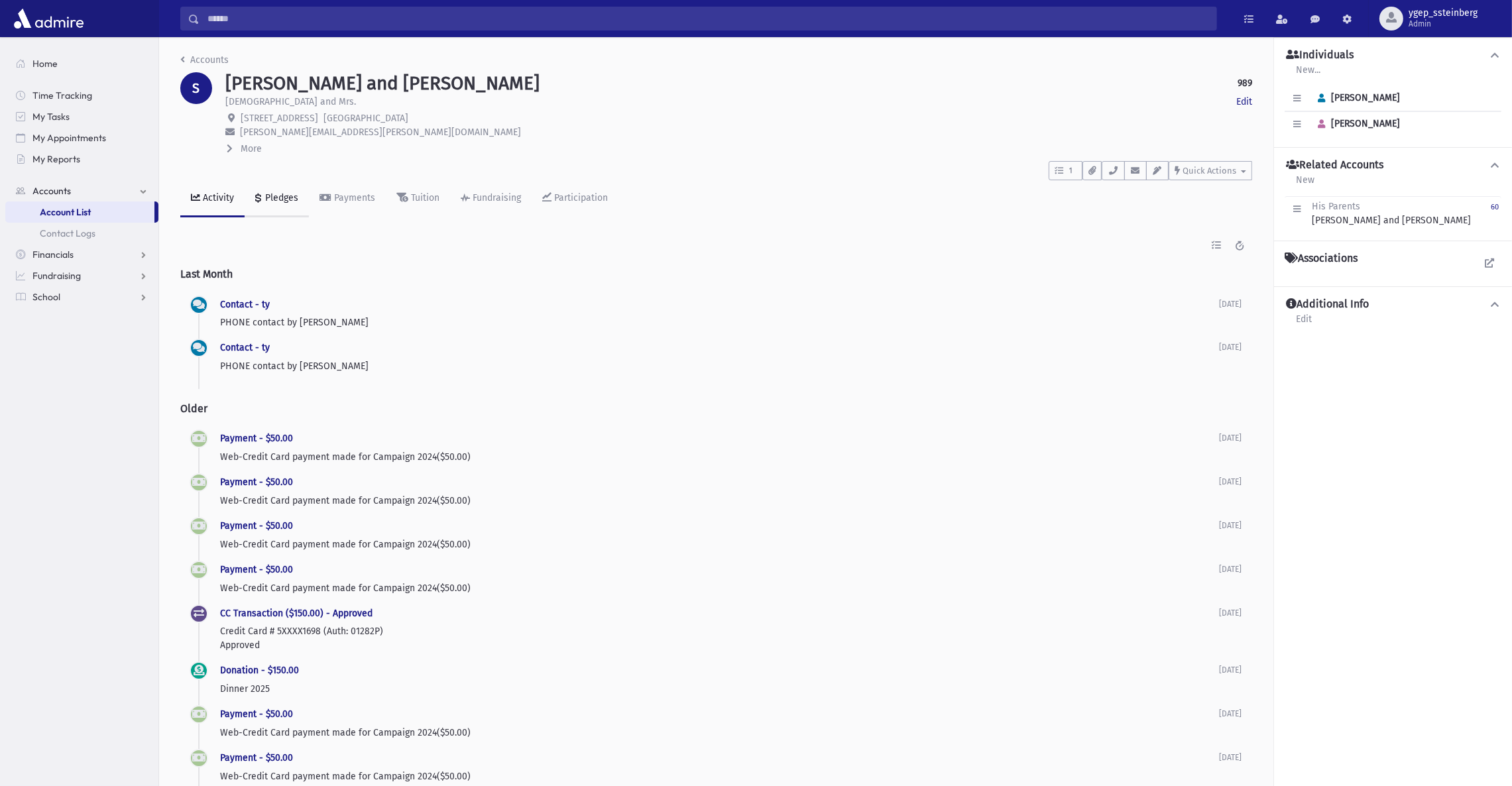
click at [272, 197] on div "Pledges" at bounding box center [280, 197] width 36 height 11
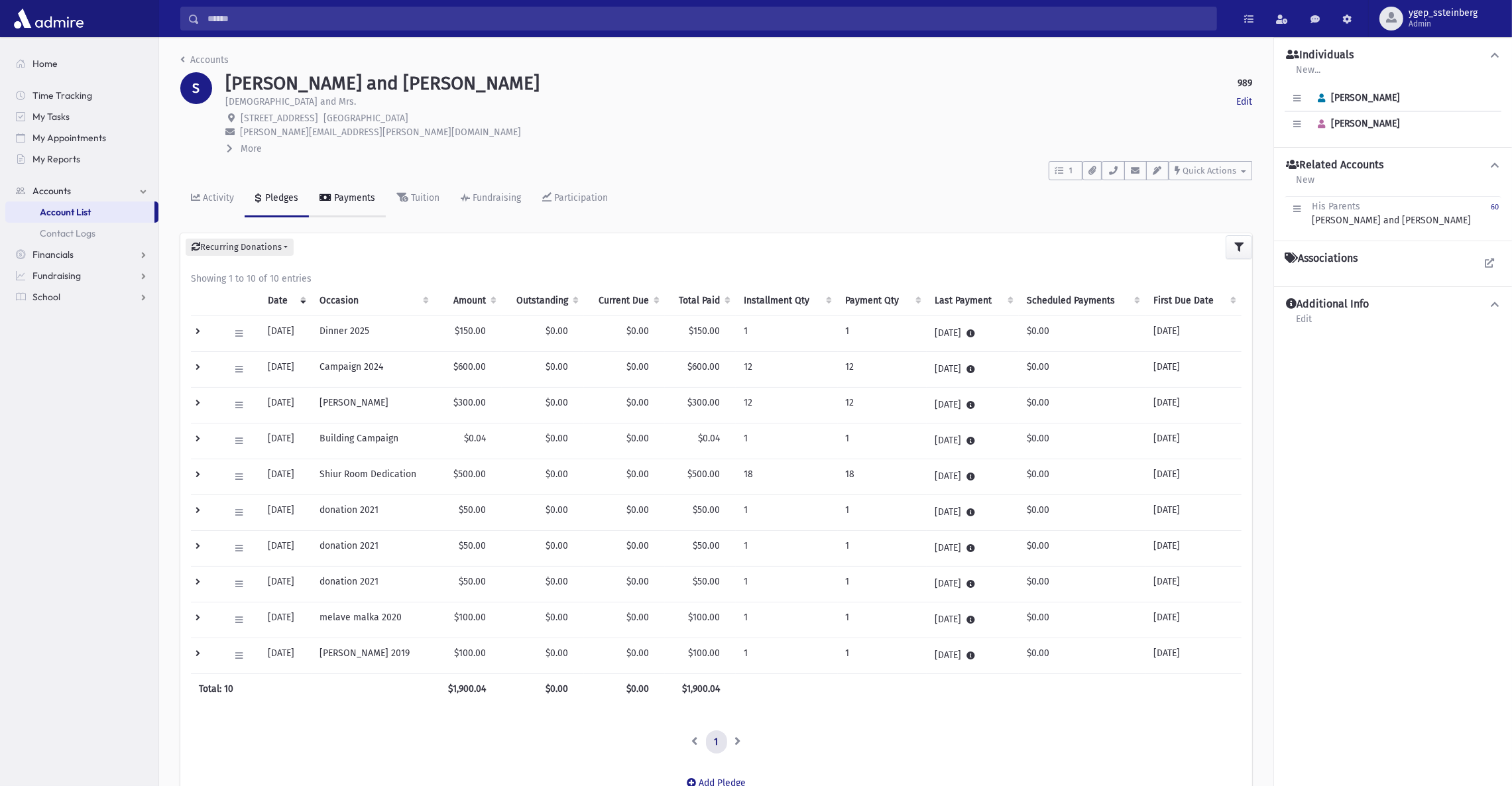
click at [339, 202] on div "Payments" at bounding box center [353, 197] width 44 height 11
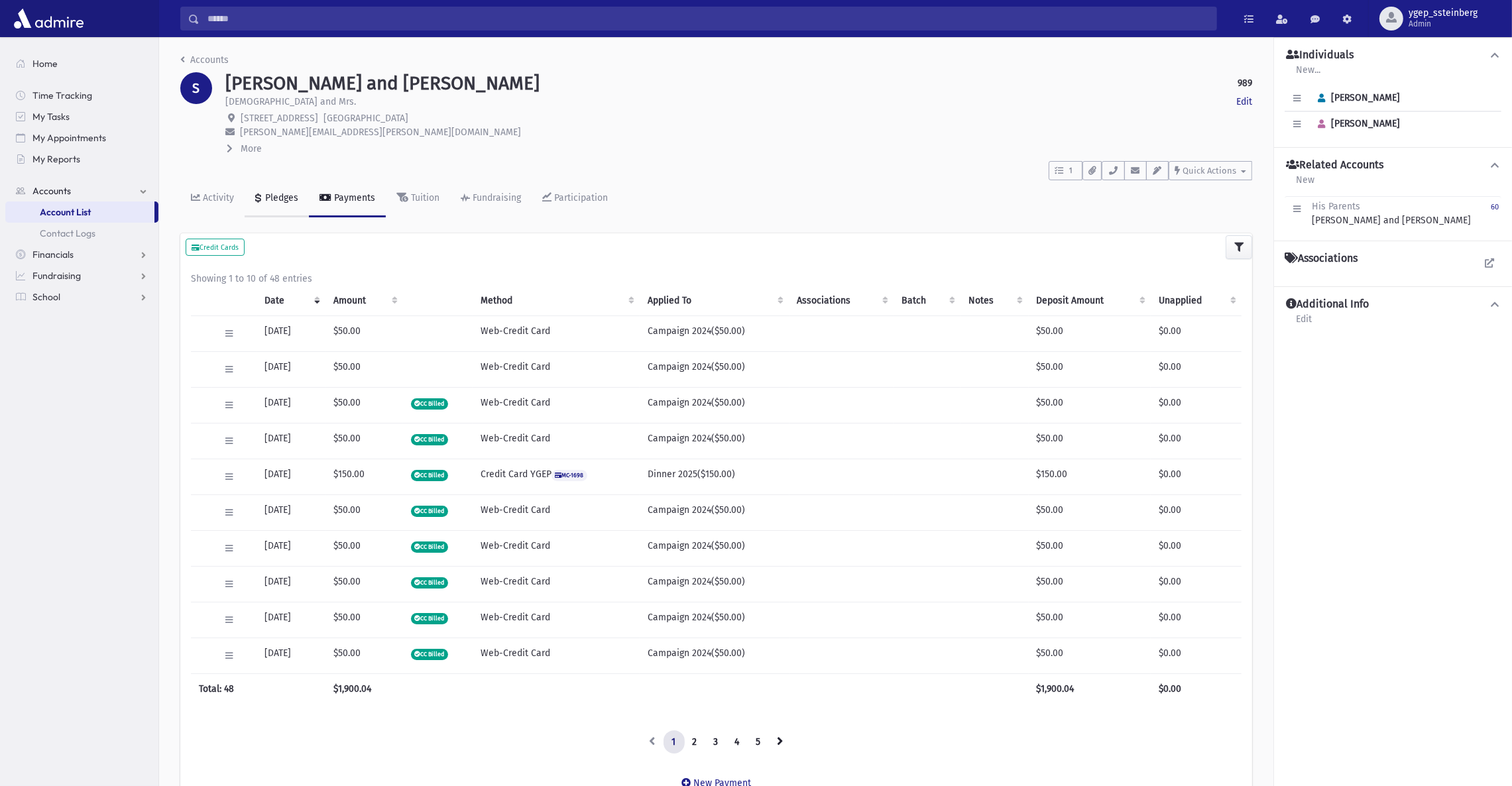
click at [280, 194] on div "Pledges" at bounding box center [280, 197] width 36 height 11
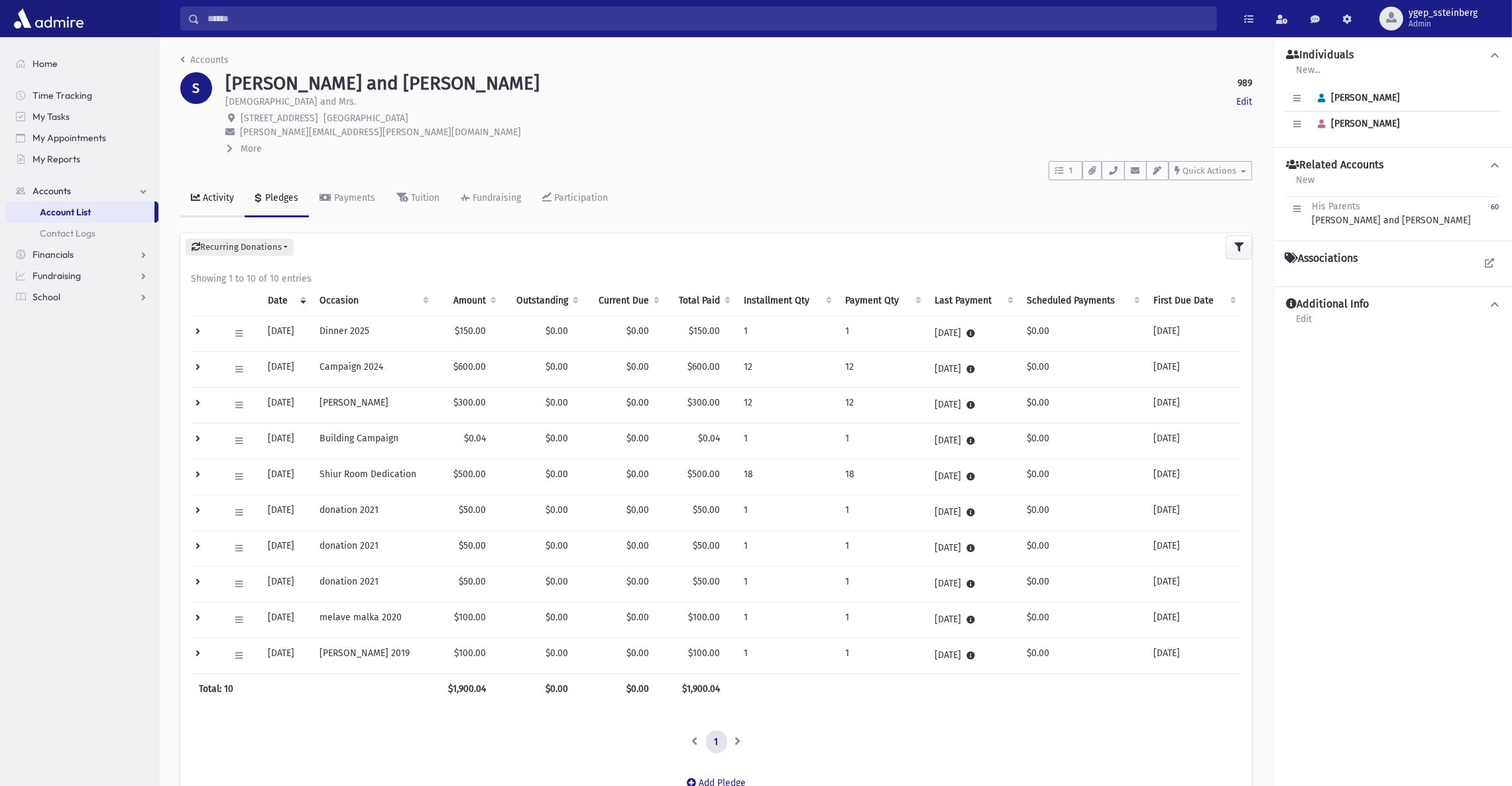
click at [214, 190] on link "Activity" at bounding box center [213, 199] width 64 height 37
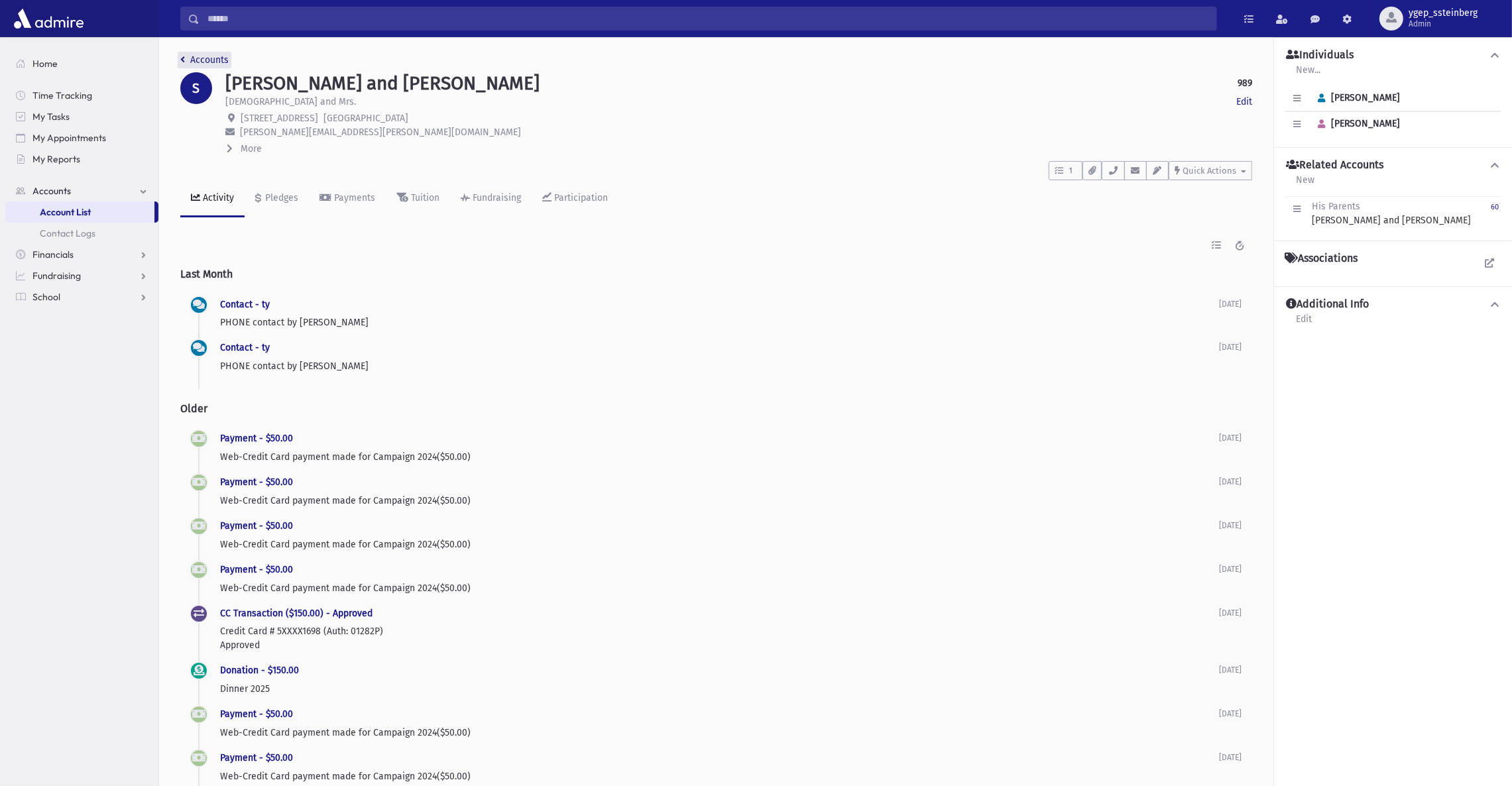
click at [216, 55] on link "Accounts" at bounding box center [205, 60] width 48 height 11
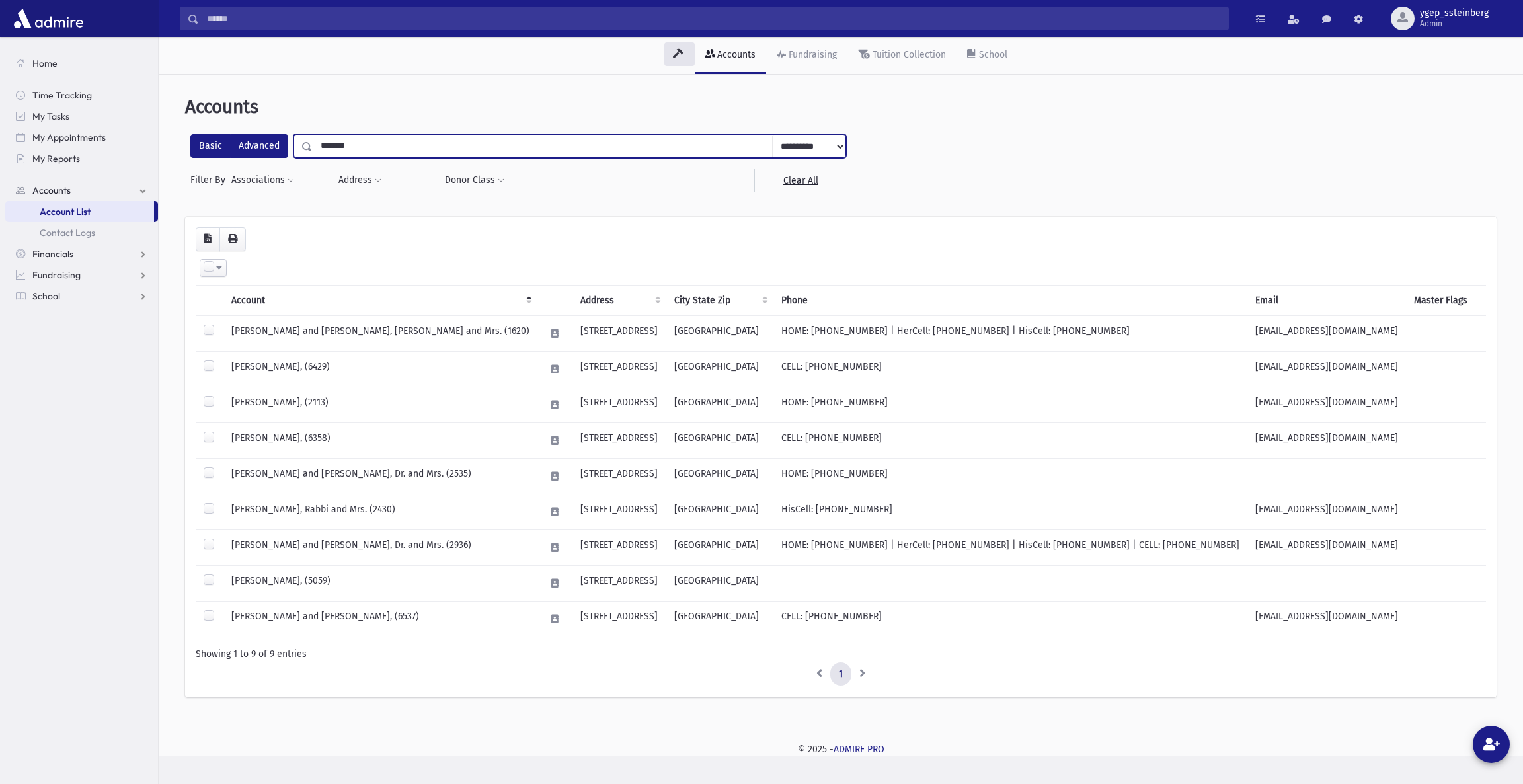
drag, startPoint x: 356, startPoint y: 145, endPoint x: 269, endPoint y: 152, distance: 87.3
click at [269, 152] on div "**********" at bounding box center [518, 146] width 656 height 24
type input "*****"
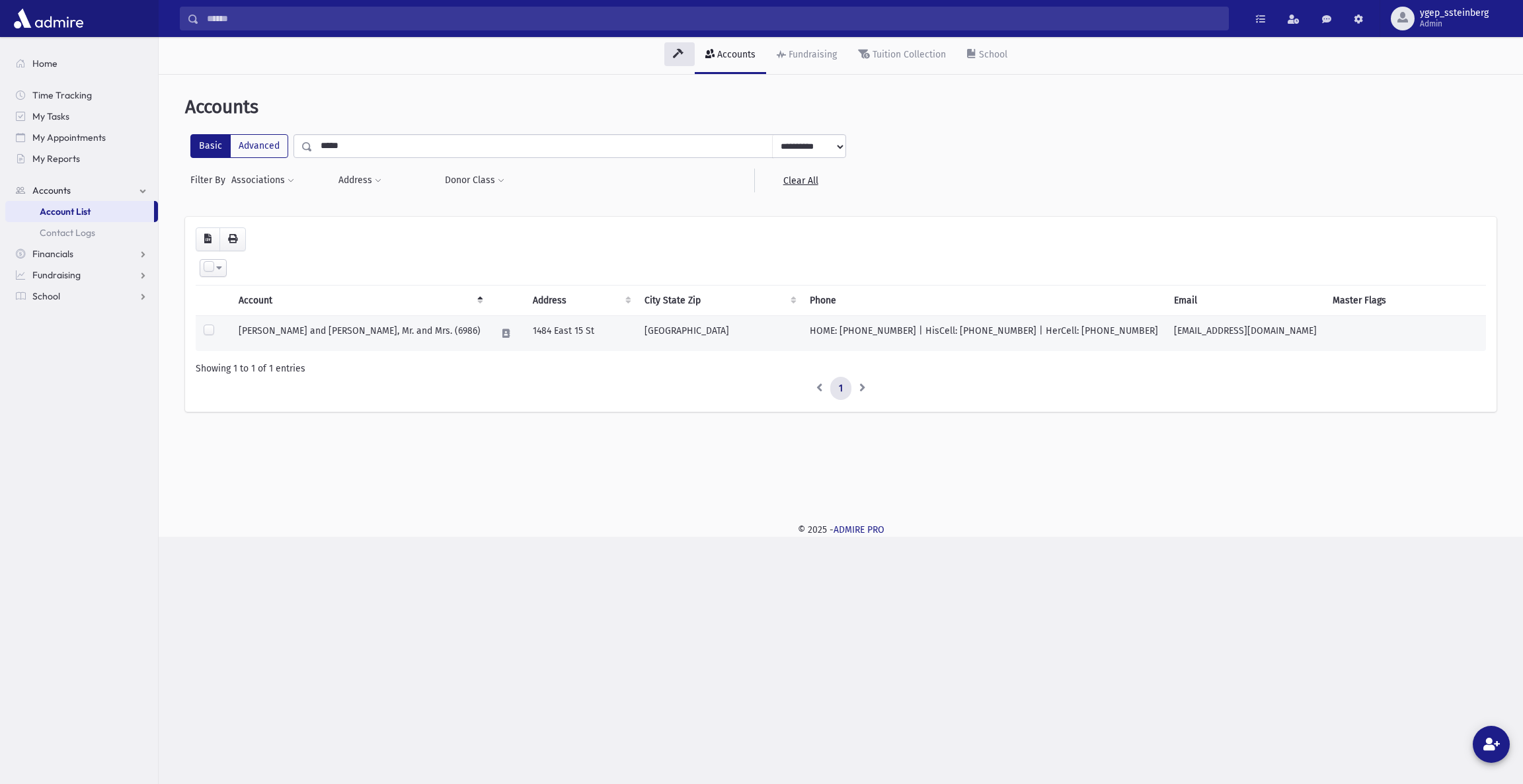
click at [305, 331] on td "[PERSON_NAME] and [PERSON_NAME], Mr. and Mrs. (6986)" at bounding box center [359, 332] width 258 height 36
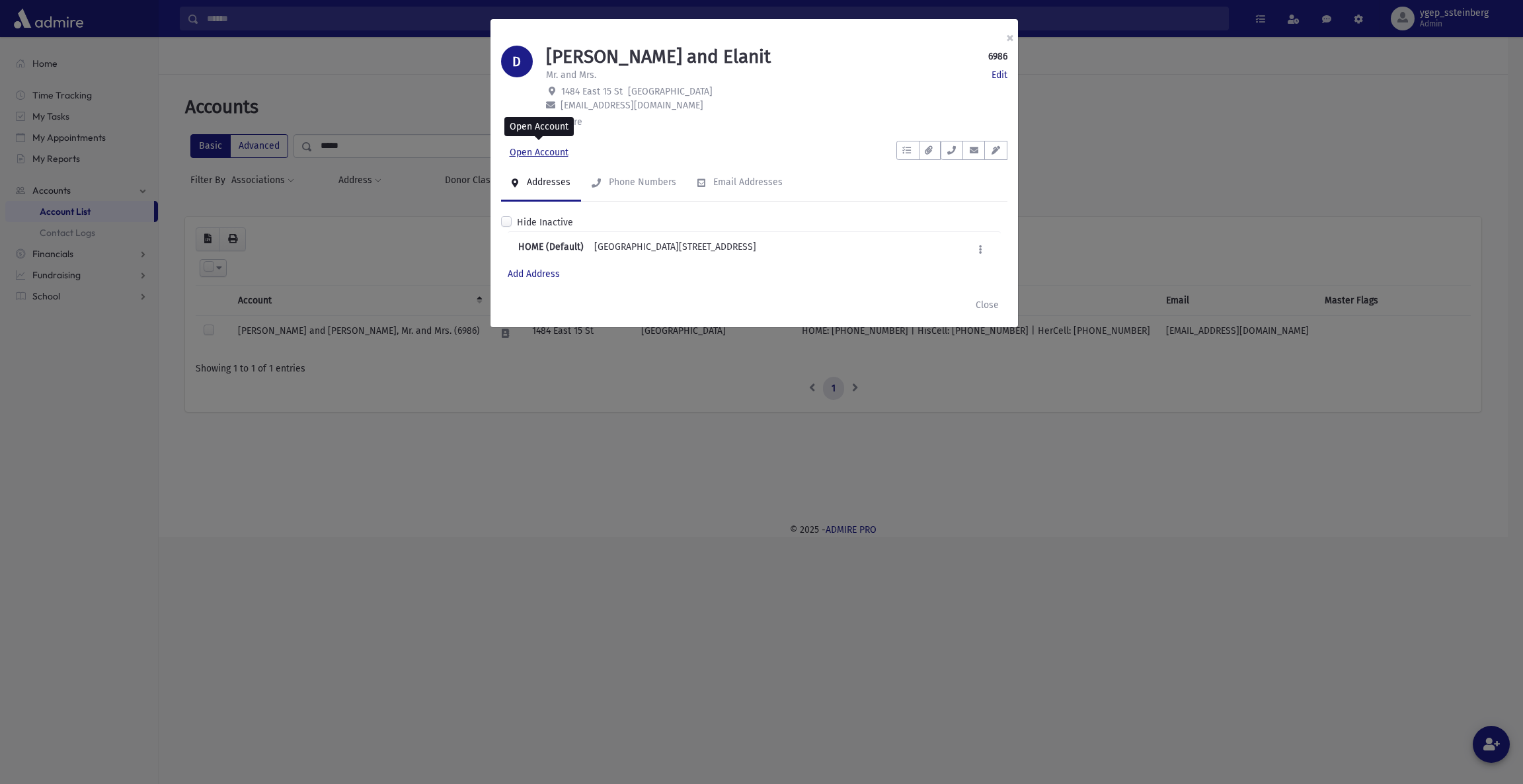
click at [552, 150] on link "Open Account" at bounding box center [539, 152] width 76 height 24
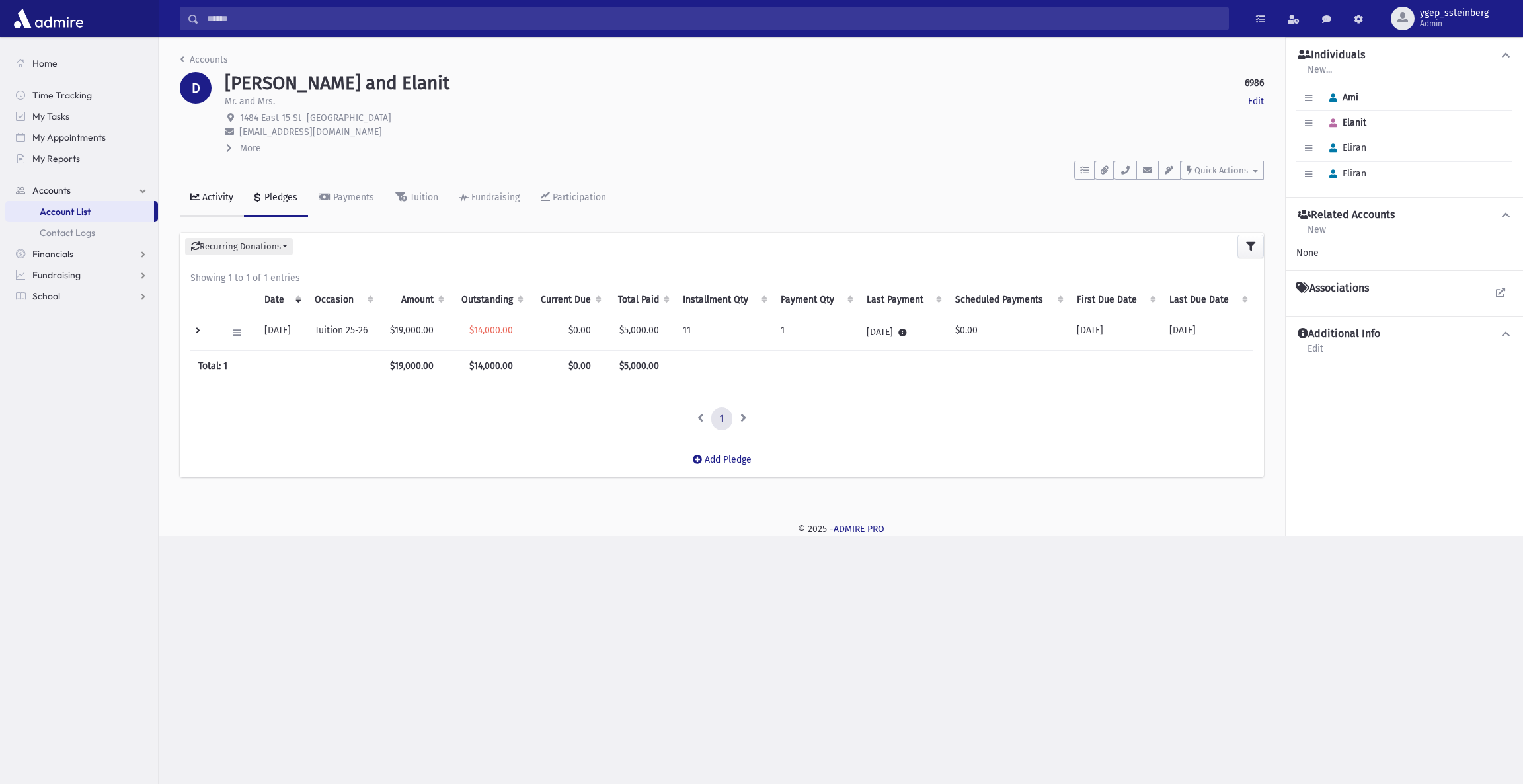
click at [211, 196] on div "Activity" at bounding box center [216, 197] width 33 height 11
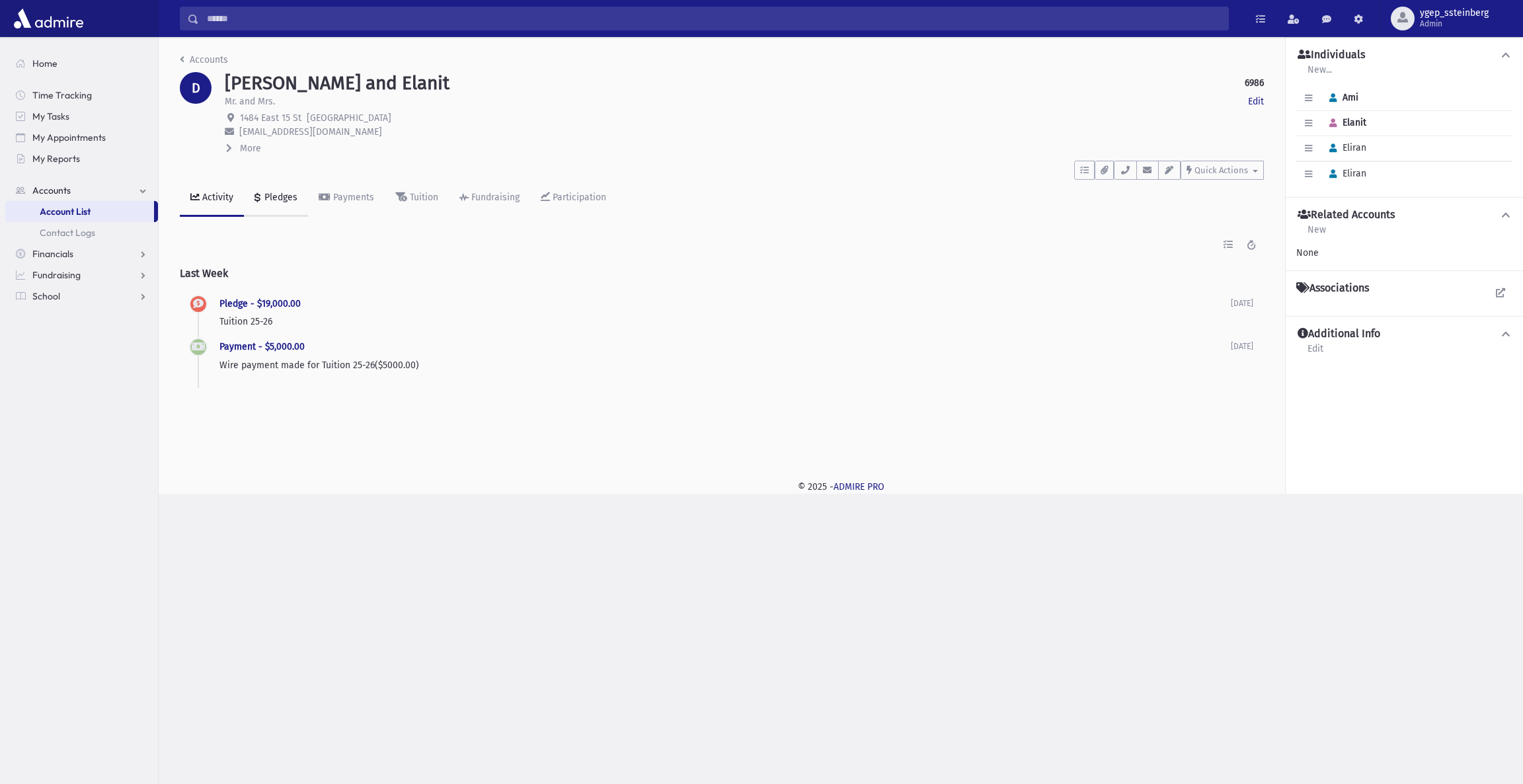
click at [279, 200] on div "Pledges" at bounding box center [279, 197] width 36 height 11
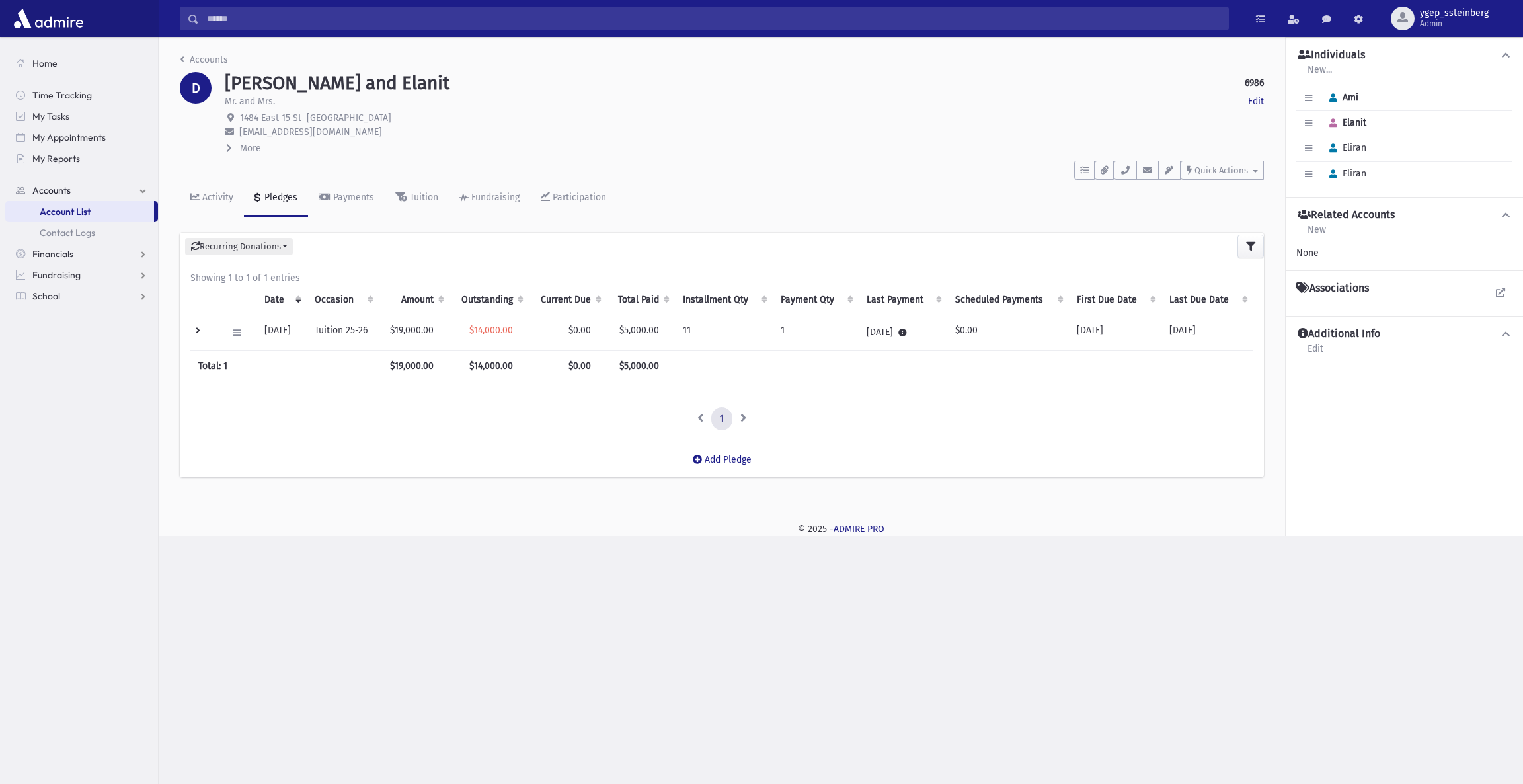
click at [197, 335] on td at bounding box center [205, 332] width 29 height 36
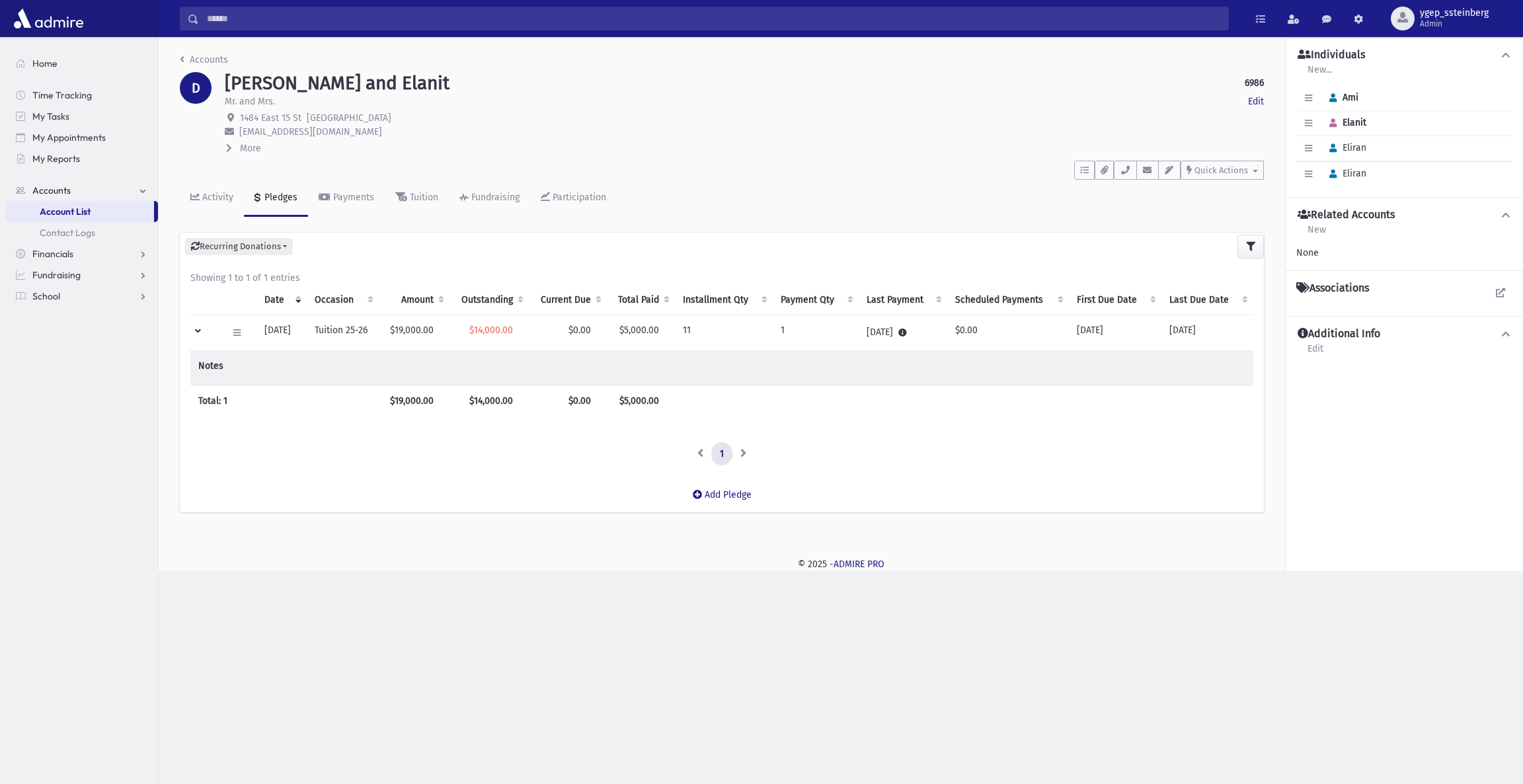
click at [197, 335] on td at bounding box center [205, 332] width 29 height 36
